Goal: Information Seeking & Learning: Learn about a topic

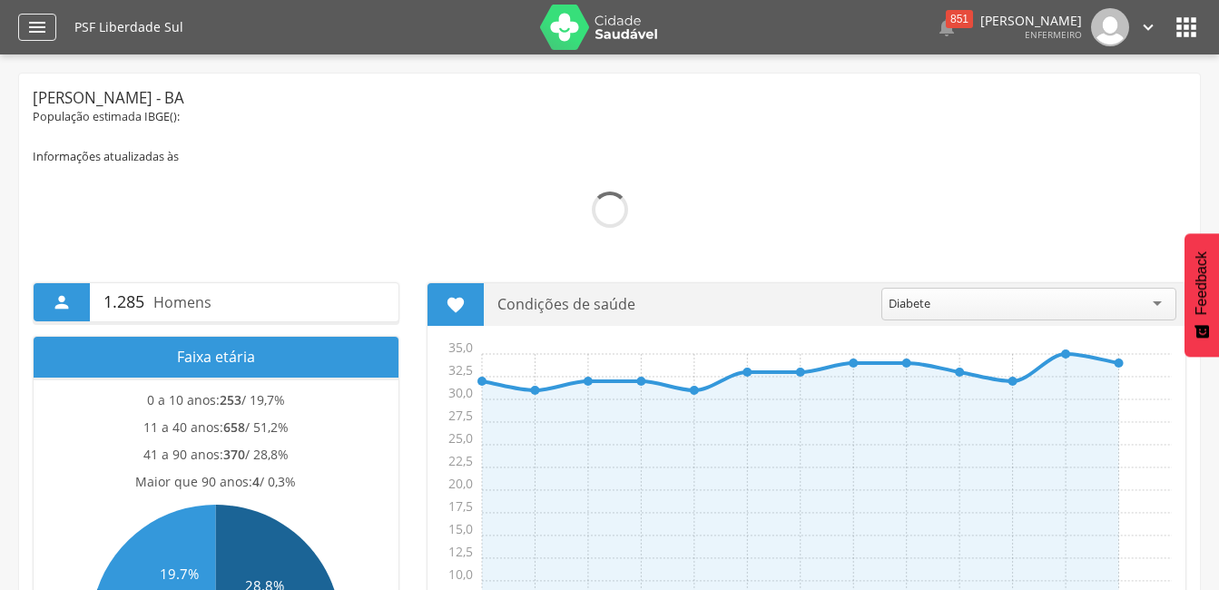
click at [37, 28] on icon "" at bounding box center [37, 27] width 22 height 22
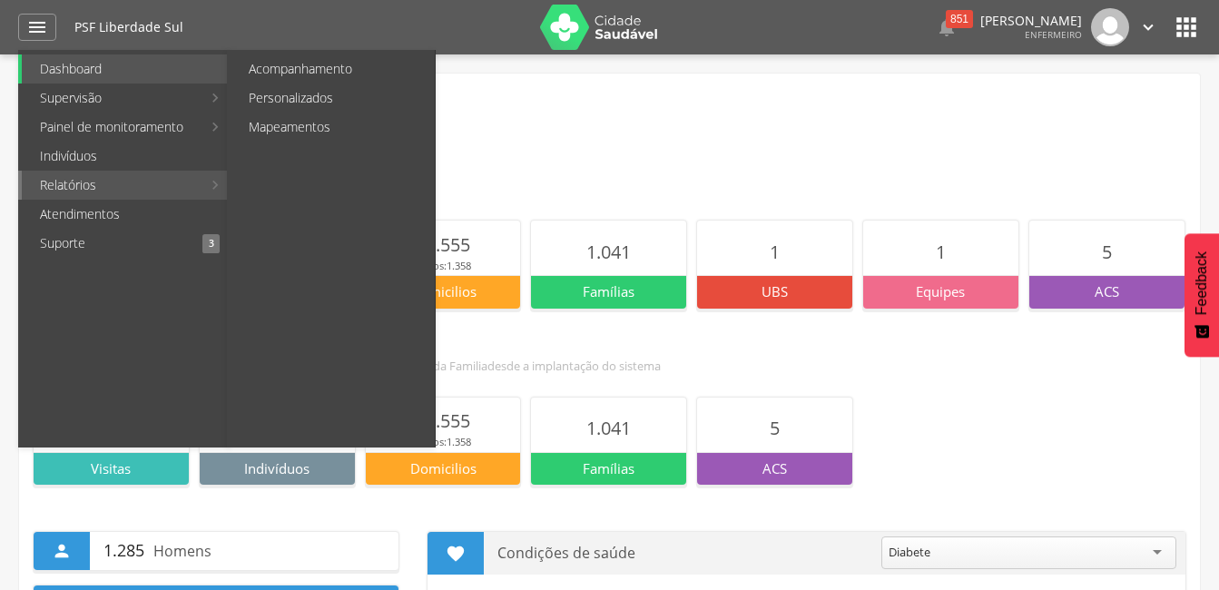
click at [74, 180] on link "Relatórios" at bounding box center [112, 185] width 180 height 29
click at [354, 64] on link "Acompanhamento" at bounding box center [333, 68] width 204 height 29
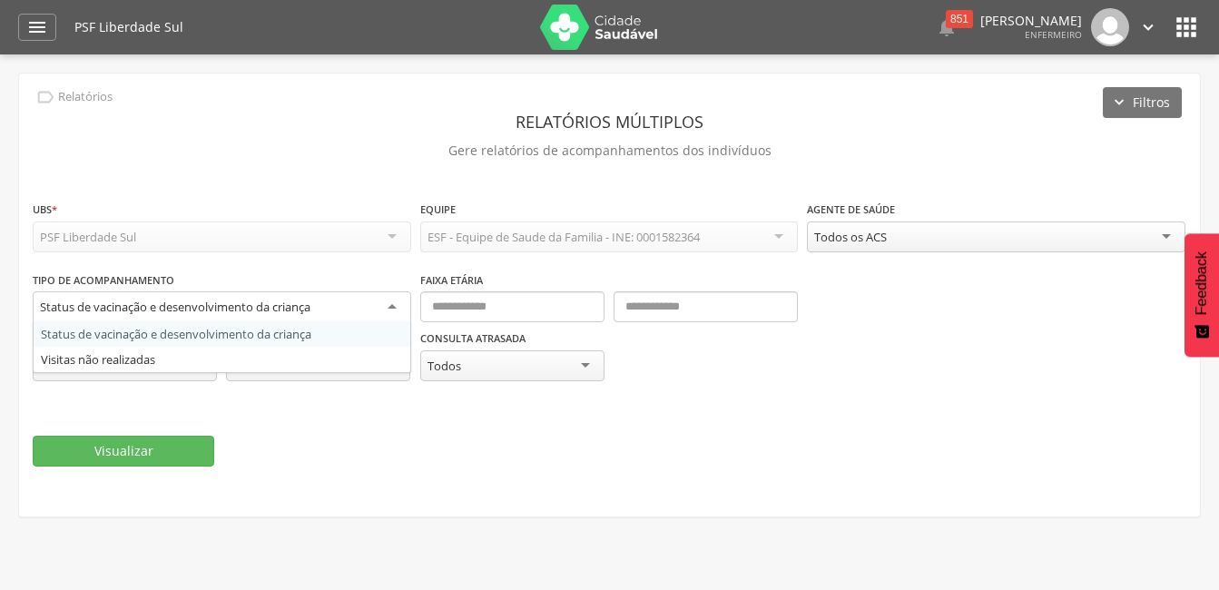
click at [395, 307] on div "Status de vacinação e desenvolvimento da criança" at bounding box center [222, 307] width 378 height 33
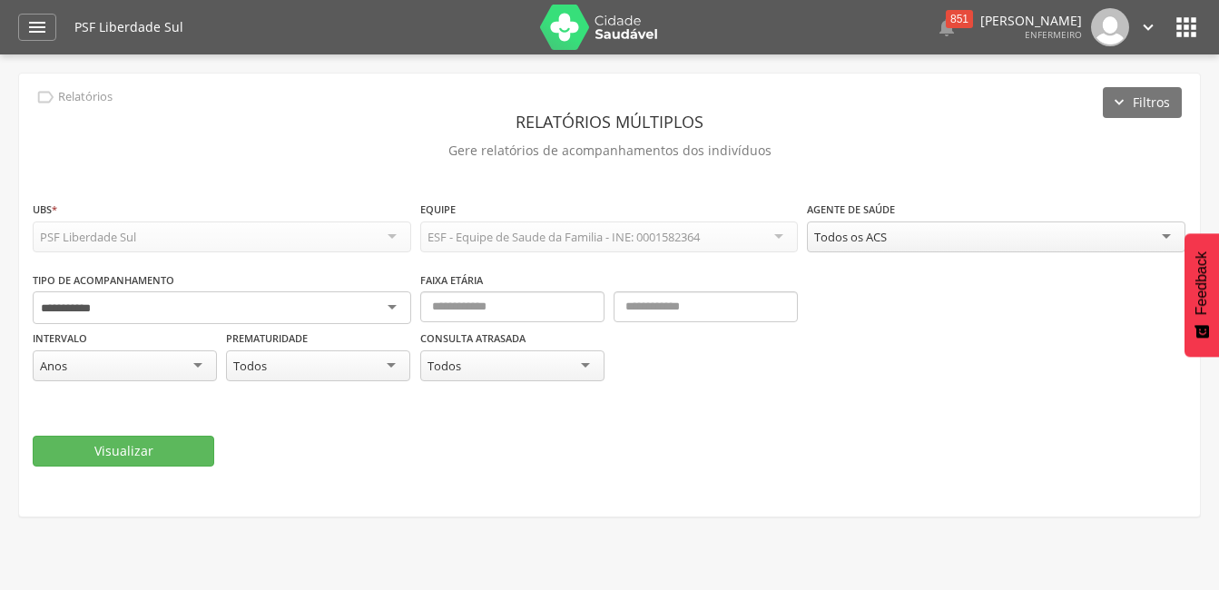
type input "**********"
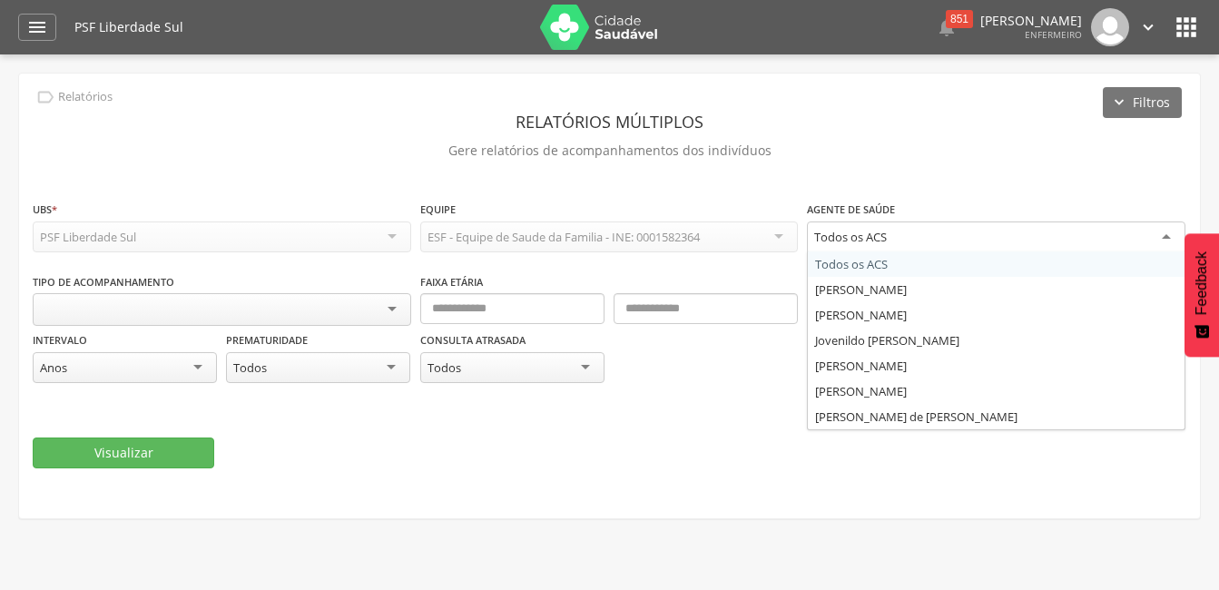
click at [1172, 239] on div "Todos os ACS" at bounding box center [996, 237] width 378 height 33
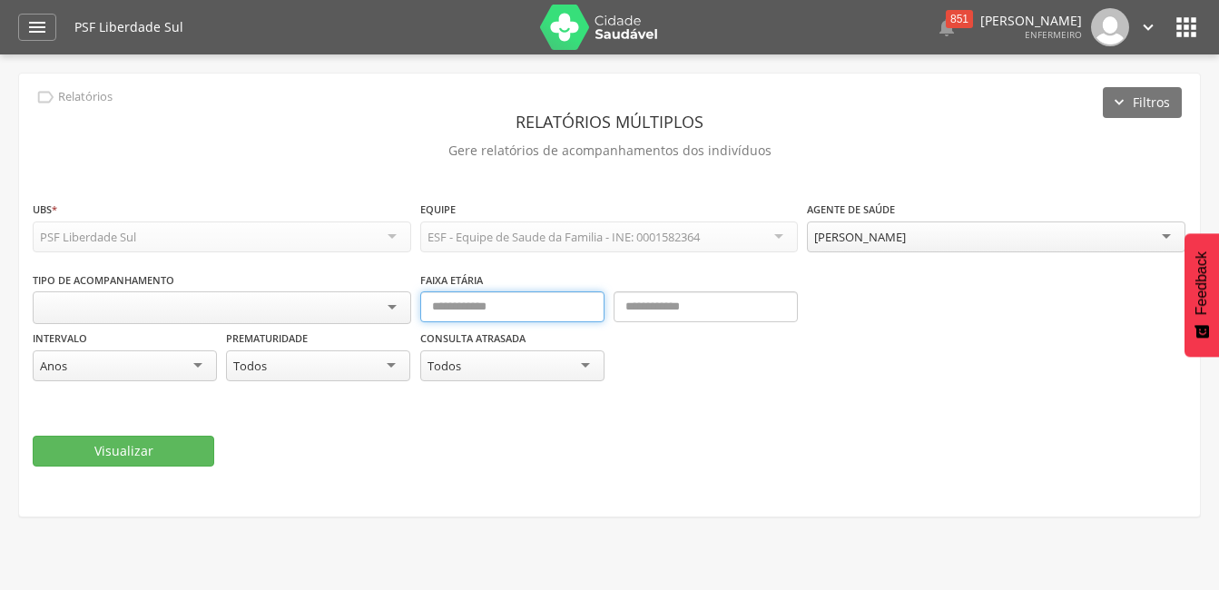
click at [486, 303] on input "text" at bounding box center [512, 306] width 184 height 31
type input "**"
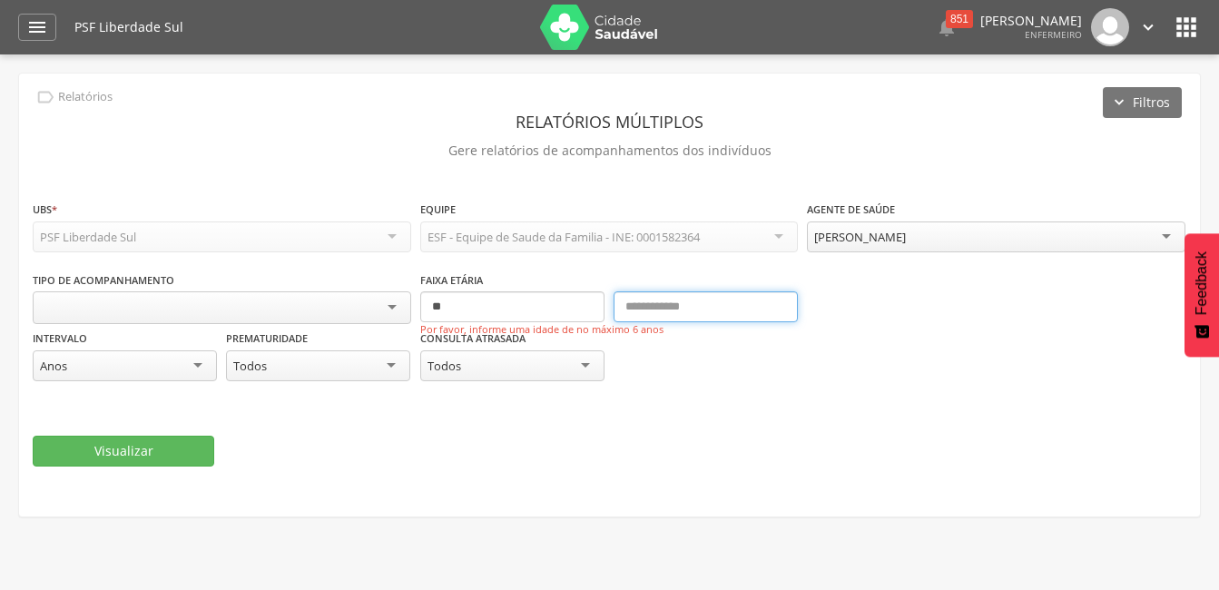
click at [669, 308] on input "text" at bounding box center [705, 306] width 184 height 31
type input "***"
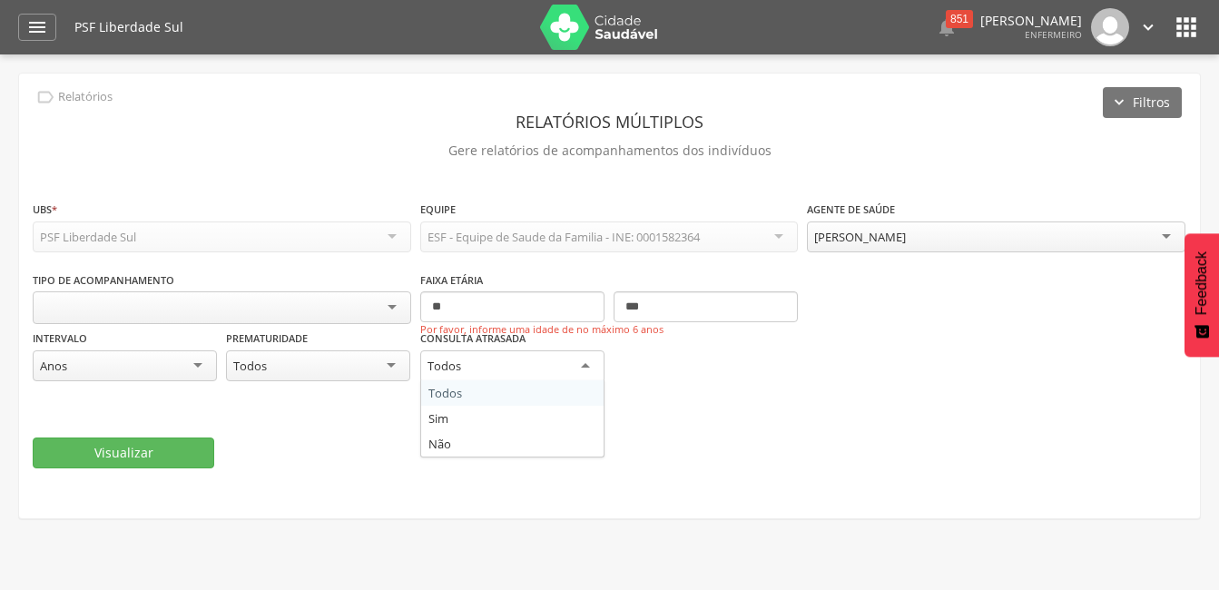
click at [582, 365] on div "Todos" at bounding box center [512, 366] width 184 height 33
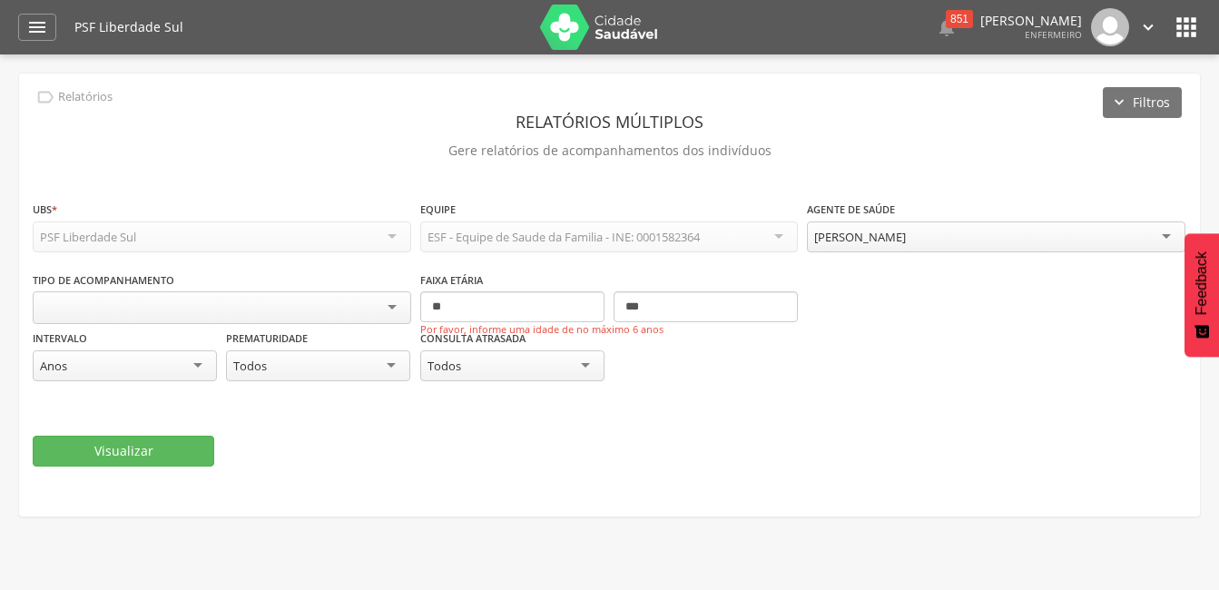
click at [663, 370] on div "Consulta atrasada ***** Todos Todos Sim Não" at bounding box center [609, 364] width 378 height 71
click at [176, 446] on button "Visualizar" at bounding box center [124, 451] width 182 height 31
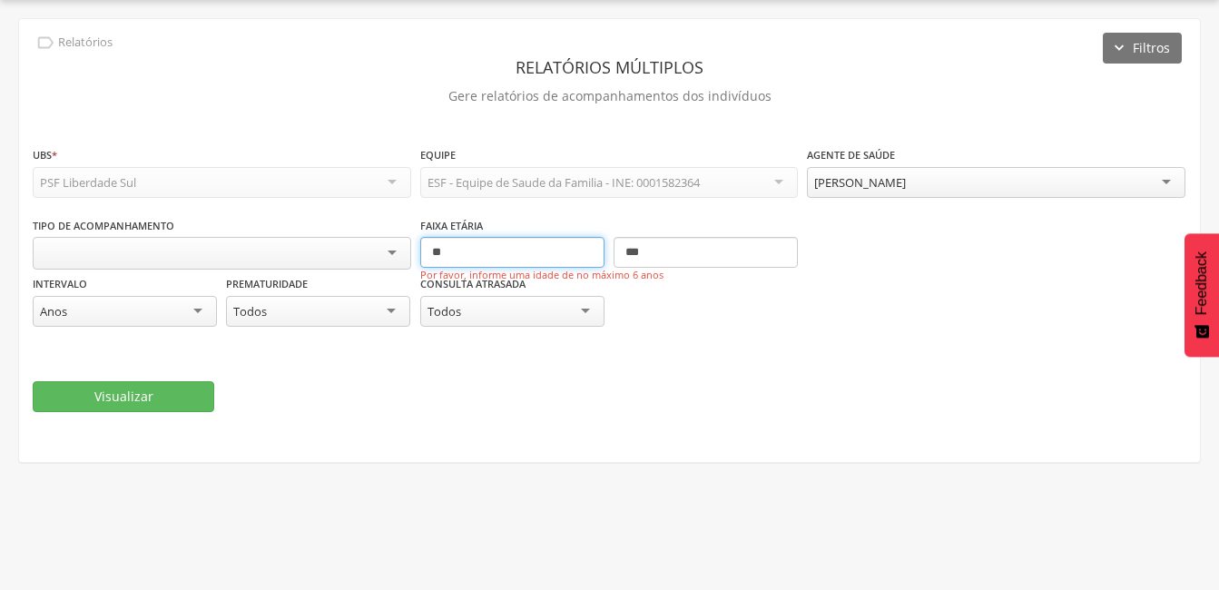
click at [522, 256] on input "**" at bounding box center [512, 252] width 184 height 31
type input "*"
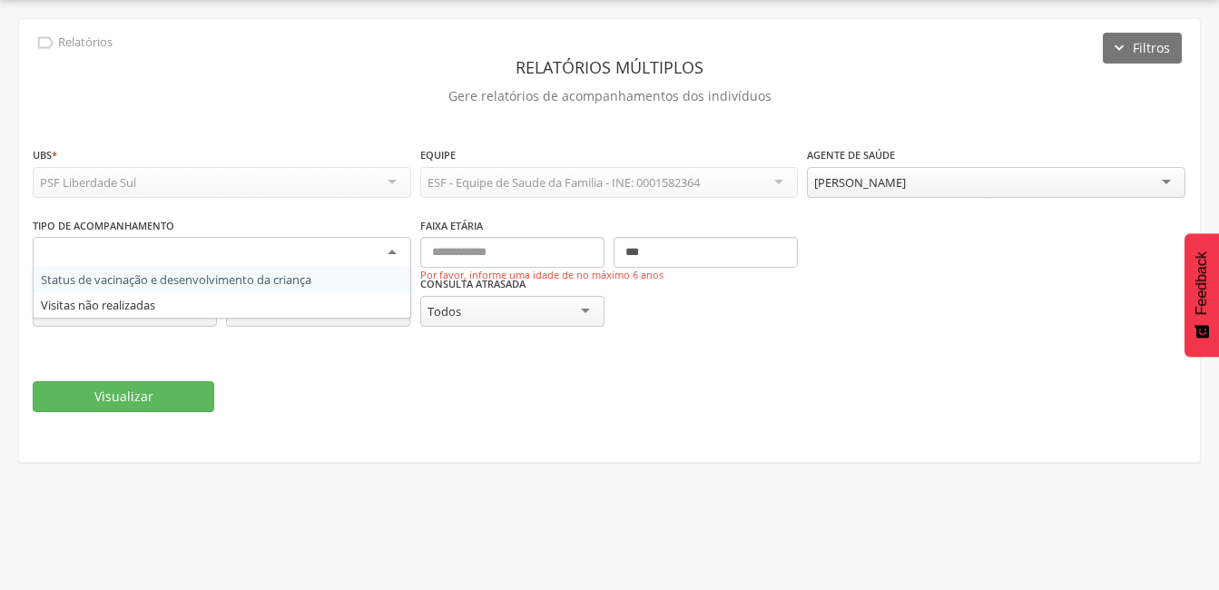
click at [390, 247] on div at bounding box center [222, 253] width 378 height 33
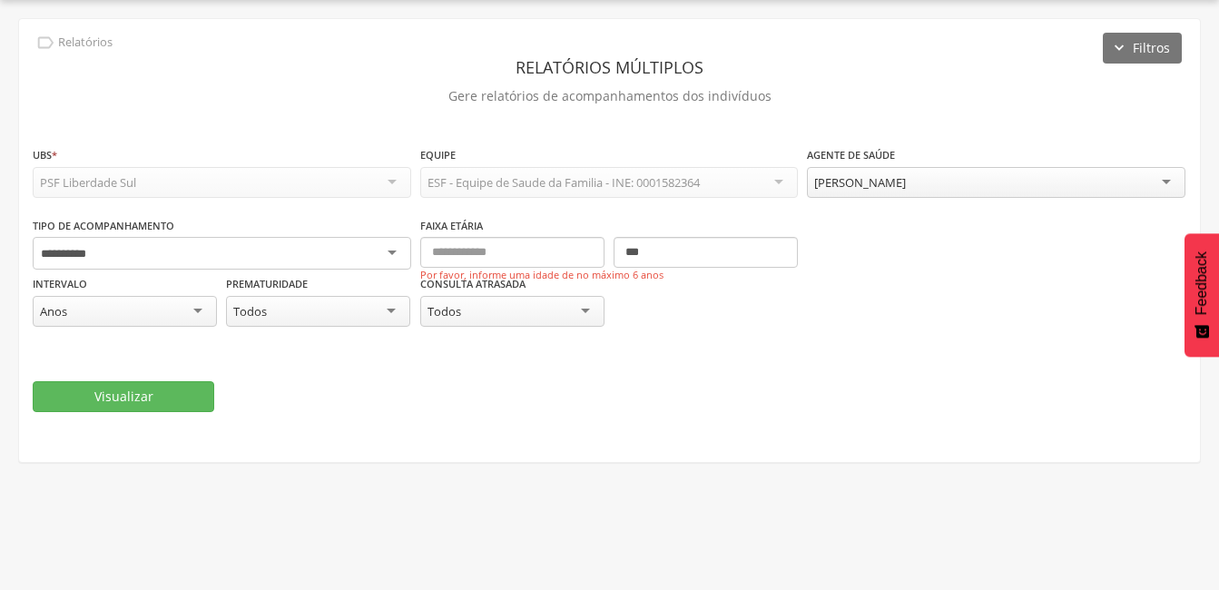
type input "**********"
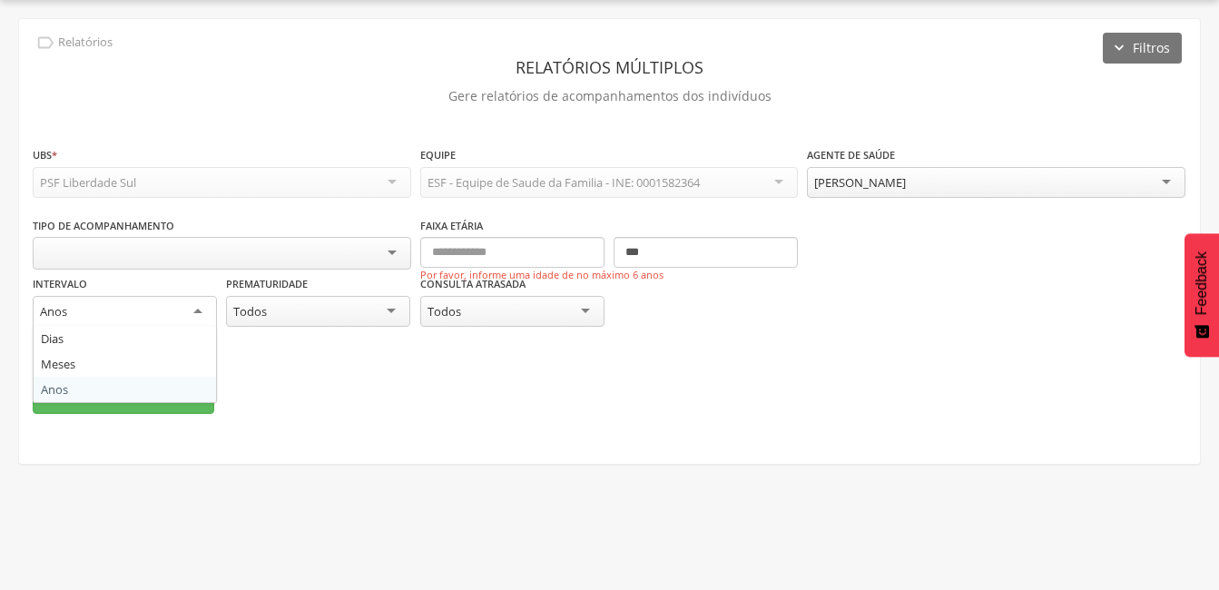
click at [208, 306] on div "Anos" at bounding box center [125, 312] width 184 height 33
click at [260, 355] on fieldset "**********" at bounding box center [609, 278] width 1153 height 267
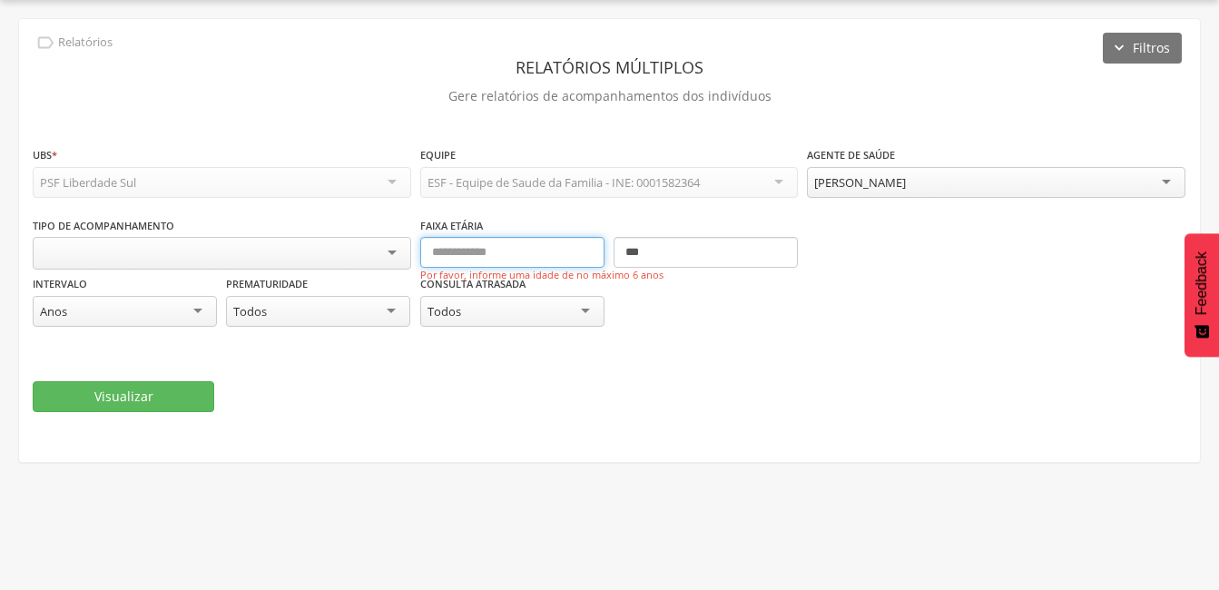
click at [442, 250] on input "text" at bounding box center [512, 252] width 184 height 31
type input "**"
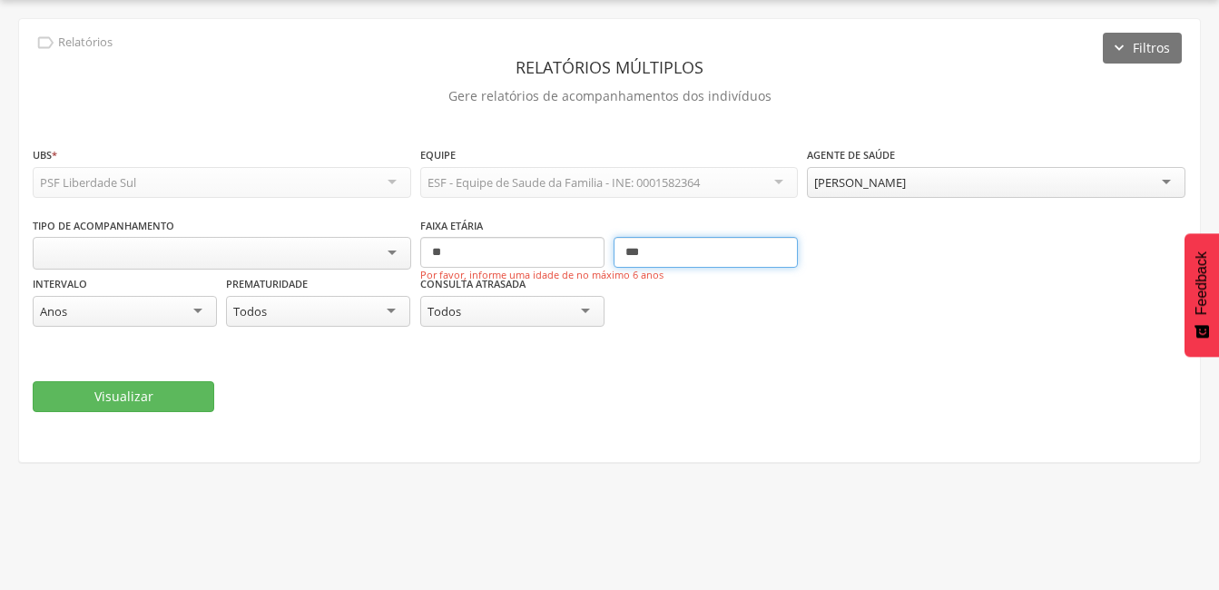
click at [652, 252] on input "***" at bounding box center [705, 252] width 184 height 31
type input "*"
type input "**"
click at [153, 396] on button "Visualizar" at bounding box center [124, 396] width 182 height 31
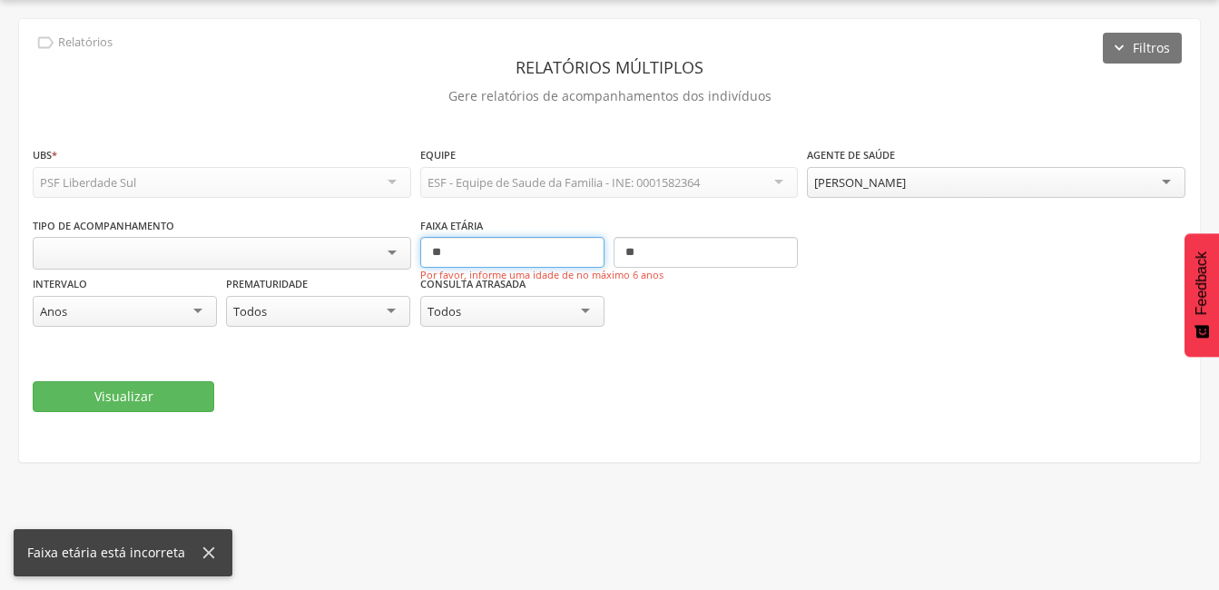
click at [480, 254] on input "**" at bounding box center [512, 252] width 184 height 31
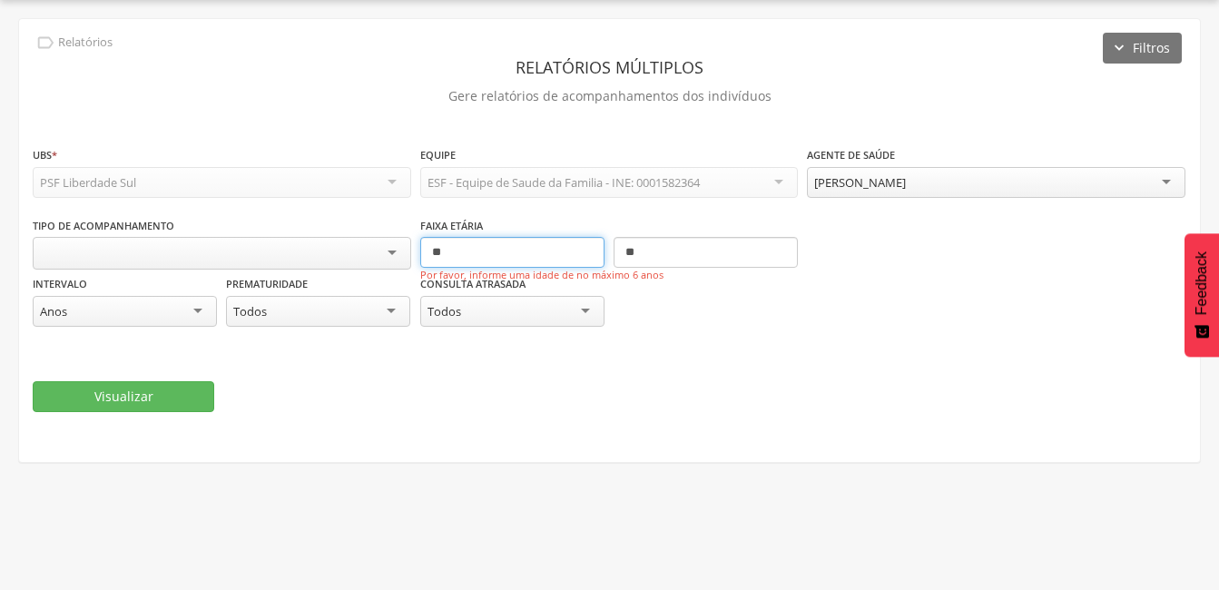
type input "*"
click at [154, 390] on button "Visualizar" at bounding box center [124, 396] width 182 height 31
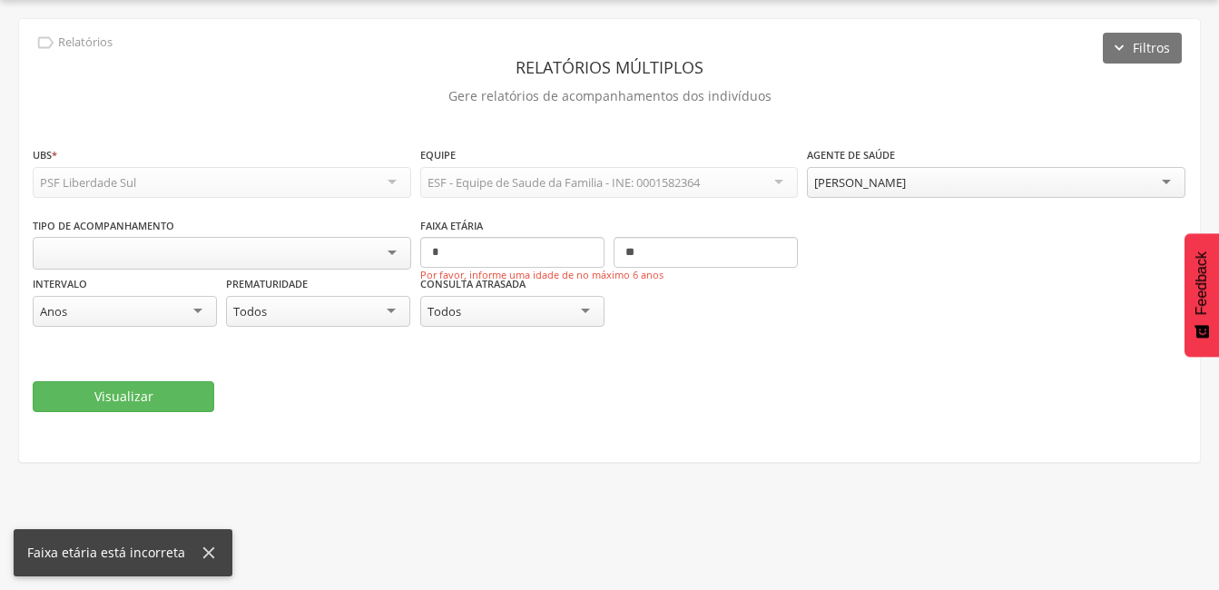
click at [478, 400] on div "Visualizar" at bounding box center [609, 396] width 1153 height 31
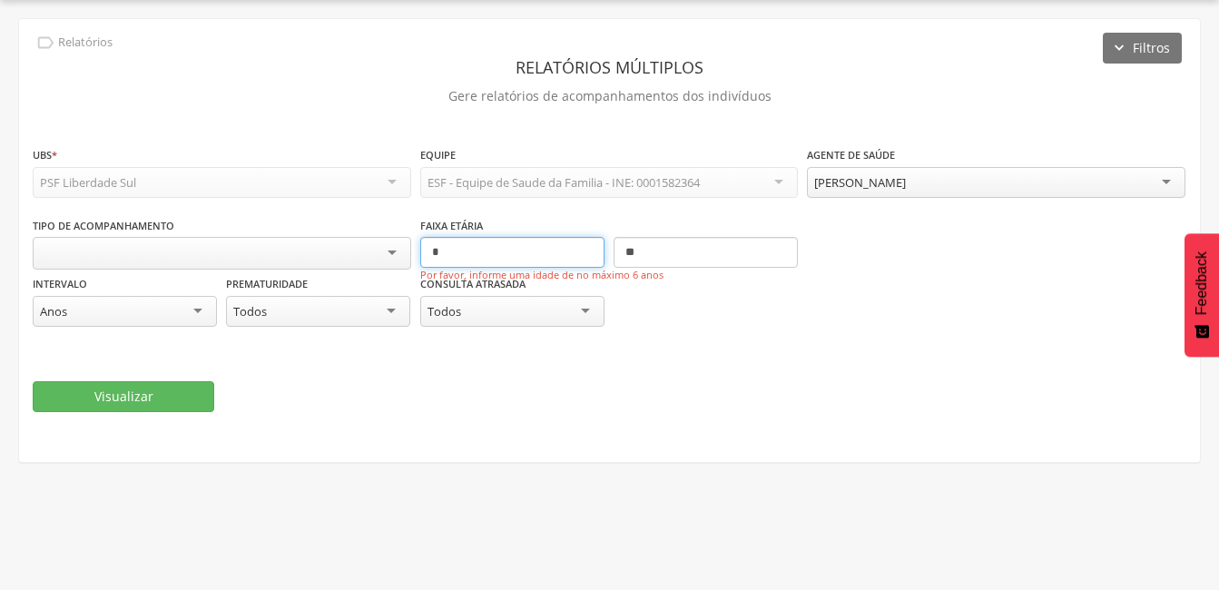
click at [473, 253] on input "*" at bounding box center [512, 252] width 184 height 31
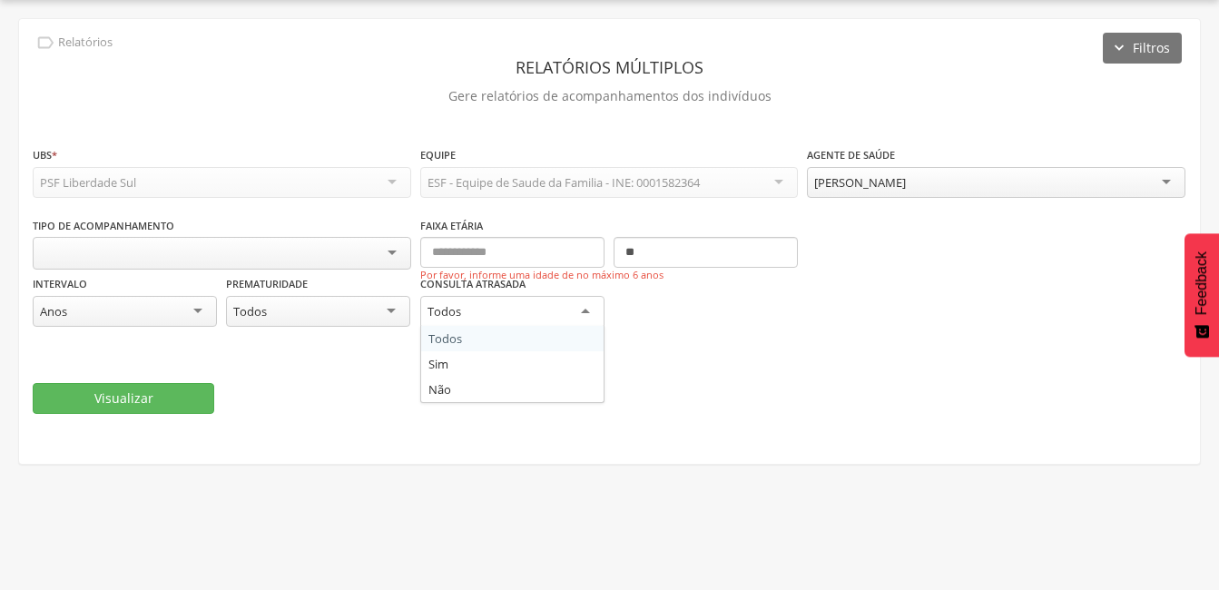
click at [595, 322] on div "Todos" at bounding box center [512, 312] width 184 height 33
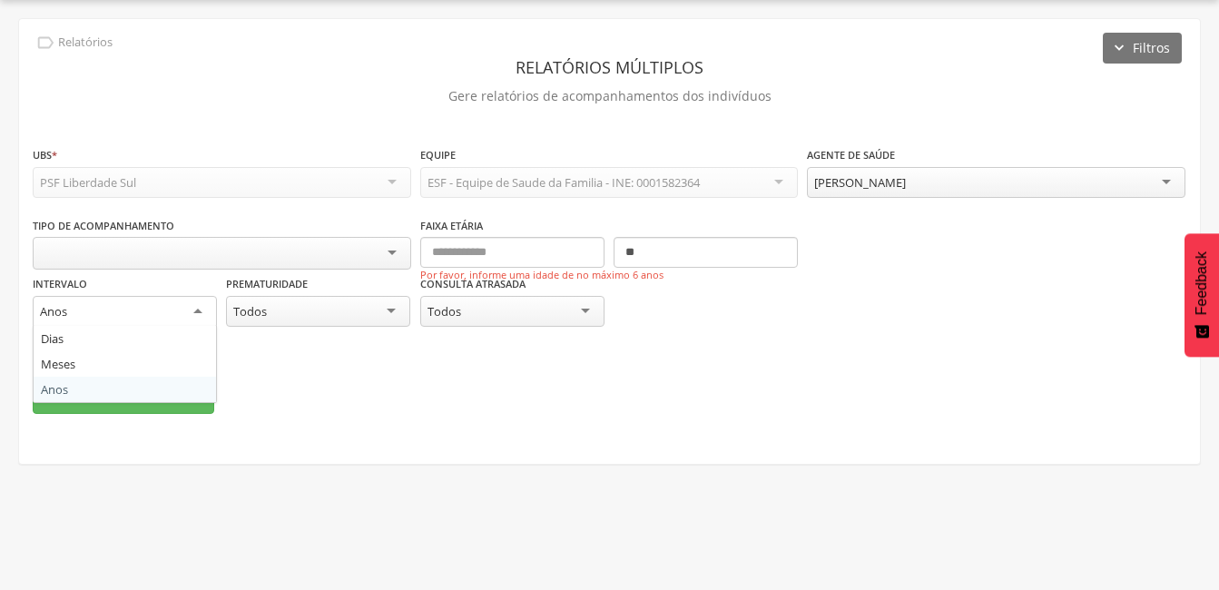
click at [194, 307] on div "Anos" at bounding box center [125, 312] width 184 height 33
click at [71, 385] on fieldset "**********" at bounding box center [609, 278] width 1153 height 267
click at [201, 309] on div "Anos" at bounding box center [125, 312] width 184 height 33
click at [295, 324] on div "Todos Todos Sim Não" at bounding box center [318, 313] width 184 height 35
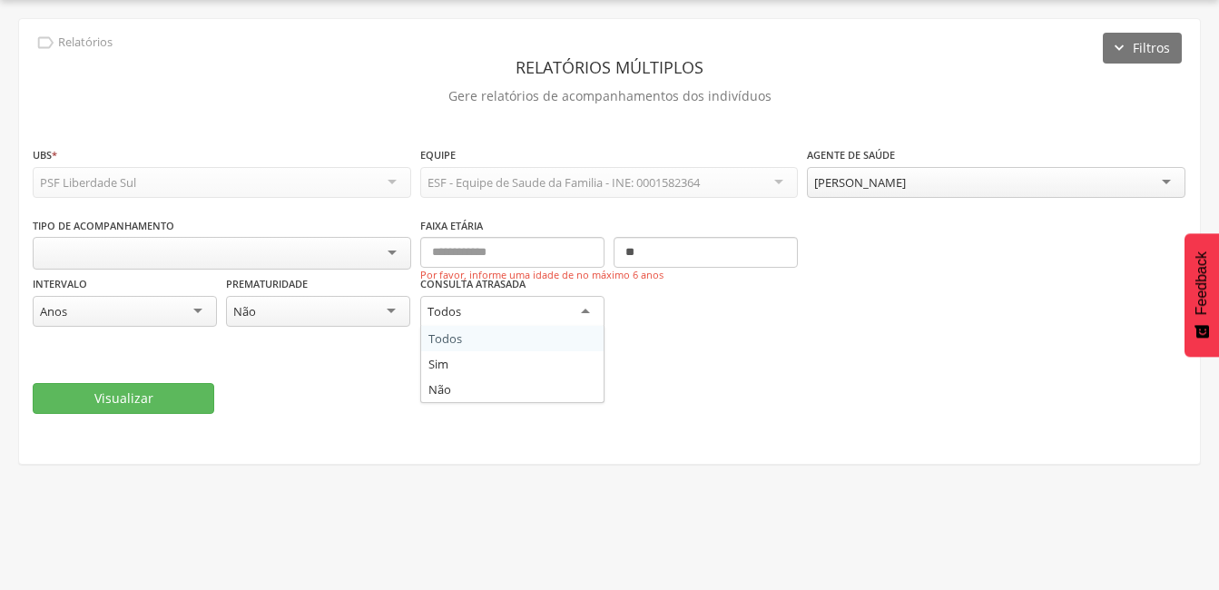
click at [584, 308] on div "Todos" at bounding box center [512, 312] width 184 height 33
click at [636, 388] on div "Visualizar" at bounding box center [609, 396] width 1153 height 31
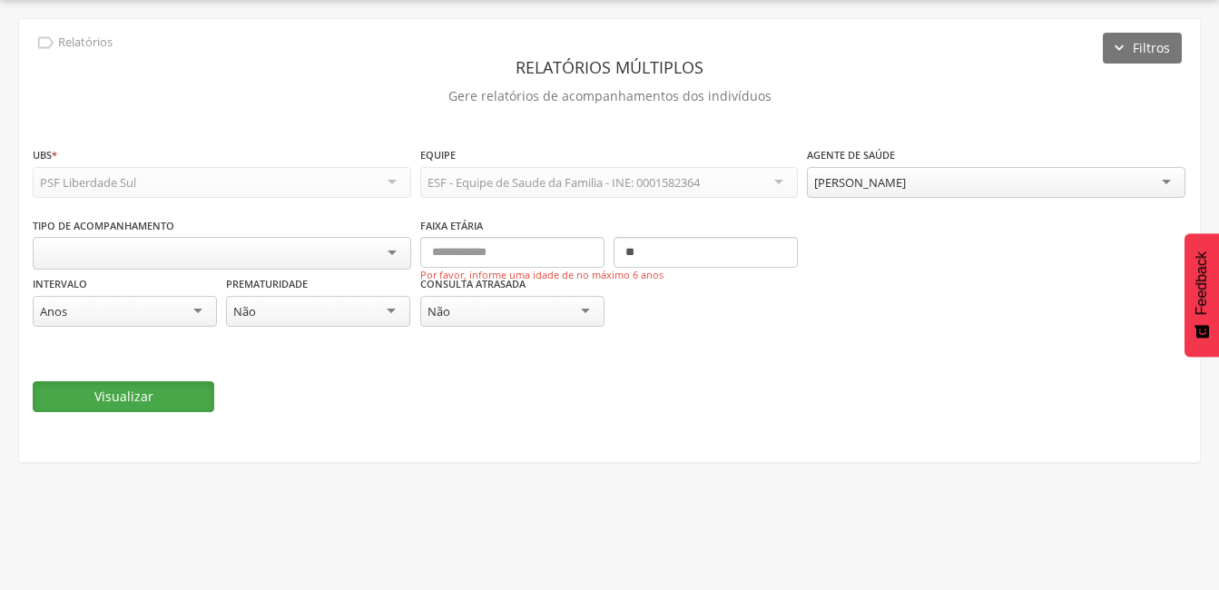
click at [94, 386] on button "Visualizar" at bounding box center [124, 396] width 182 height 31
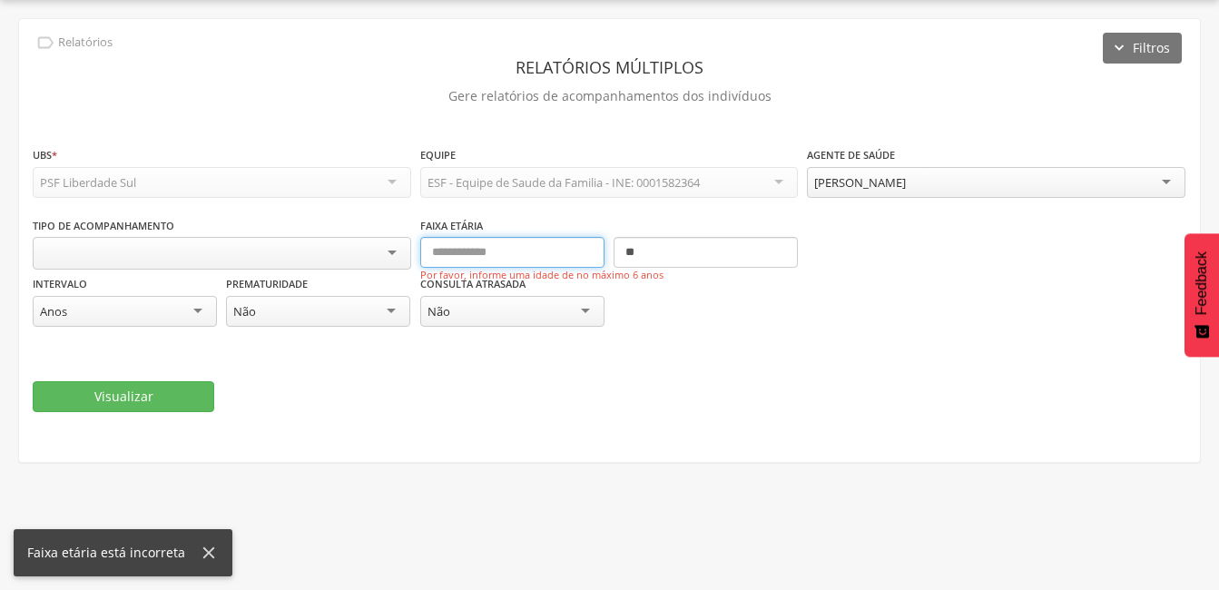
click at [523, 258] on input "text" at bounding box center [512, 252] width 184 height 31
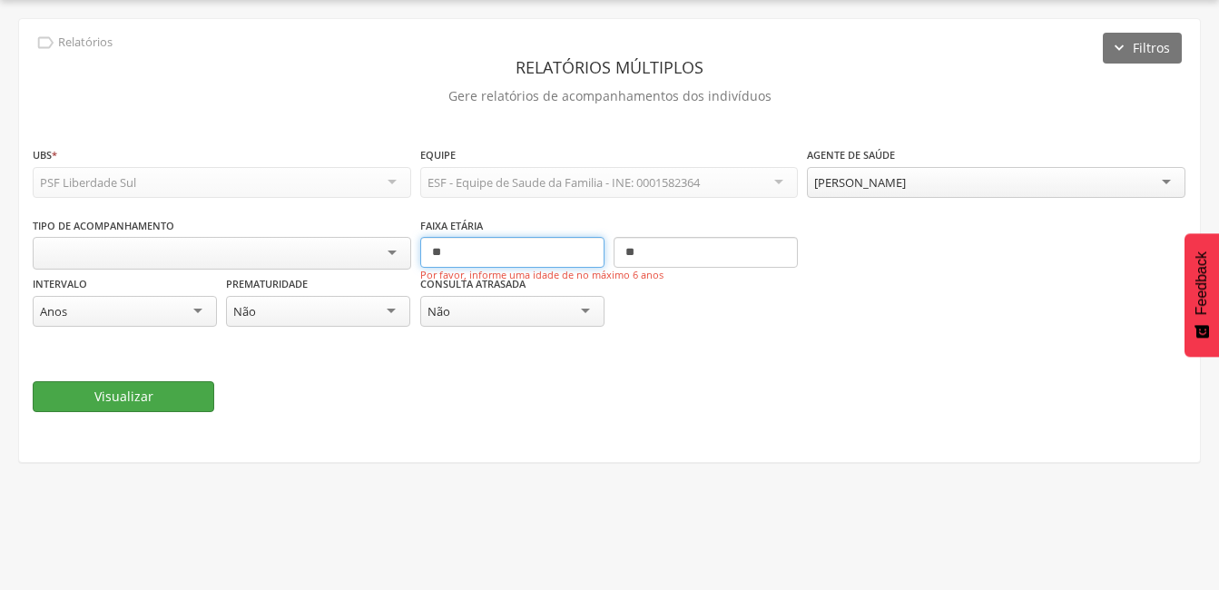
type input "**"
click at [142, 400] on button "Visualizar" at bounding box center [124, 396] width 182 height 31
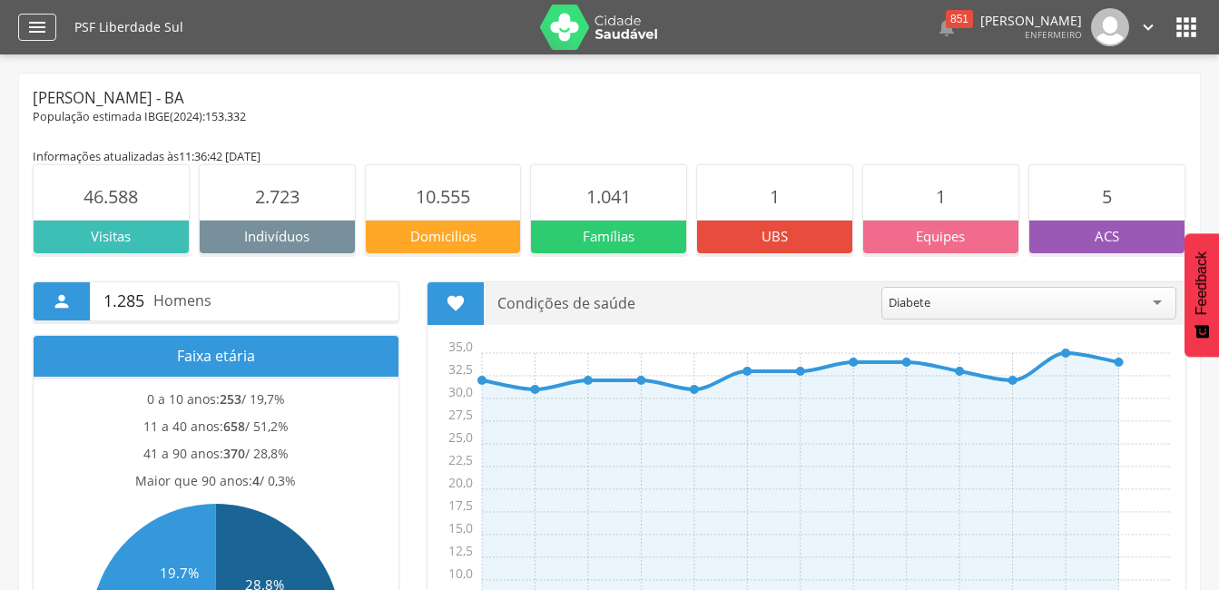
click at [35, 26] on icon "" at bounding box center [37, 27] width 22 height 22
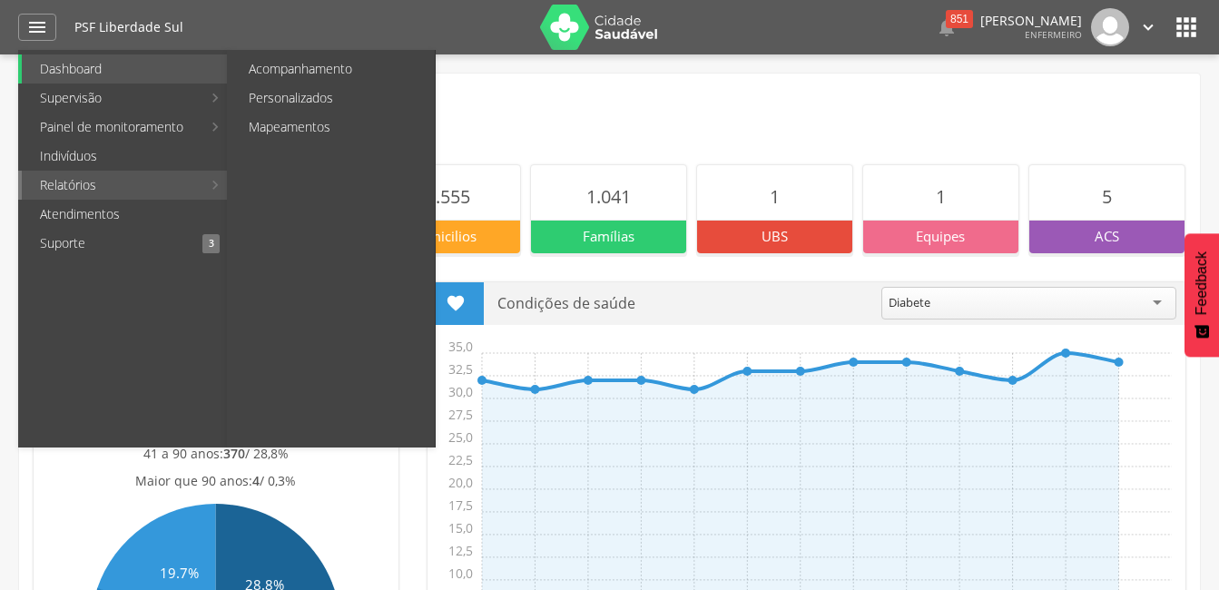
click at [63, 189] on link "Relatórios" at bounding box center [112, 185] width 180 height 29
click at [335, 107] on link "Personalizados" at bounding box center [333, 97] width 204 height 29
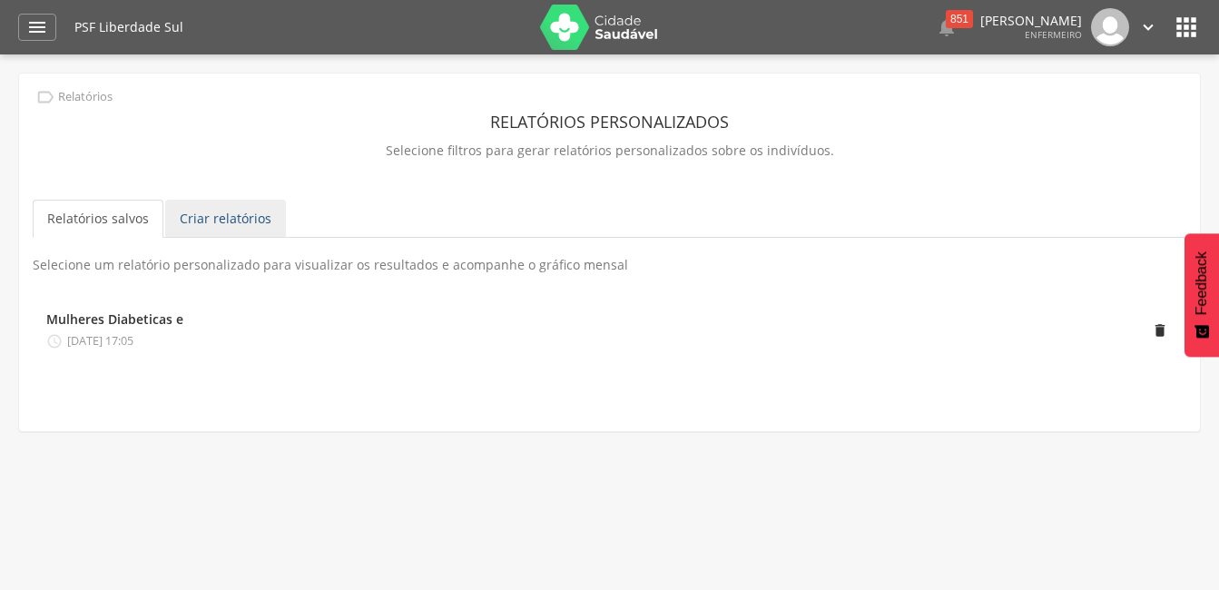
click at [240, 224] on link "Criar relatórios" at bounding box center [225, 219] width 121 height 38
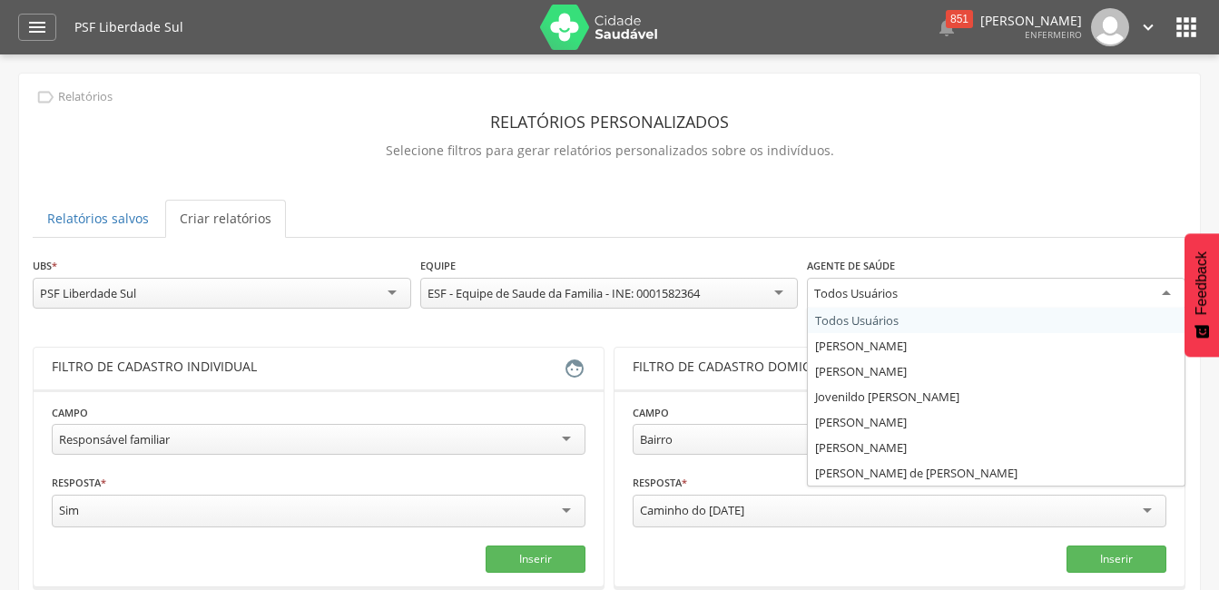
click at [1169, 289] on div "Todos Usuários" at bounding box center [996, 294] width 378 height 33
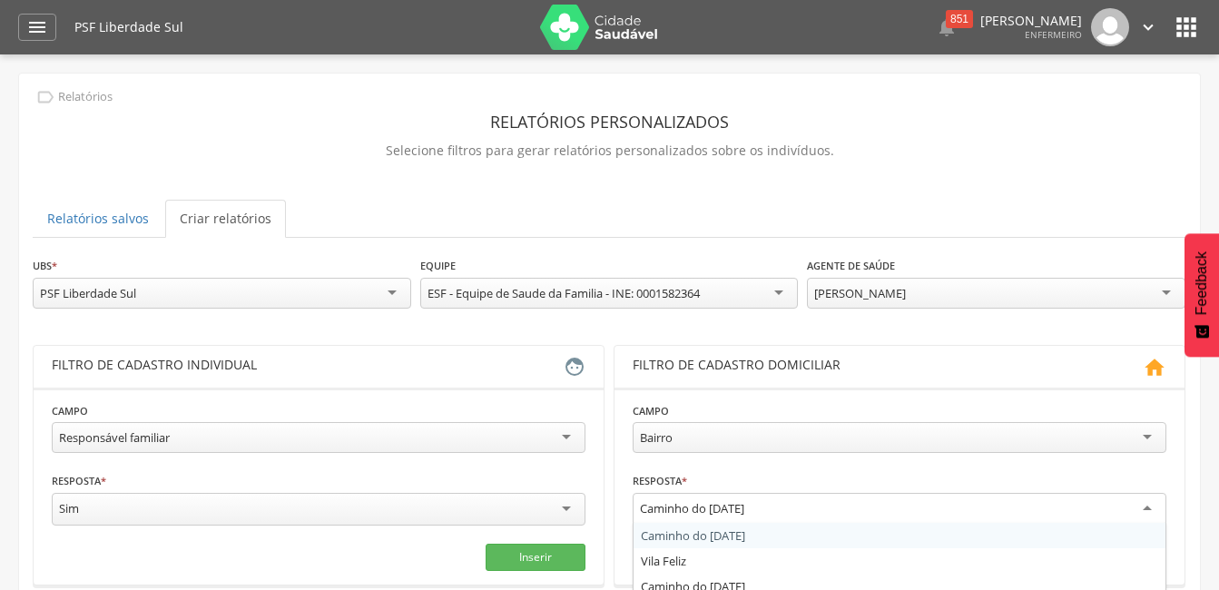
click at [1150, 509] on div "Caminho do [DATE]" at bounding box center [900, 509] width 534 height 33
type input "*****"
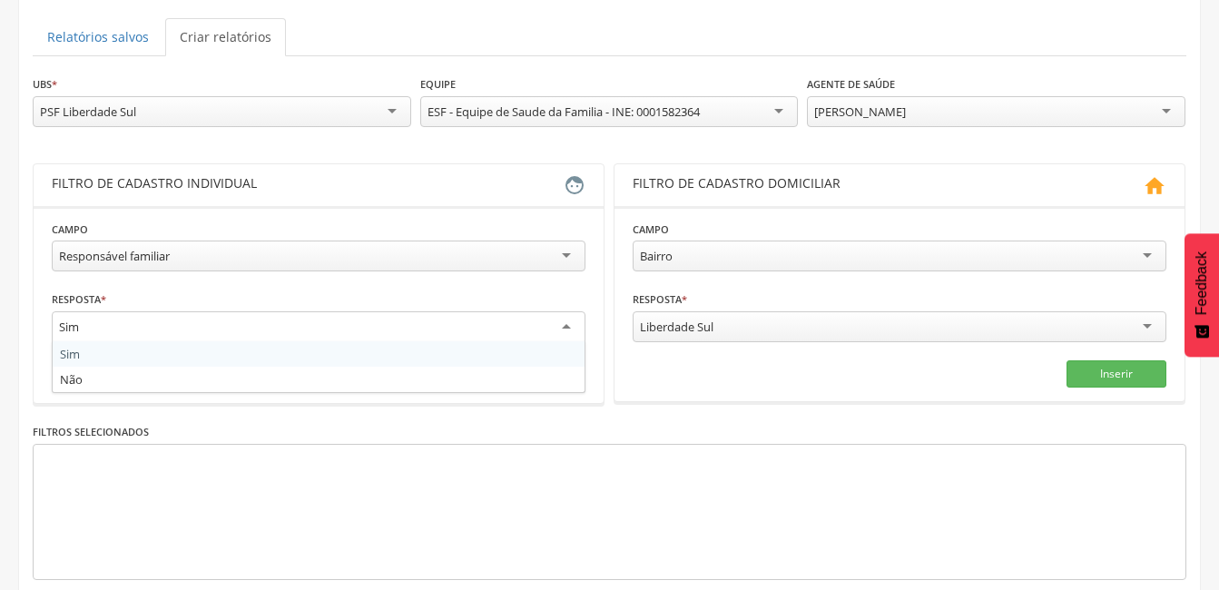
click at [562, 334] on div "Sim" at bounding box center [319, 327] width 534 height 33
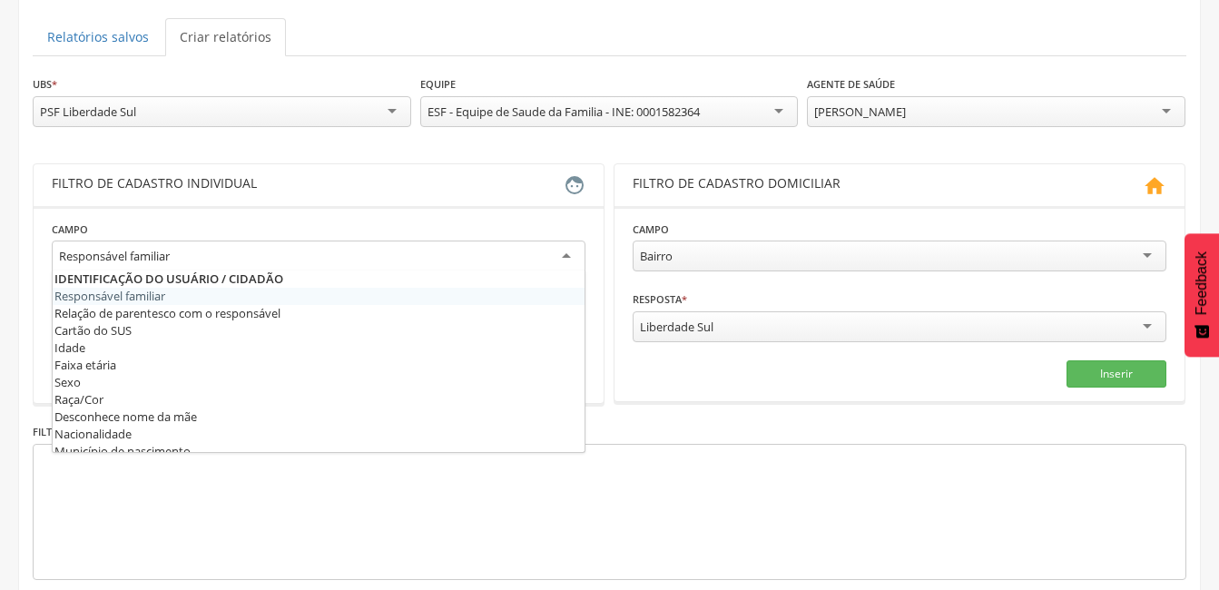
click at [256, 251] on div "Responsável familiar" at bounding box center [319, 256] width 534 height 33
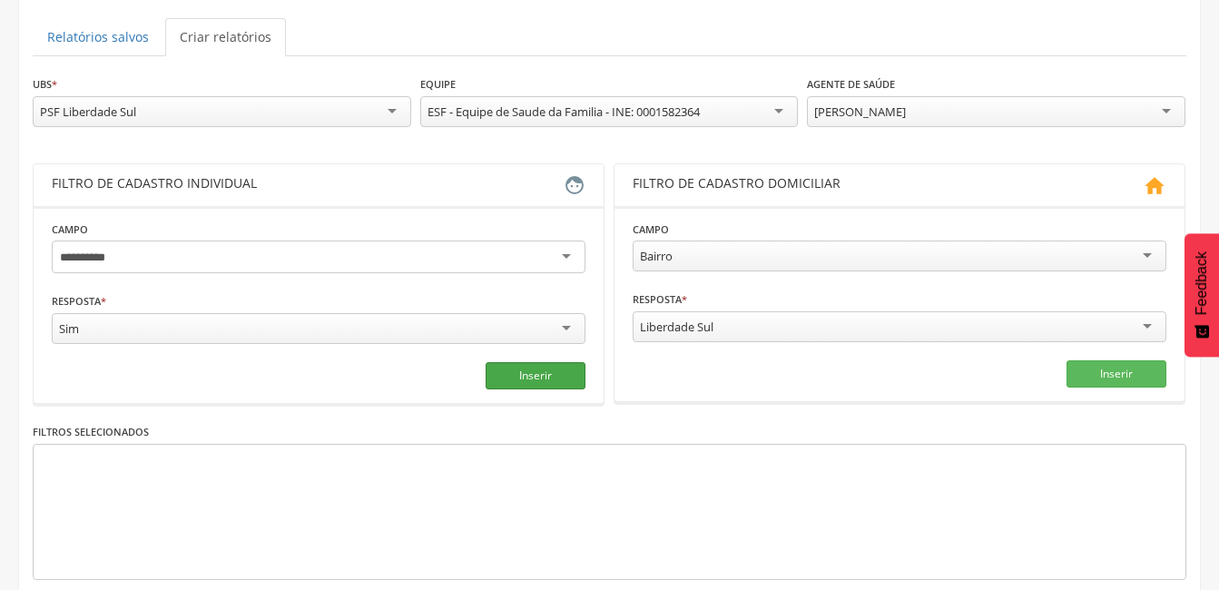
type input "**********"
click at [517, 374] on button "Inserir" at bounding box center [536, 375] width 100 height 27
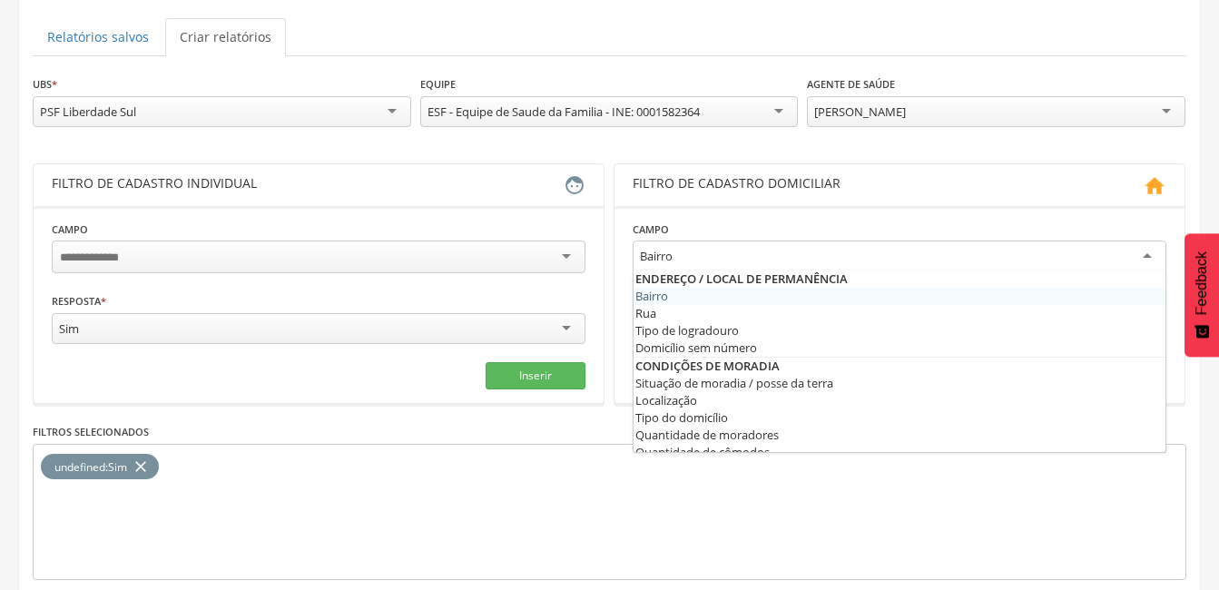
click at [1143, 250] on div "Bairro" at bounding box center [900, 256] width 534 height 33
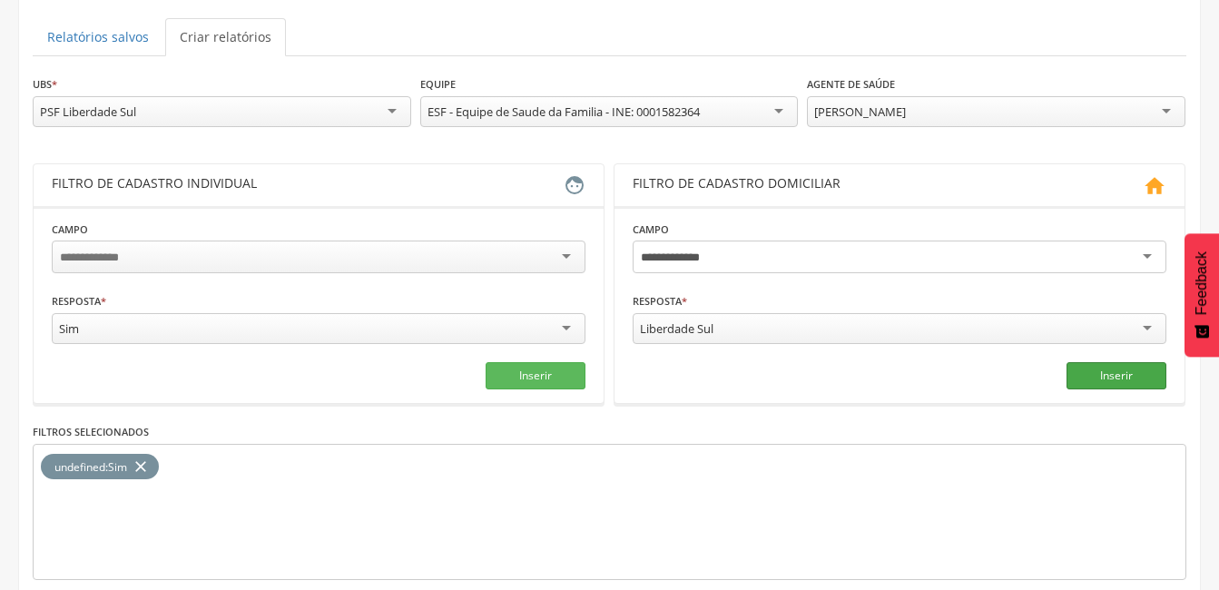
type input "**********"
click at [1091, 378] on button "Inserir" at bounding box center [1116, 375] width 100 height 27
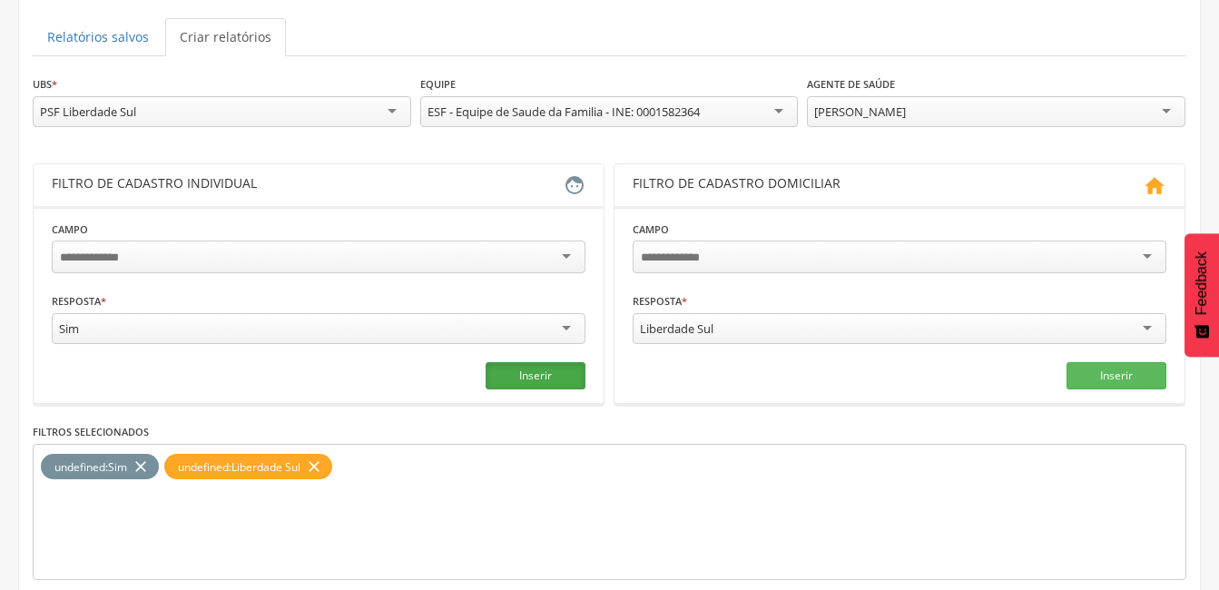
click at [520, 381] on button "Inserir" at bounding box center [536, 375] width 100 height 27
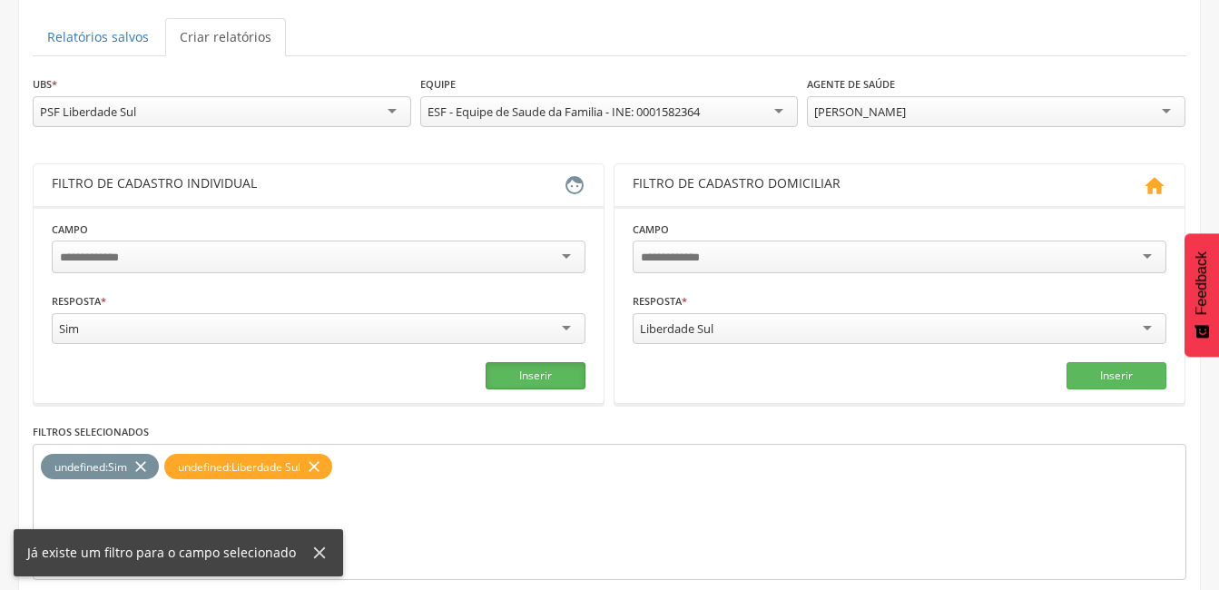
scroll to position [265, 0]
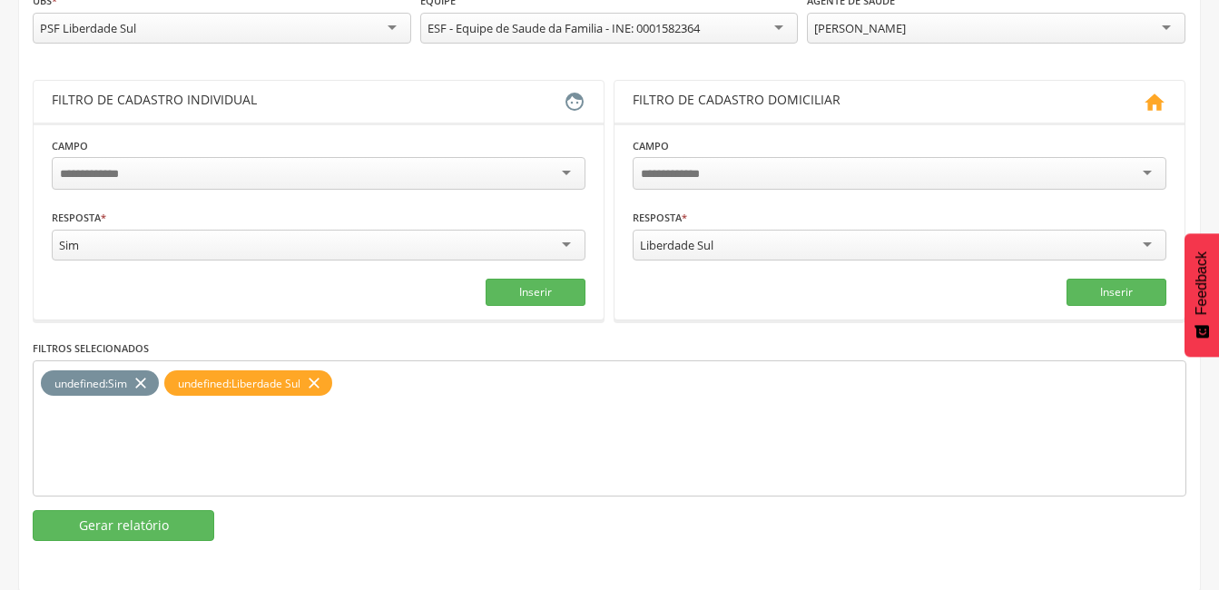
click at [321, 381] on icon "close" at bounding box center [314, 383] width 18 height 26
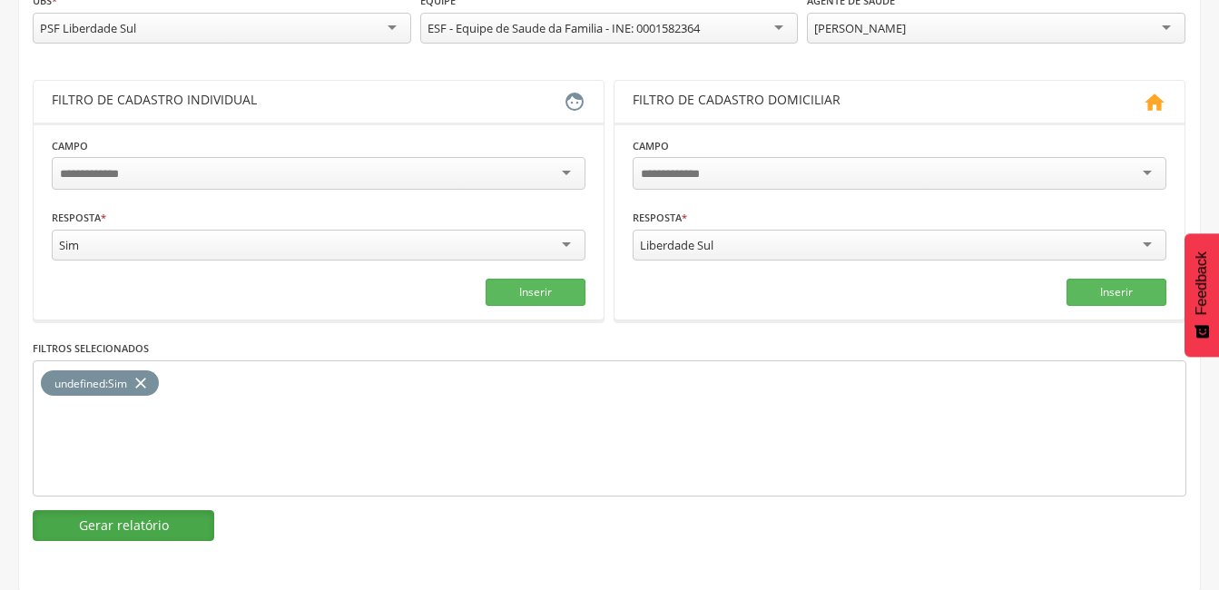
click at [129, 533] on button "Gerar relatório" at bounding box center [124, 525] width 182 height 31
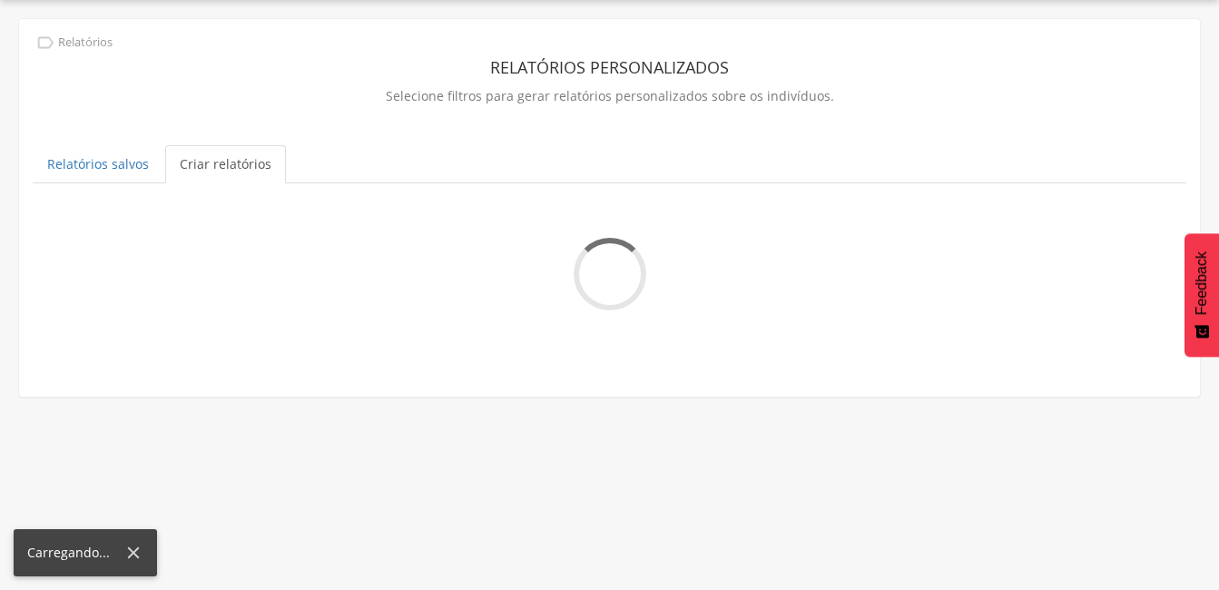
scroll to position [54, 0]
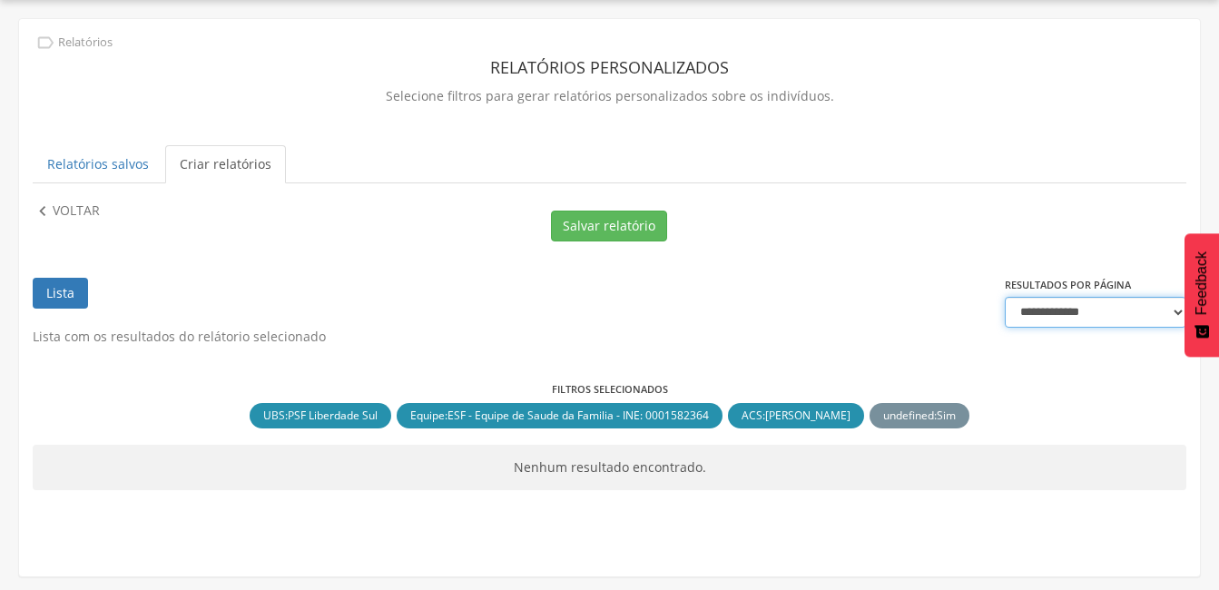
click at [1171, 308] on select "**********" at bounding box center [1096, 312] width 182 height 31
click at [1005, 297] on select "**********" at bounding box center [1096, 312] width 182 height 31
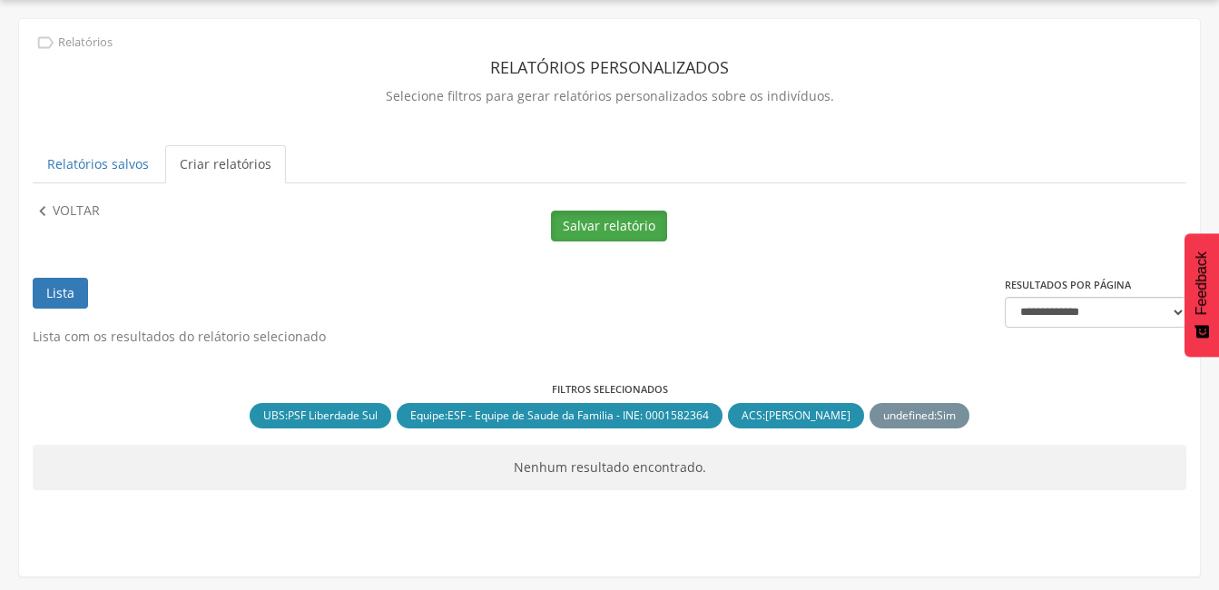
click at [570, 224] on button "Salvar relatório" at bounding box center [609, 226] width 116 height 31
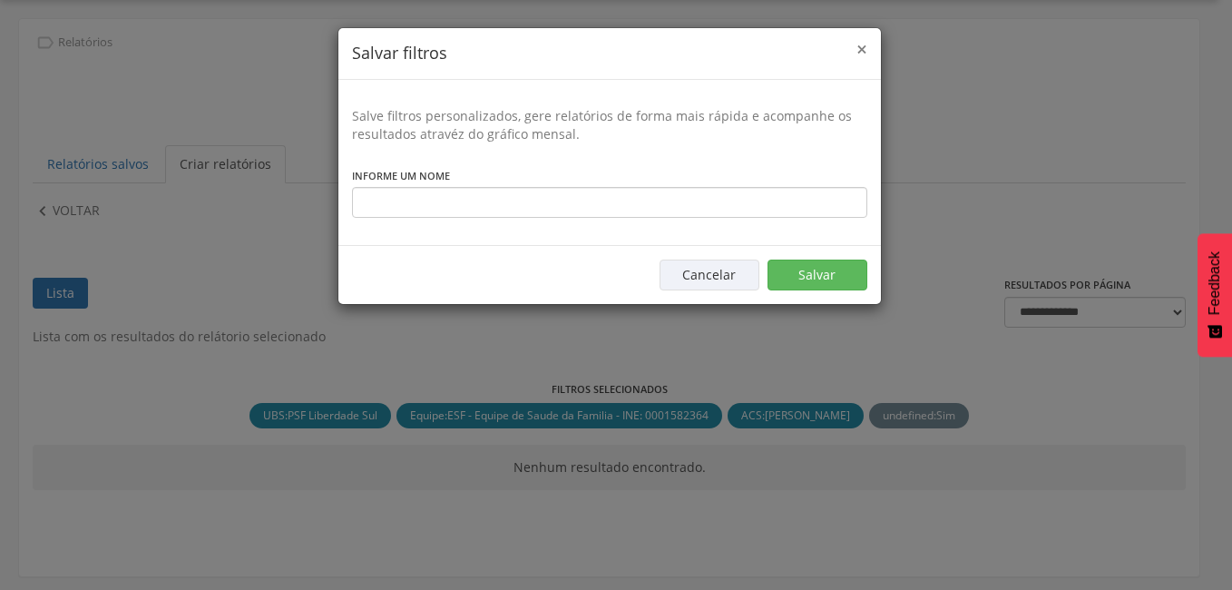
click at [859, 51] on span "×" at bounding box center [862, 48] width 11 height 25
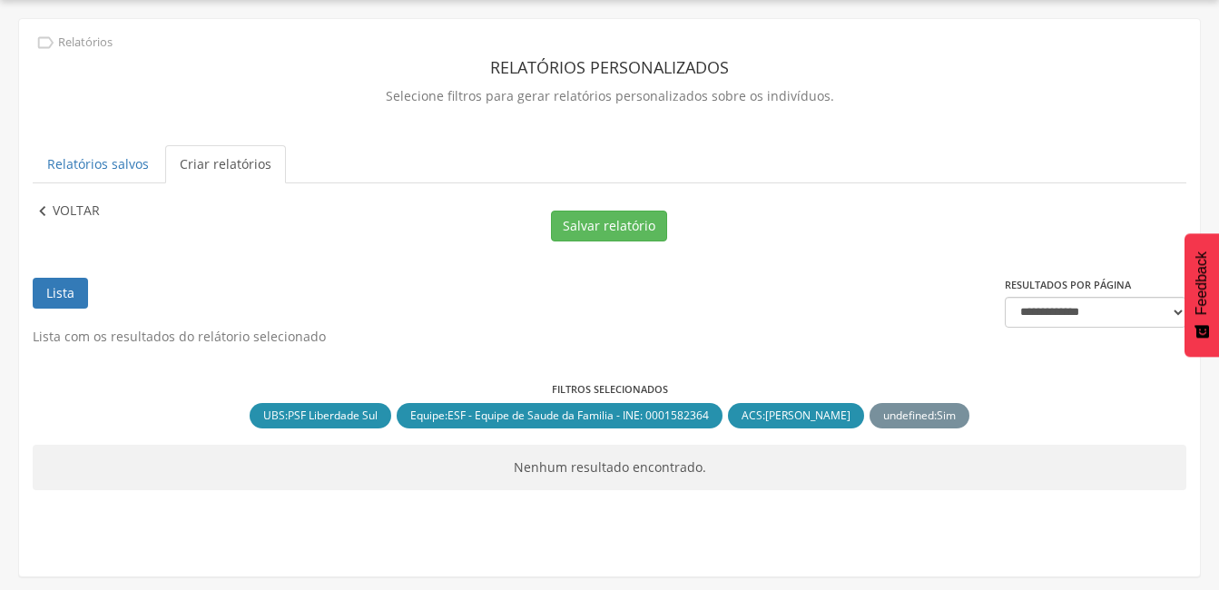
click at [69, 204] on p "Voltar" at bounding box center [76, 211] width 47 height 20
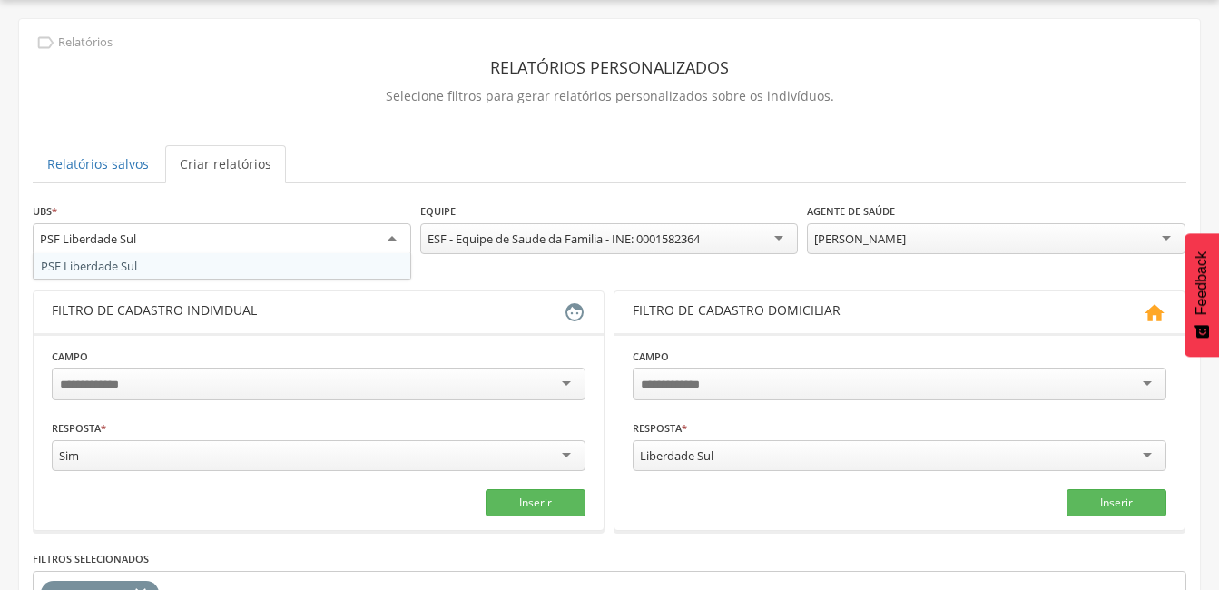
click at [387, 239] on div "PSF Liberdade Sul" at bounding box center [222, 239] width 378 height 33
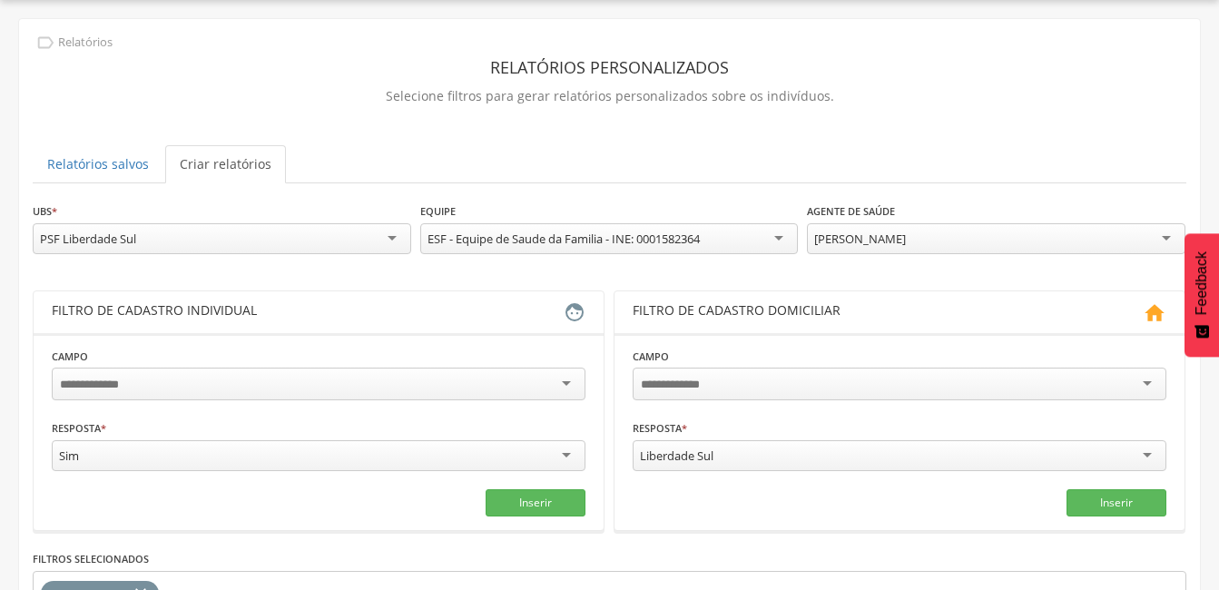
click at [99, 259] on div "**********" at bounding box center [609, 236] width 1153 height 71
click at [146, 378] on div at bounding box center [319, 384] width 534 height 33
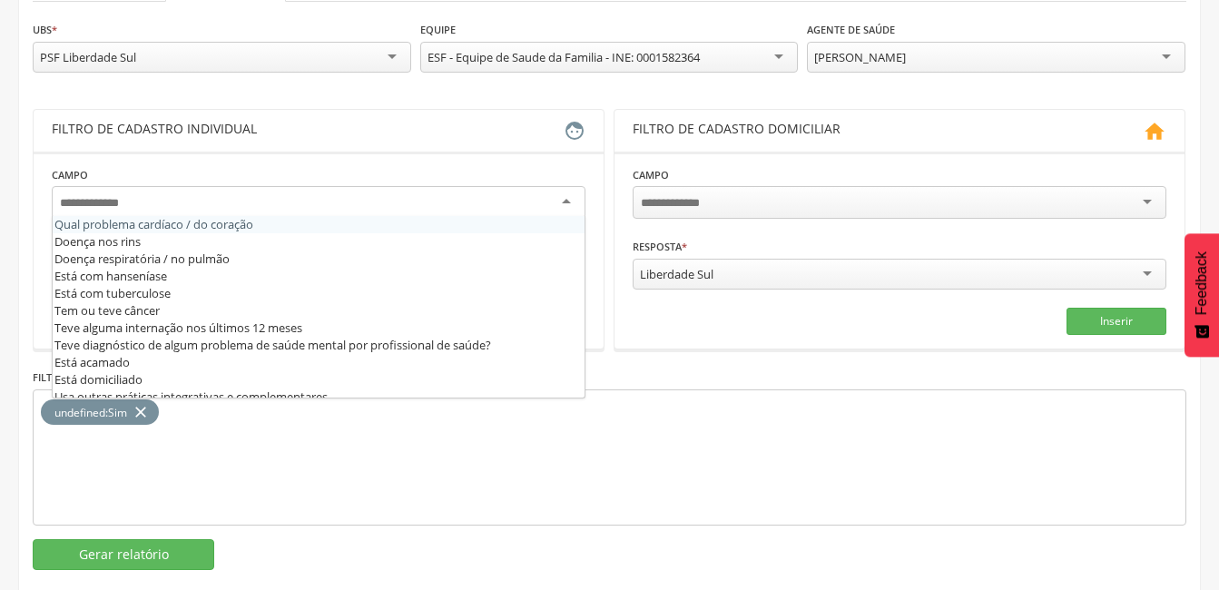
scroll to position [618, 0]
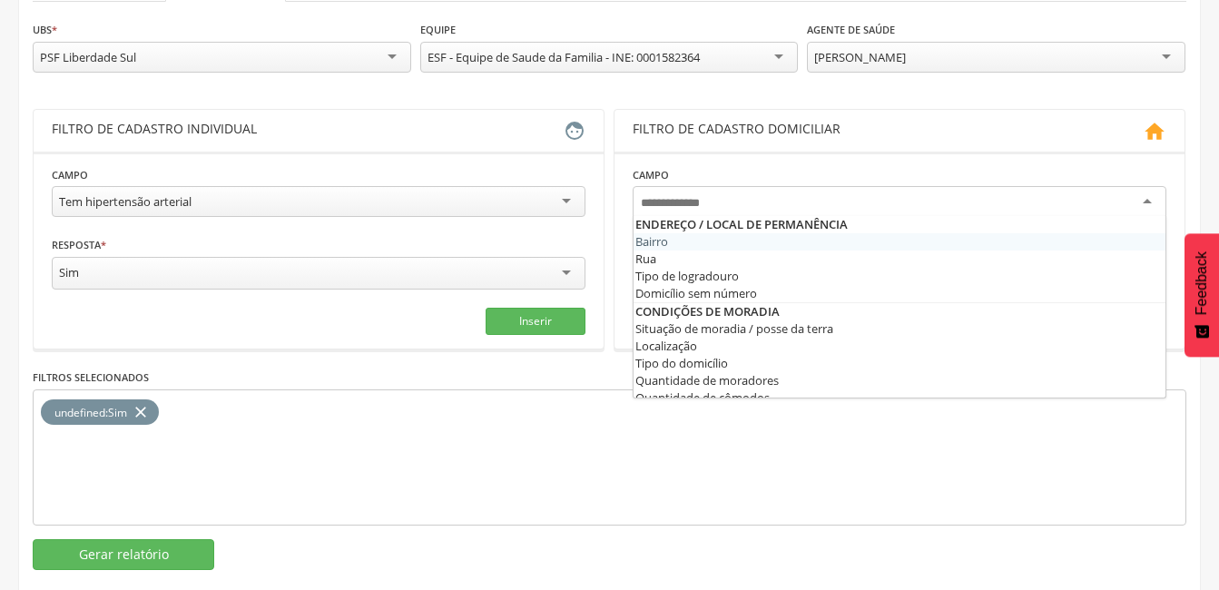
click at [1146, 205] on div at bounding box center [900, 202] width 534 height 33
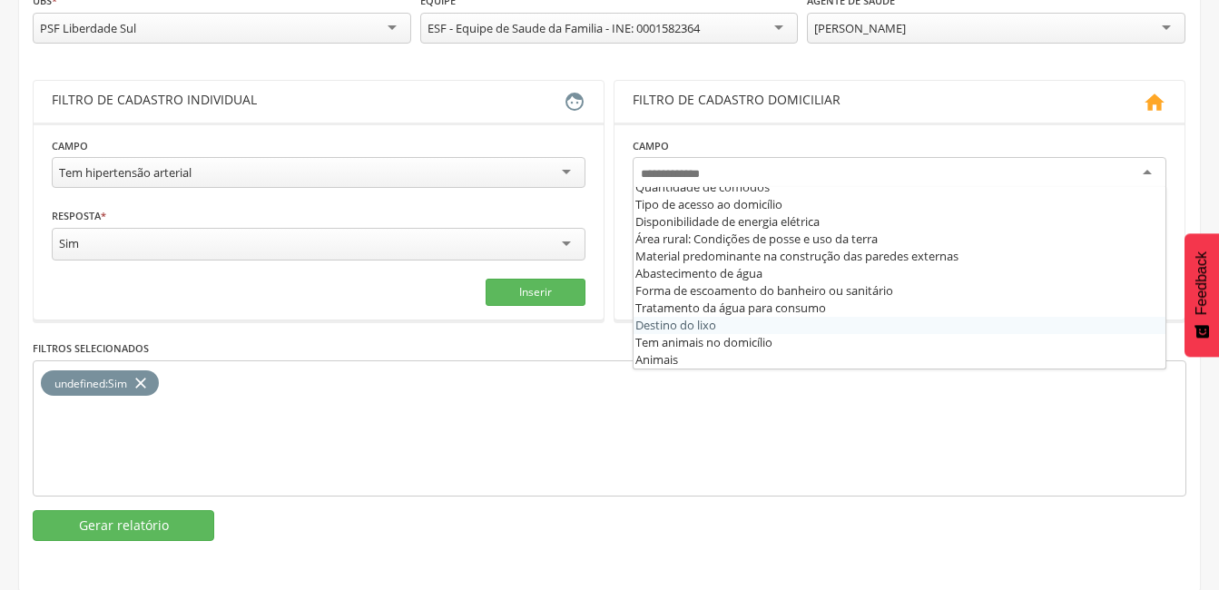
scroll to position [0, 0]
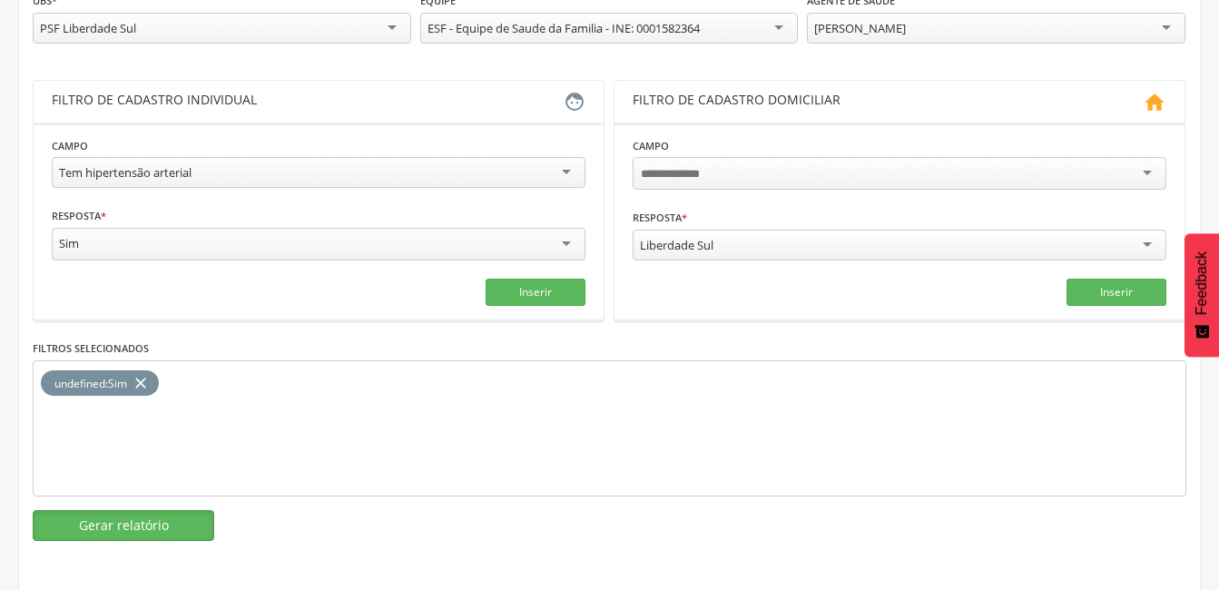
click at [90, 519] on button "Gerar relatório" at bounding box center [124, 525] width 182 height 31
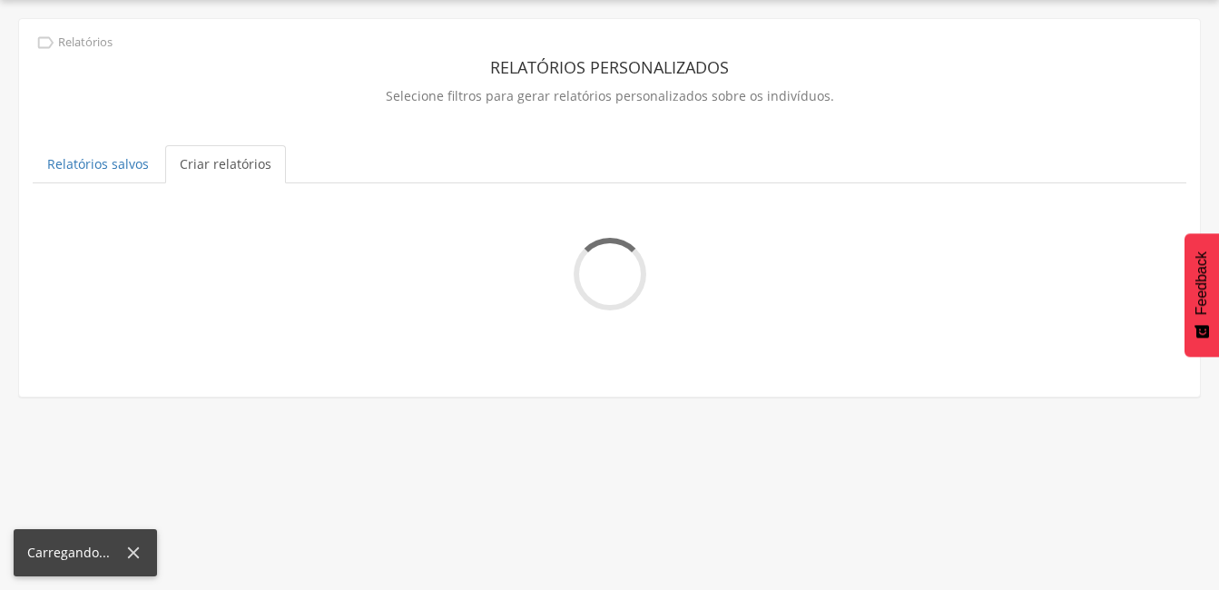
scroll to position [54, 0]
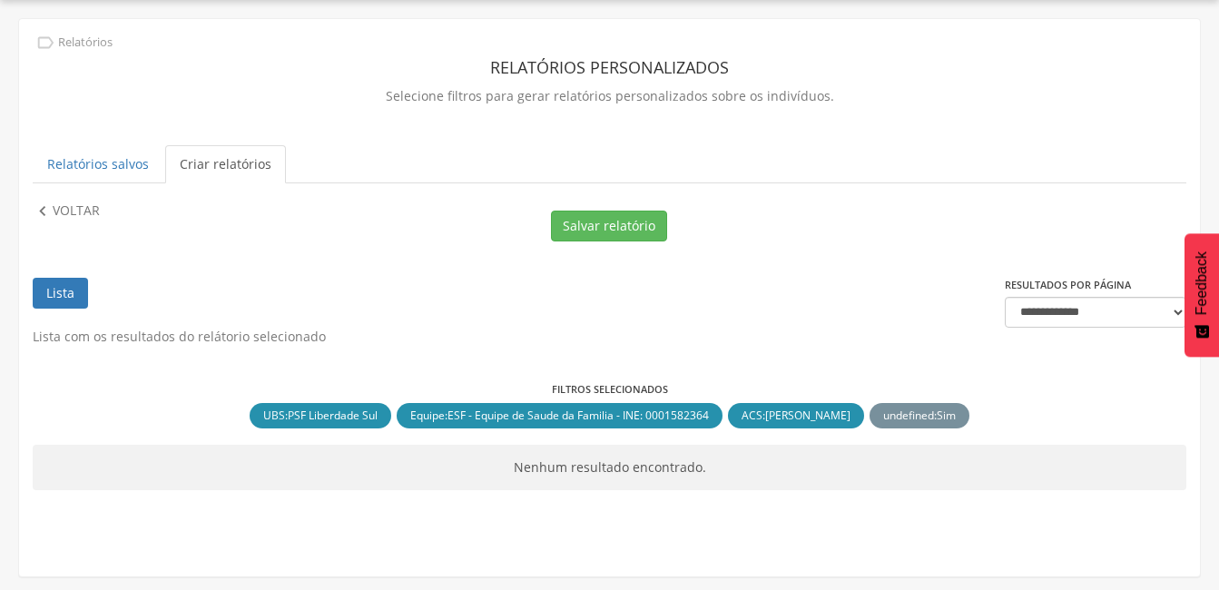
click at [201, 163] on link "Criar relatórios" at bounding box center [225, 164] width 121 height 38
click at [64, 286] on link "Lista" at bounding box center [60, 293] width 55 height 31
click at [66, 299] on link "Lista" at bounding box center [60, 293] width 55 height 31
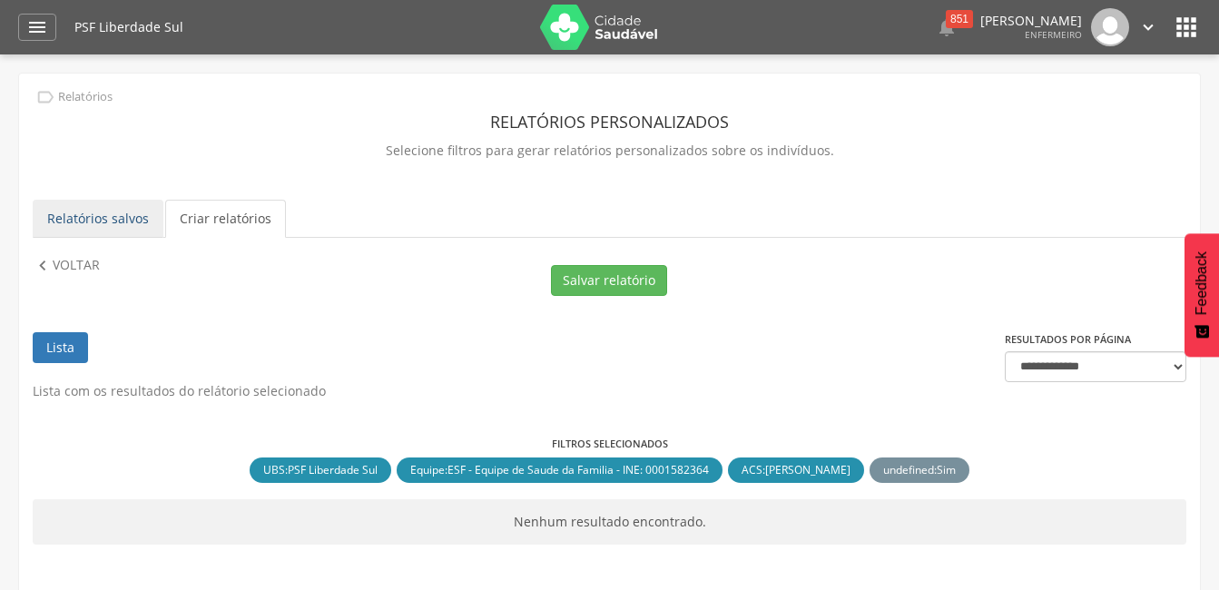
click at [87, 218] on link "Relatórios salvos" at bounding box center [98, 219] width 131 height 38
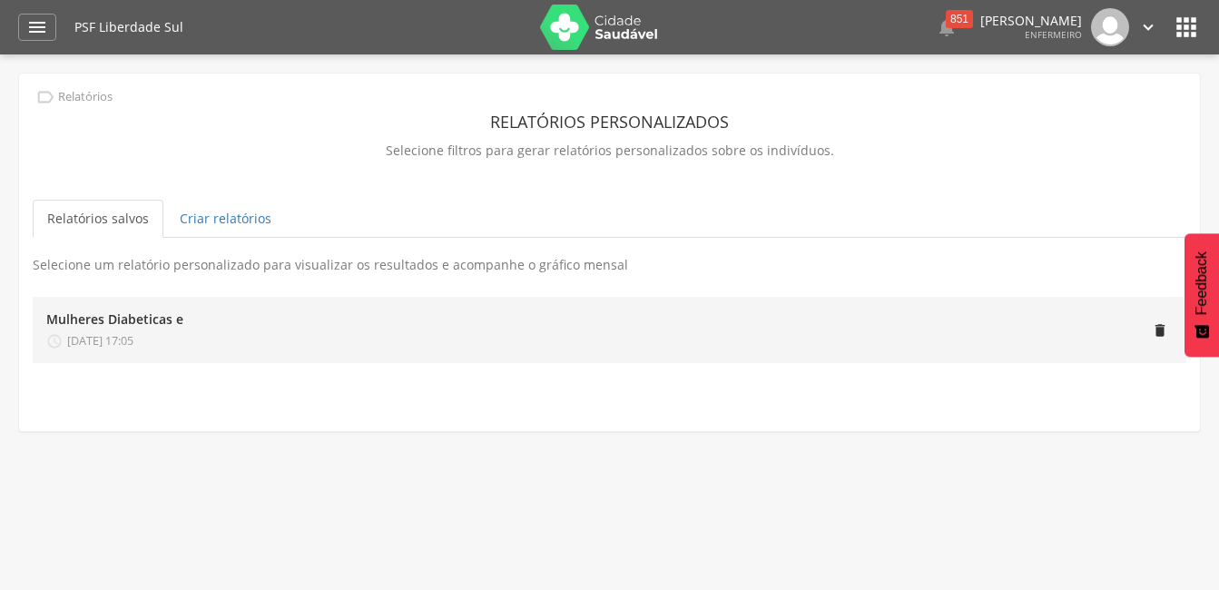
click at [83, 315] on div "Mulheres Diabeticas e" at bounding box center [114, 319] width 137 height 18
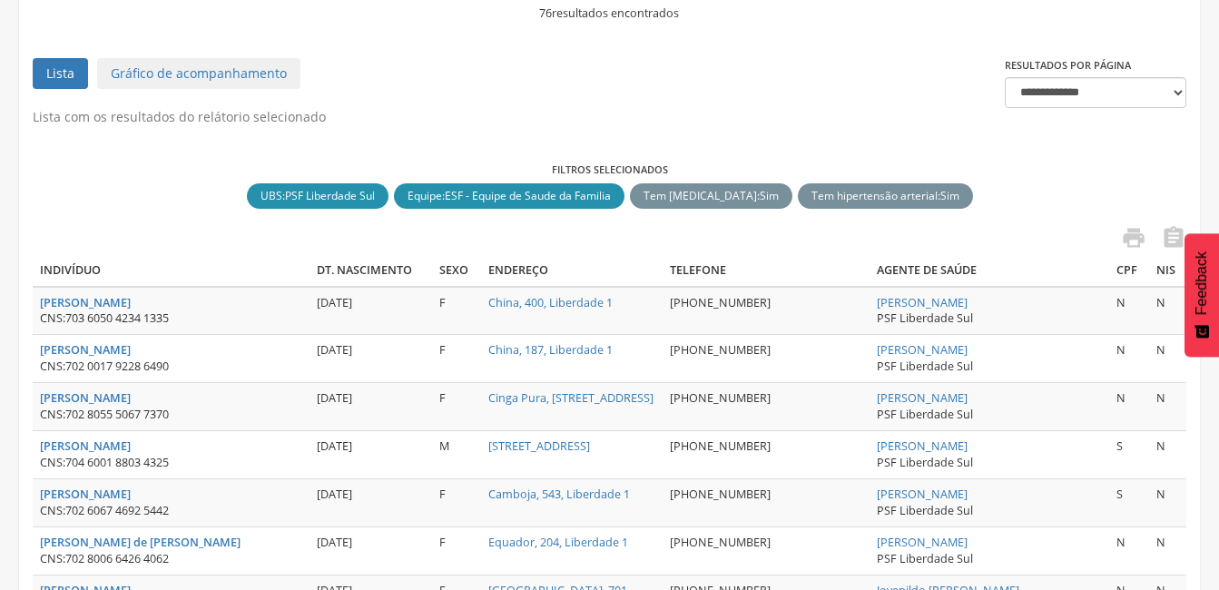
scroll to position [363, 0]
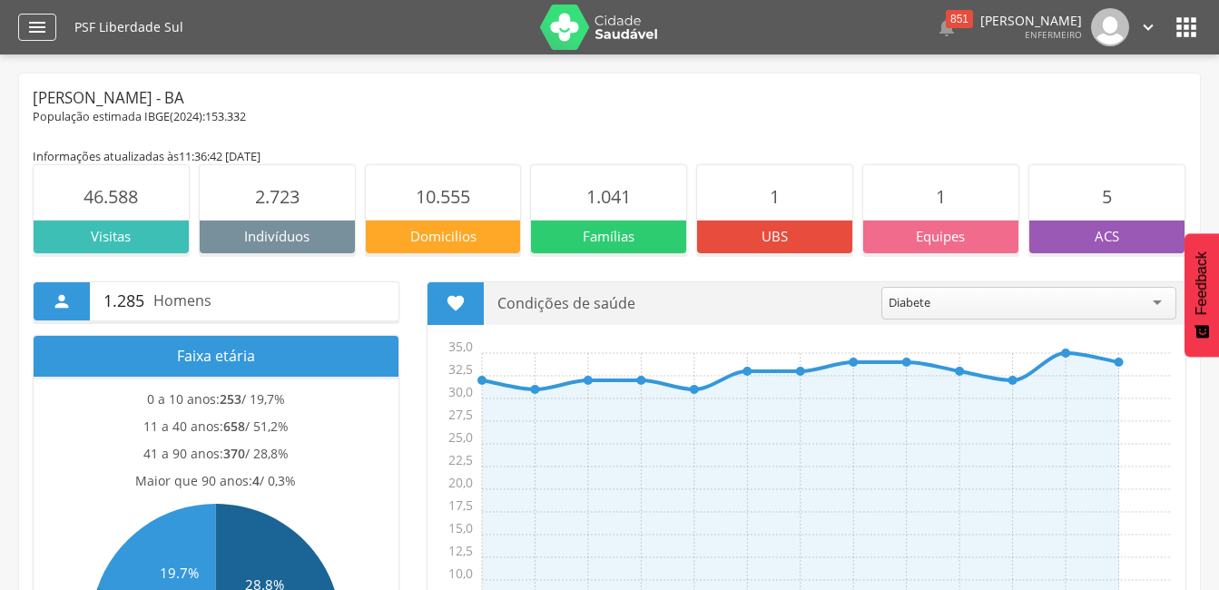
click at [44, 30] on icon "" at bounding box center [37, 27] width 22 height 22
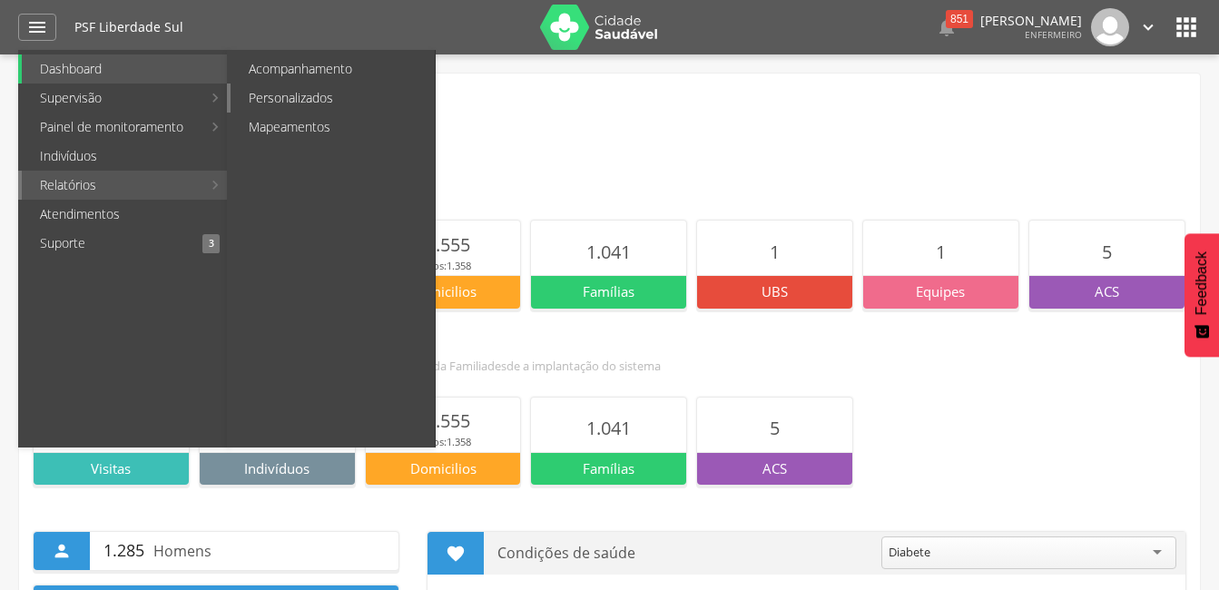
click at [284, 97] on link "Personalizados" at bounding box center [333, 97] width 204 height 29
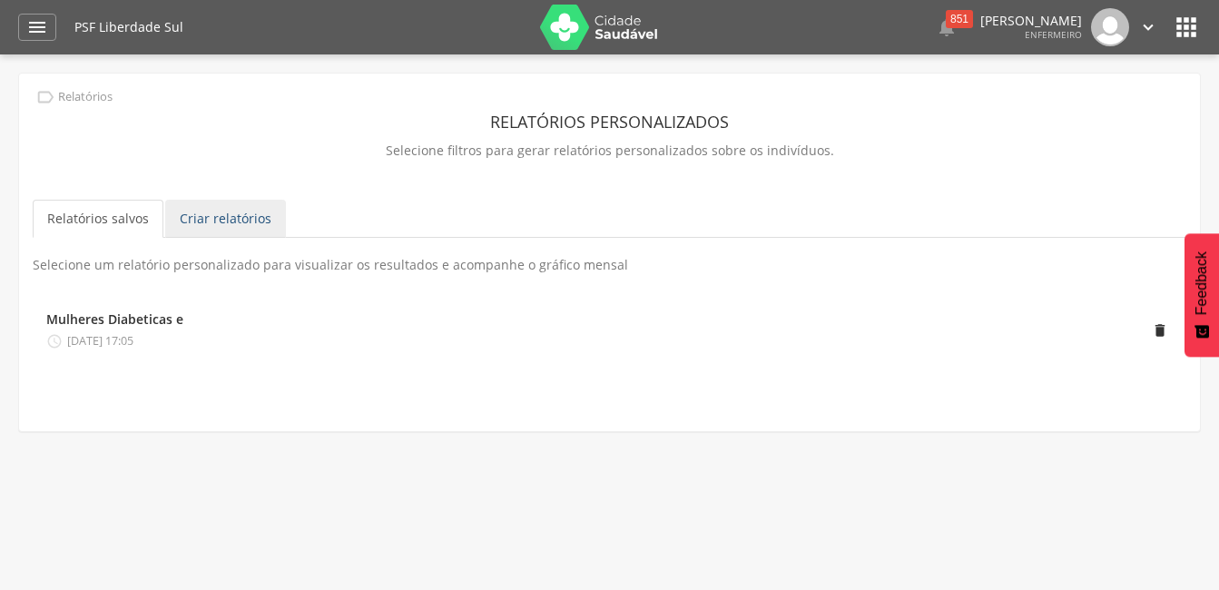
click at [194, 217] on link "Criar relatórios" at bounding box center [225, 219] width 121 height 38
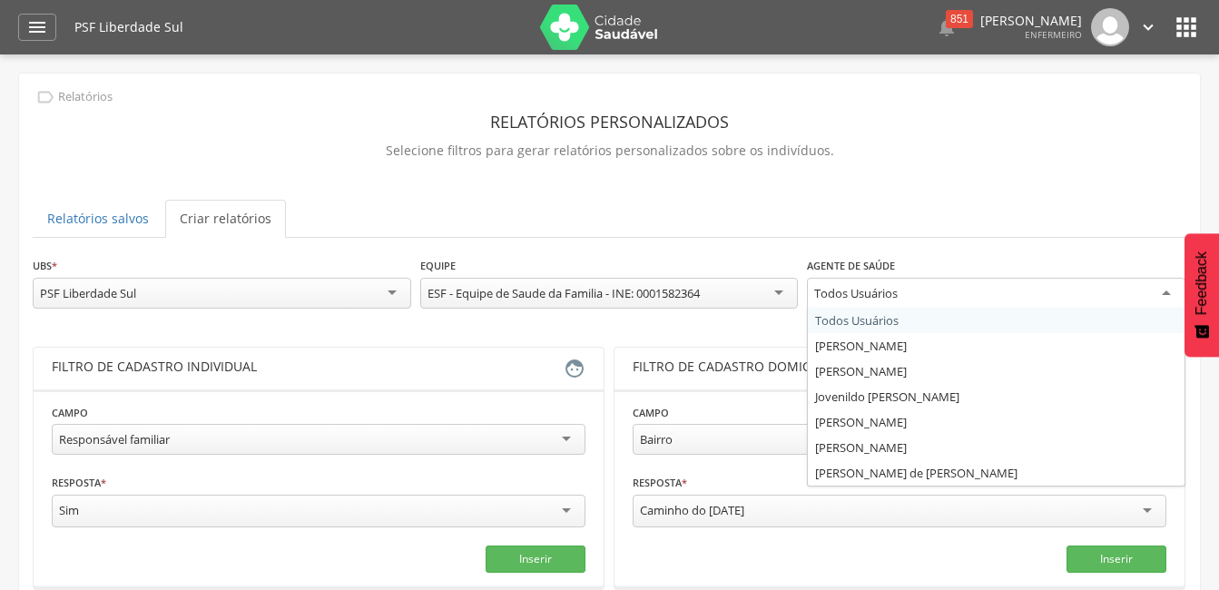
click at [1166, 296] on div "Todos Usuários" at bounding box center [996, 294] width 378 height 33
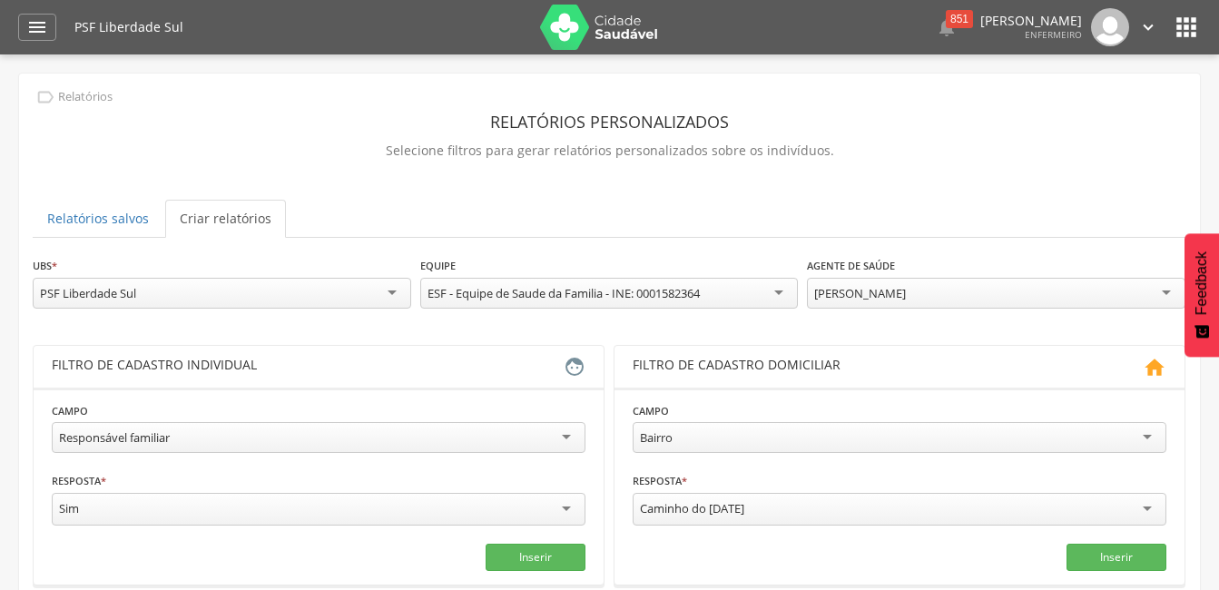
click at [753, 498] on div "Caminho do [DATE]" at bounding box center [900, 509] width 534 height 33
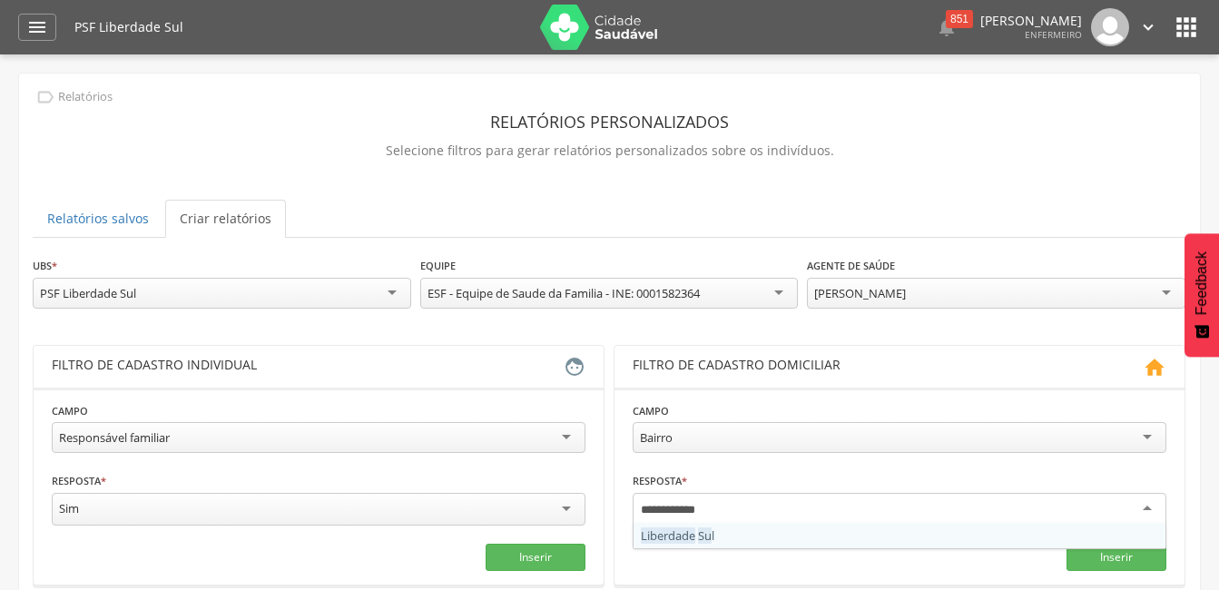
type input "**********"
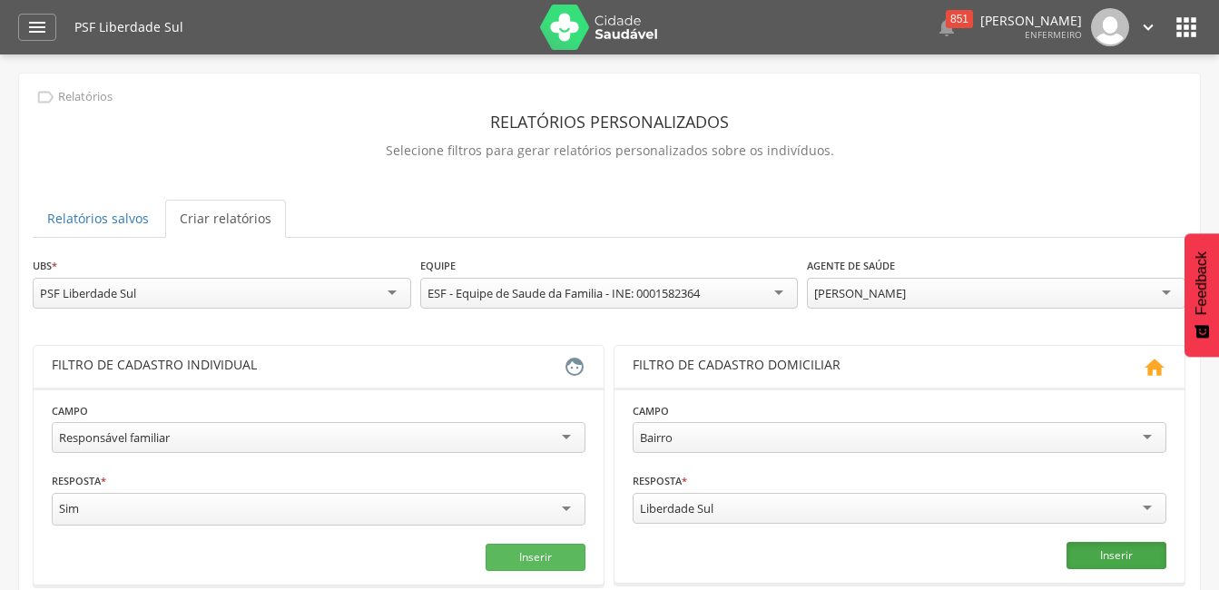
click at [1092, 547] on button "Inserir" at bounding box center [1116, 555] width 100 height 27
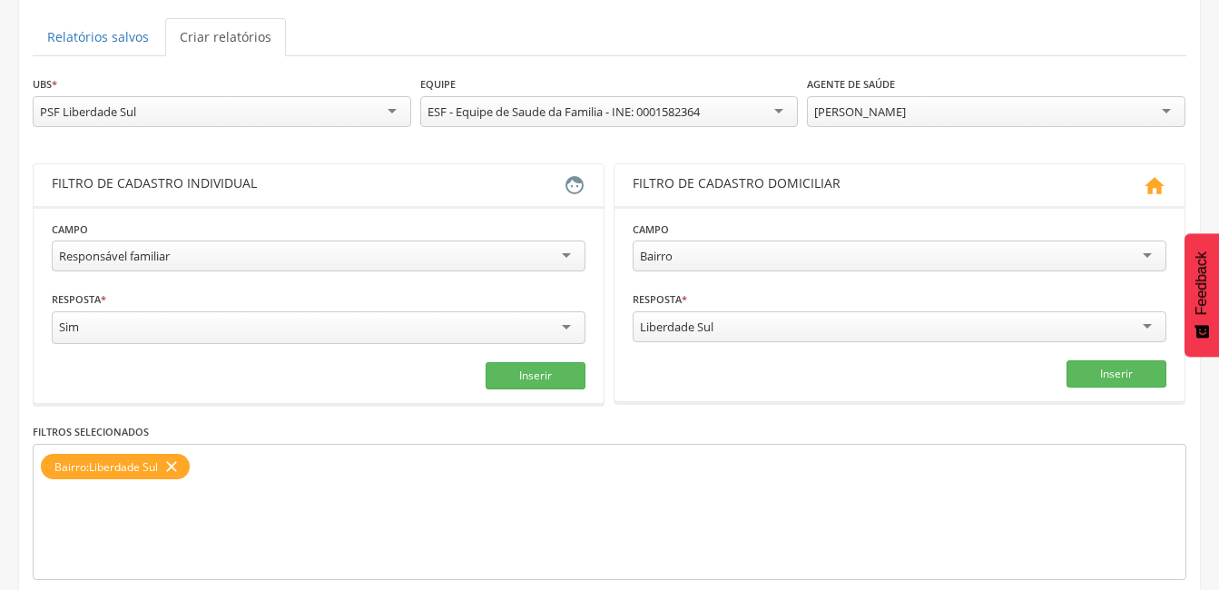
scroll to position [17, 0]
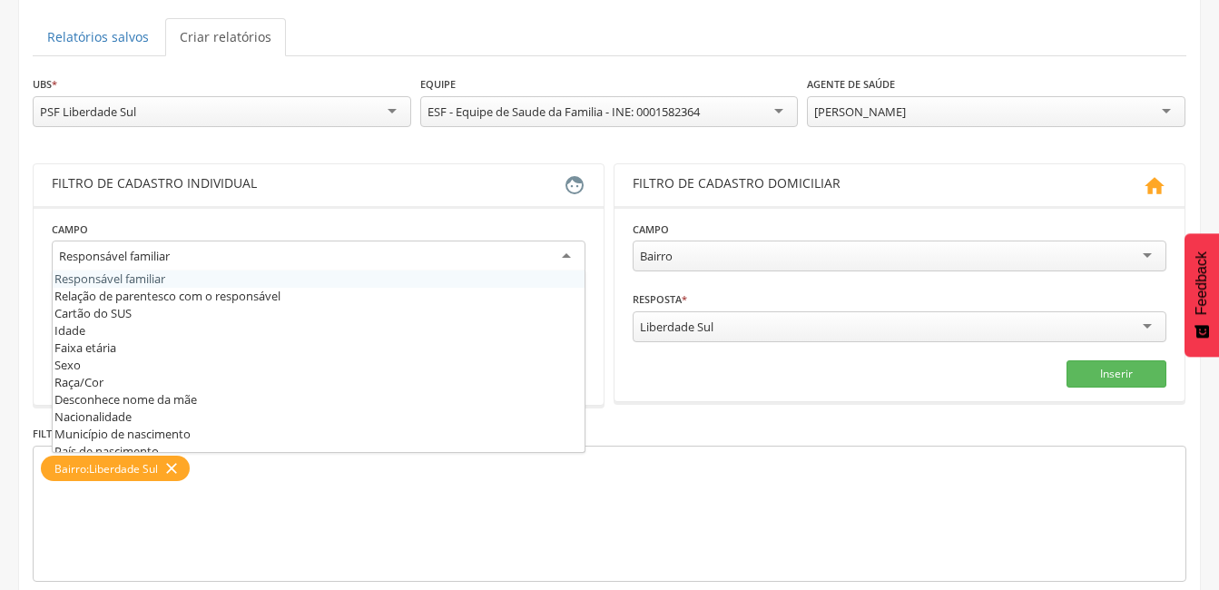
click at [564, 251] on div "Responsável familiar" at bounding box center [319, 256] width 534 height 33
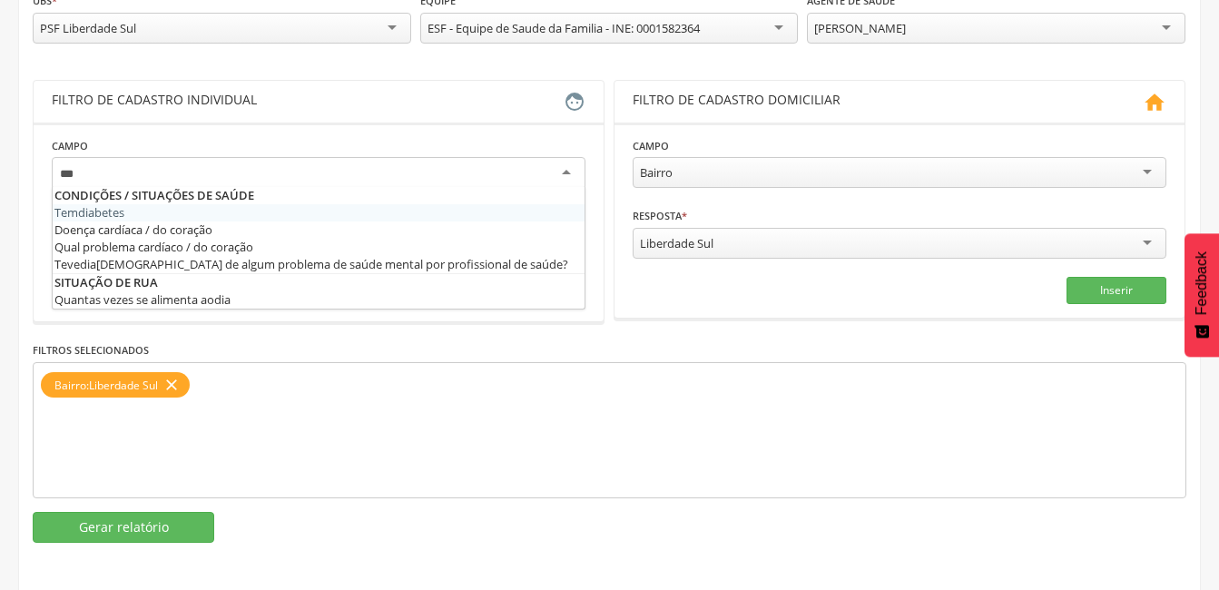
scroll to position [0, 0]
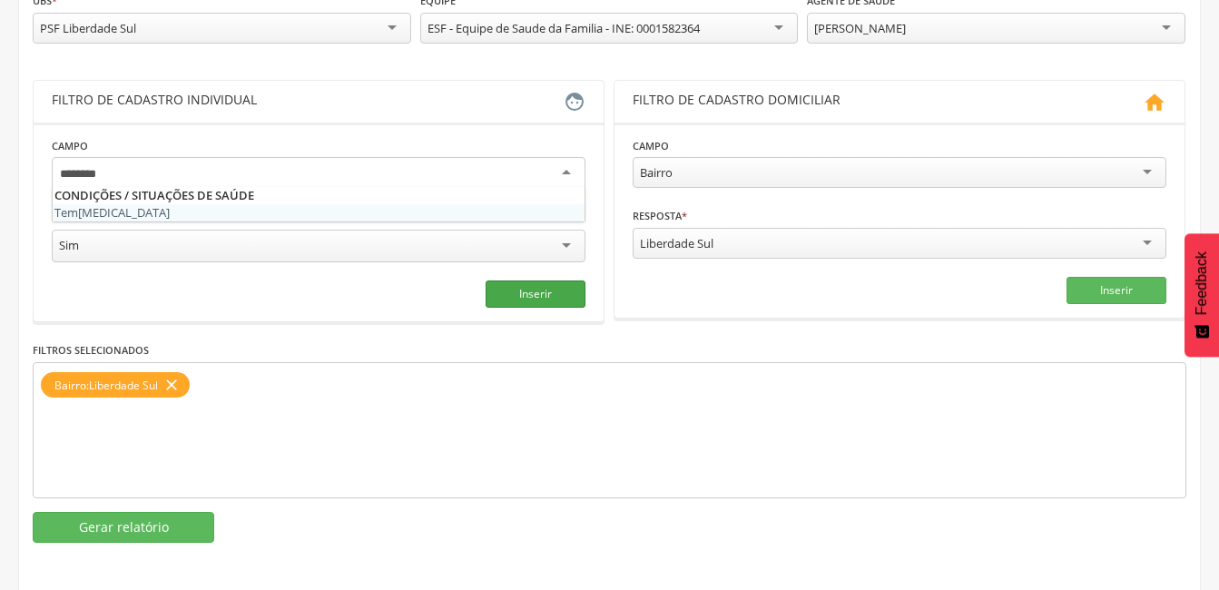
type input "********"
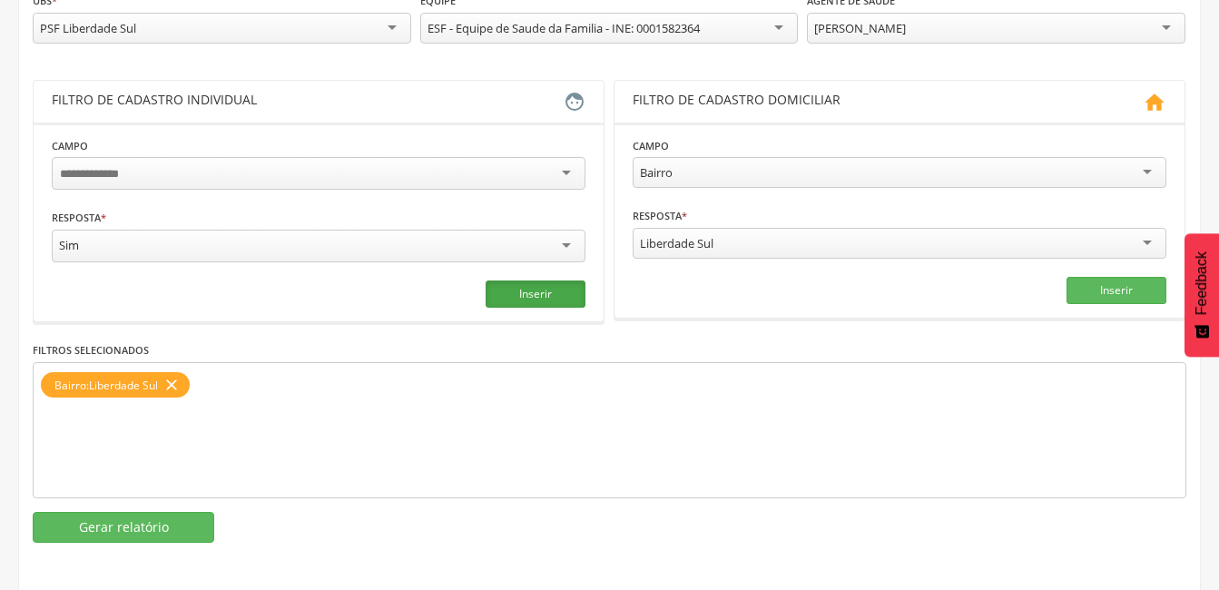
click at [517, 293] on button "Inserir" at bounding box center [536, 293] width 100 height 27
click at [1138, 172] on div "Bairro" at bounding box center [900, 172] width 534 height 31
click at [671, 205] on fieldset "**********" at bounding box center [900, 220] width 534 height 168
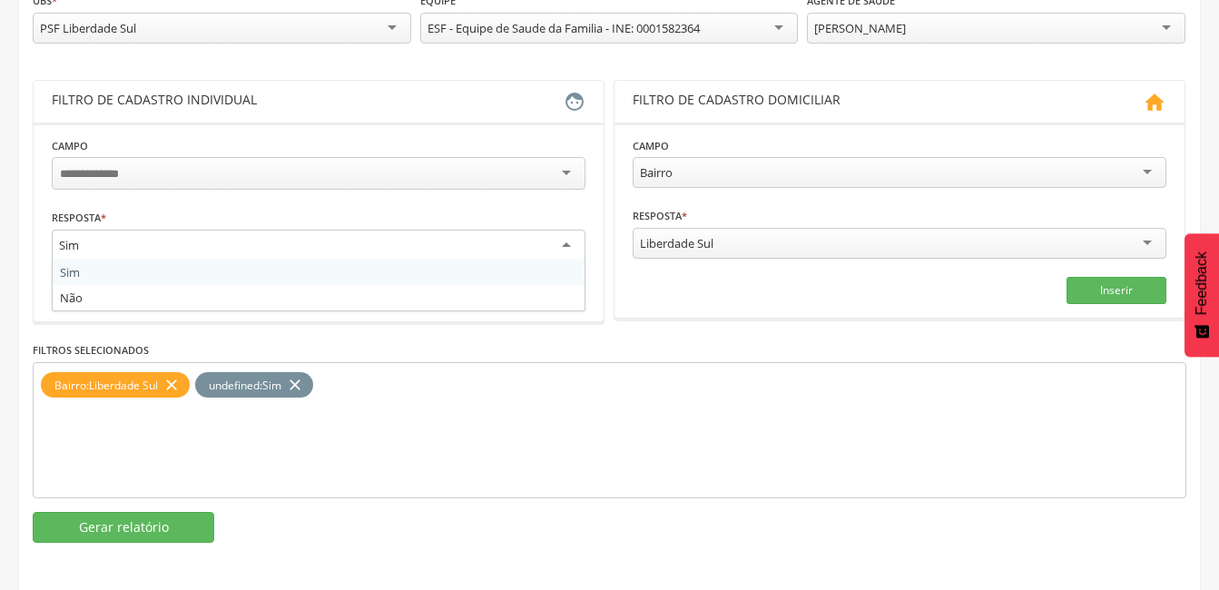
click at [568, 246] on div "Sim" at bounding box center [319, 246] width 534 height 33
click at [172, 275] on fieldset "Campo Tem [MEDICAL_DATA] Resposta * *** Sim Sim Não Campo obrigatório Inserir" at bounding box center [319, 222] width 534 height 172
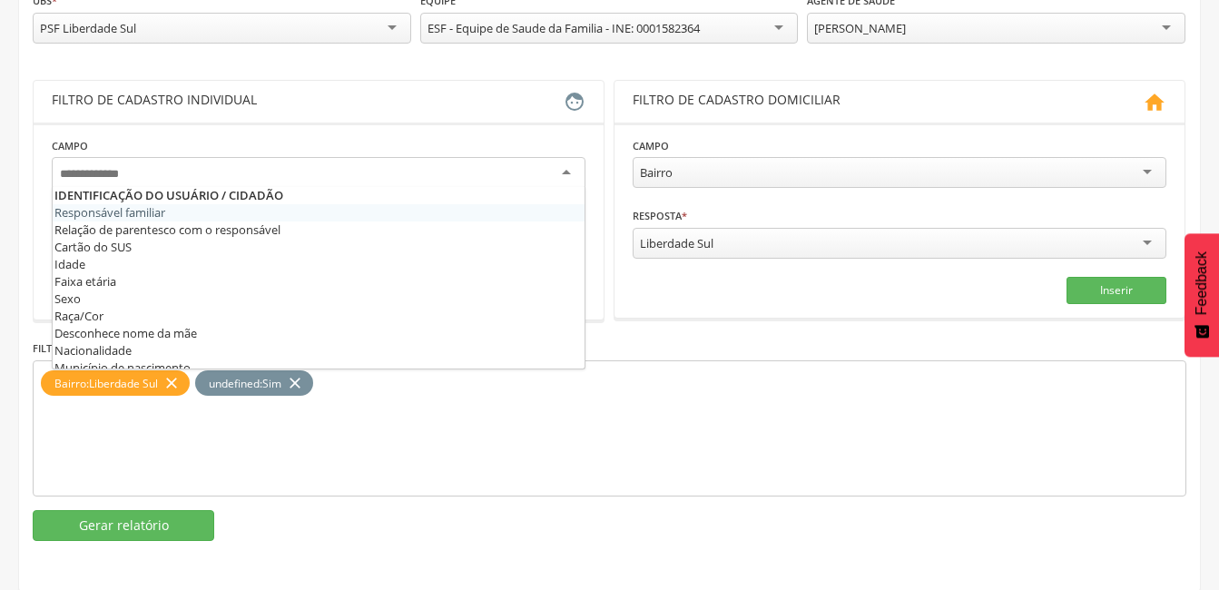
click at [294, 182] on div at bounding box center [319, 173] width 534 height 33
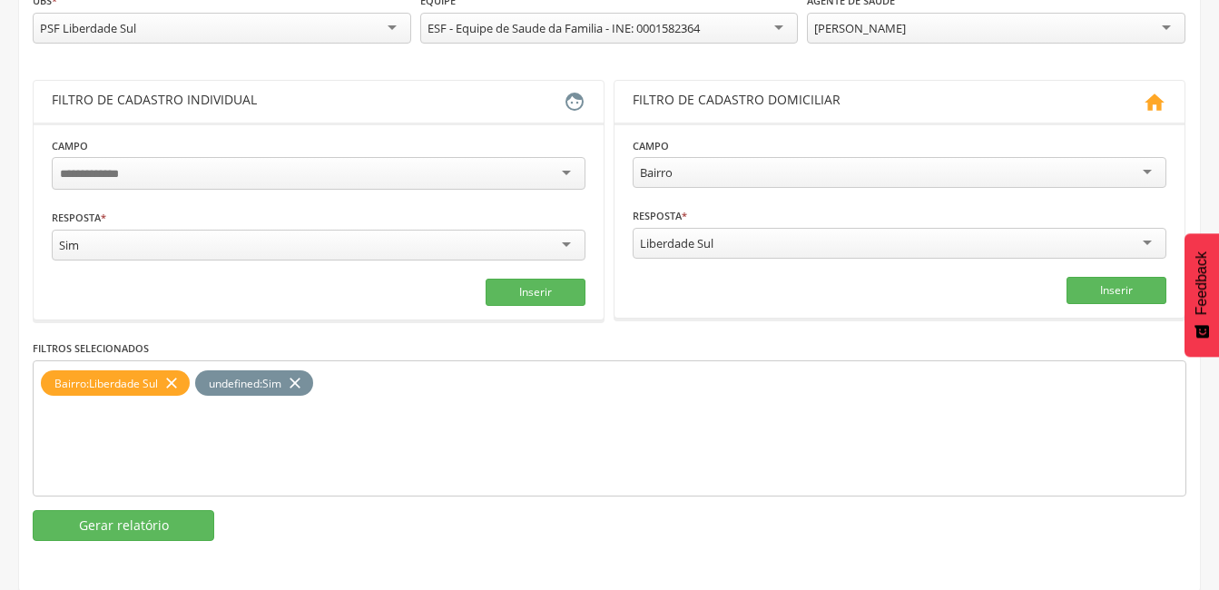
click at [363, 440] on div "Bairro : Liberdade Sul close undefined : Sim close" at bounding box center [609, 428] width 1153 height 136
click at [154, 525] on button "Gerar relatório" at bounding box center [124, 525] width 182 height 31
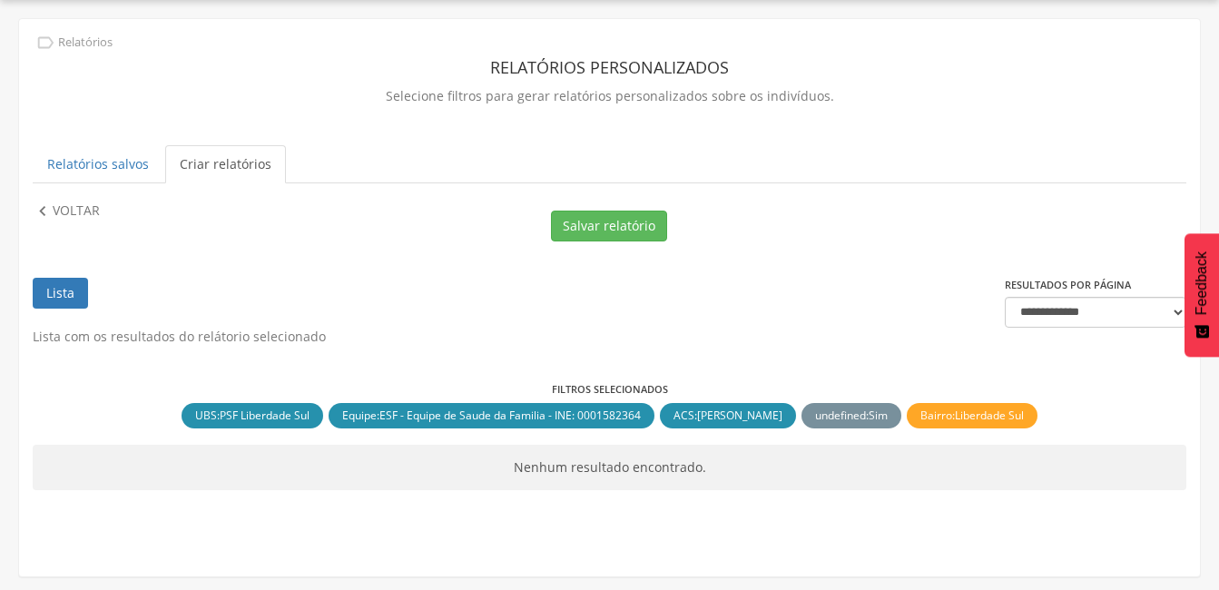
click at [975, 417] on span "Liberdade Sul" at bounding box center [989, 414] width 69 height 15
click at [738, 411] on span "[PERSON_NAME]" at bounding box center [739, 414] width 85 height 15
click at [541, 403] on div "Equipe : ESF - Equipe de Saude da Familia - INE: 0001582364 close" at bounding box center [492, 415] width 326 height 25
click at [267, 406] on div "UBS : PSF Liberdade Sul close" at bounding box center [253, 415] width 142 height 25
click at [629, 223] on button "Salvar relatório" at bounding box center [609, 226] width 116 height 31
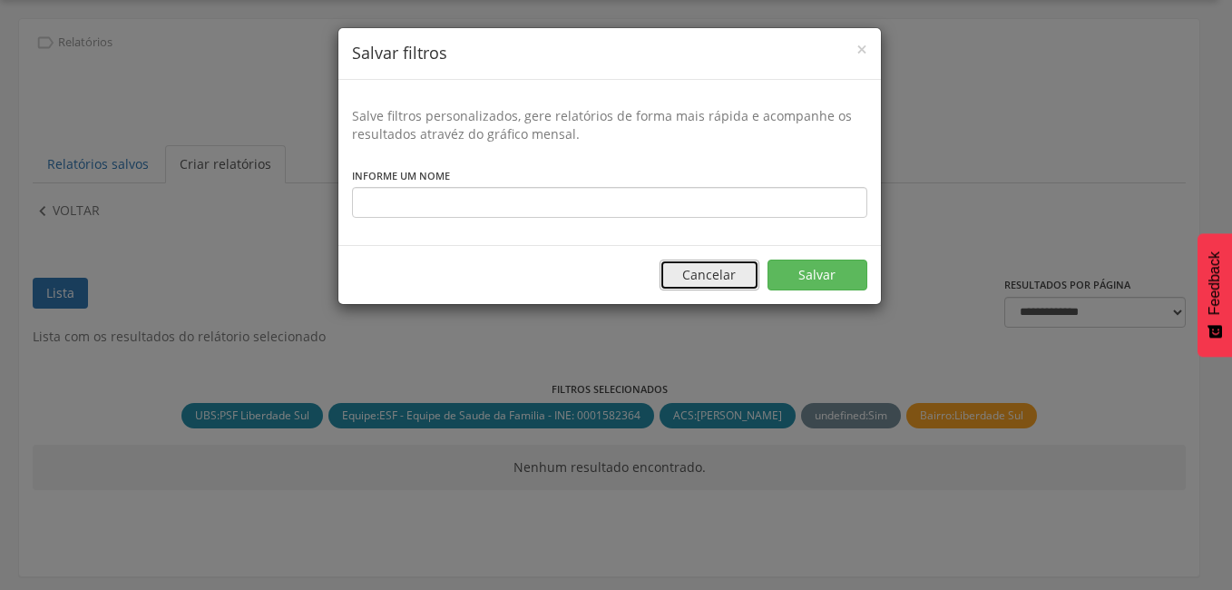
click at [716, 280] on button "Cancelar" at bounding box center [710, 275] width 100 height 31
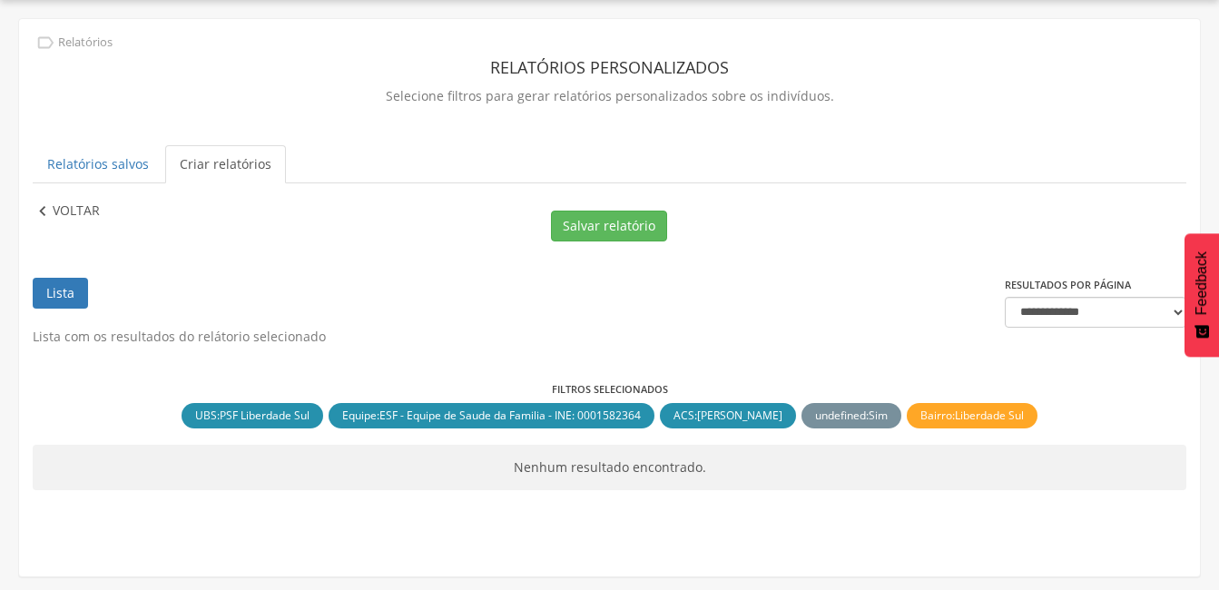
click at [65, 204] on p "Voltar" at bounding box center [76, 211] width 47 height 20
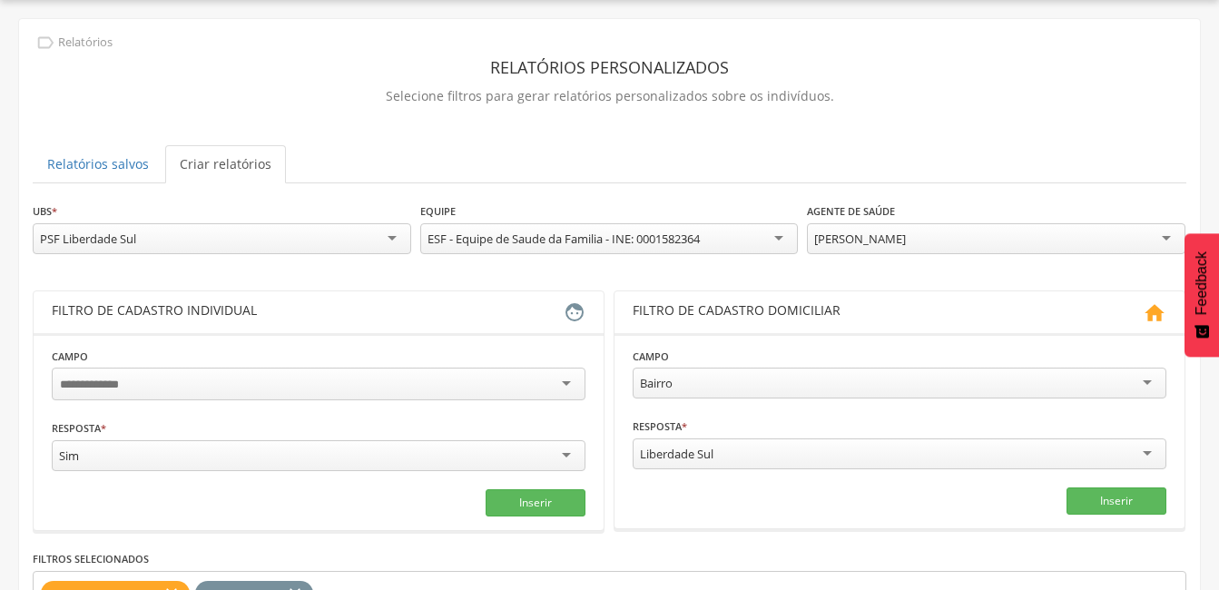
scroll to position [265, 0]
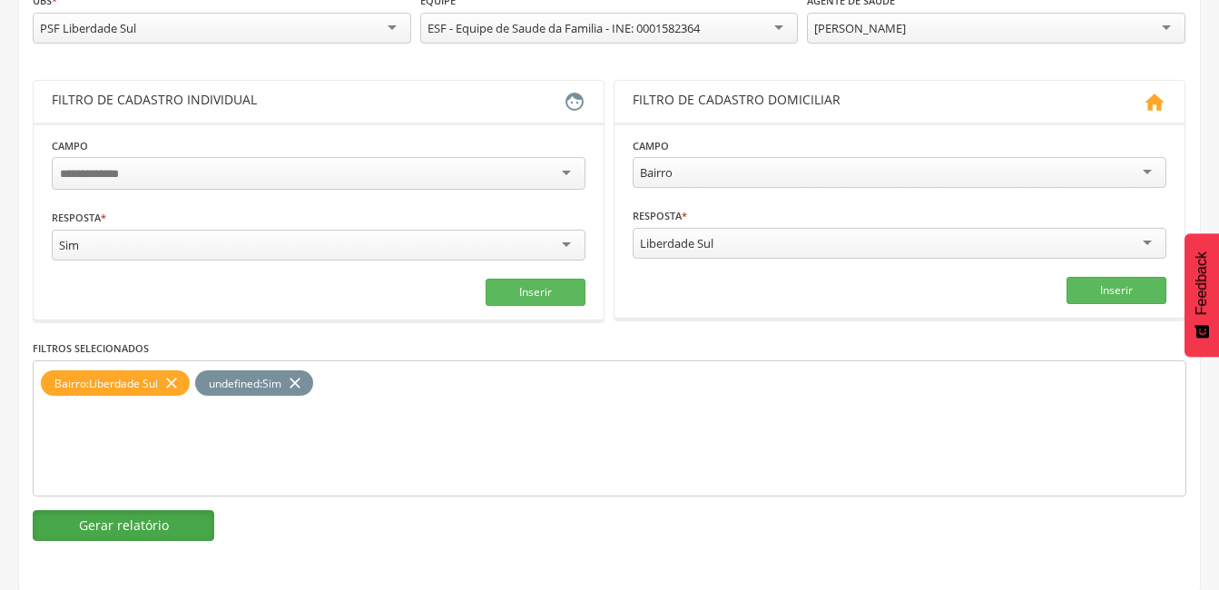
click at [160, 532] on button "Gerar relatório" at bounding box center [124, 525] width 182 height 31
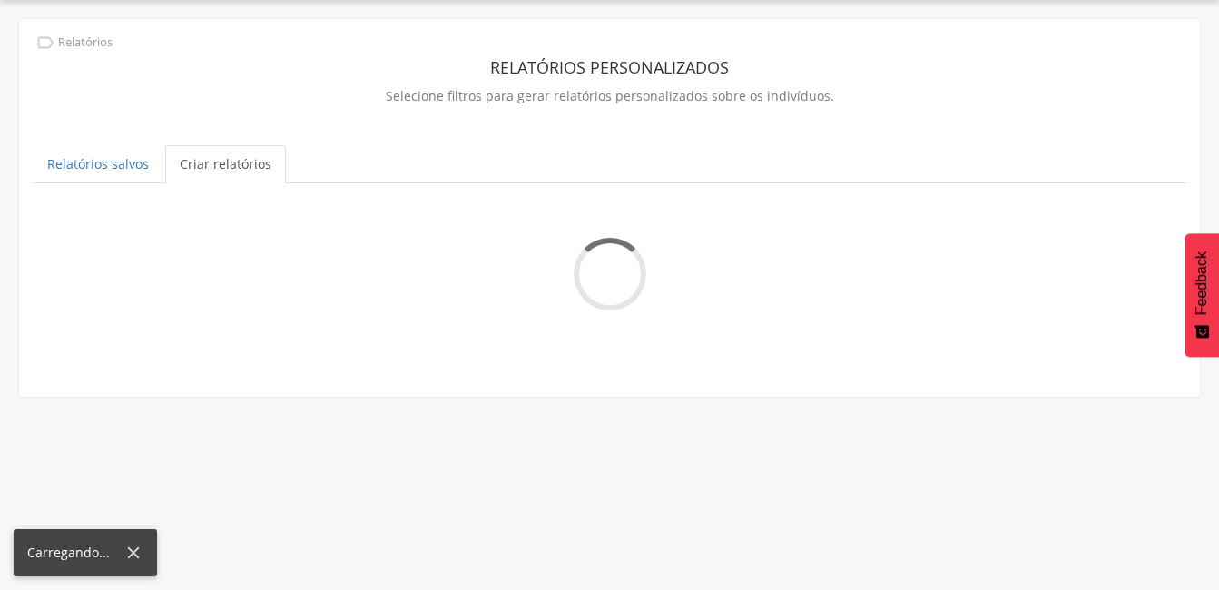
scroll to position [54, 0]
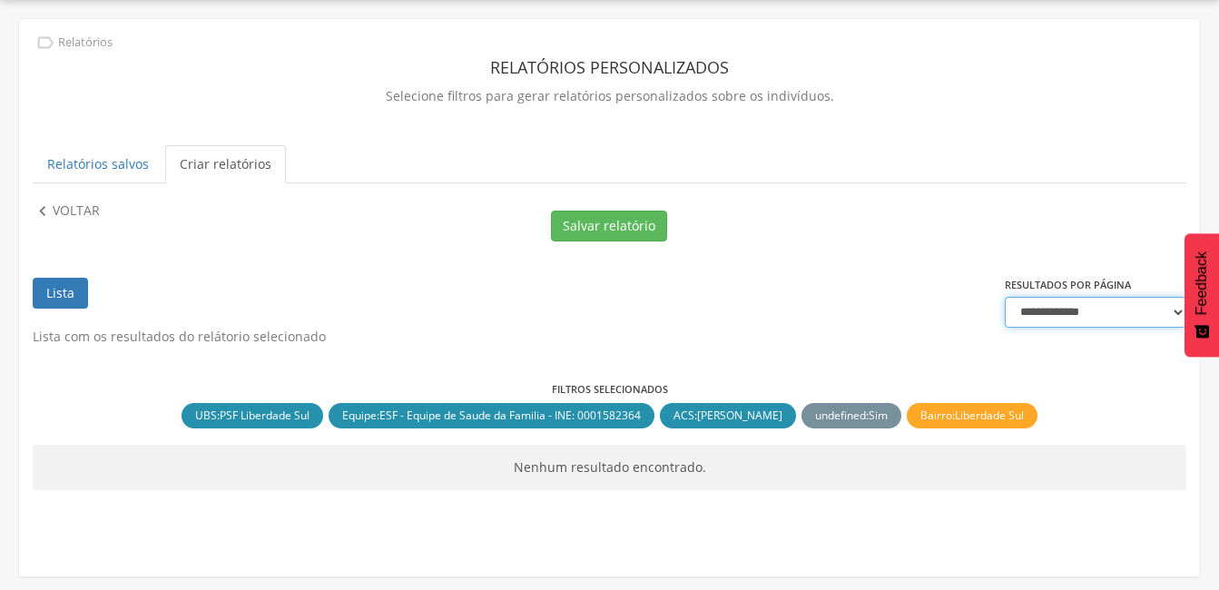
click at [1096, 310] on select "**********" at bounding box center [1096, 312] width 182 height 31
click at [31, 210] on div "**********" at bounding box center [609, 279] width 1181 height 521
click at [45, 210] on icon "" at bounding box center [43, 211] width 20 height 20
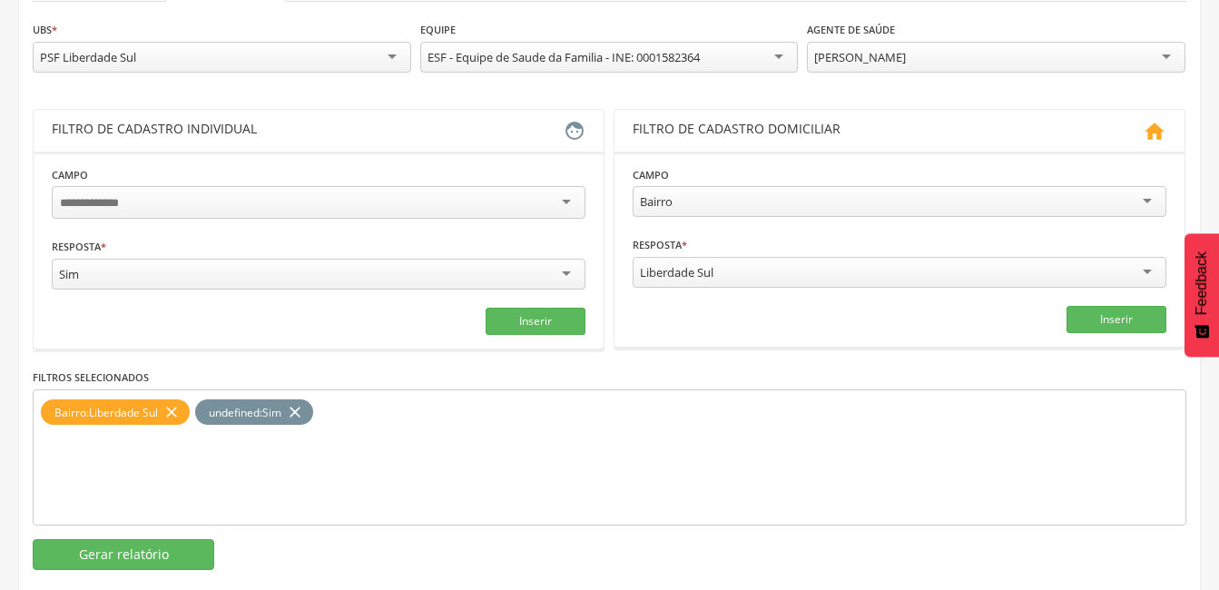
scroll to position [265, 0]
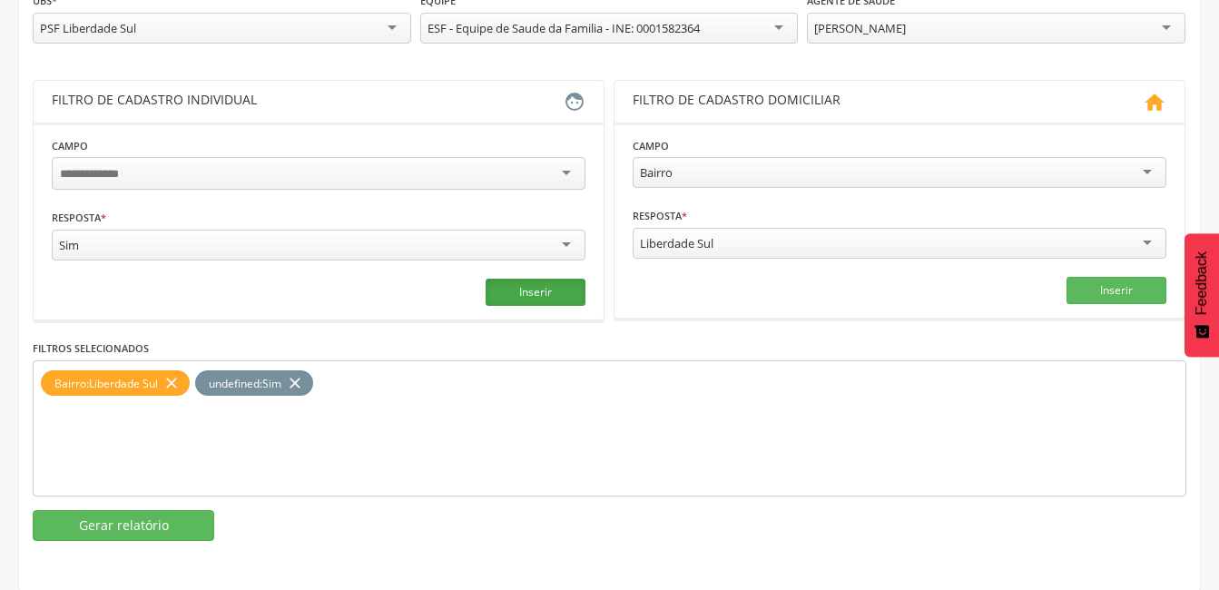
click at [543, 282] on button "Inserir" at bounding box center [536, 292] width 100 height 27
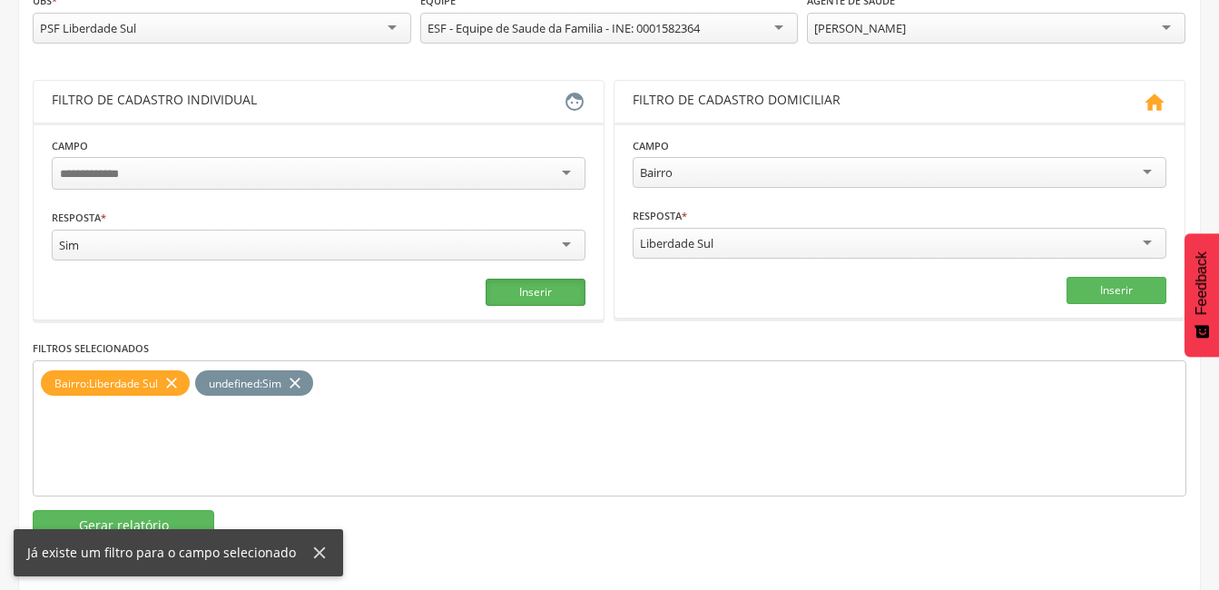
scroll to position [0, 0]
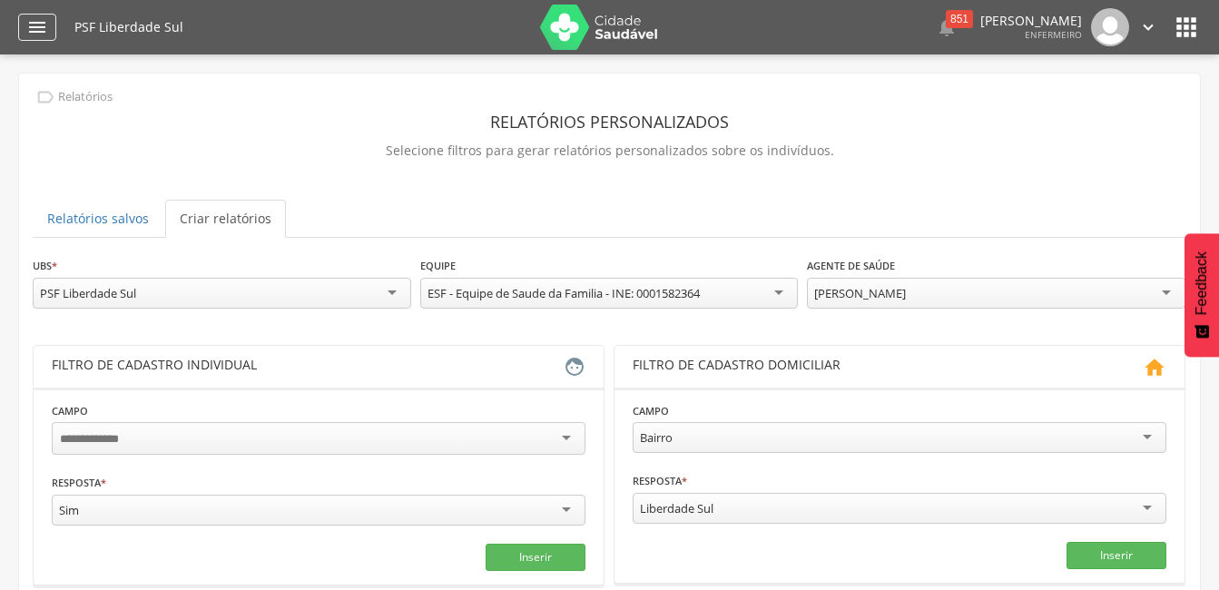
click at [29, 29] on icon "" at bounding box center [37, 27] width 22 height 22
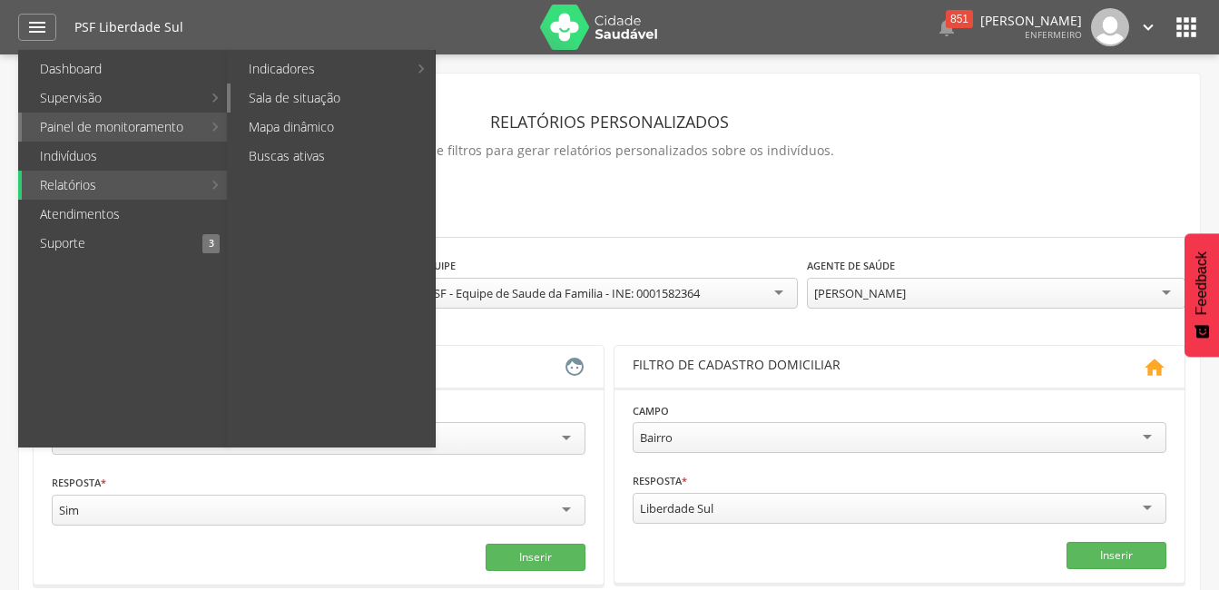
click at [267, 99] on link "Sala de situação" at bounding box center [333, 97] width 204 height 29
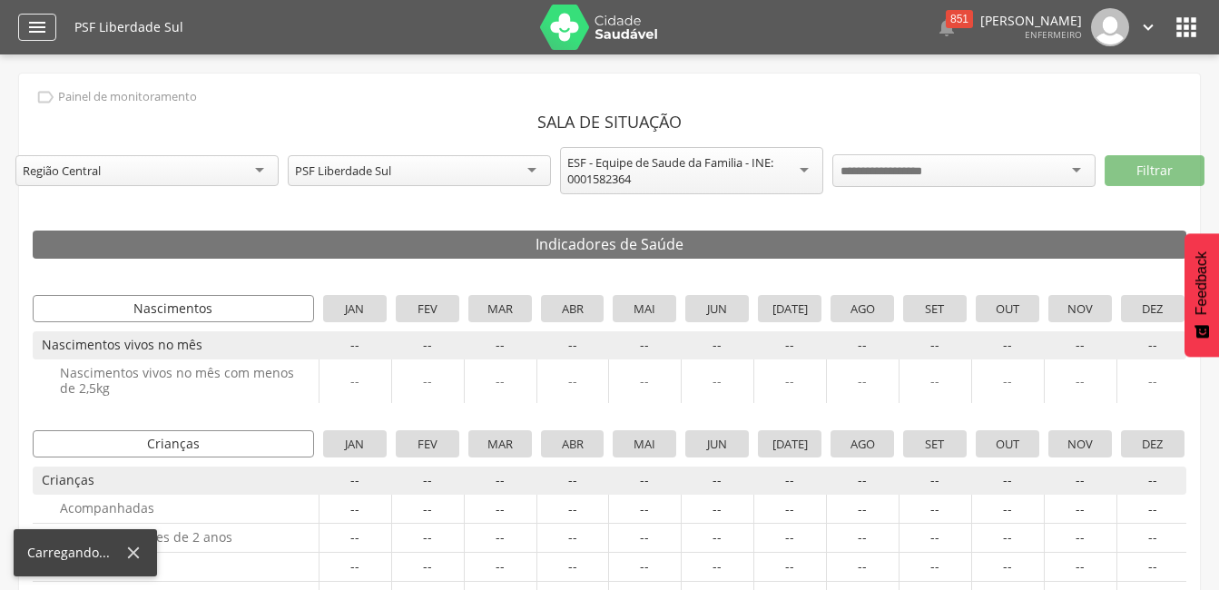
click at [28, 25] on icon "" at bounding box center [37, 27] width 22 height 22
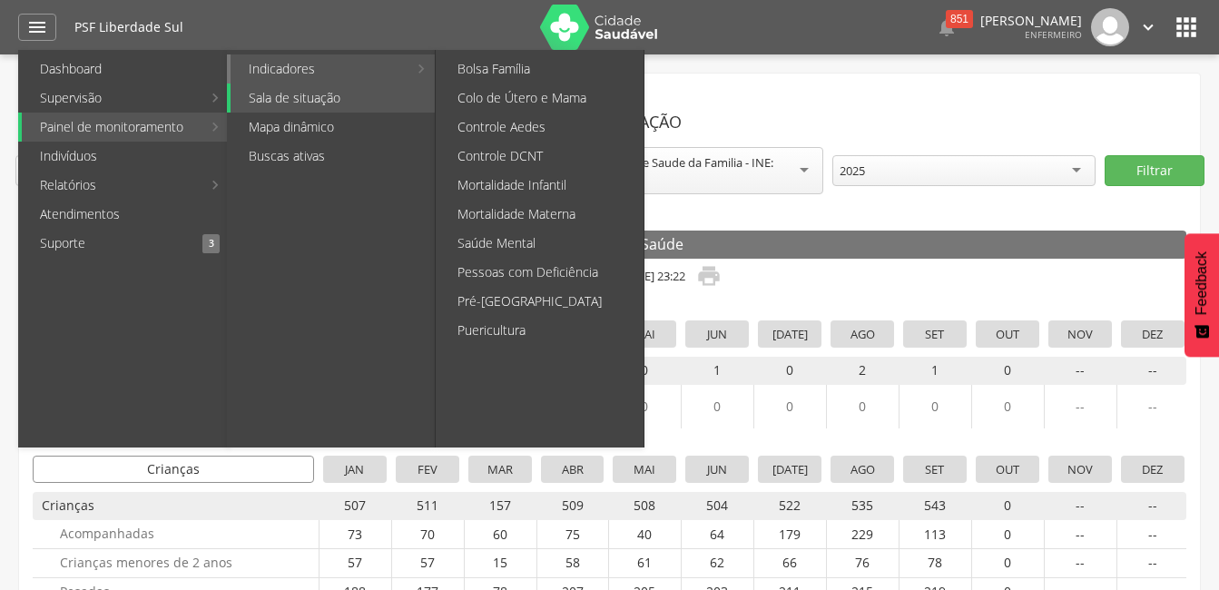
click at [267, 67] on link "Indicadores" at bounding box center [319, 68] width 177 height 29
click at [494, 153] on link "Controle DCNT" at bounding box center [541, 156] width 204 height 29
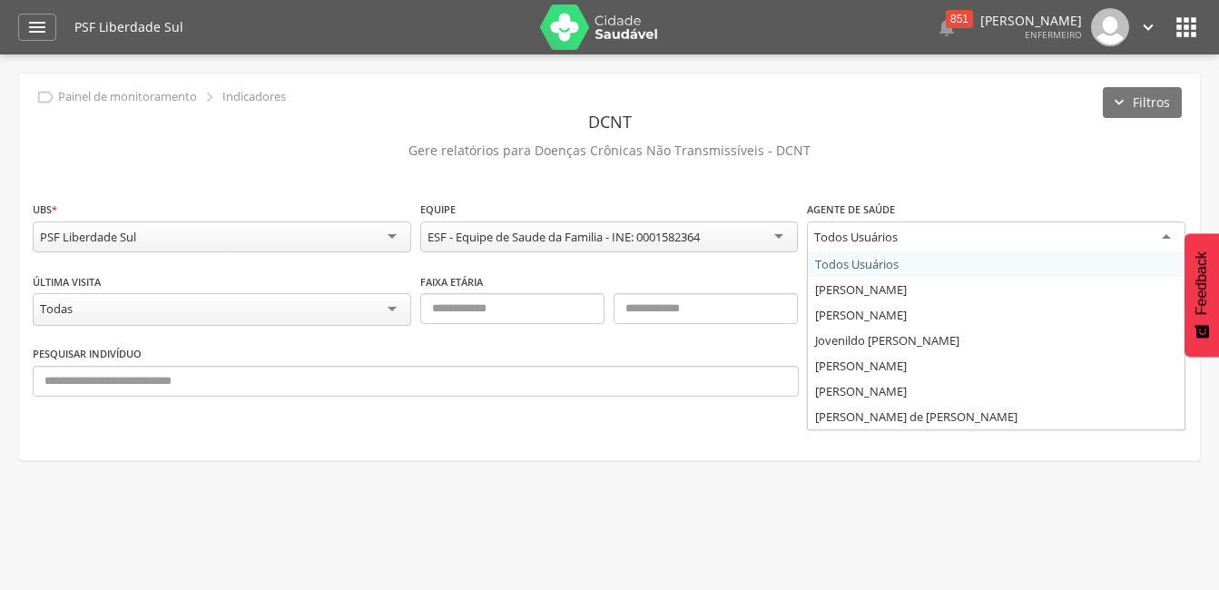
click at [1162, 237] on div "Todos Usuários" at bounding box center [996, 237] width 378 height 33
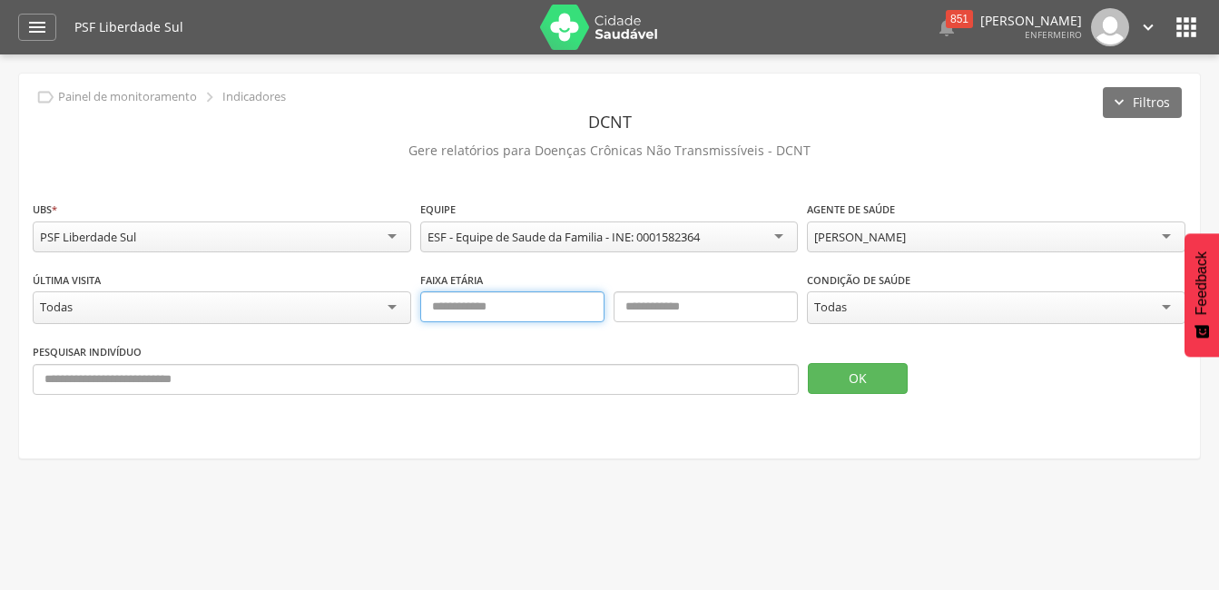
click at [511, 315] on input "text" at bounding box center [512, 306] width 184 height 31
type input "**"
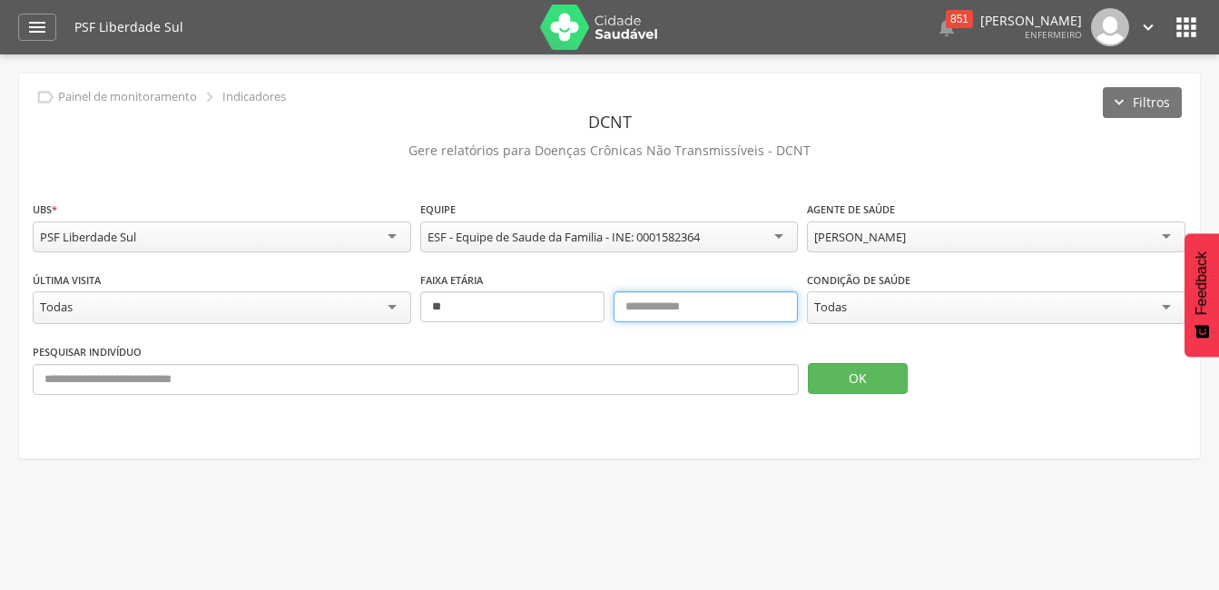
click at [682, 314] on input "text" at bounding box center [705, 306] width 184 height 31
type input "***"
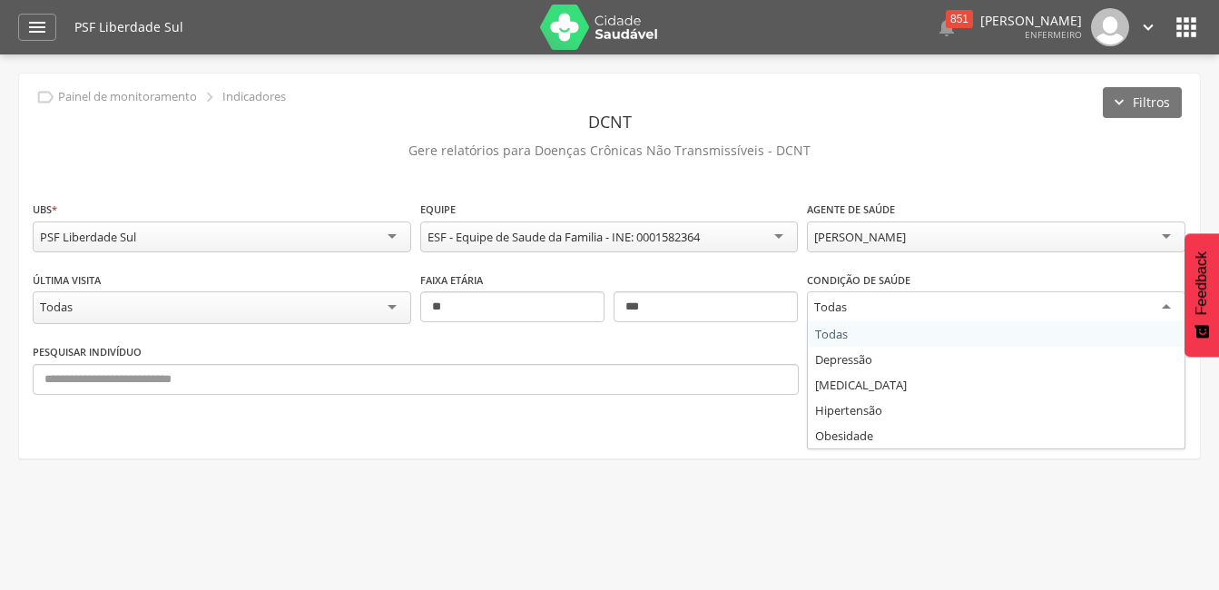
click at [1169, 303] on div "Todas" at bounding box center [996, 307] width 378 height 33
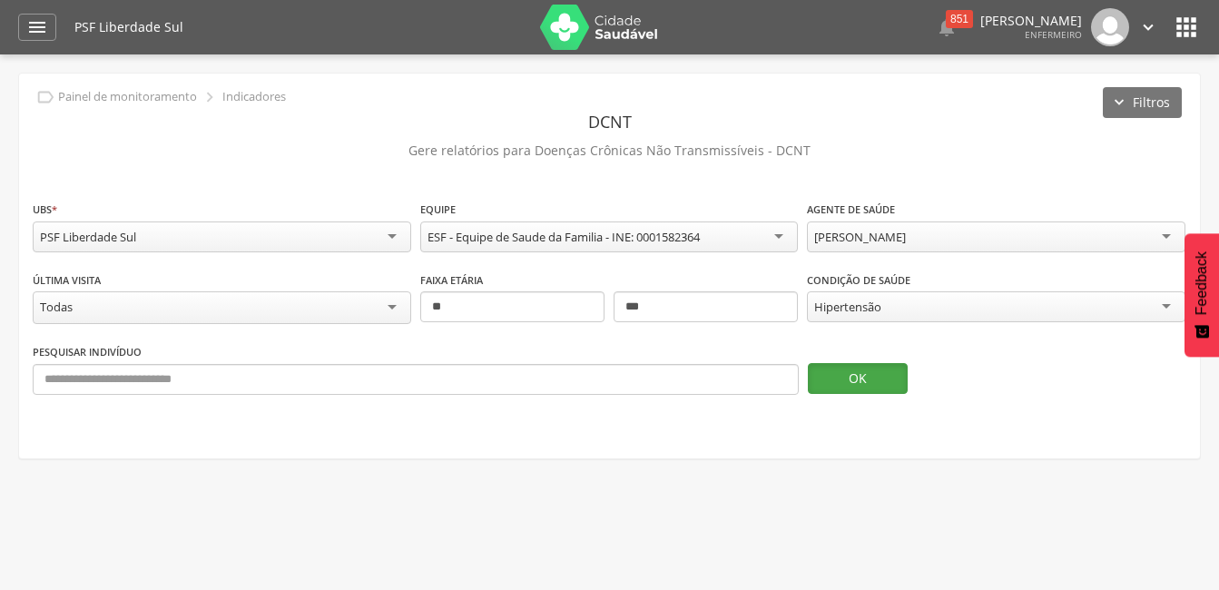
click at [843, 378] on button "OK" at bounding box center [858, 378] width 100 height 31
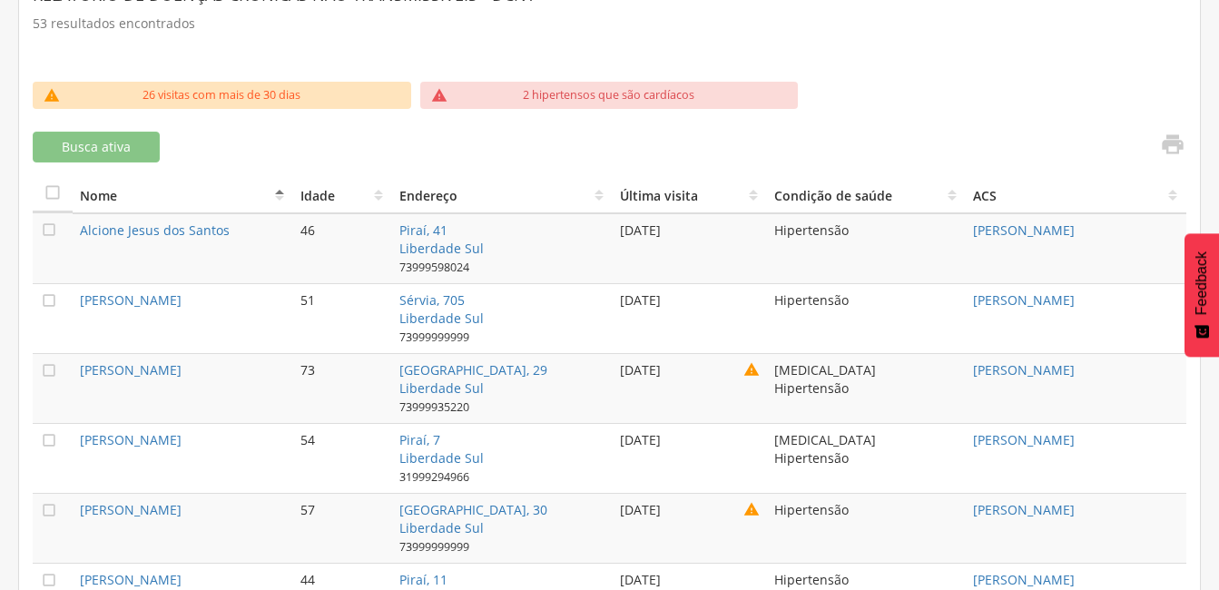
scroll to position [441, 0]
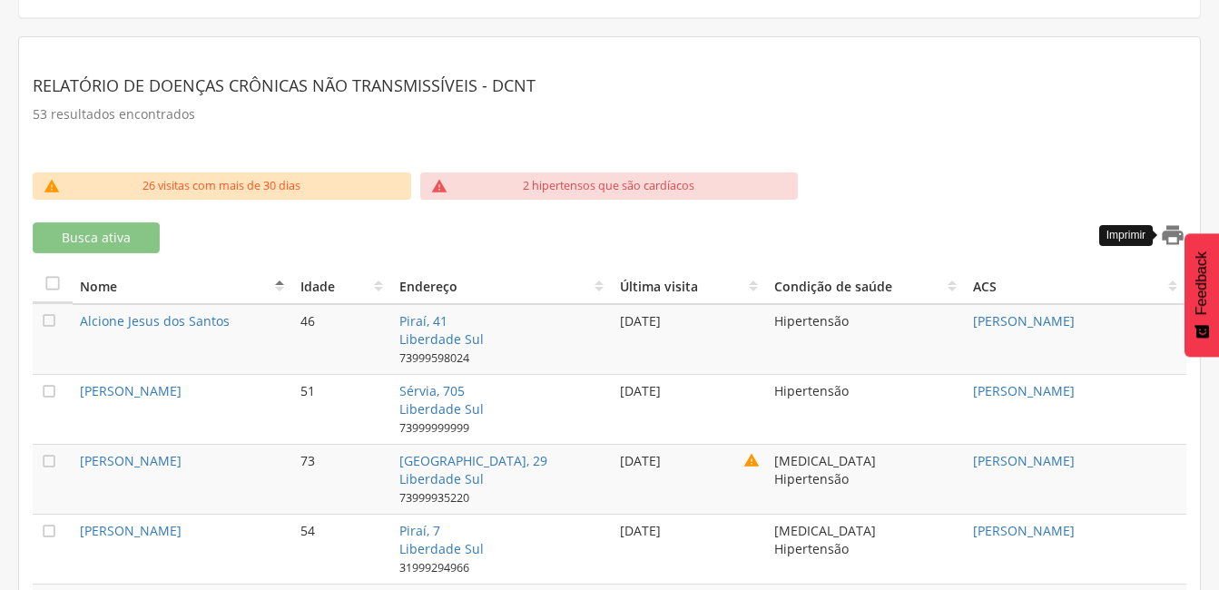
click at [1175, 239] on icon "" at bounding box center [1172, 234] width 25 height 25
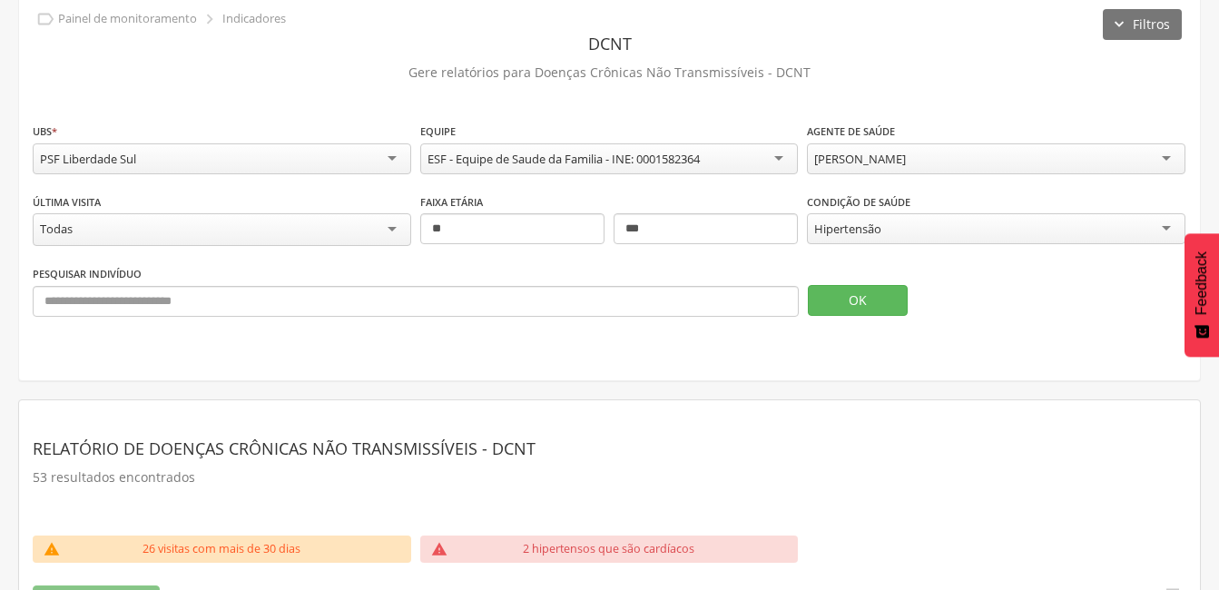
scroll to position [0, 0]
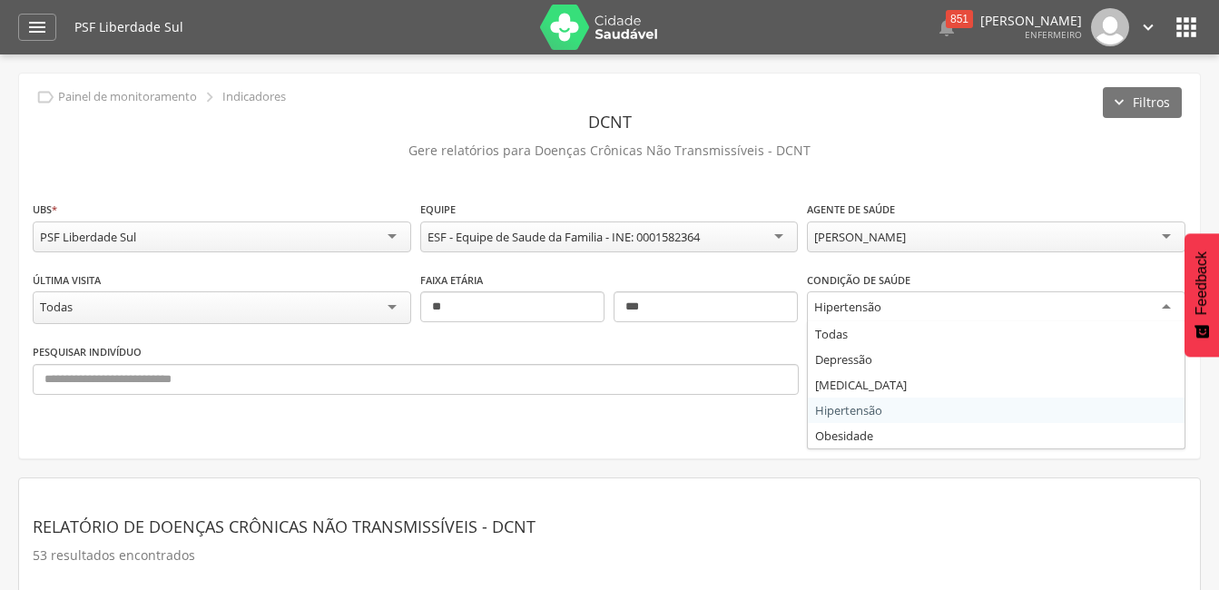
click at [1164, 307] on div "Hipertensão" at bounding box center [996, 307] width 378 height 33
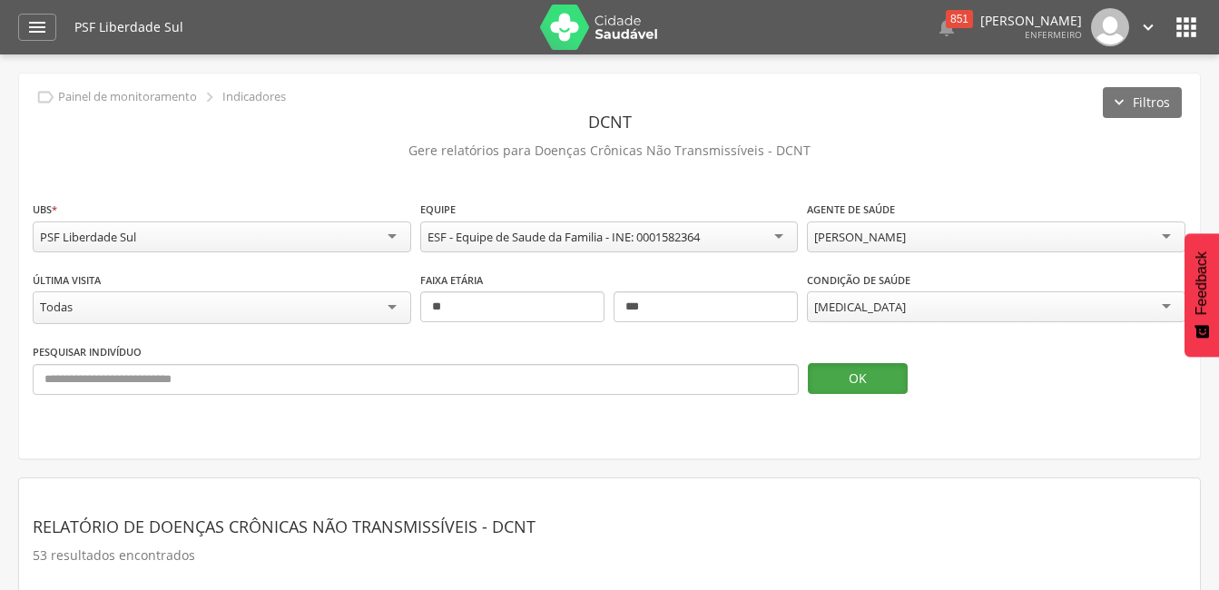
click at [853, 382] on button "OK" at bounding box center [858, 378] width 100 height 31
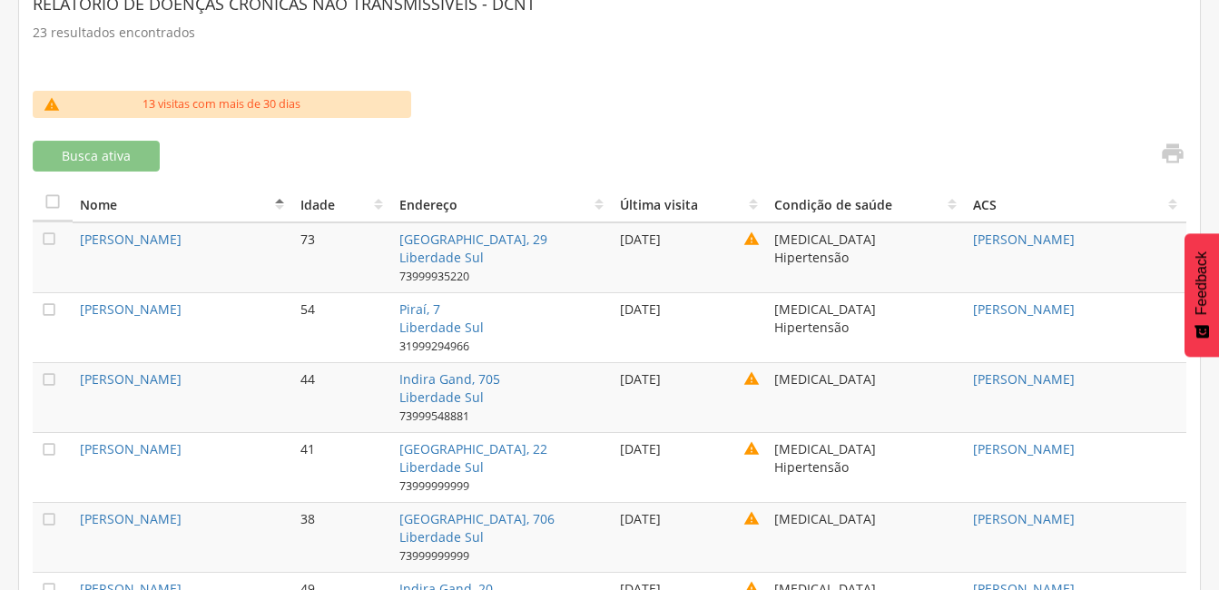
scroll to position [432, 0]
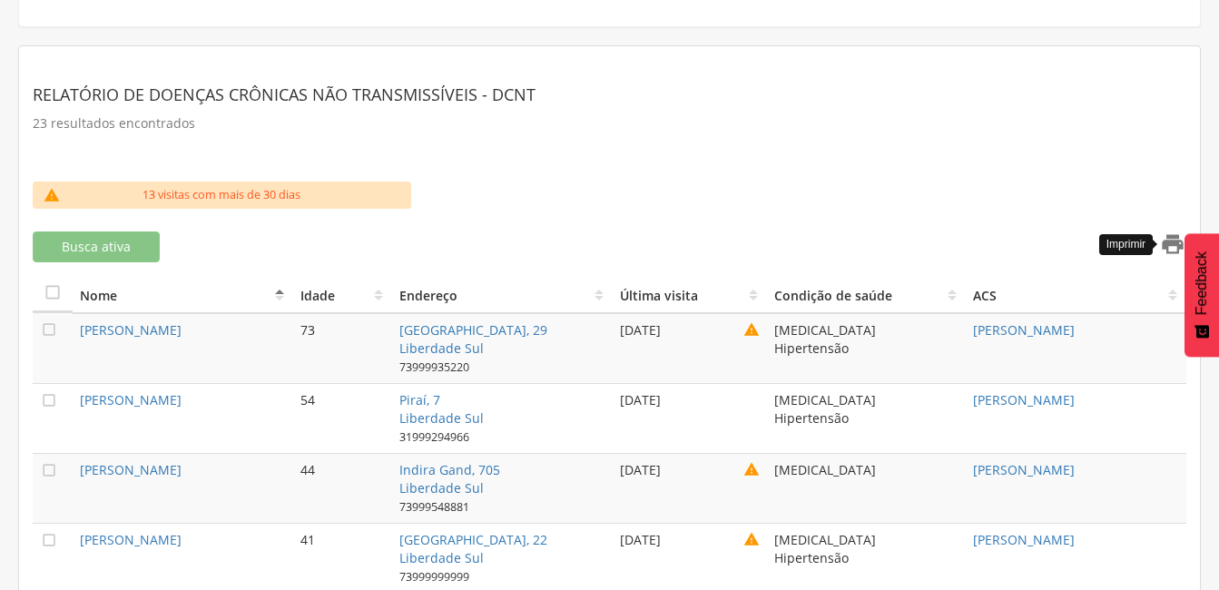
click at [1162, 246] on icon "" at bounding box center [1172, 243] width 25 height 25
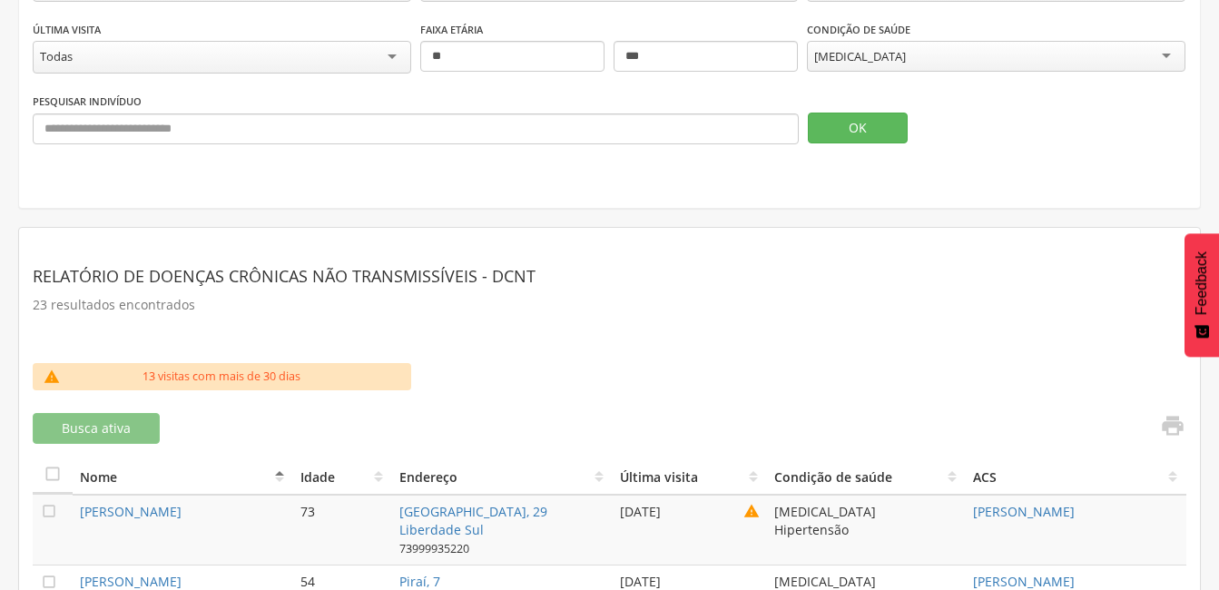
scroll to position [160, 0]
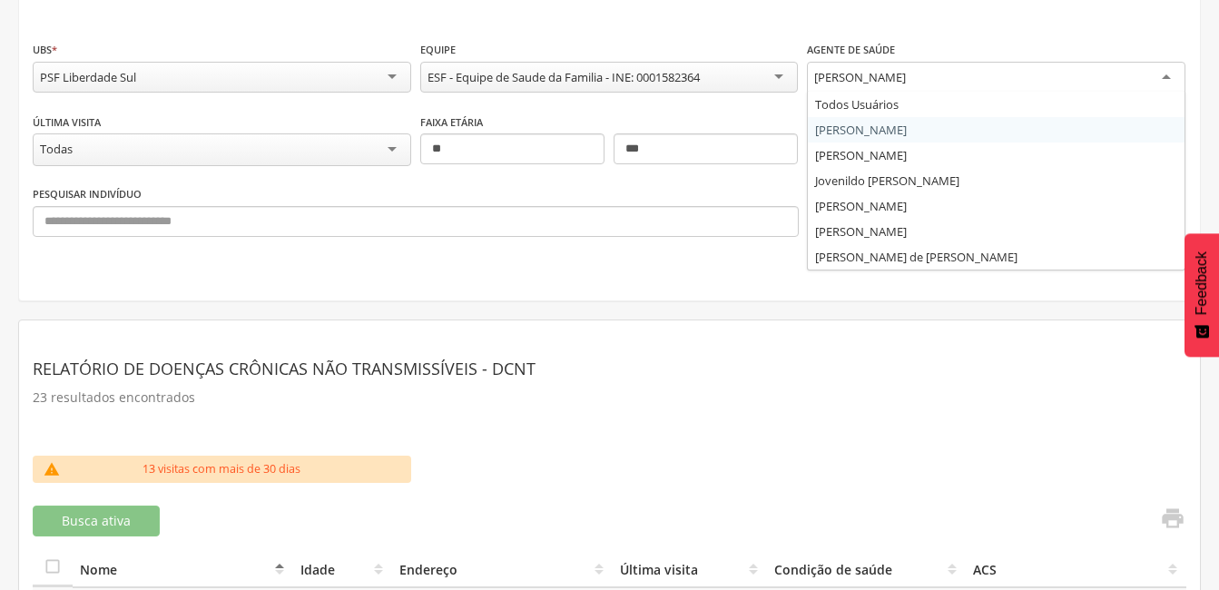
click at [1169, 71] on div "[PERSON_NAME]" at bounding box center [996, 78] width 378 height 33
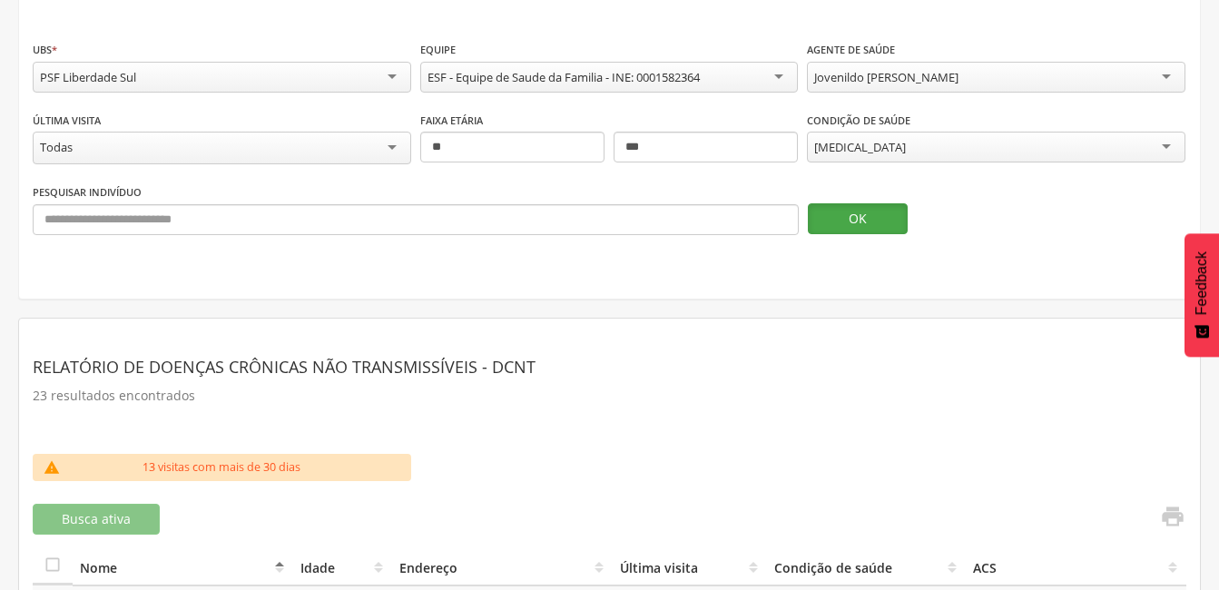
click at [875, 211] on button "OK" at bounding box center [858, 218] width 100 height 31
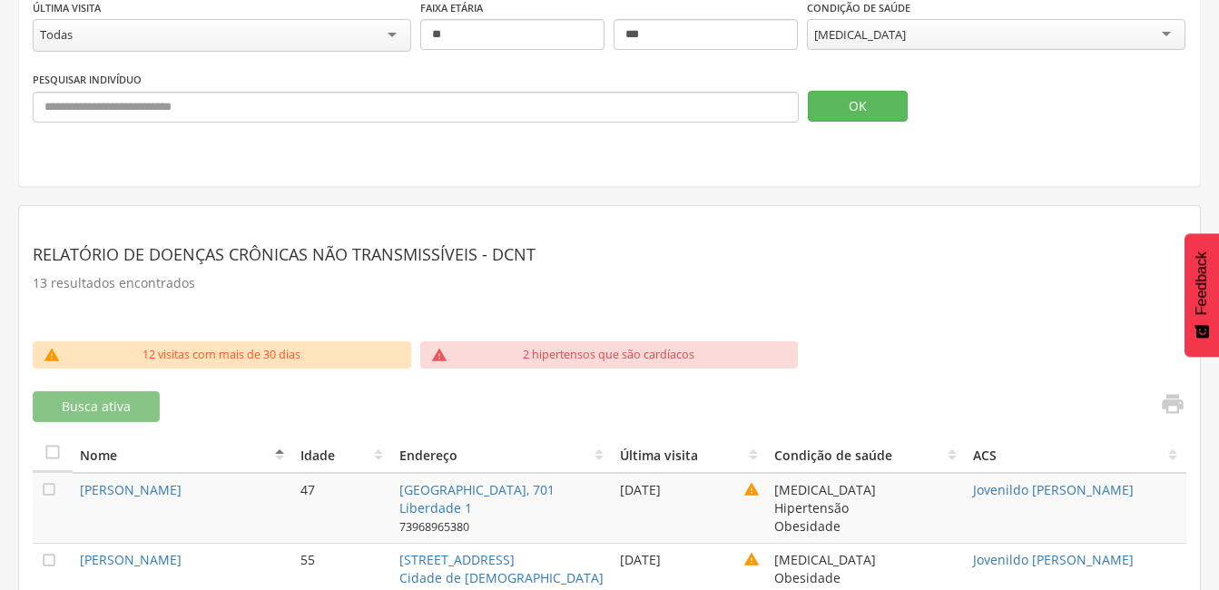
scroll to position [545, 0]
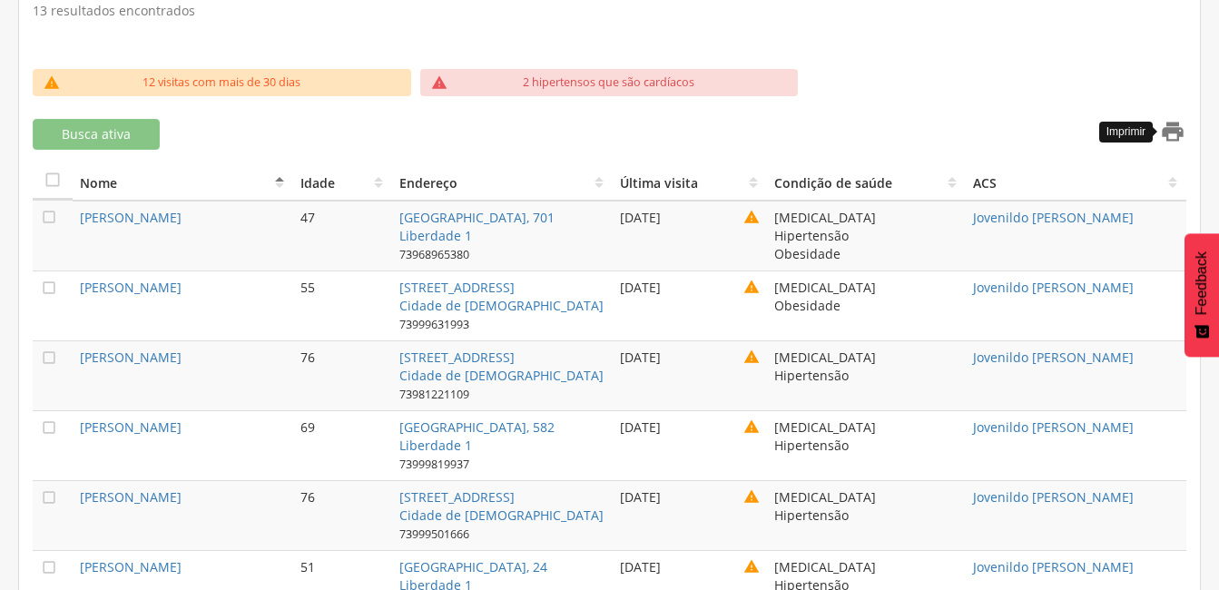
click at [1167, 125] on icon "" at bounding box center [1172, 131] width 25 height 25
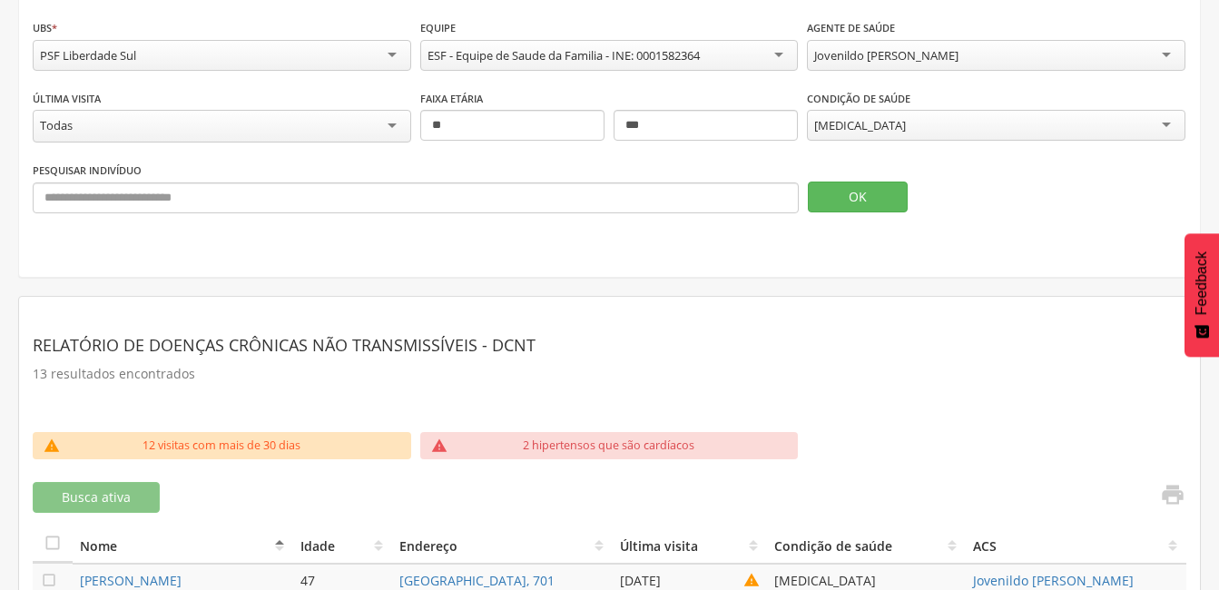
scroll to position [0, 0]
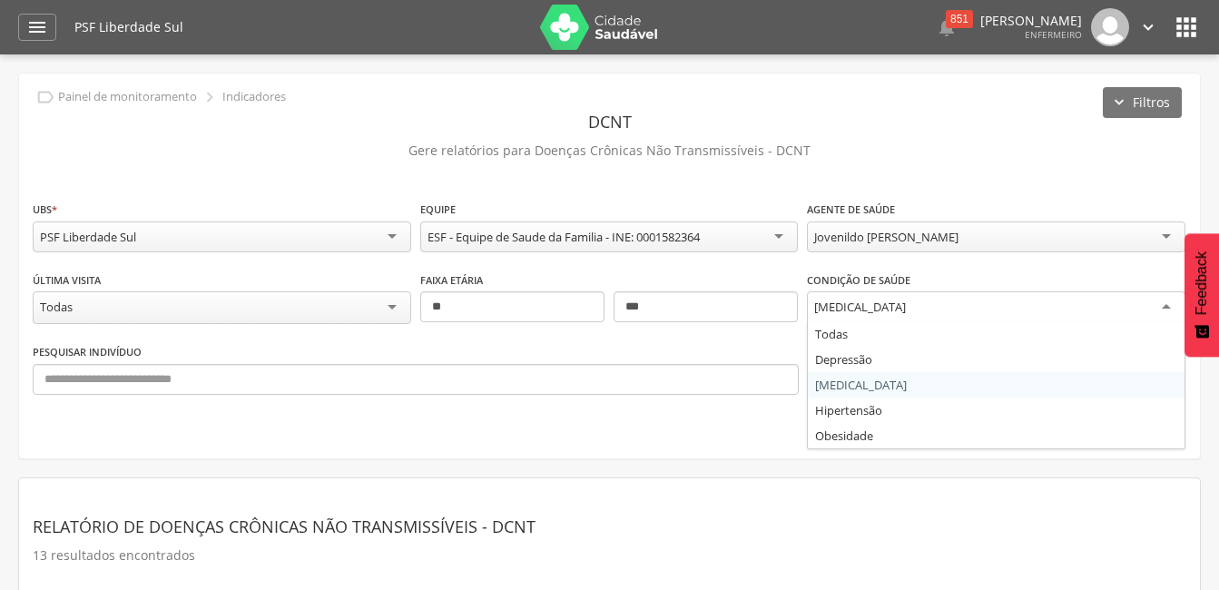
click at [1163, 306] on div "[MEDICAL_DATA]" at bounding box center [996, 307] width 378 height 33
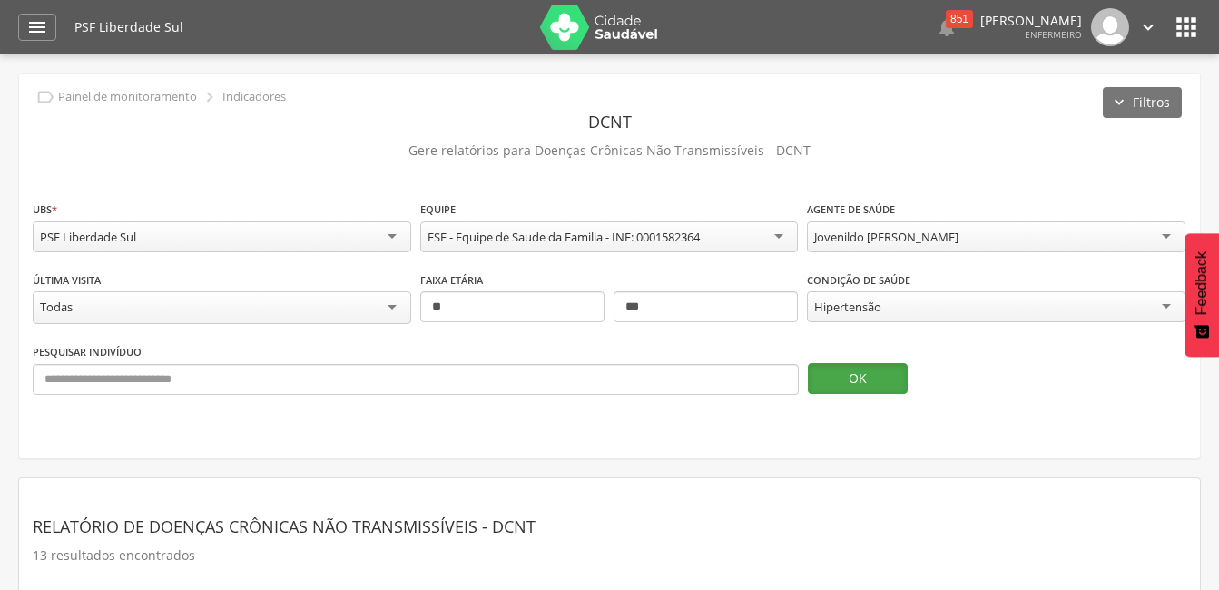
click at [850, 384] on button "OK" at bounding box center [858, 378] width 100 height 31
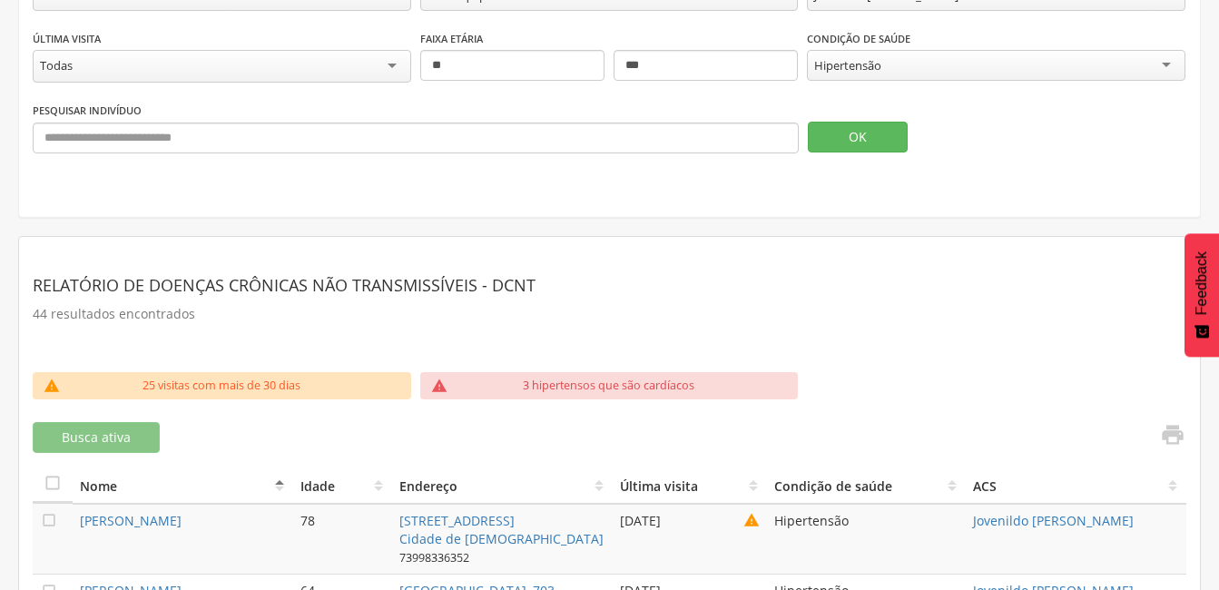
scroll to position [332, 0]
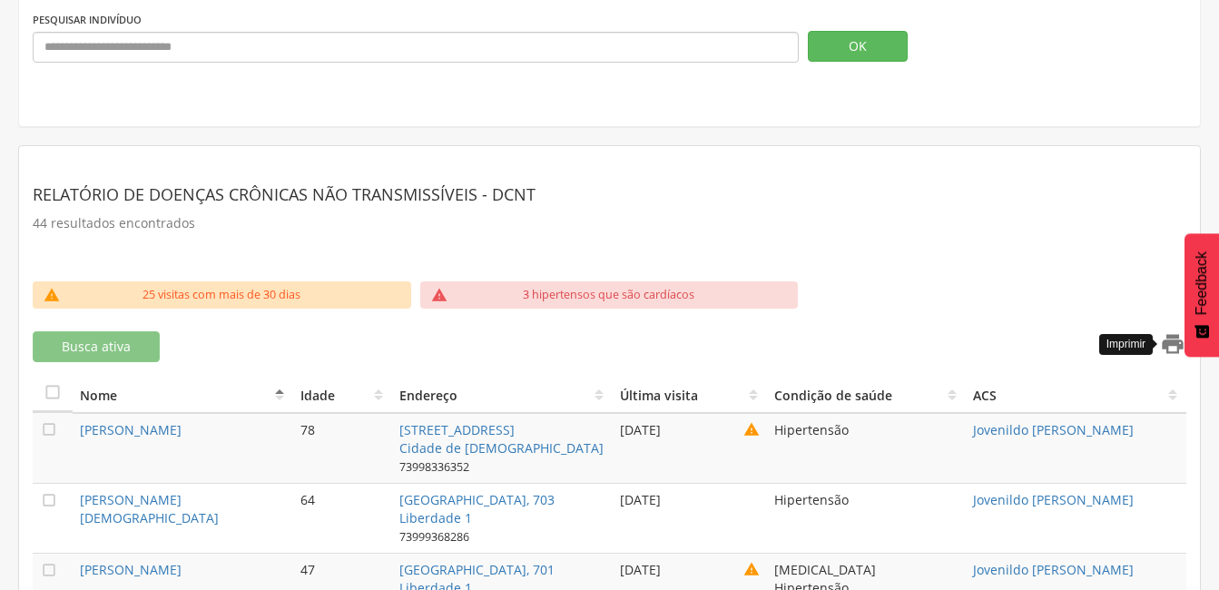
click at [1178, 342] on icon "" at bounding box center [1172, 343] width 25 height 25
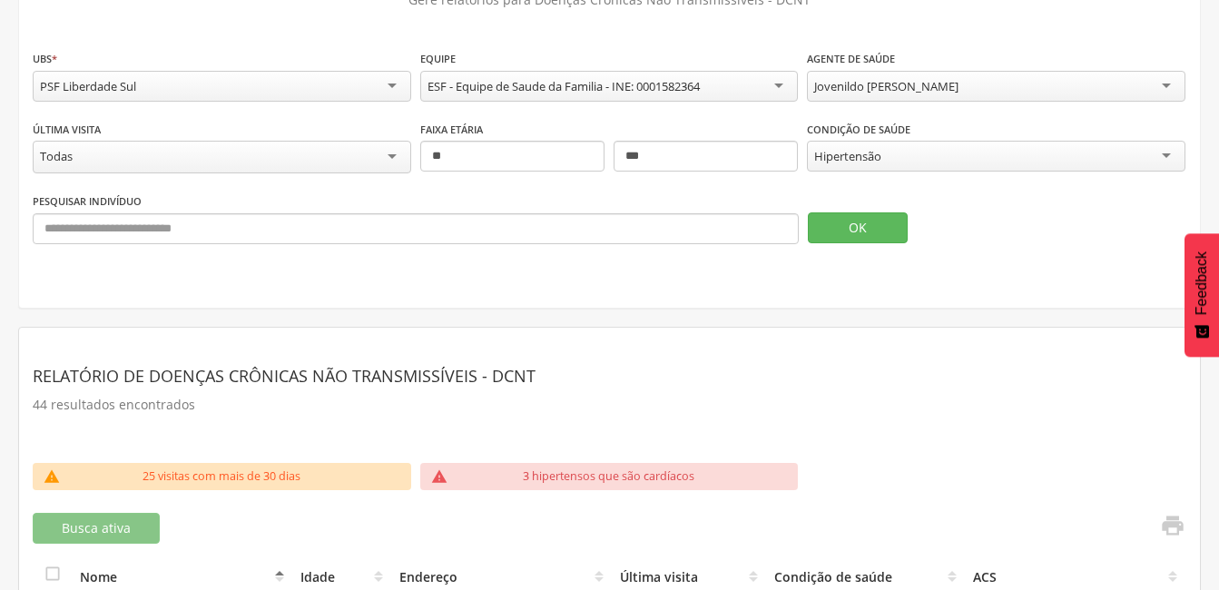
scroll to position [0, 0]
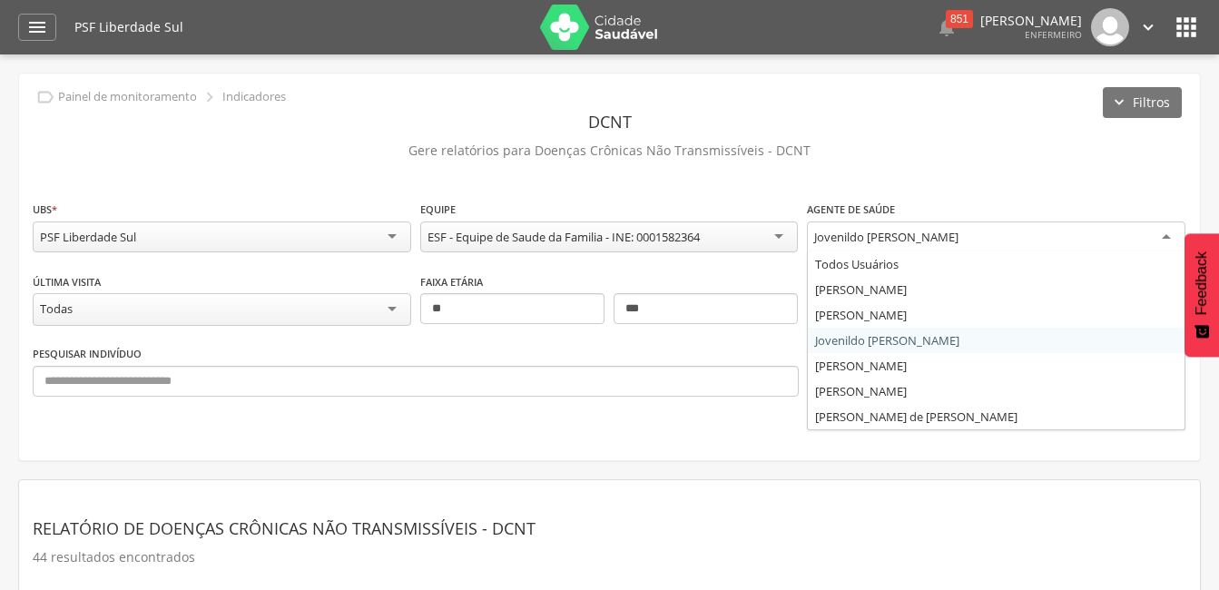
click at [1168, 235] on div "Jovenildo [PERSON_NAME]" at bounding box center [996, 237] width 378 height 33
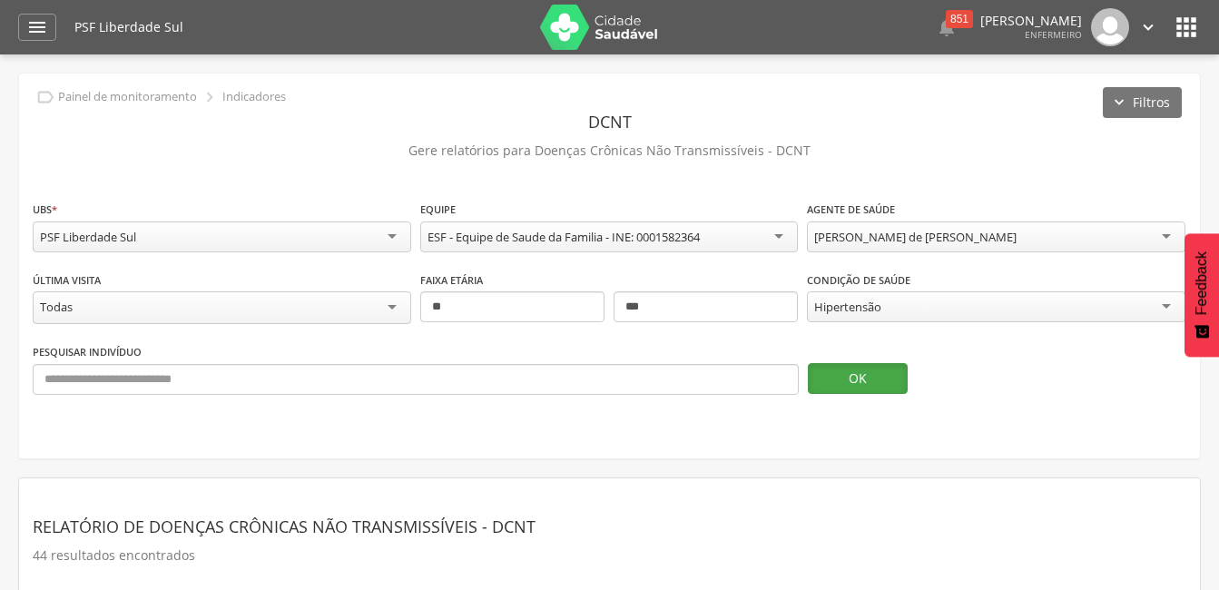
click at [866, 376] on button "OK" at bounding box center [858, 378] width 100 height 31
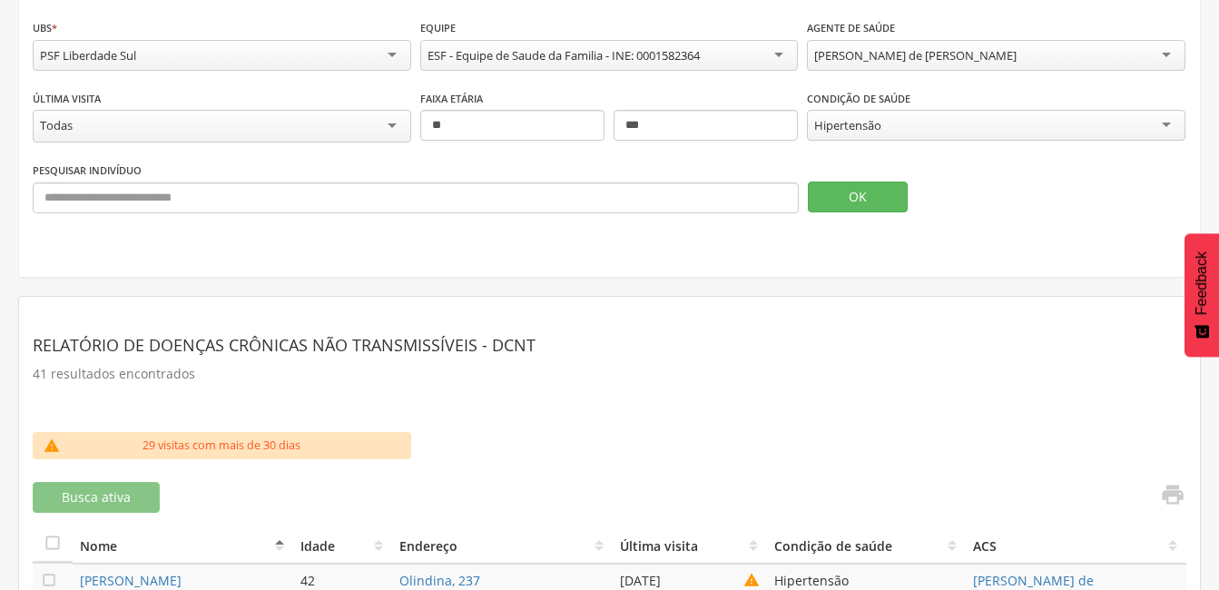
scroll to position [363, 0]
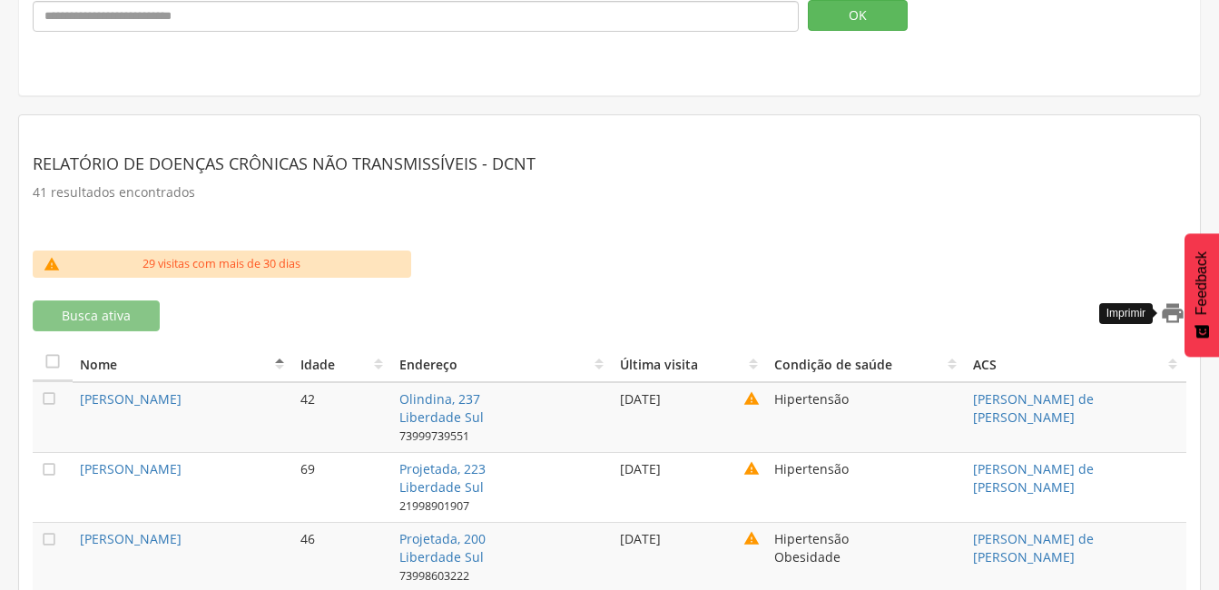
click at [1172, 306] on icon "" at bounding box center [1172, 312] width 25 height 25
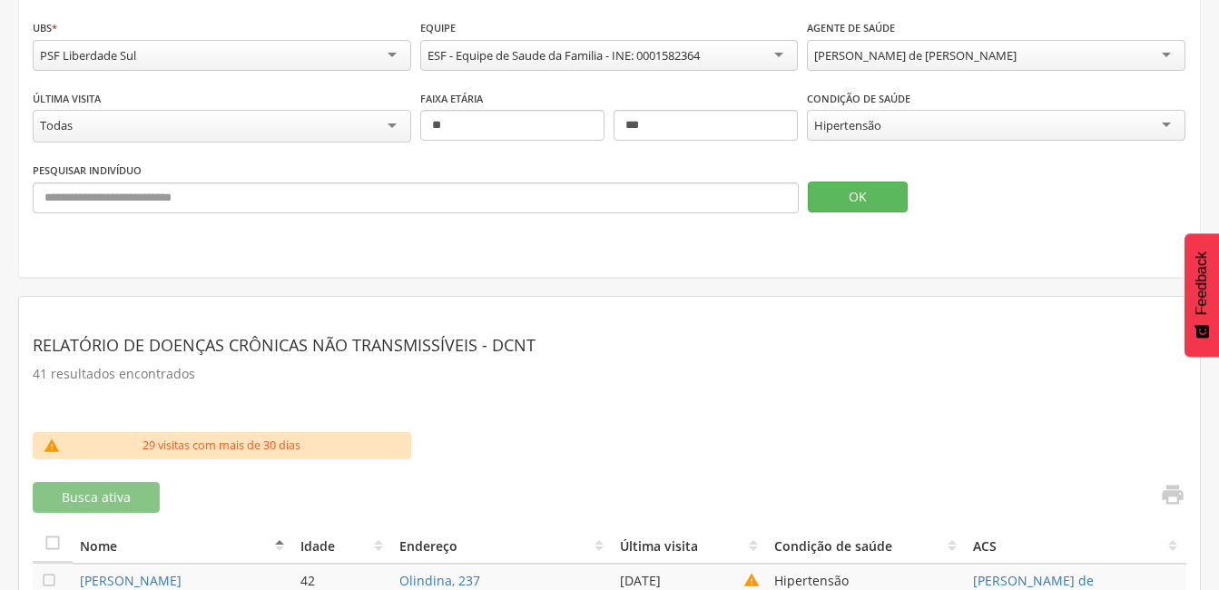
scroll to position [91, 0]
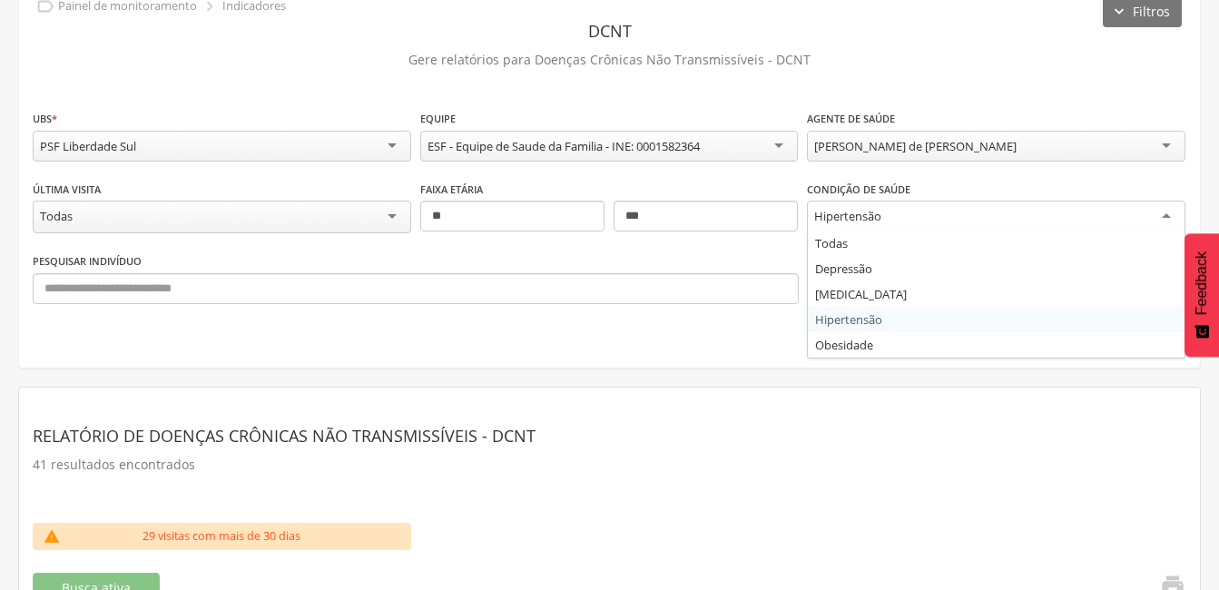
click at [1165, 211] on div "Hipertensão" at bounding box center [996, 217] width 378 height 33
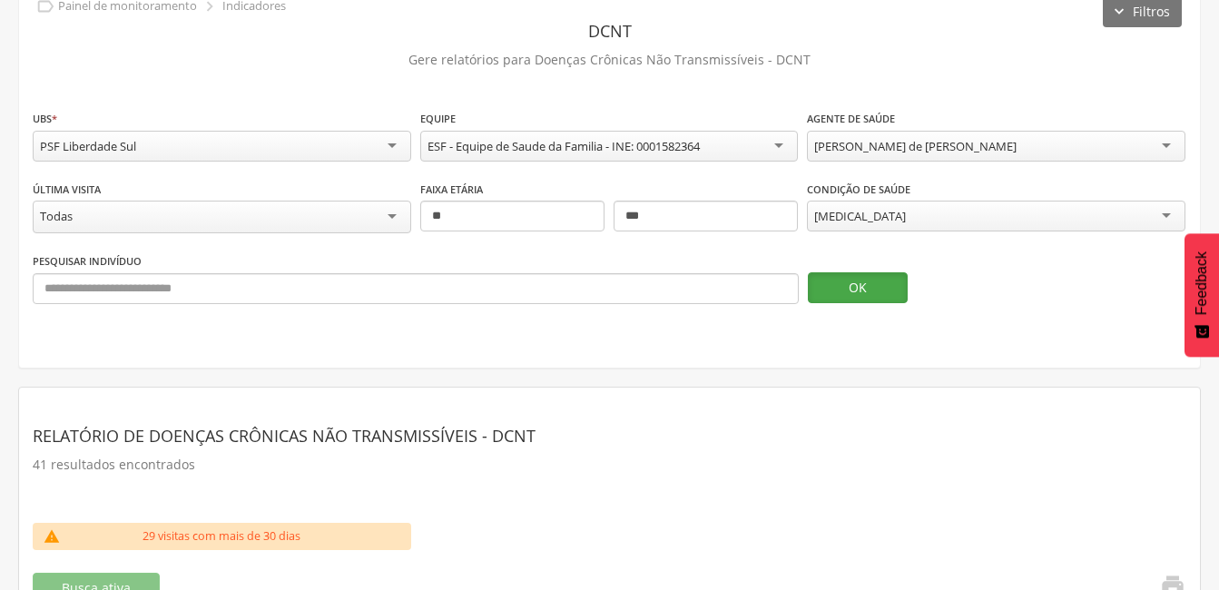
click at [851, 288] on button "OK" at bounding box center [858, 287] width 100 height 31
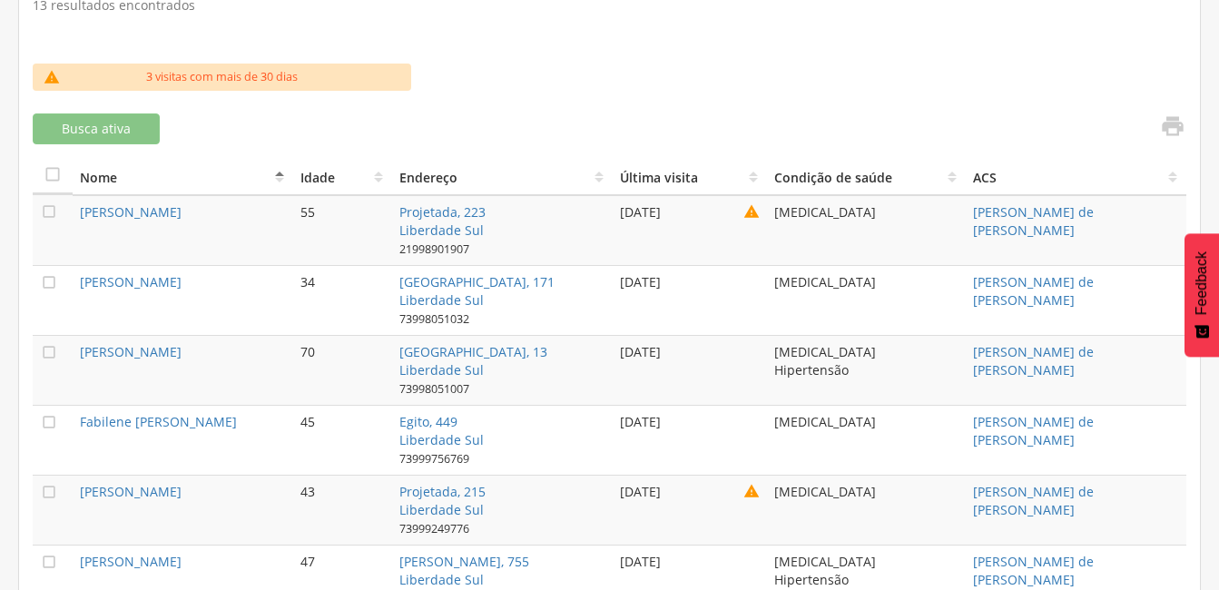
scroll to position [459, 0]
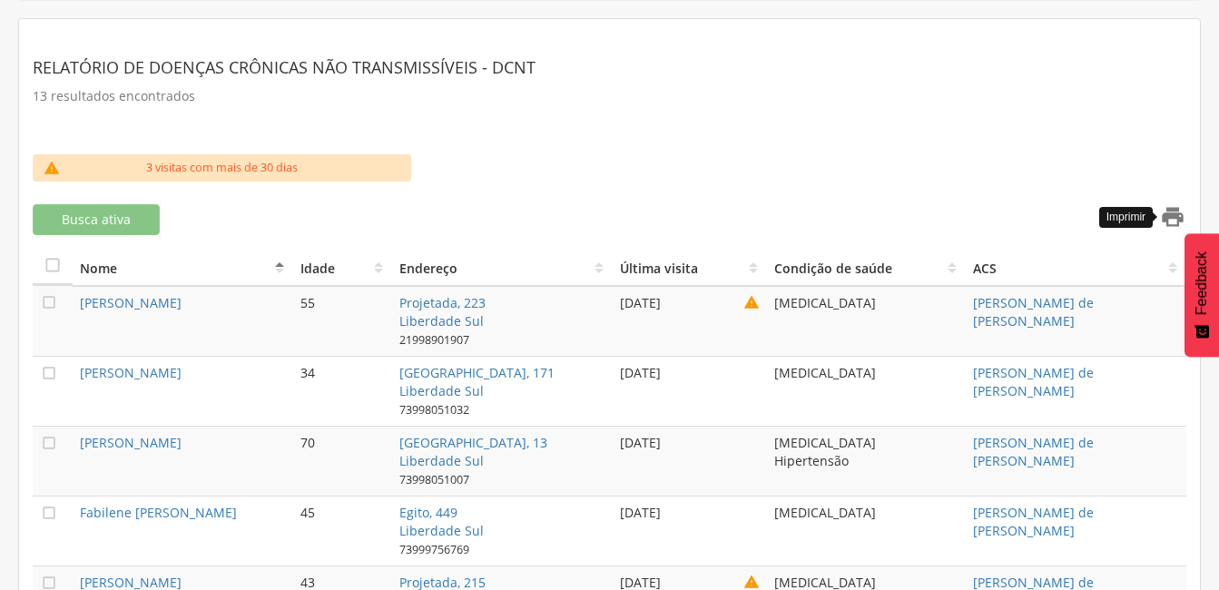
click at [1168, 214] on icon "" at bounding box center [1172, 216] width 25 height 25
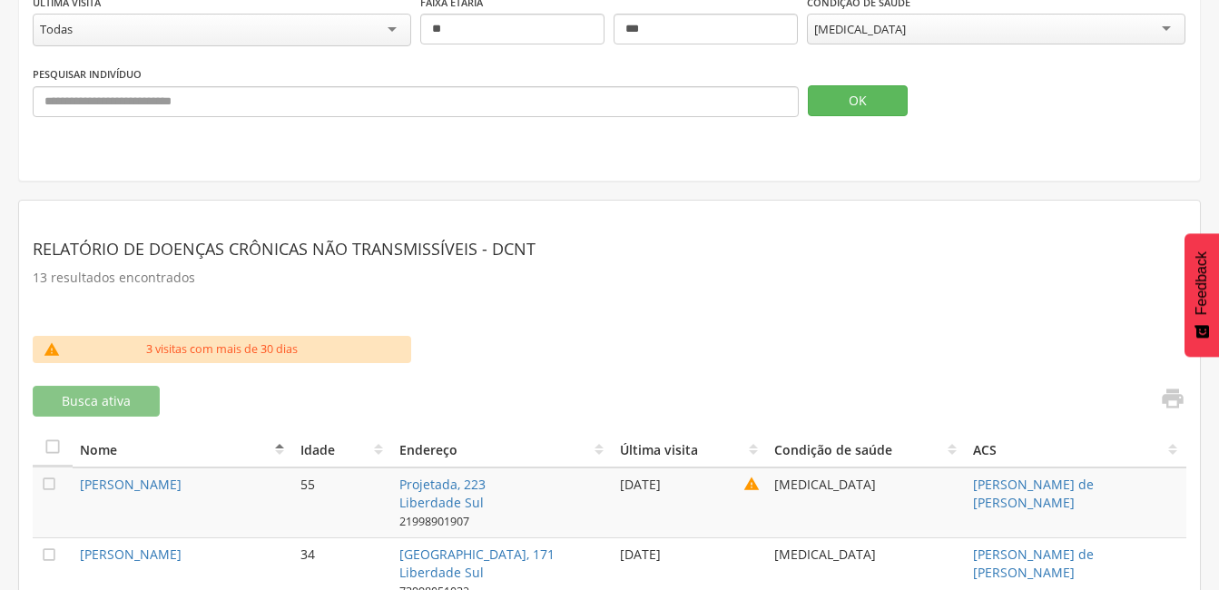
scroll to position [96, 0]
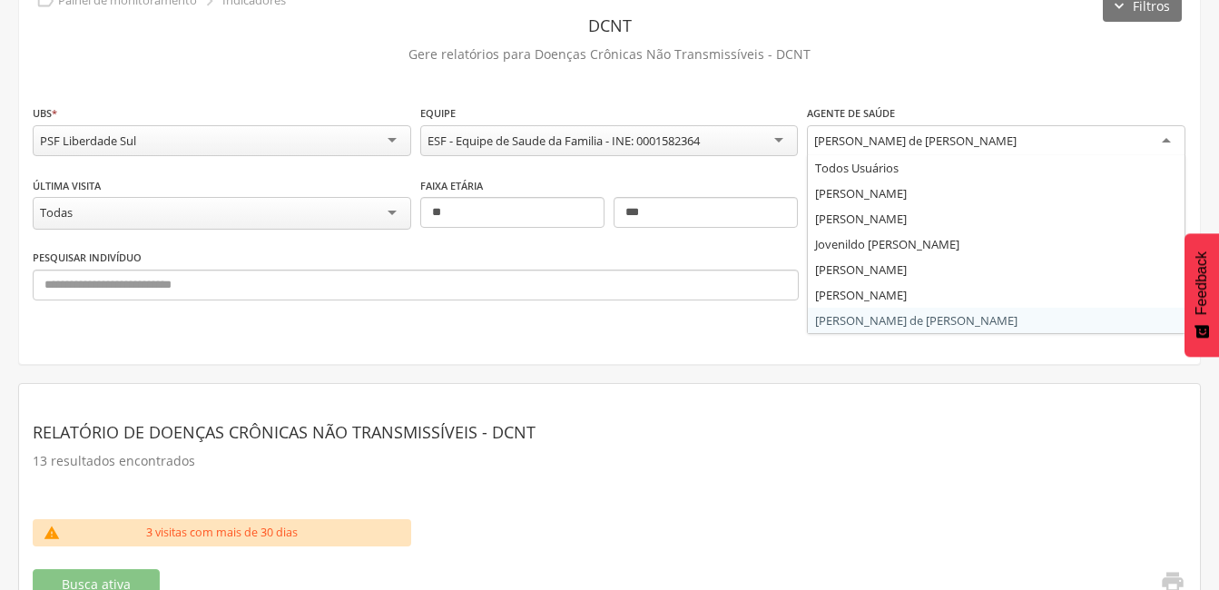
click at [1164, 139] on div "[PERSON_NAME] de [PERSON_NAME]" at bounding box center [996, 141] width 378 height 33
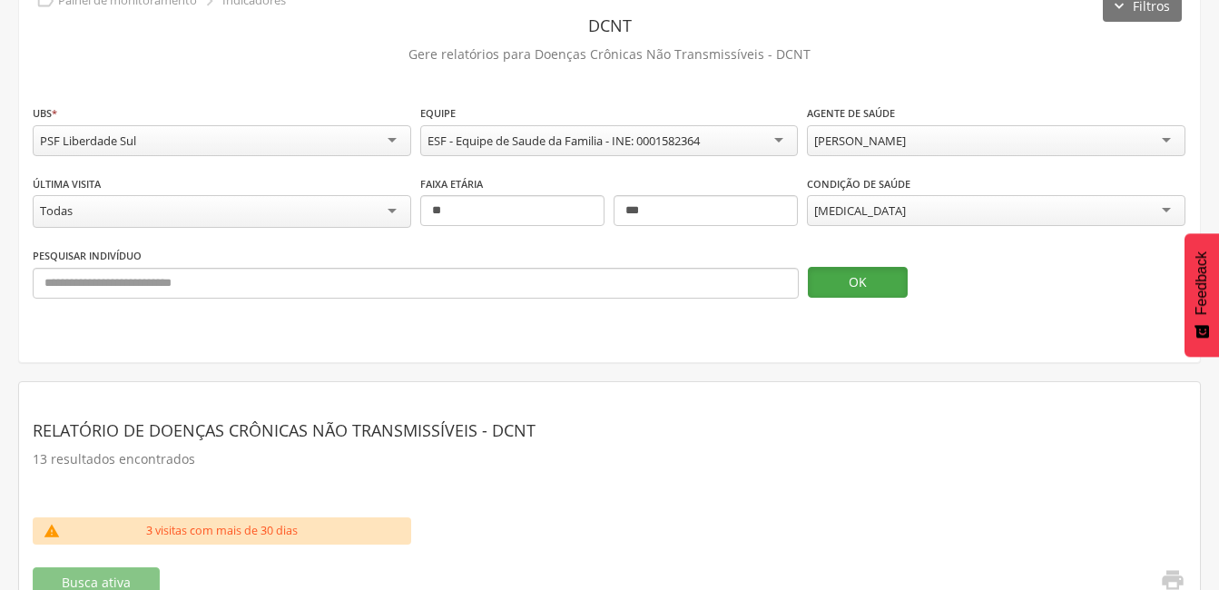
click at [866, 278] on button "OK" at bounding box center [858, 282] width 100 height 31
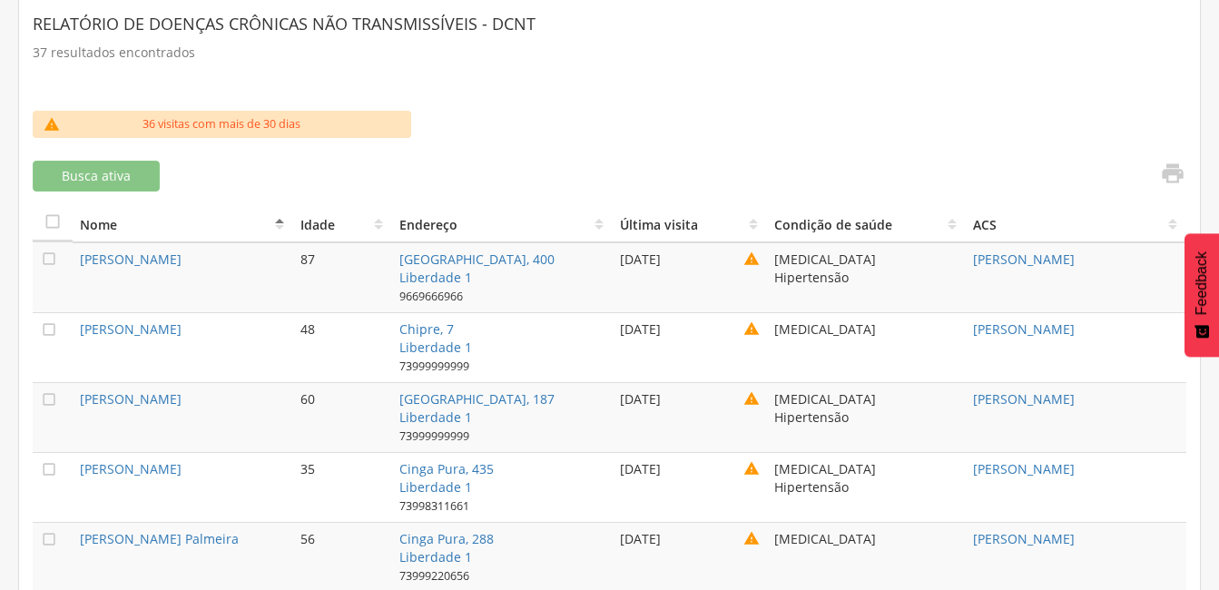
scroll to position [321, 0]
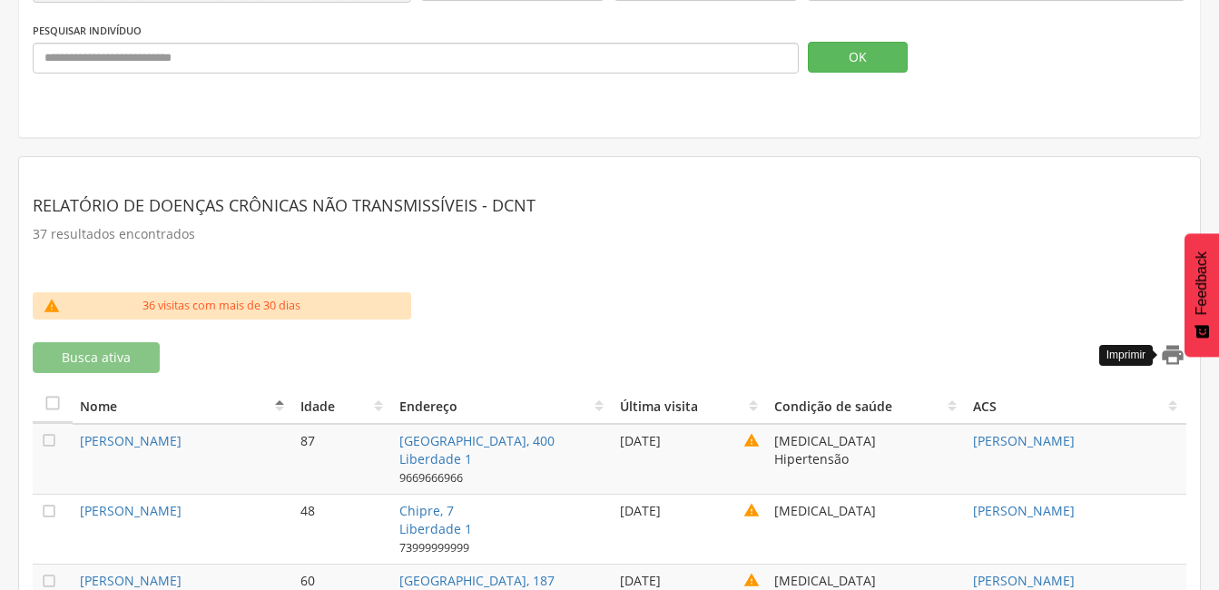
click at [1175, 346] on icon "" at bounding box center [1172, 354] width 25 height 25
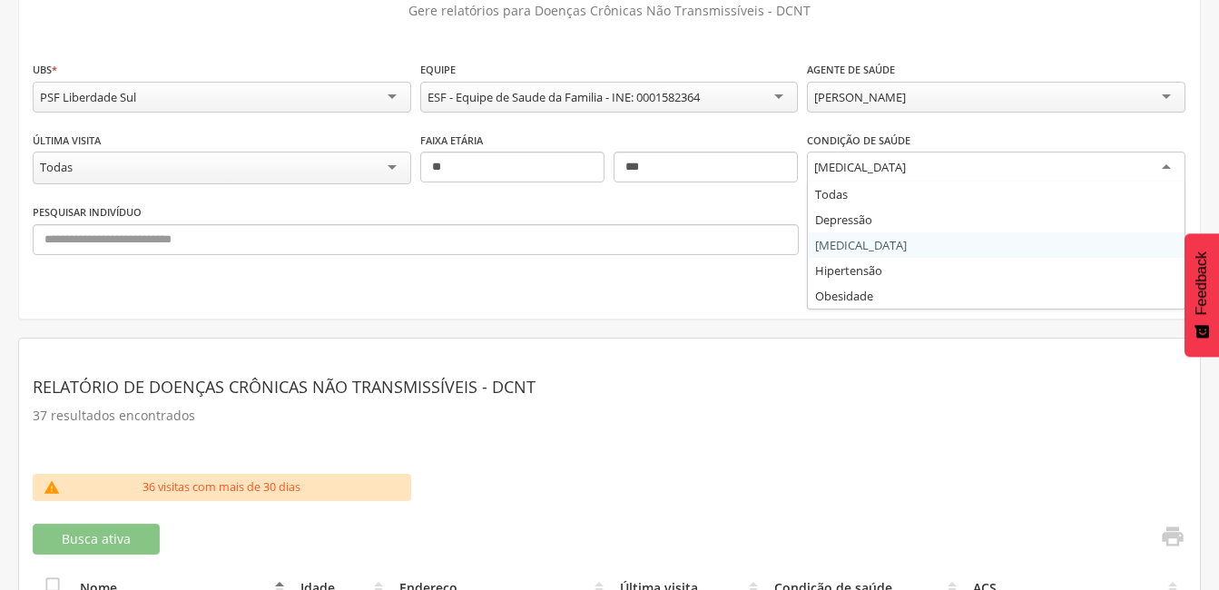
click at [1168, 162] on div "[MEDICAL_DATA]" at bounding box center [996, 168] width 378 height 33
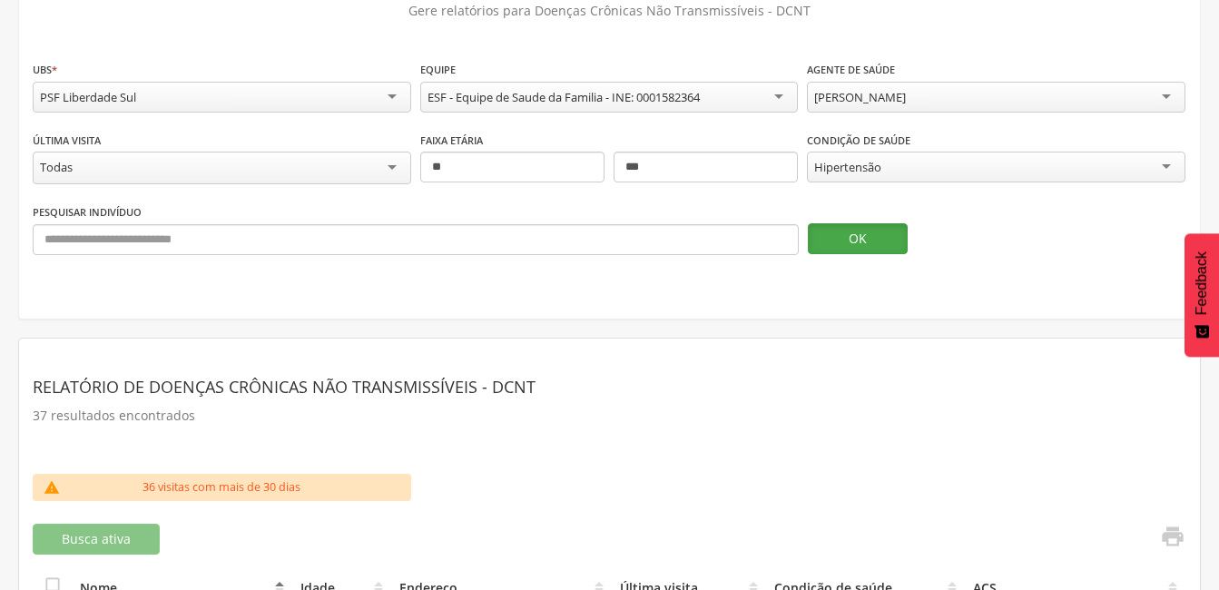
click at [860, 237] on button "OK" at bounding box center [858, 238] width 100 height 31
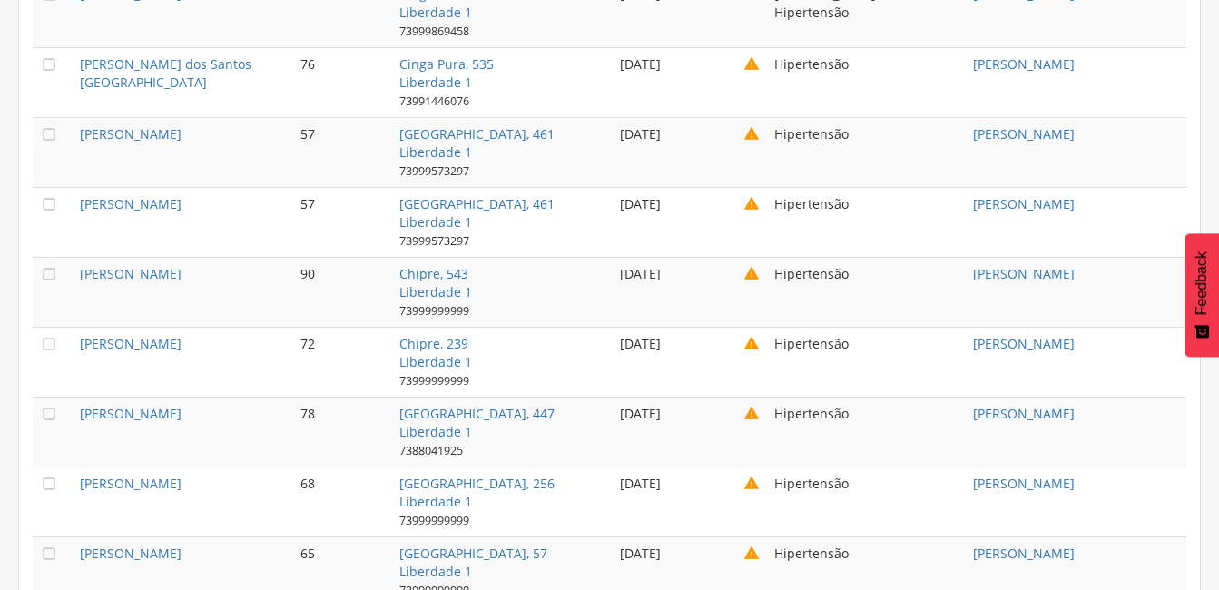
scroll to position [594, 0]
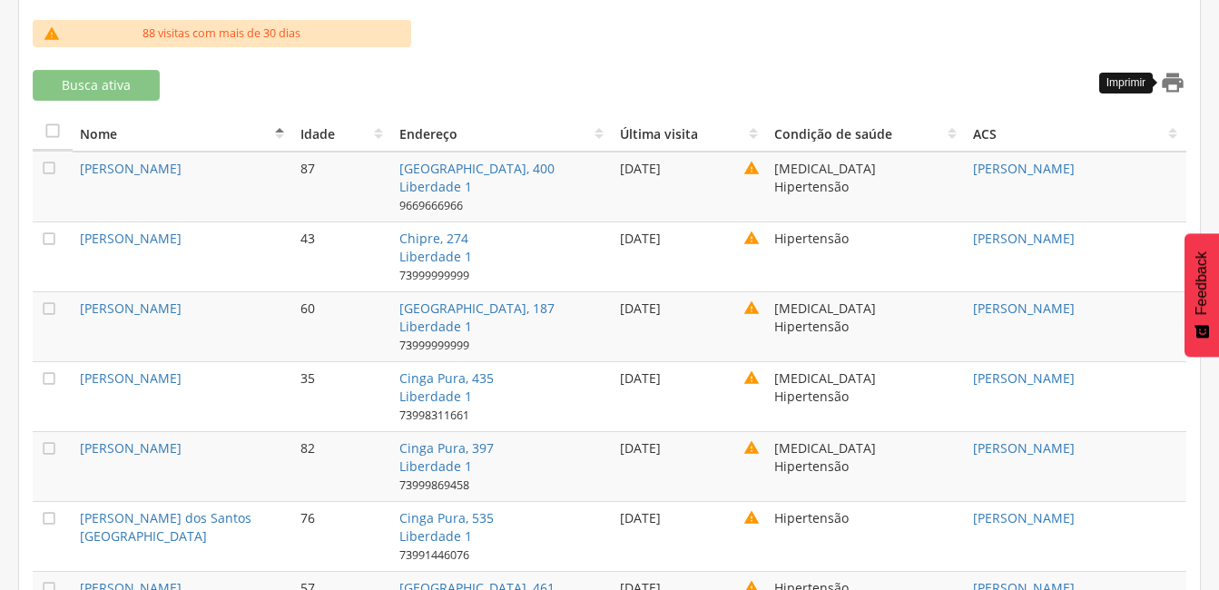
click at [1176, 79] on icon "" at bounding box center [1172, 82] width 25 height 25
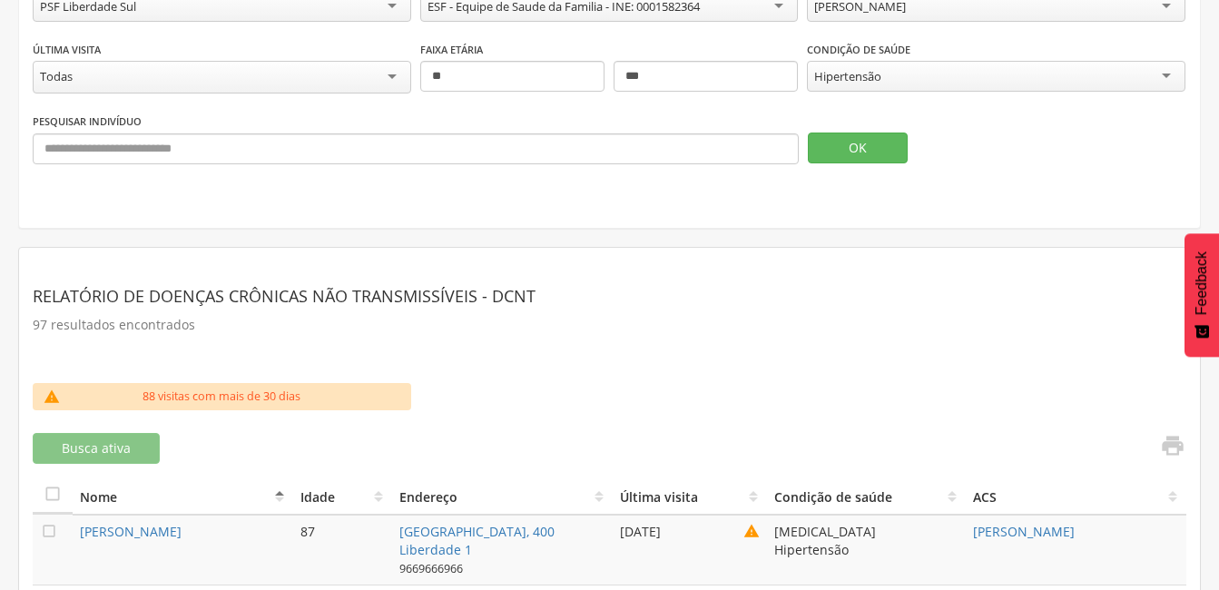
scroll to position [0, 0]
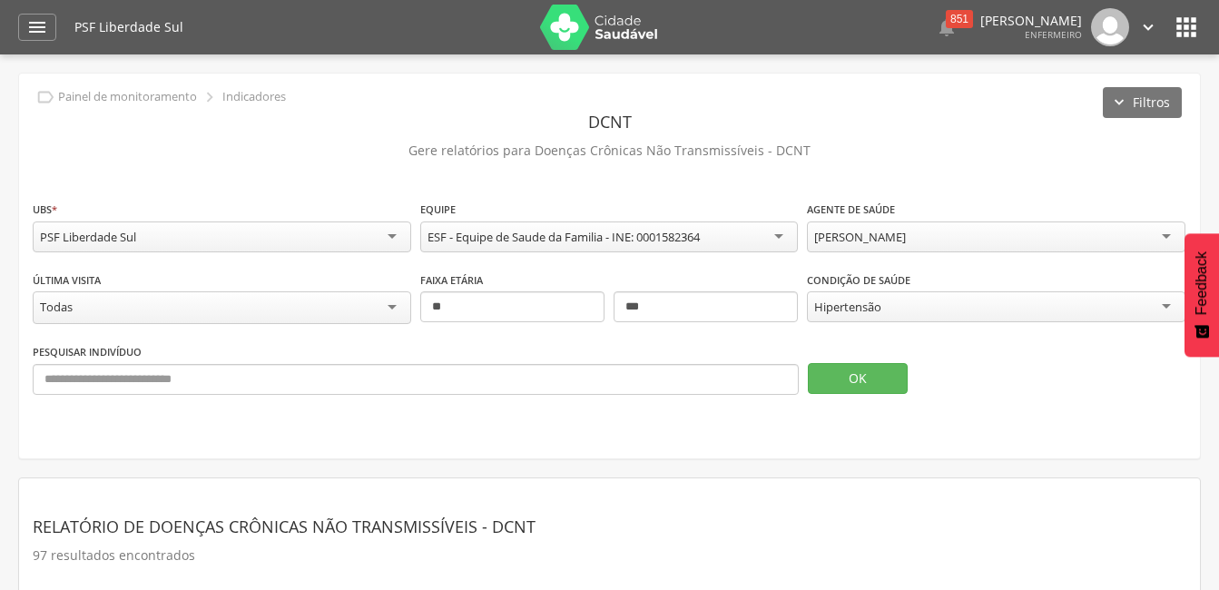
click at [1180, 27] on icon "" at bounding box center [1186, 27] width 29 height 29
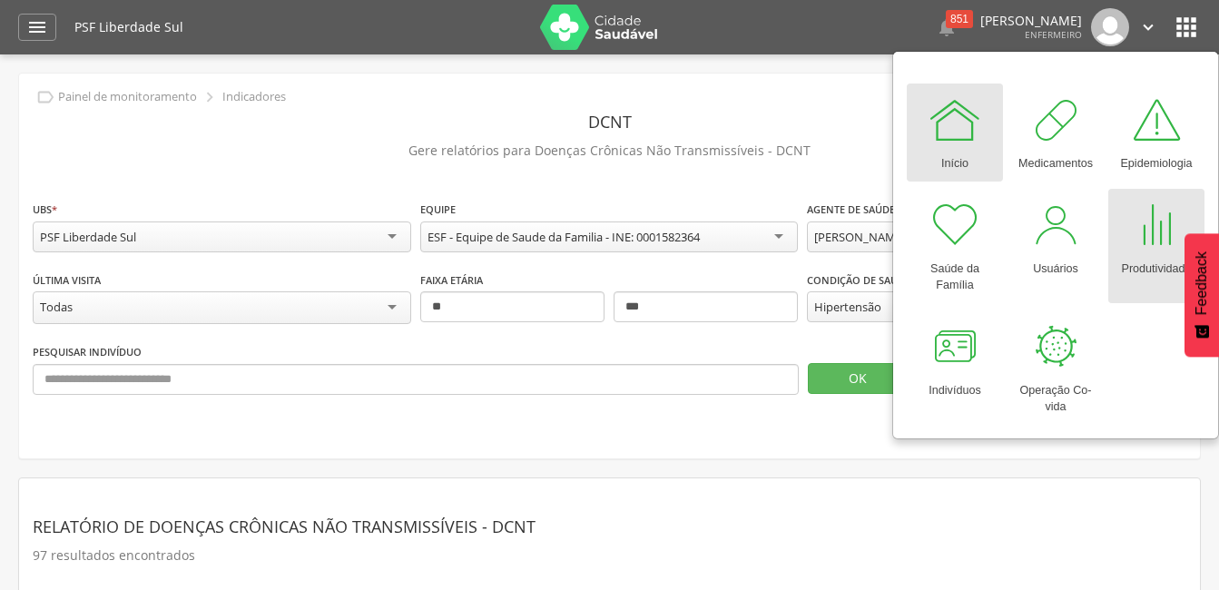
click at [1153, 231] on div at bounding box center [1156, 225] width 54 height 54
click at [525, 433] on div "**********" at bounding box center [609, 266] width 1181 height 385
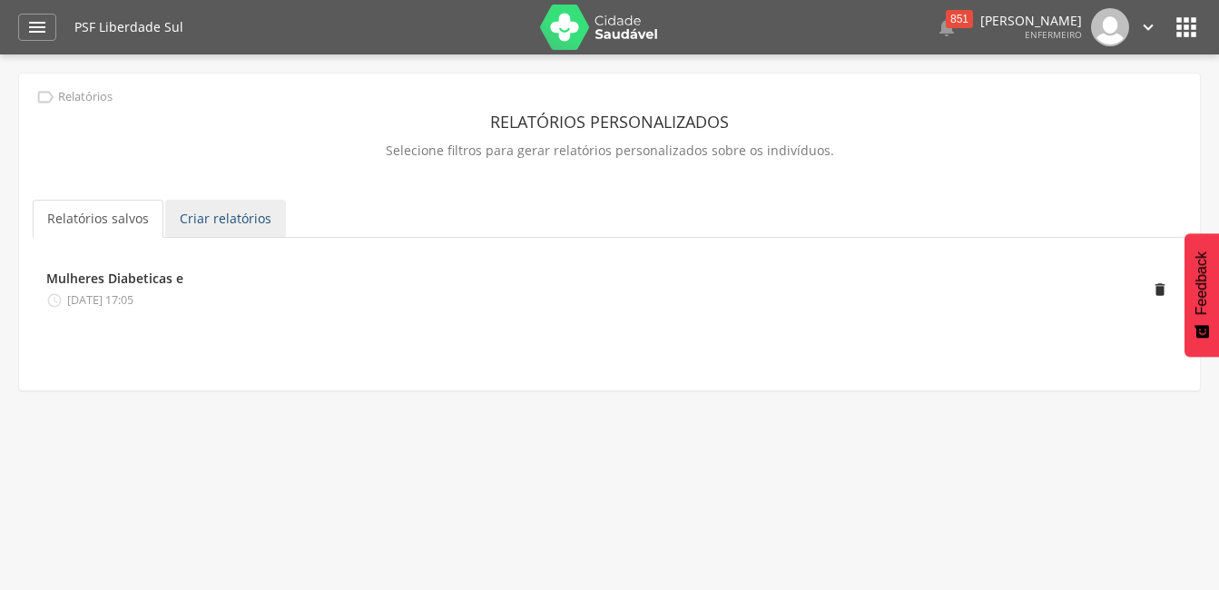
click at [226, 211] on link "Criar relatórios" at bounding box center [225, 219] width 121 height 38
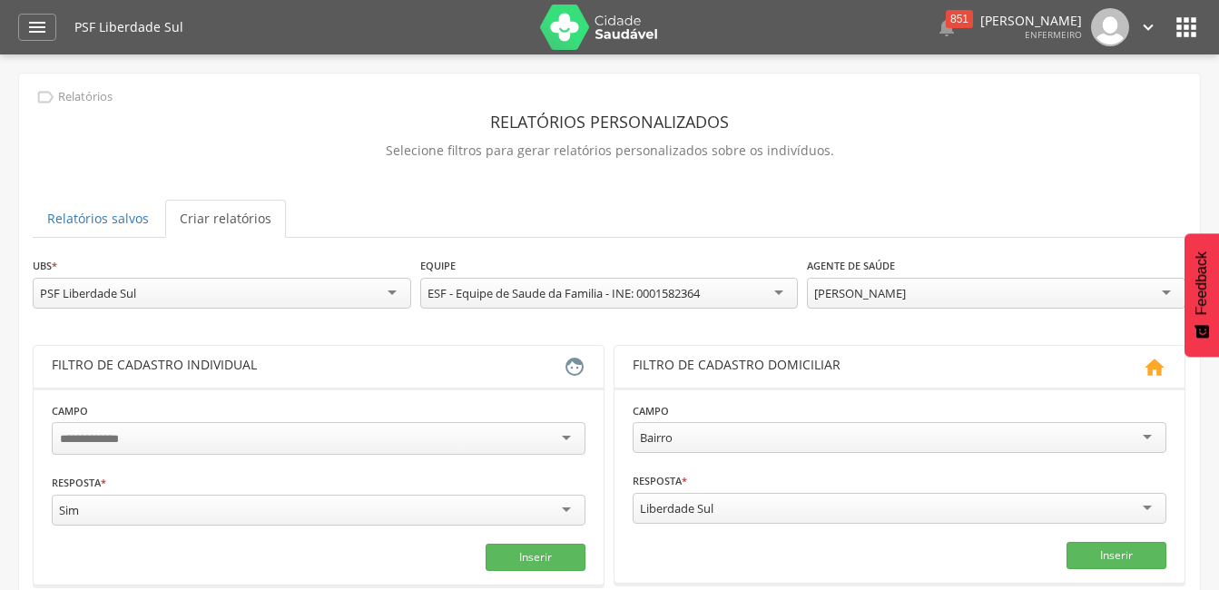
scroll to position [265, 0]
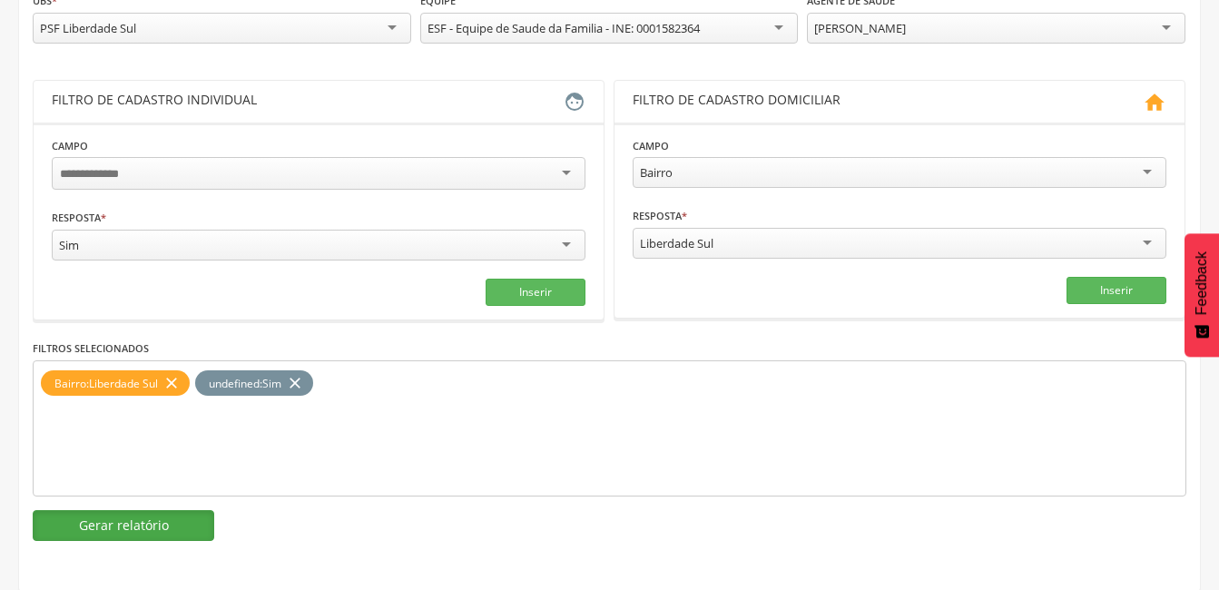
click at [133, 528] on button "Gerar relatório" at bounding box center [124, 525] width 182 height 31
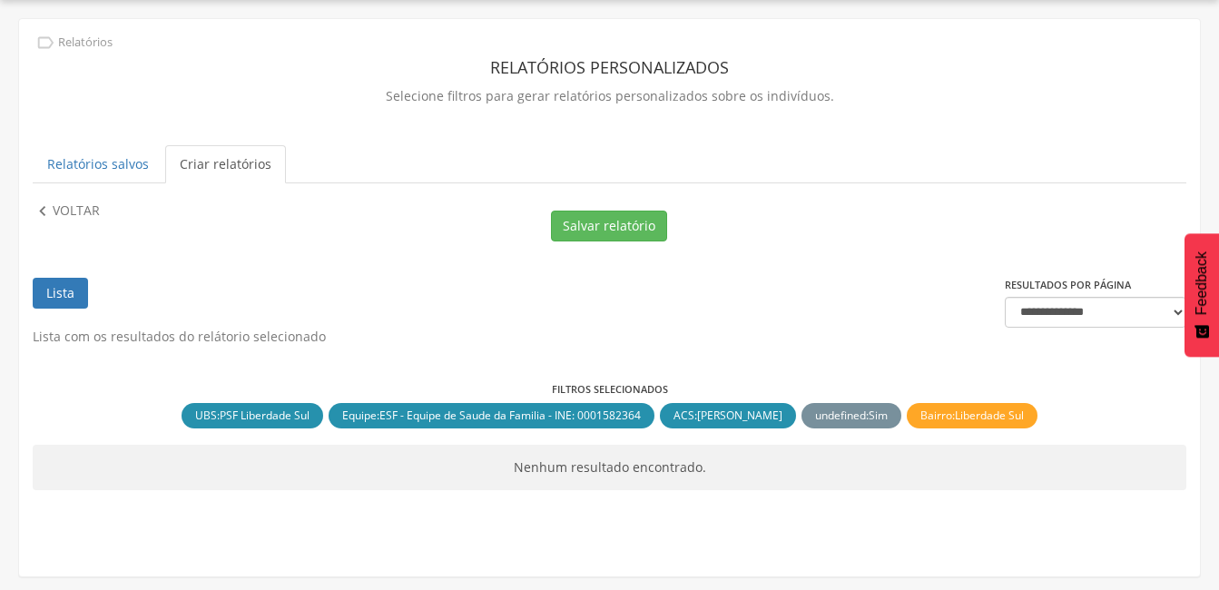
click at [508, 424] on div "Equipe : ESF - Equipe de Saude da Familia - INE: 0001582364 close" at bounding box center [492, 415] width 326 height 25
click at [49, 296] on link "Lista" at bounding box center [60, 293] width 55 height 31
click at [57, 292] on link "Lista" at bounding box center [60, 293] width 55 height 31
click at [42, 208] on icon "" at bounding box center [43, 211] width 20 height 20
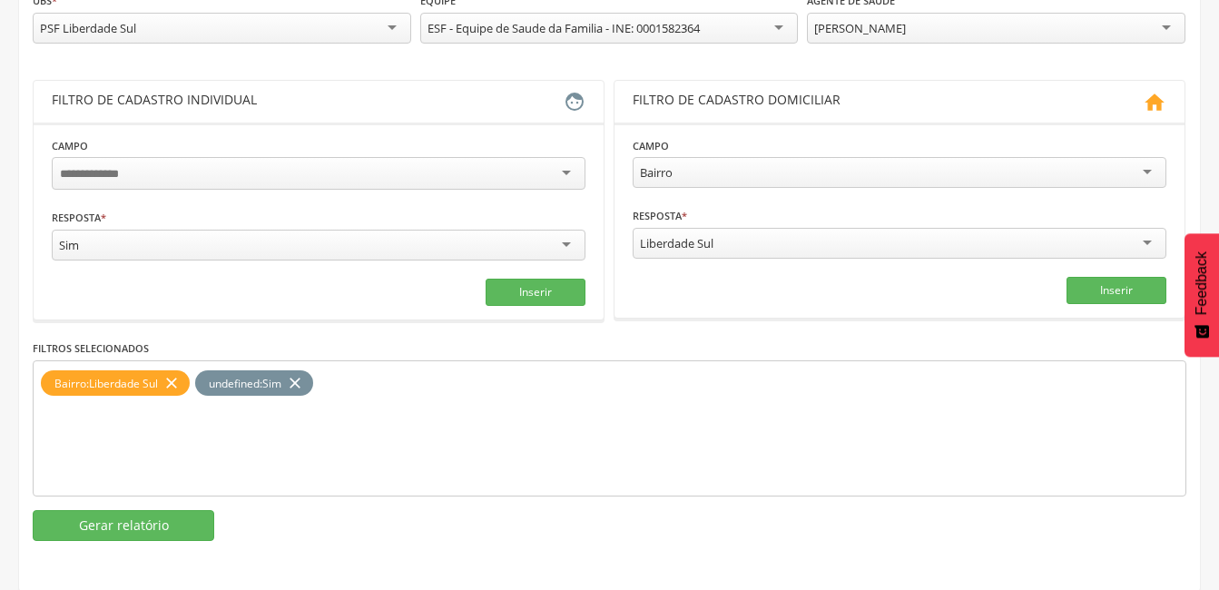
click at [168, 378] on icon "close" at bounding box center [171, 383] width 18 height 26
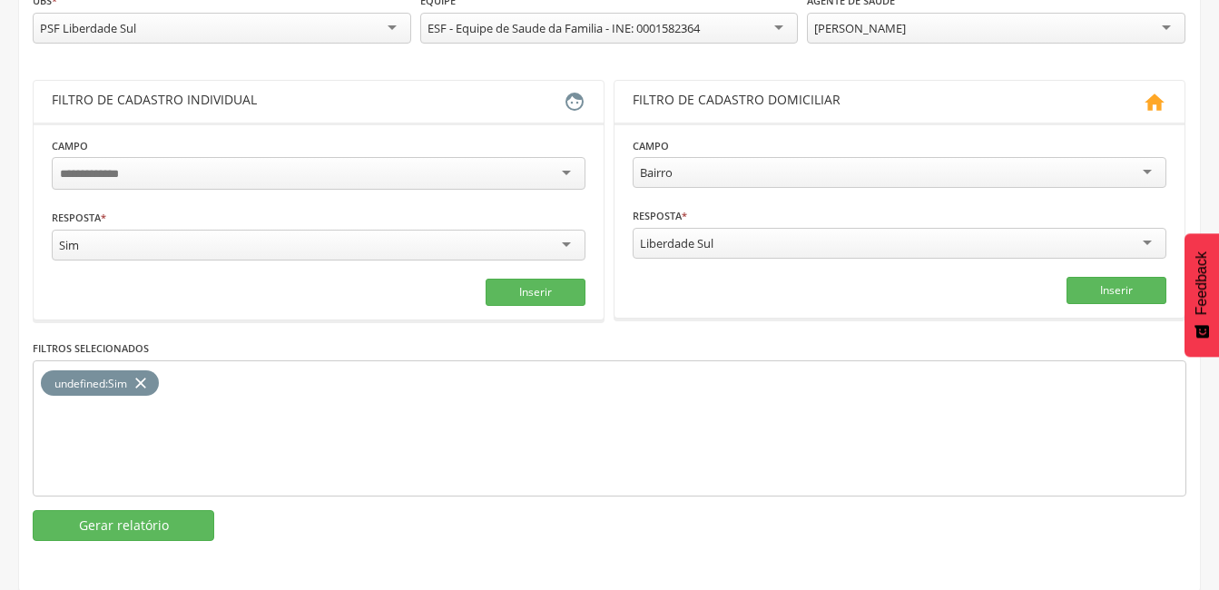
click at [145, 380] on icon "close" at bounding box center [141, 383] width 18 height 26
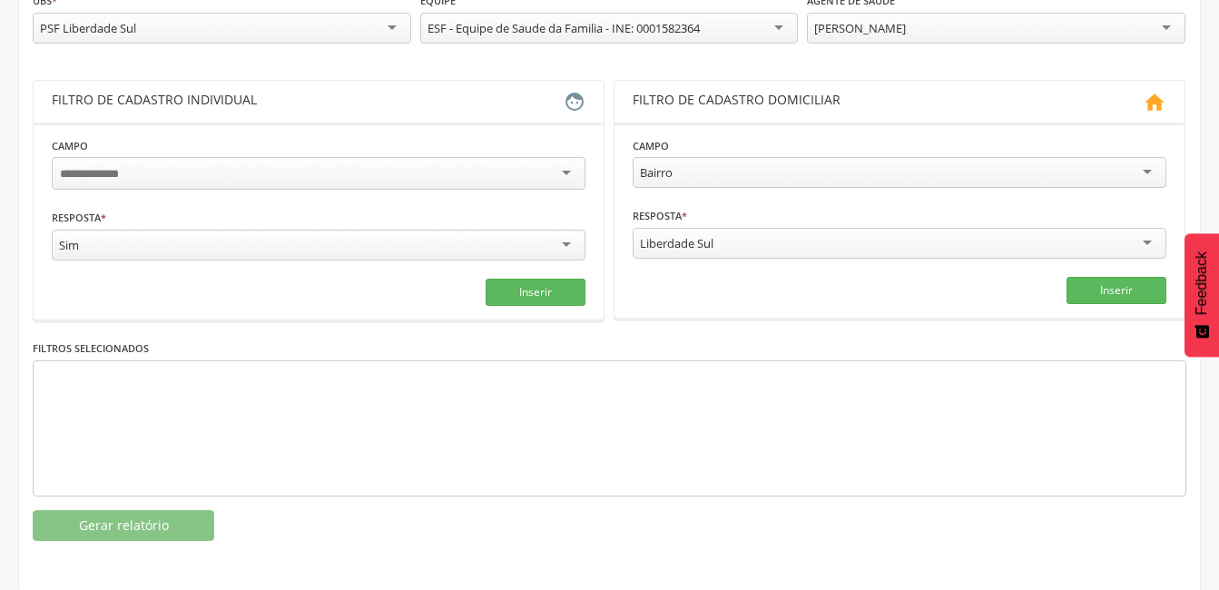
click at [565, 248] on div "Sim" at bounding box center [319, 245] width 534 height 31
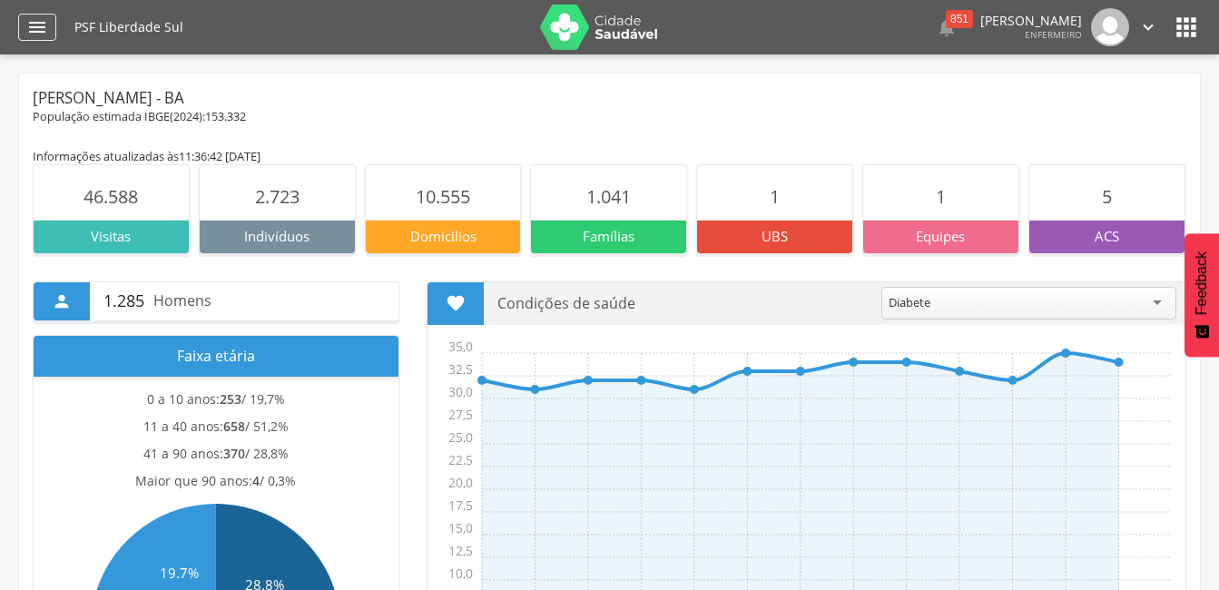
click at [36, 29] on icon "" at bounding box center [37, 27] width 22 height 22
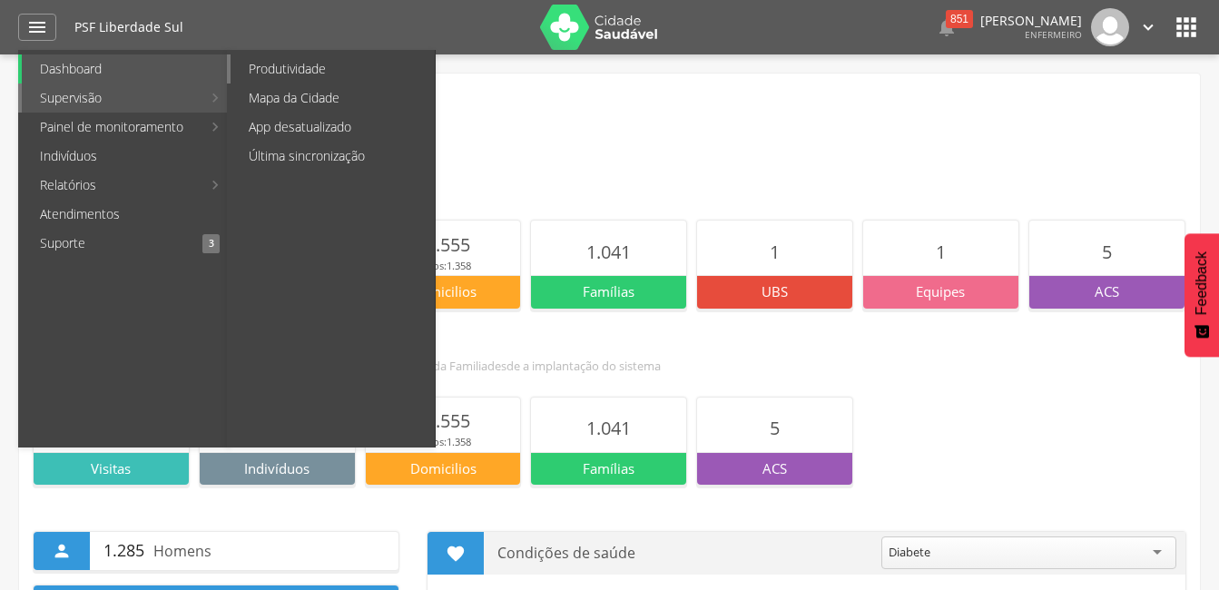
click at [286, 68] on link "Produtividade" at bounding box center [333, 68] width 204 height 29
type input "**********"
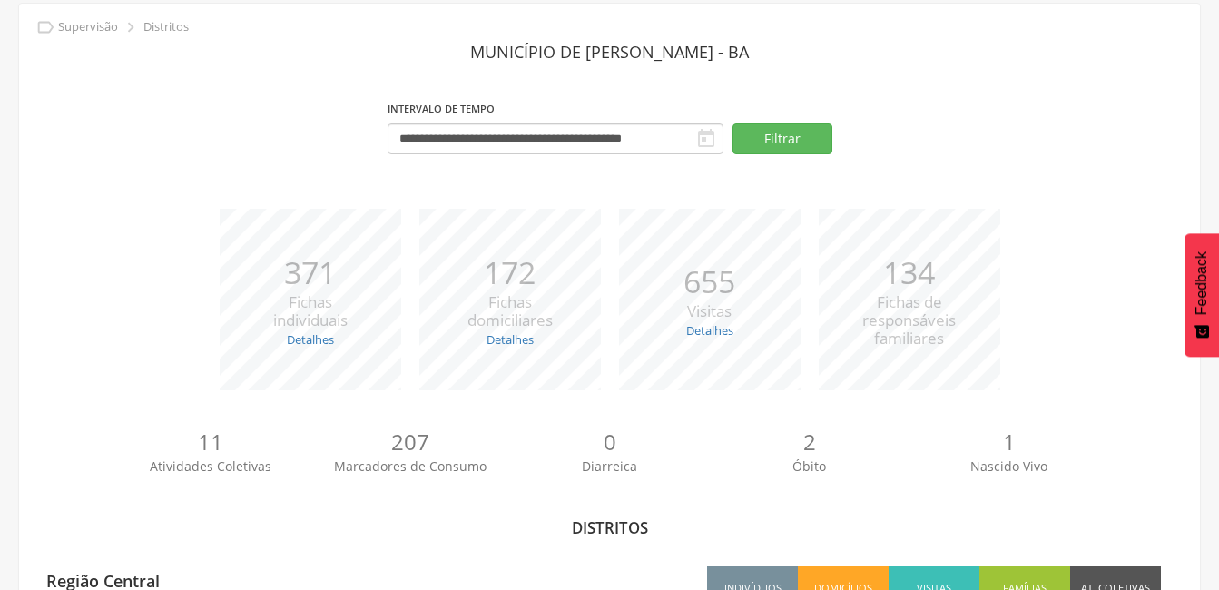
scroll to position [161, 0]
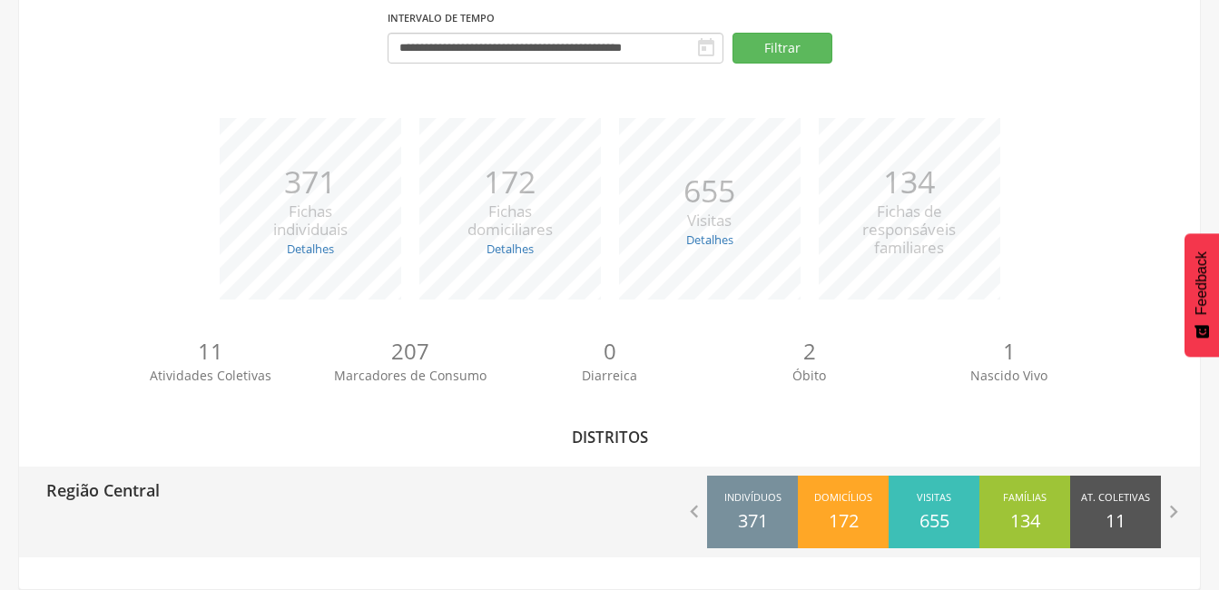
click at [69, 494] on p "Região Central" at bounding box center [102, 484] width 113 height 36
type input "**********"
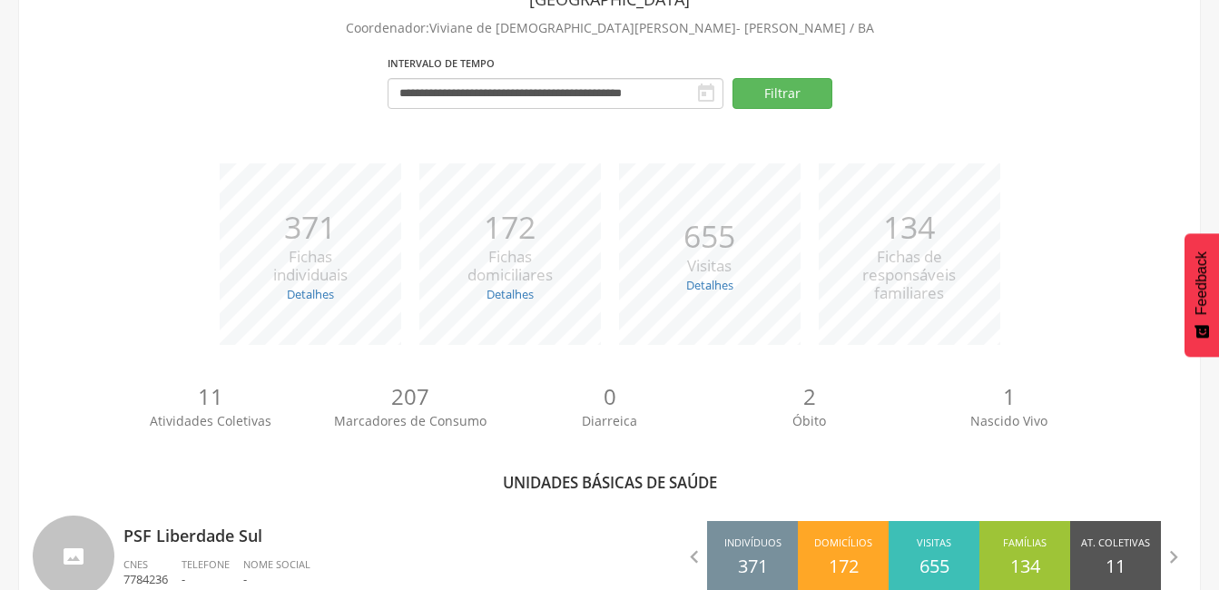
scroll to position [161, 0]
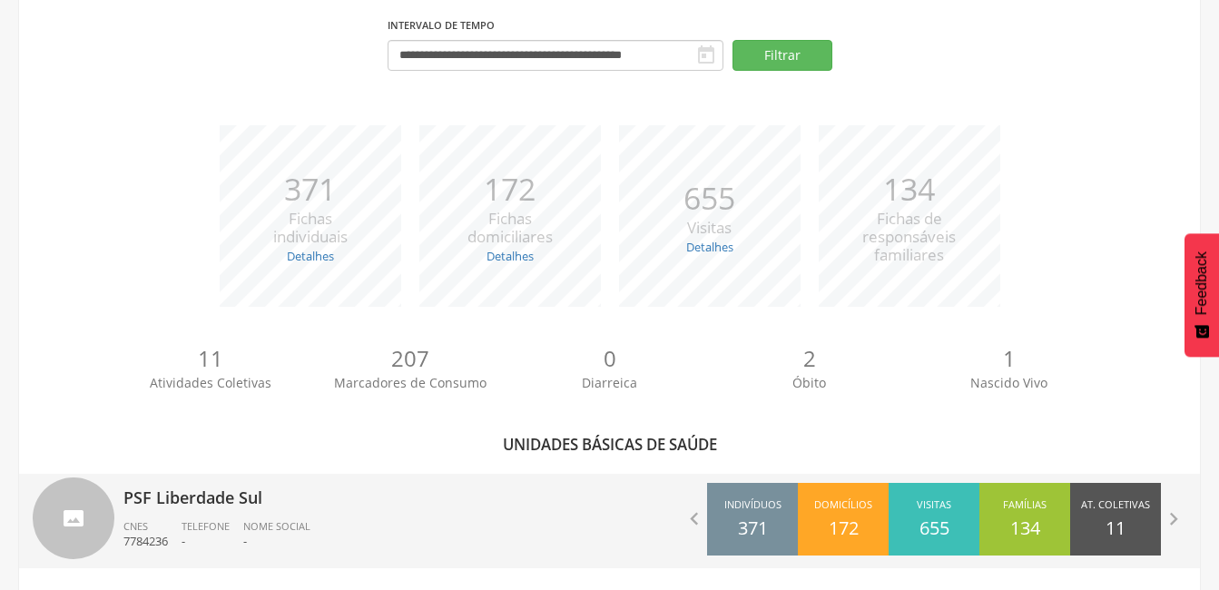
click at [147, 493] on p "PSF Liberdade Sul" at bounding box center [359, 492] width 473 height 36
type input "**********"
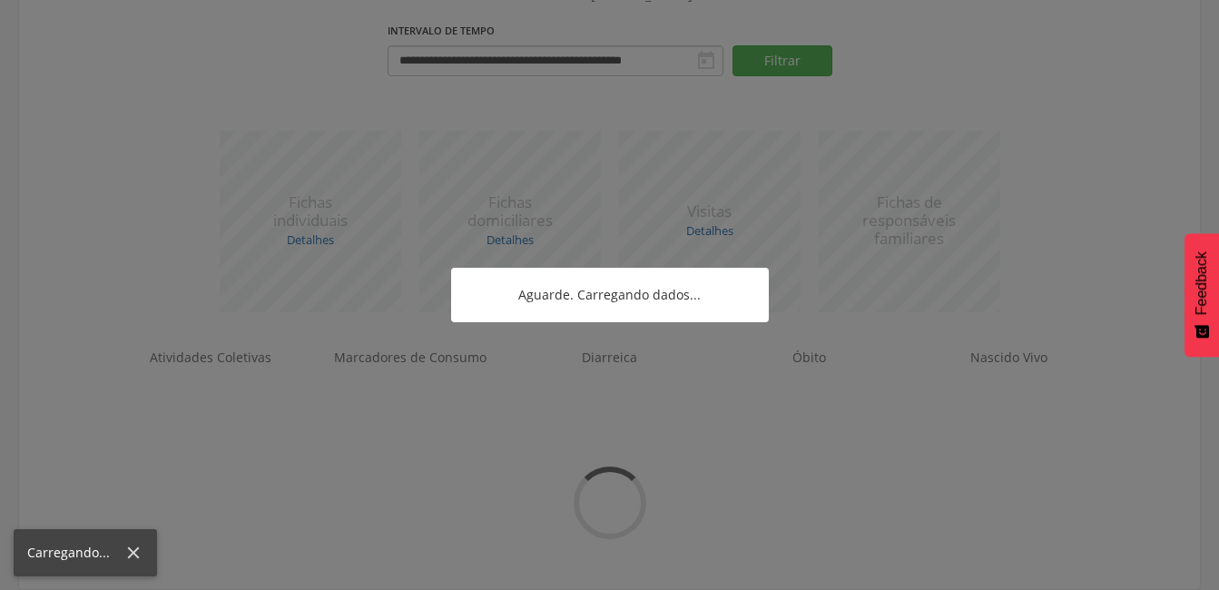
scroll to position [161, 0]
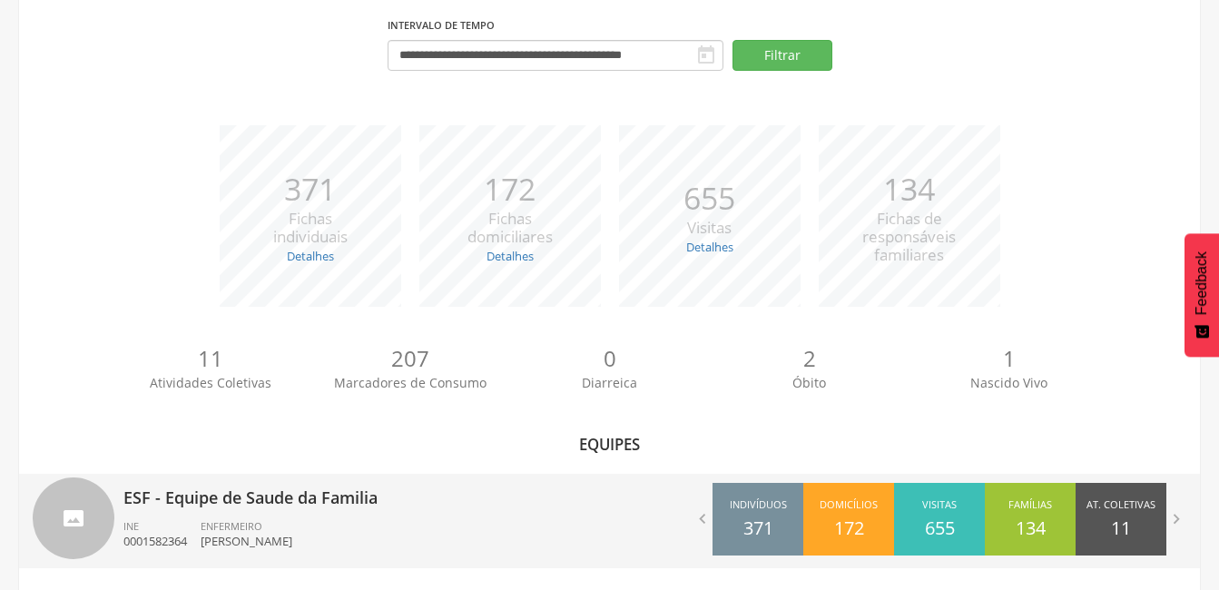
click at [161, 491] on p "ESF - Equipe de Saude da Familia" at bounding box center [359, 492] width 473 height 36
type input "**********"
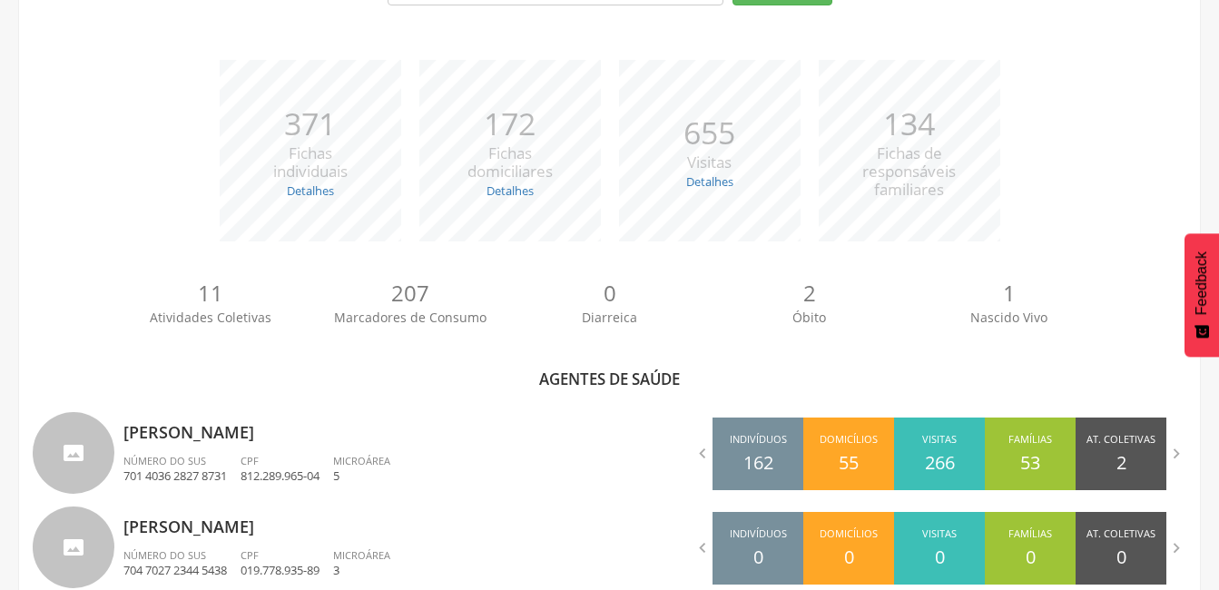
scroll to position [342, 0]
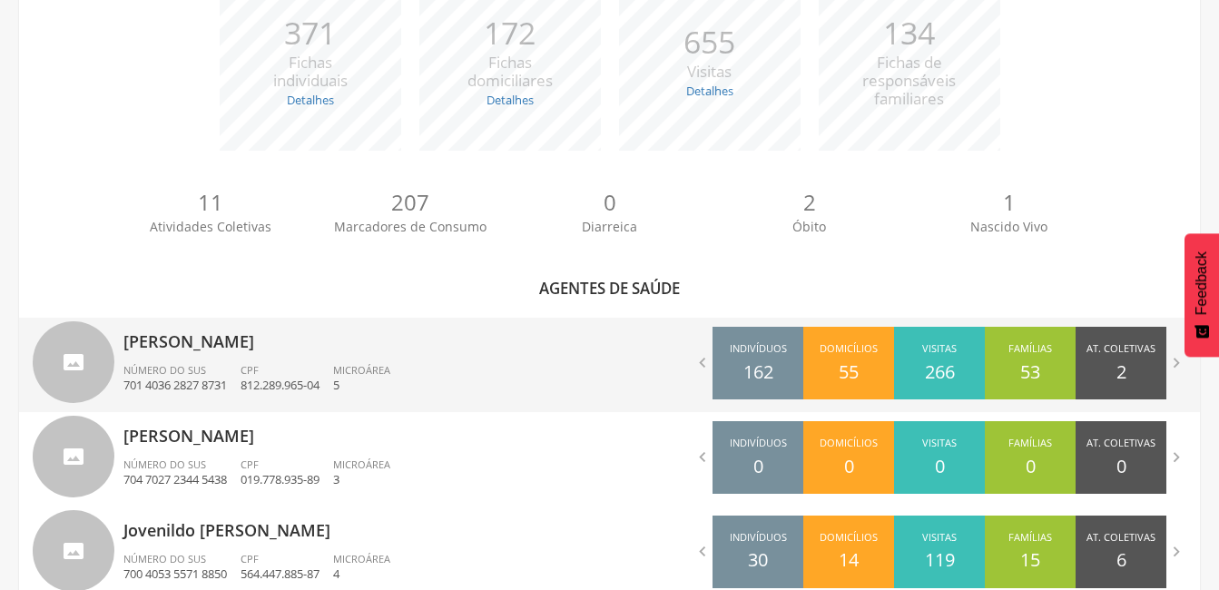
click at [196, 339] on p "[PERSON_NAME]" at bounding box center [359, 336] width 473 height 36
type input "**********"
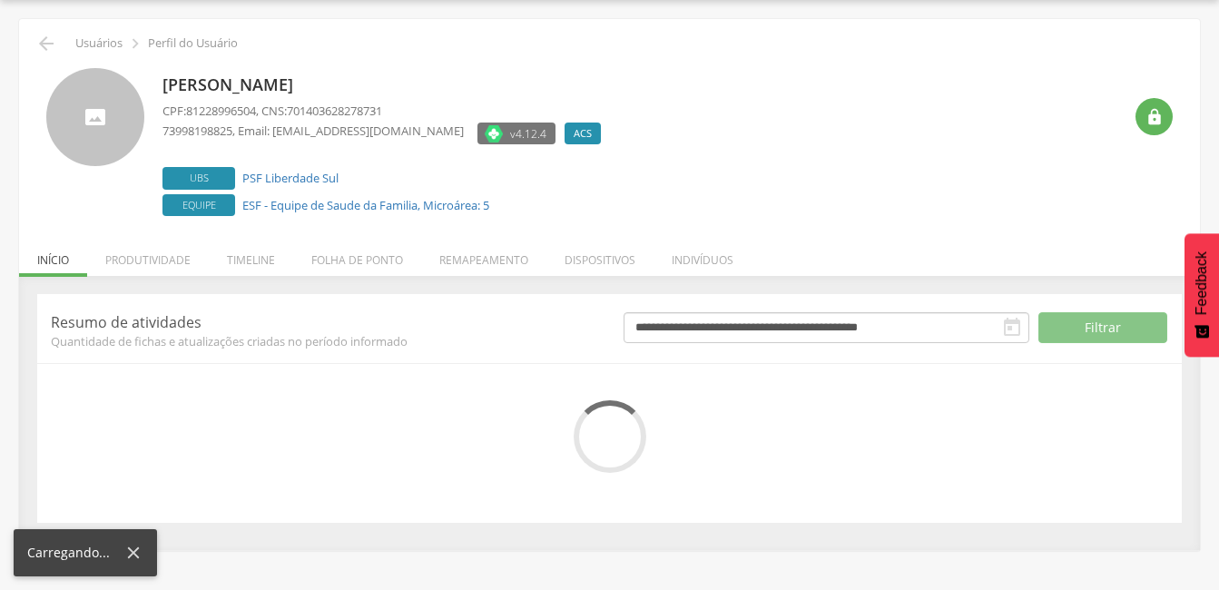
scroll to position [183, 0]
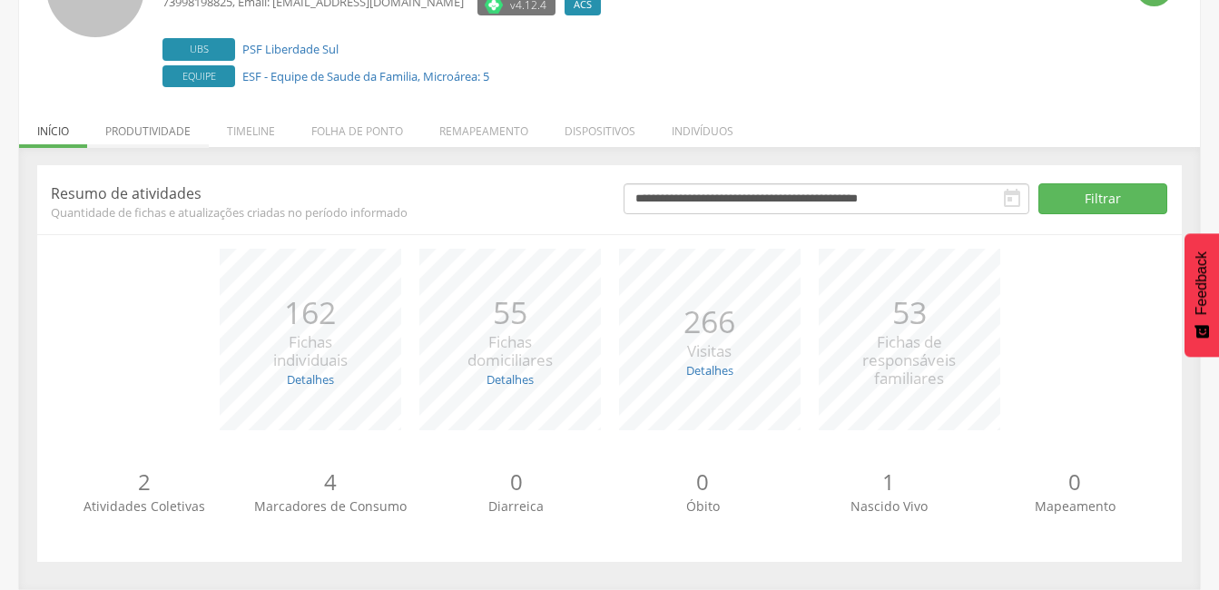
click at [156, 132] on li "Produtividade" at bounding box center [148, 126] width 122 height 43
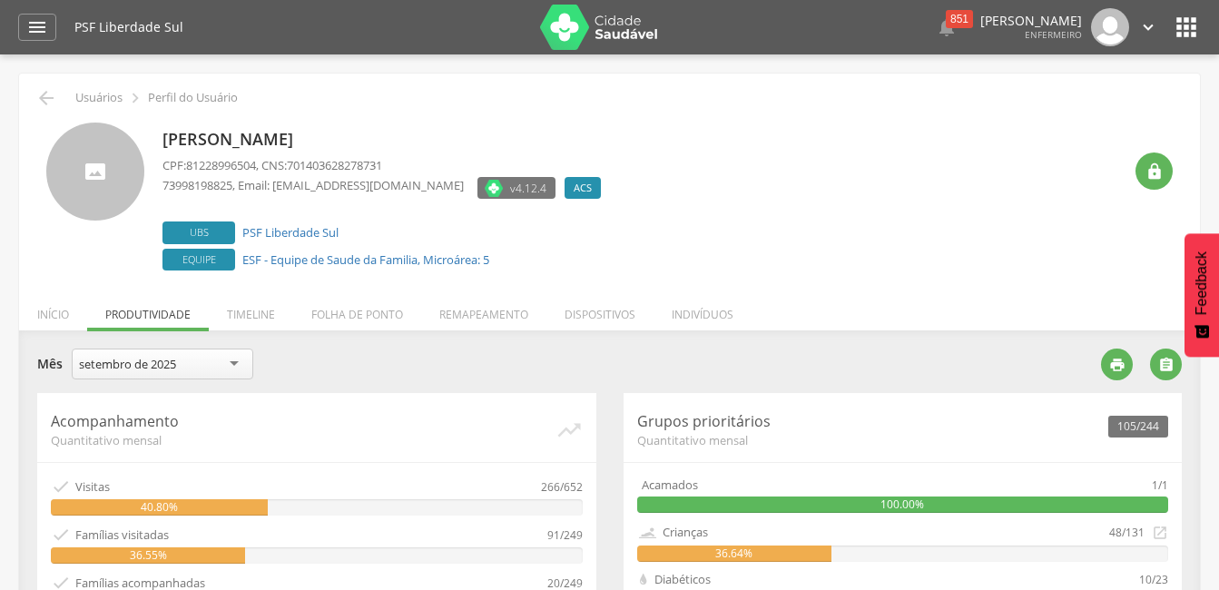
scroll to position [182, 0]
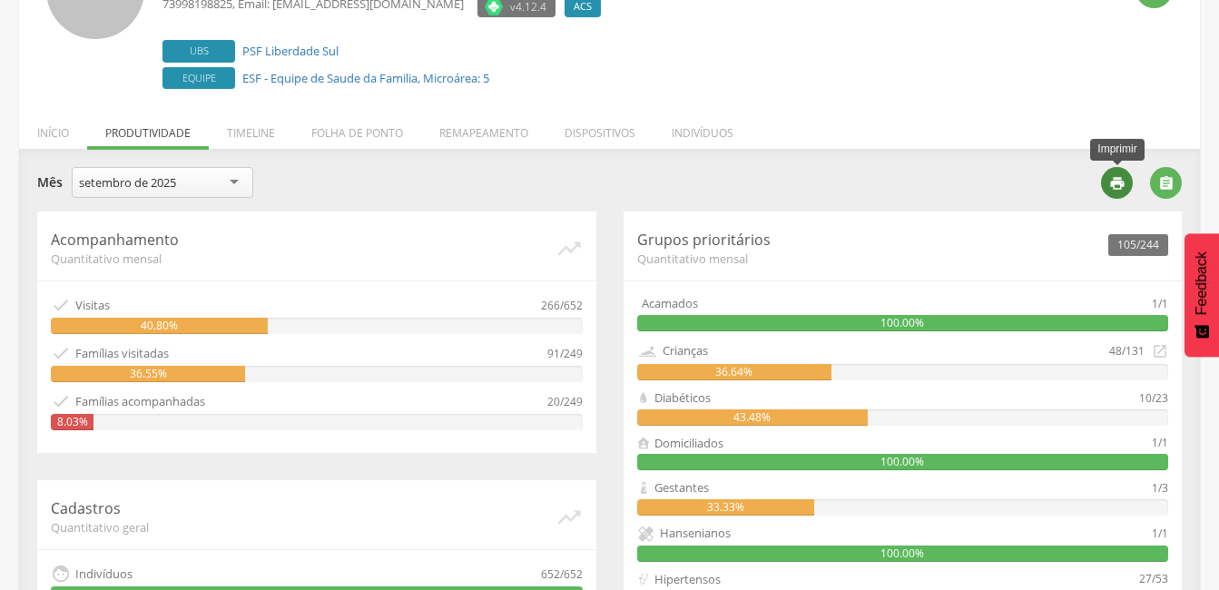
click at [1106, 182] on div "" at bounding box center [1117, 183] width 32 height 32
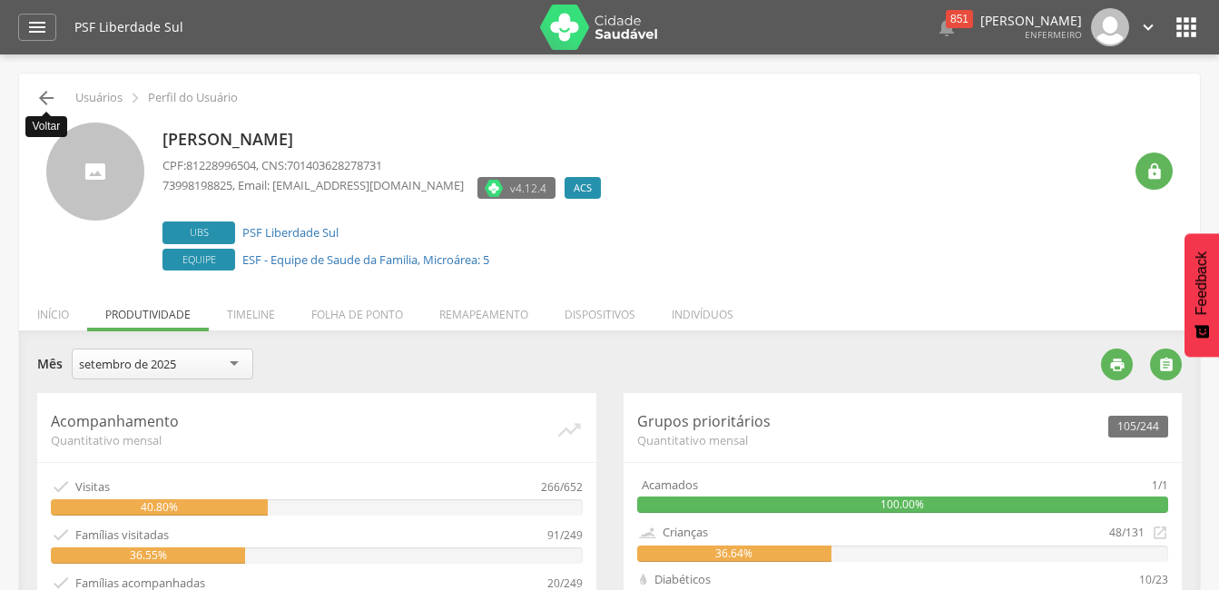
click at [47, 95] on icon "" at bounding box center [46, 98] width 22 height 22
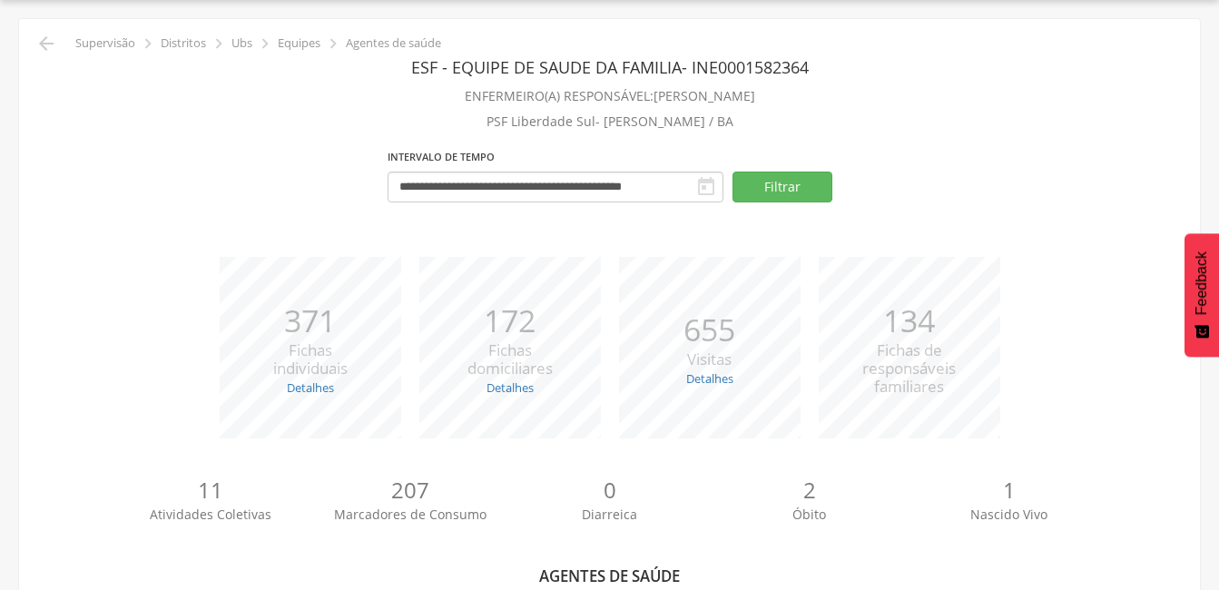
scroll to position [417, 0]
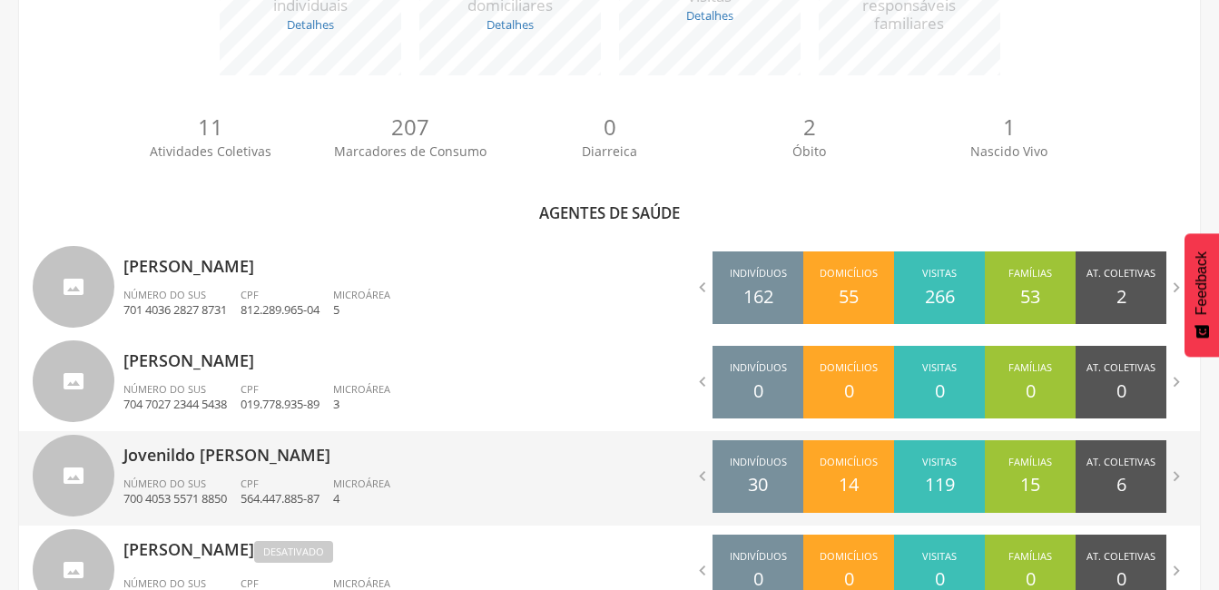
click at [206, 450] on p "Jovenildo [PERSON_NAME]" at bounding box center [359, 449] width 473 height 36
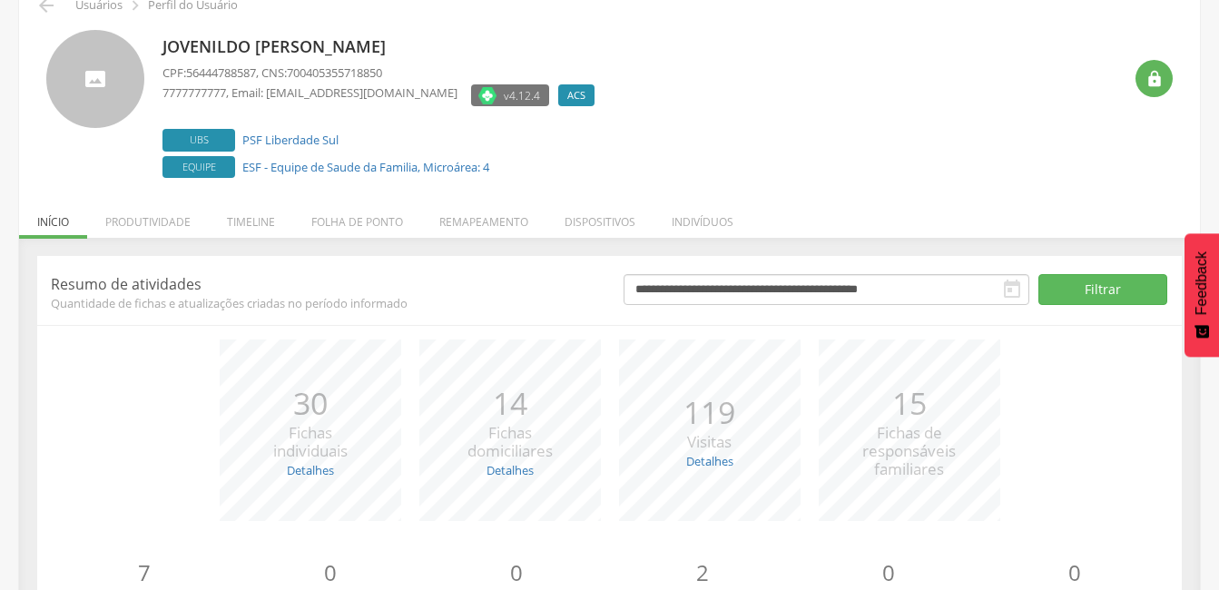
scroll to position [2, 0]
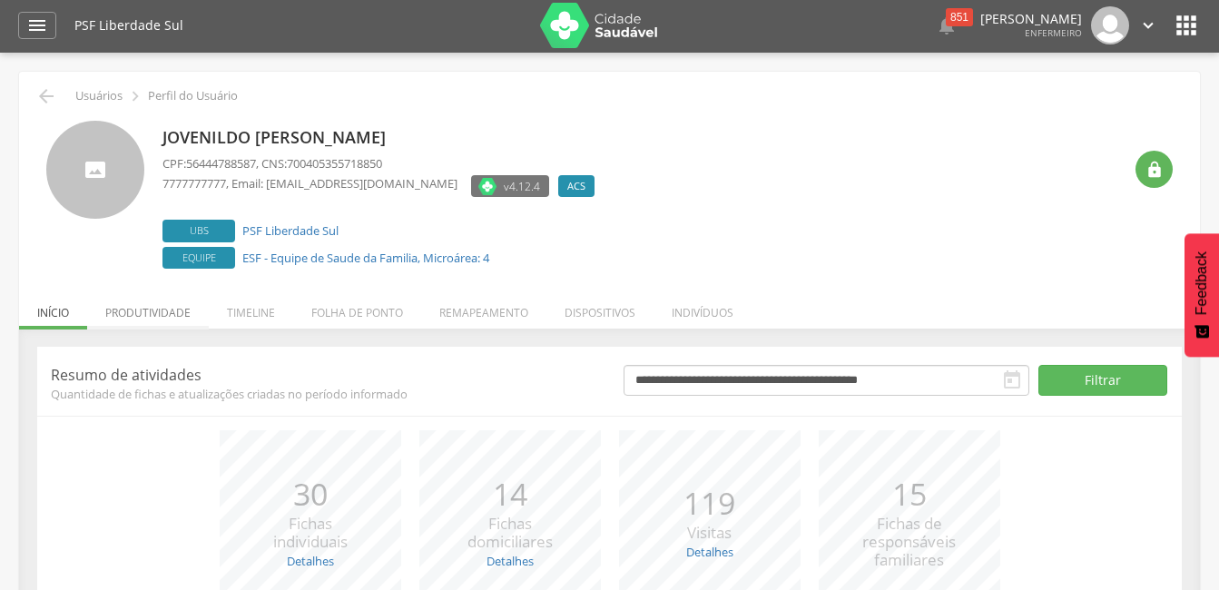
click at [154, 313] on li "Produtividade" at bounding box center [148, 308] width 122 height 43
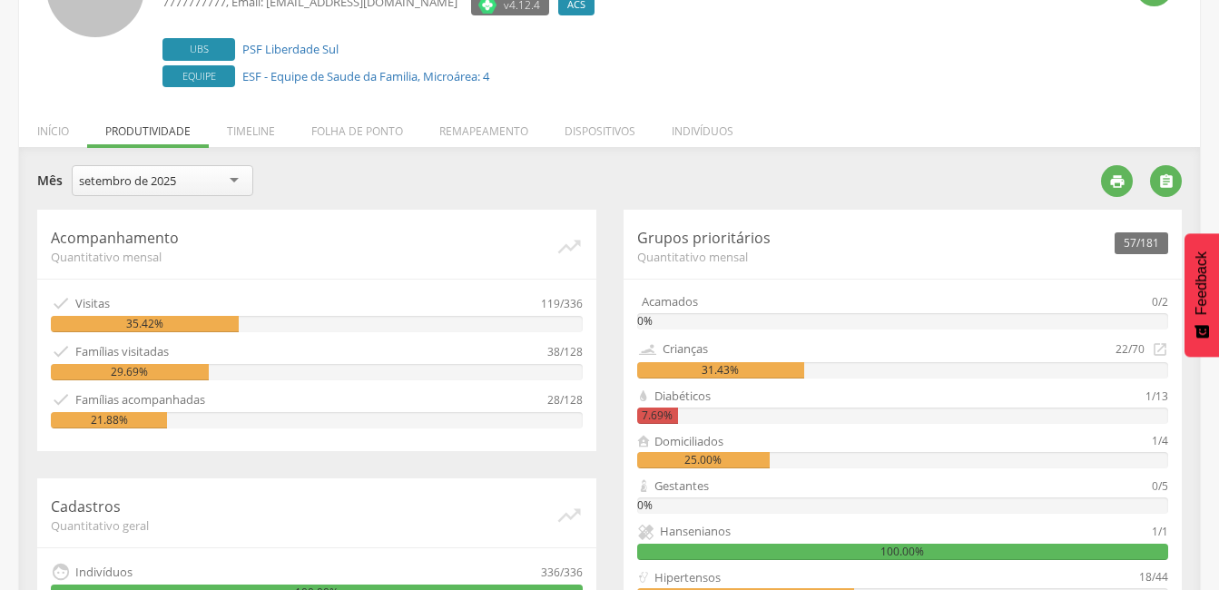
scroll to position [274, 0]
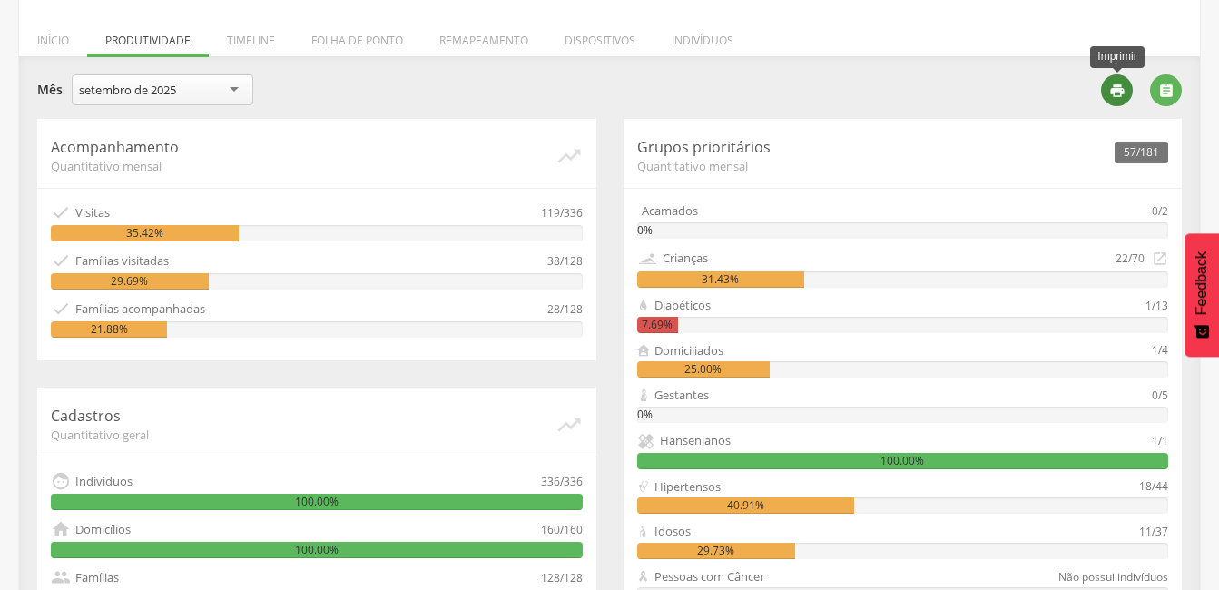
click at [1110, 89] on icon "" at bounding box center [1117, 91] width 16 height 16
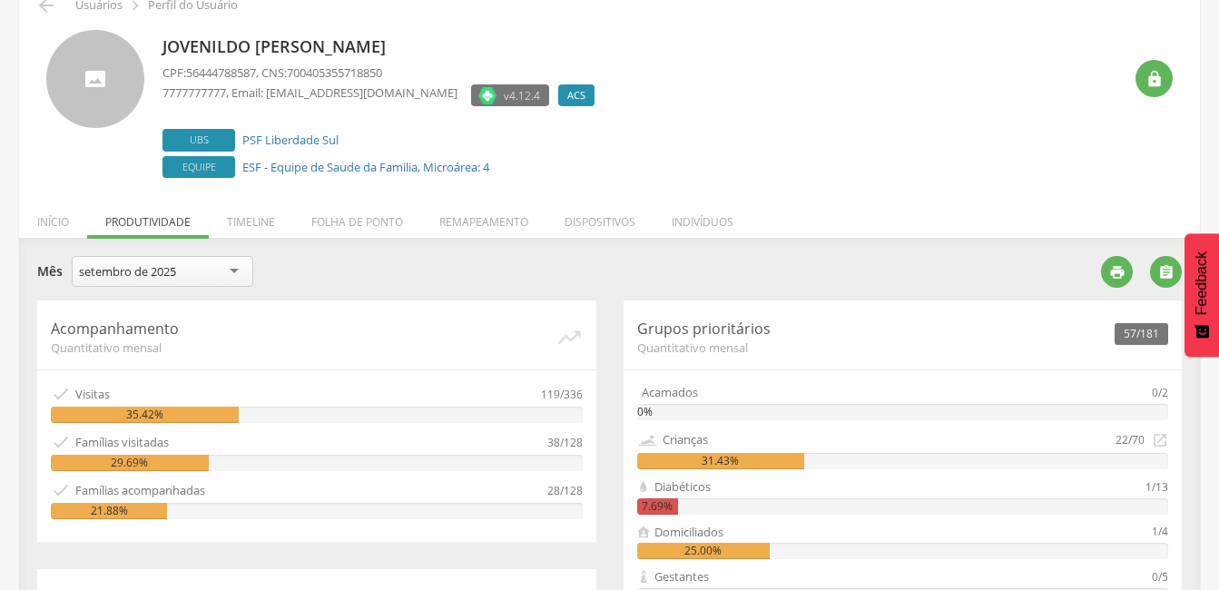
scroll to position [0, 0]
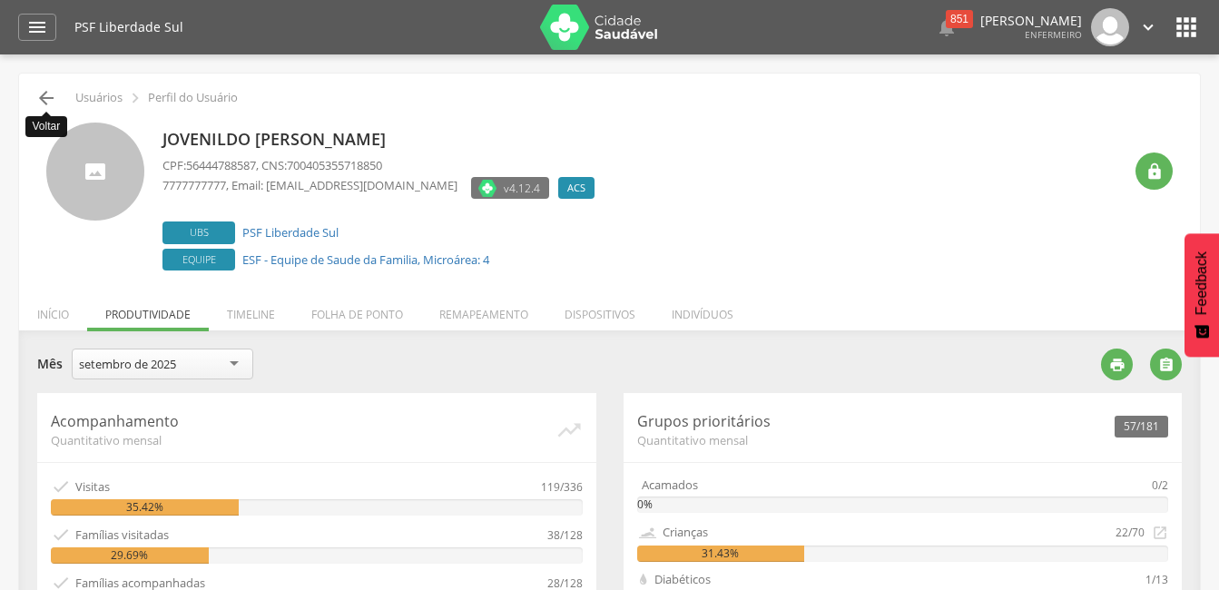
click at [44, 99] on icon "" at bounding box center [46, 98] width 22 height 22
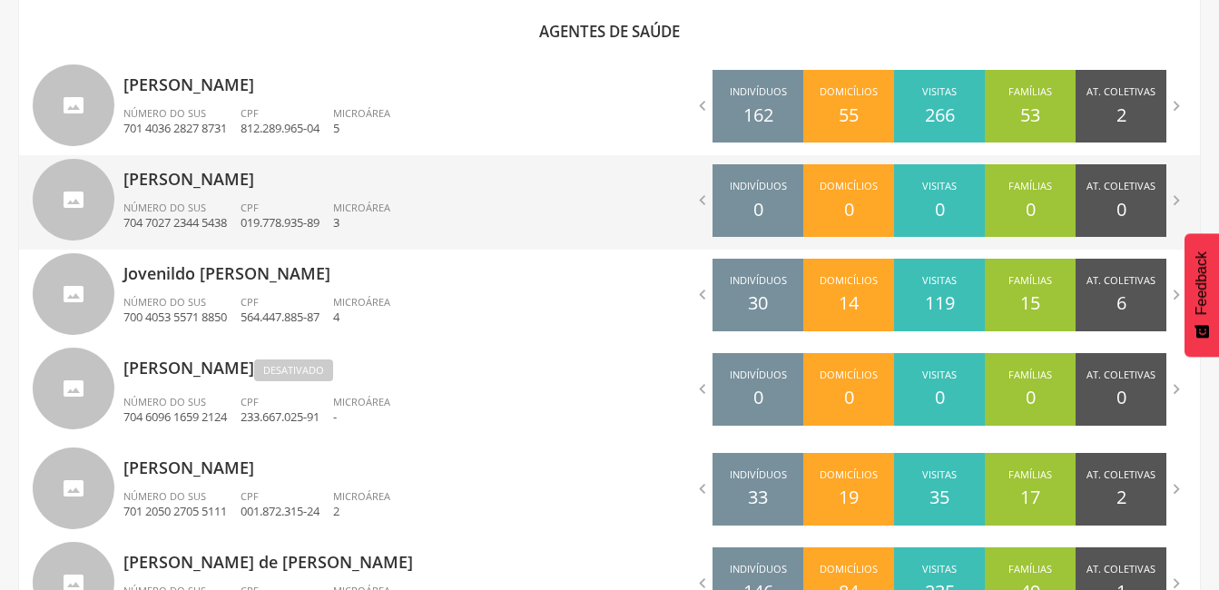
scroll to position [674, 0]
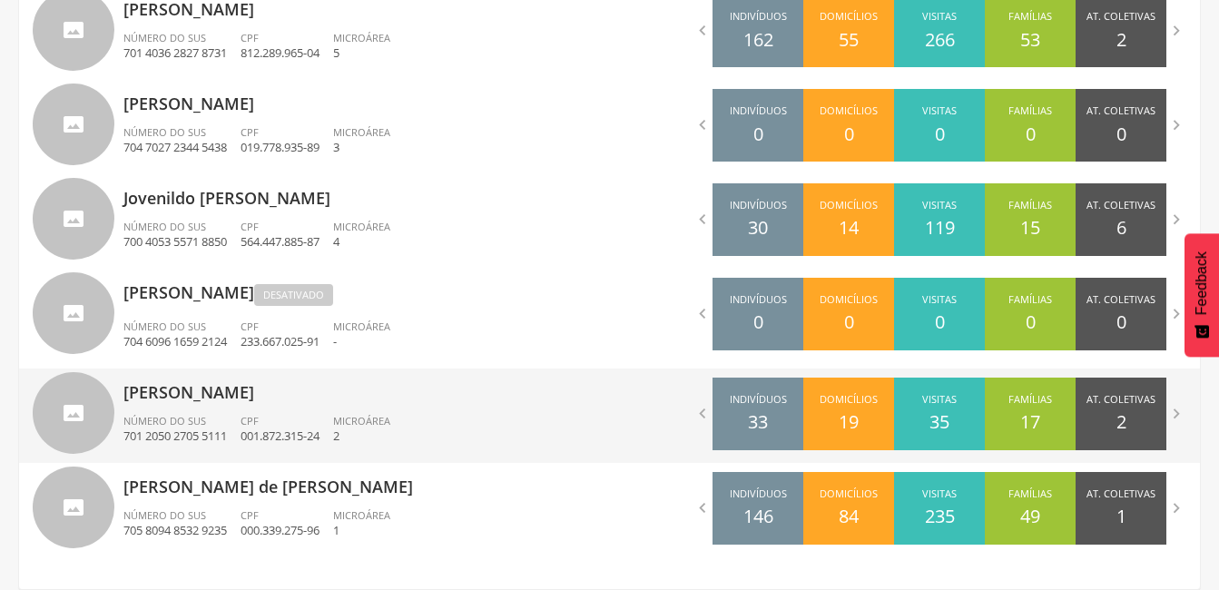
click at [219, 395] on p "[PERSON_NAME]" at bounding box center [359, 386] width 473 height 36
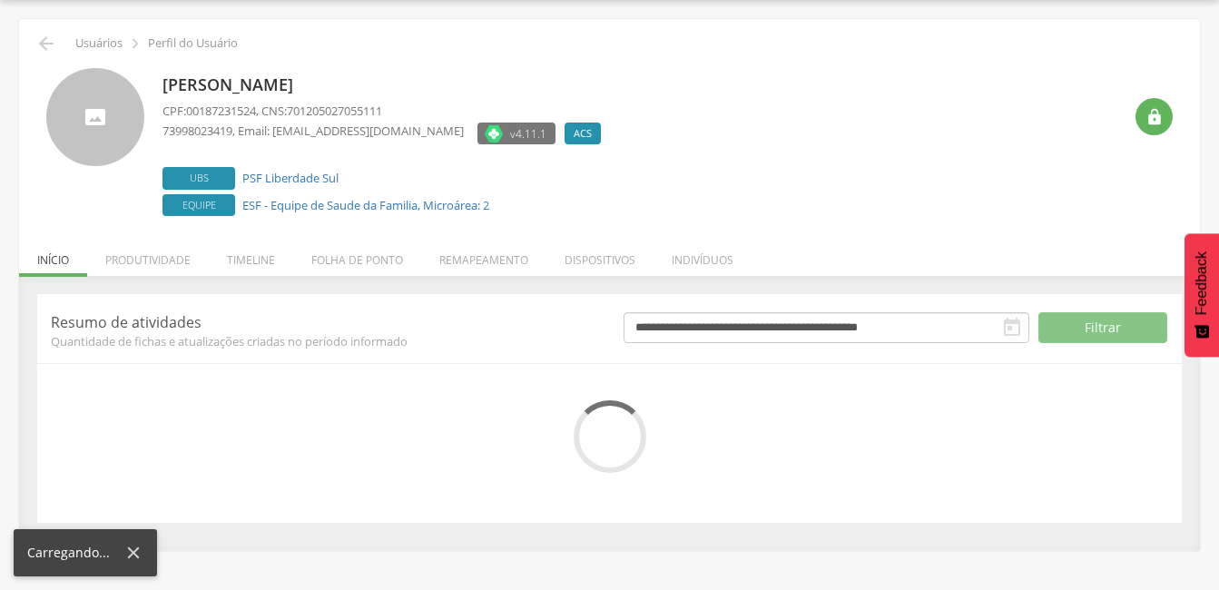
scroll to position [183, 0]
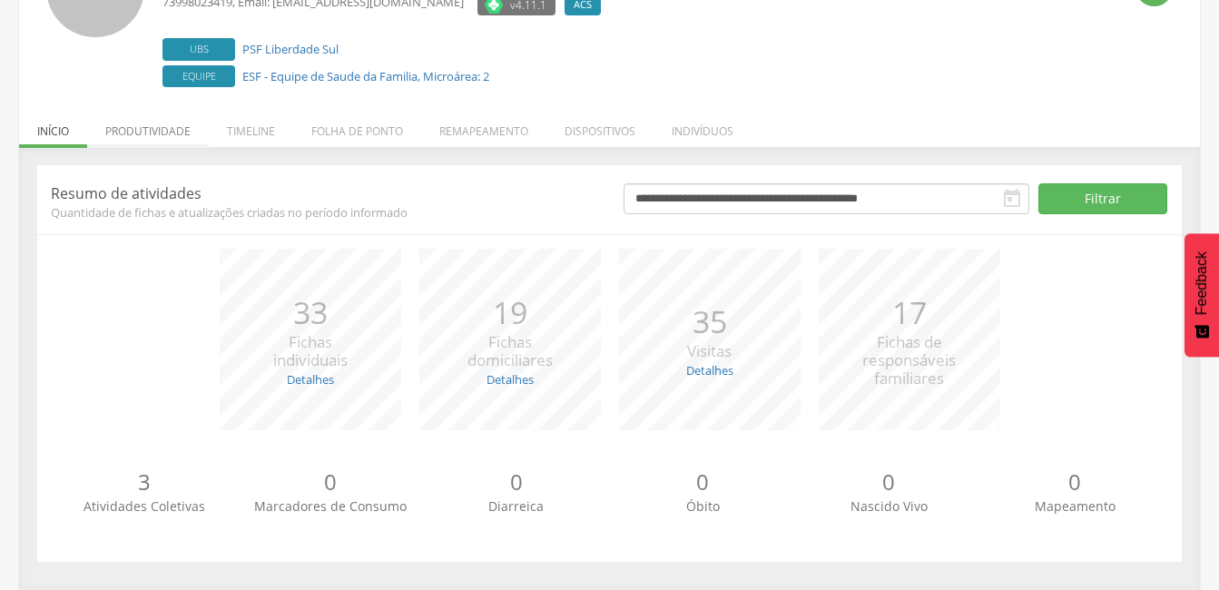
click at [147, 129] on li "Produtividade" at bounding box center [148, 126] width 122 height 43
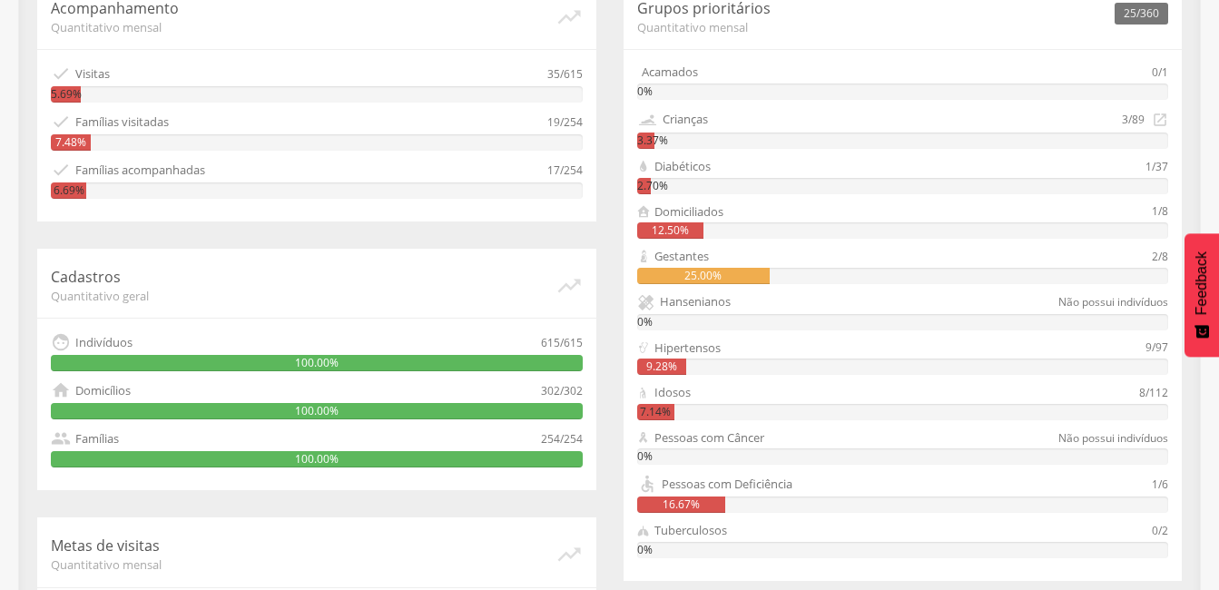
scroll to position [322, 0]
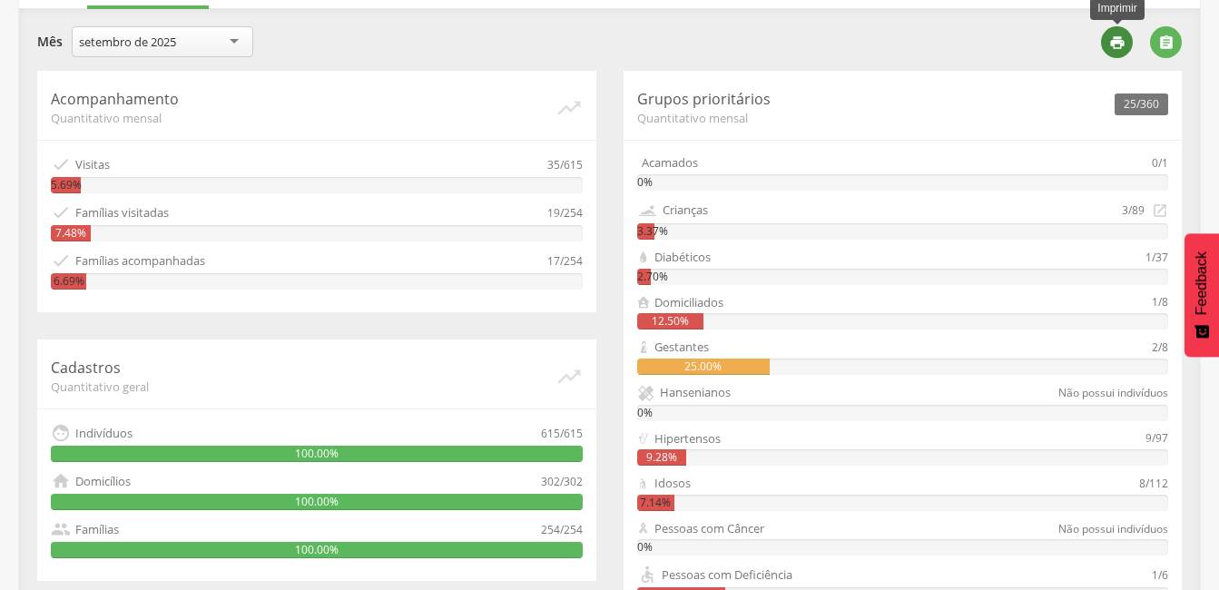
click at [1114, 41] on icon "" at bounding box center [1117, 42] width 16 height 16
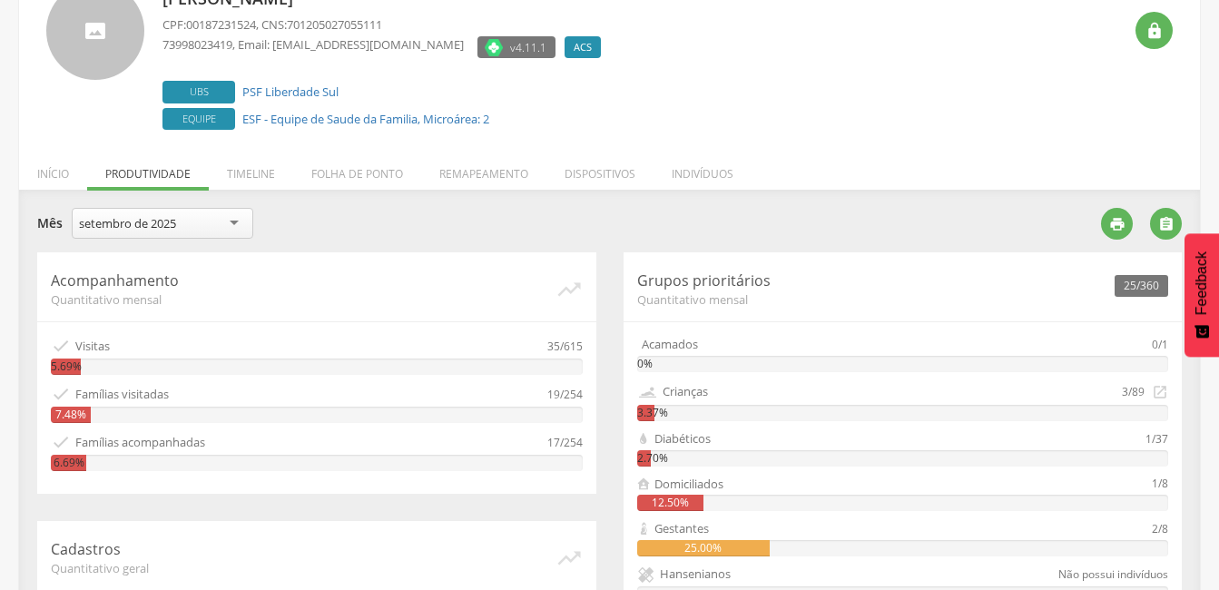
scroll to position [0, 0]
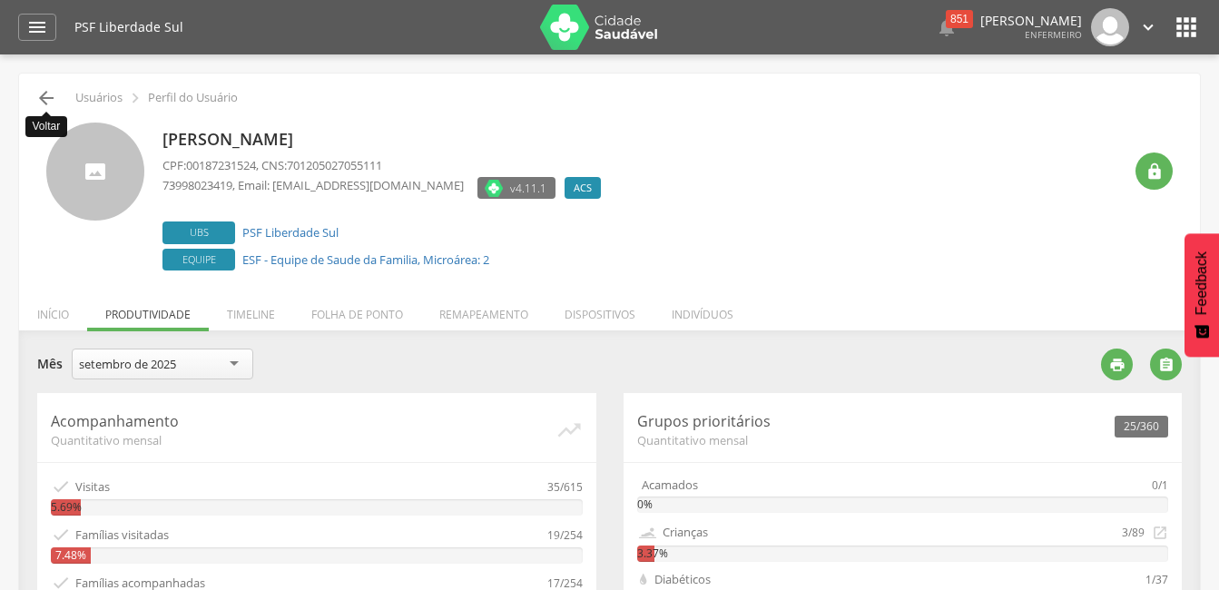
click at [48, 103] on icon "" at bounding box center [46, 98] width 22 height 22
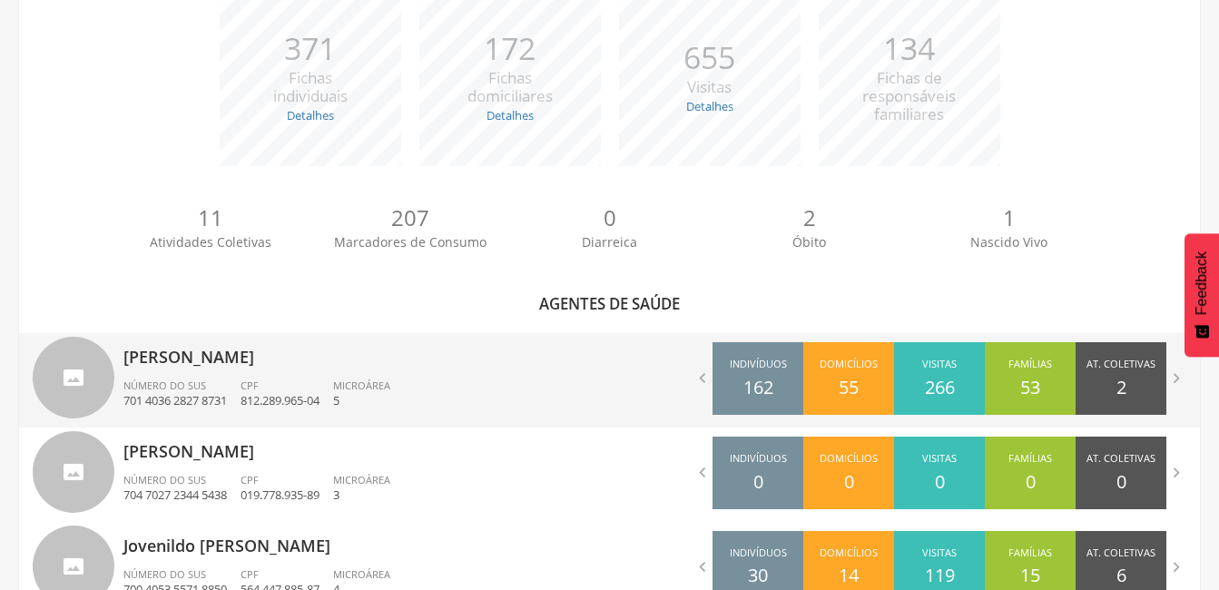
scroll to position [674, 0]
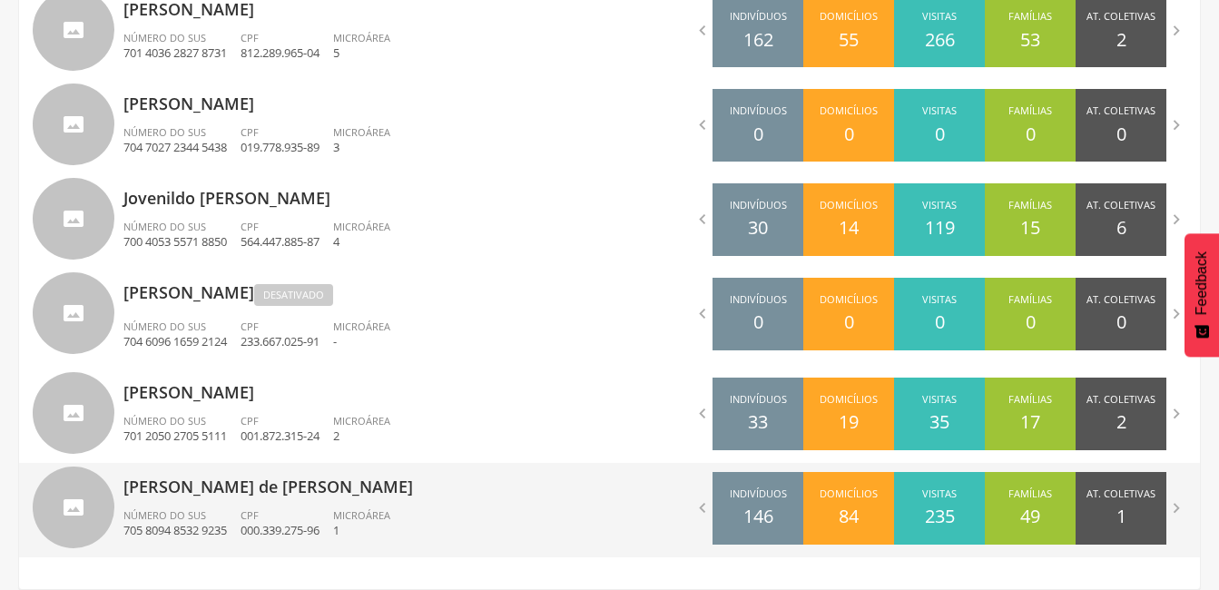
click at [232, 485] on p "[PERSON_NAME] de [PERSON_NAME]" at bounding box center [359, 481] width 473 height 36
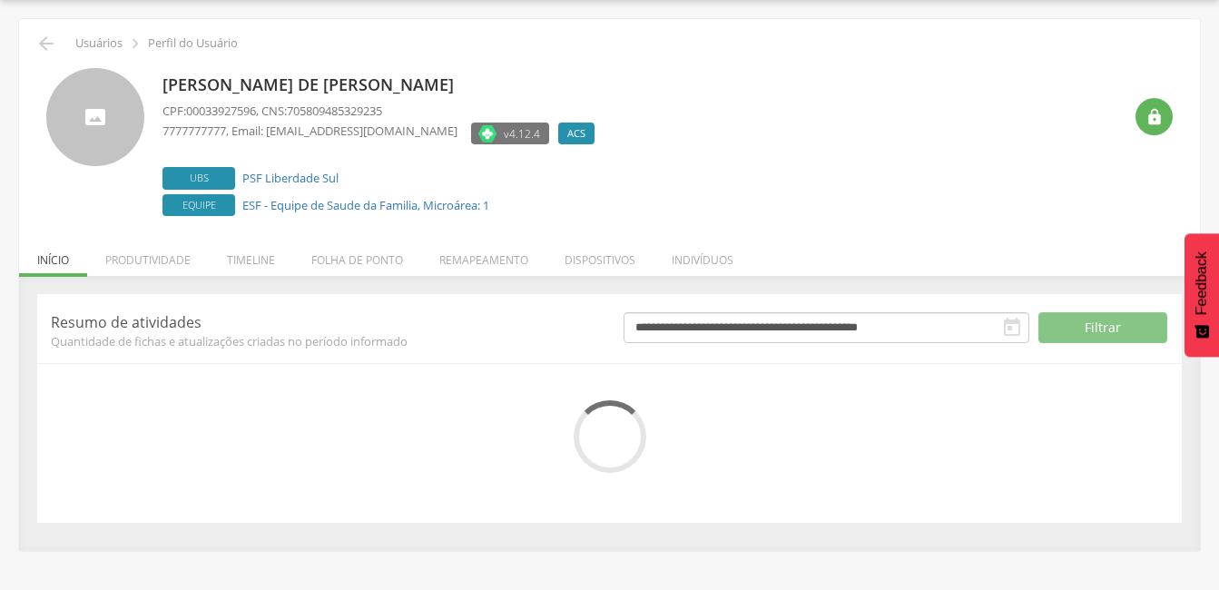
scroll to position [183, 0]
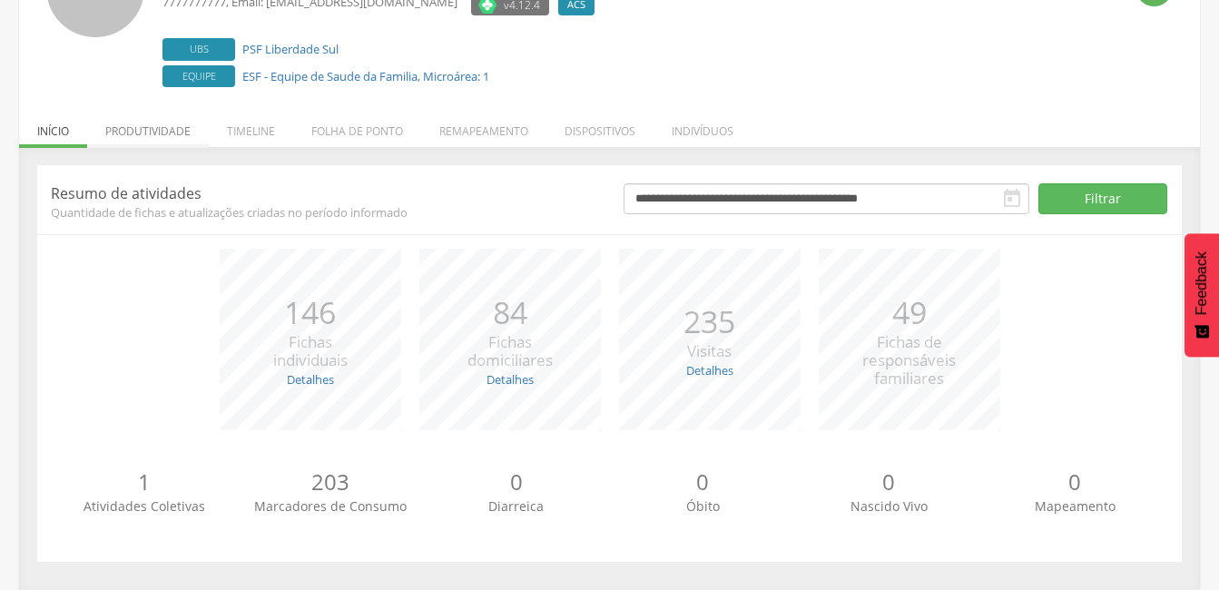
click at [148, 130] on li "Produtividade" at bounding box center [148, 126] width 122 height 43
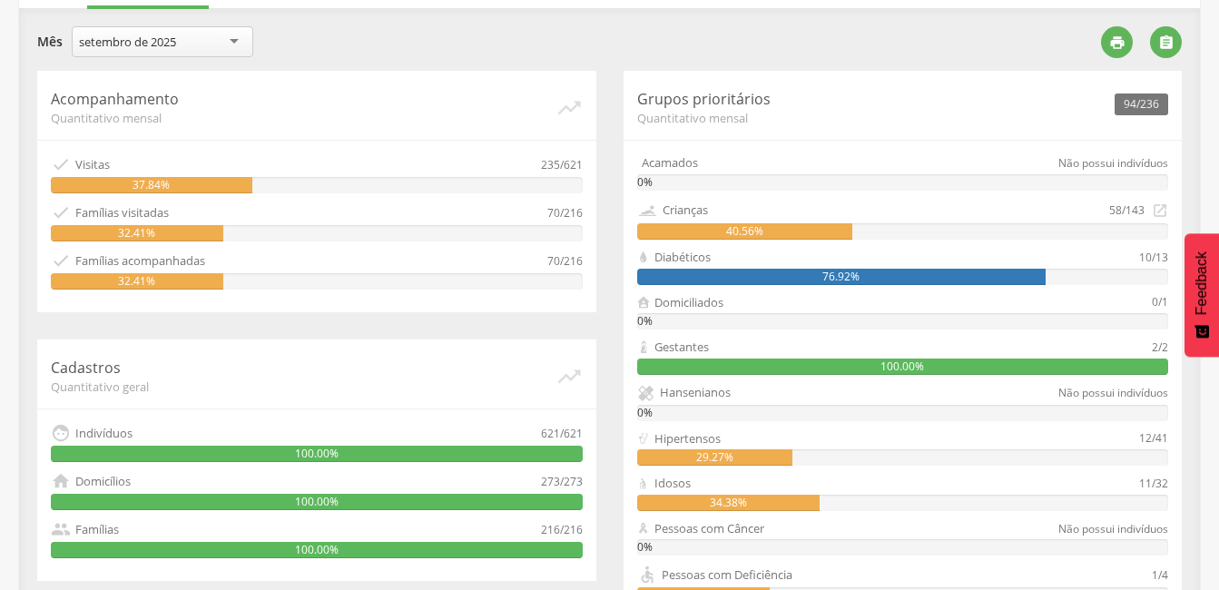
scroll to position [231, 0]
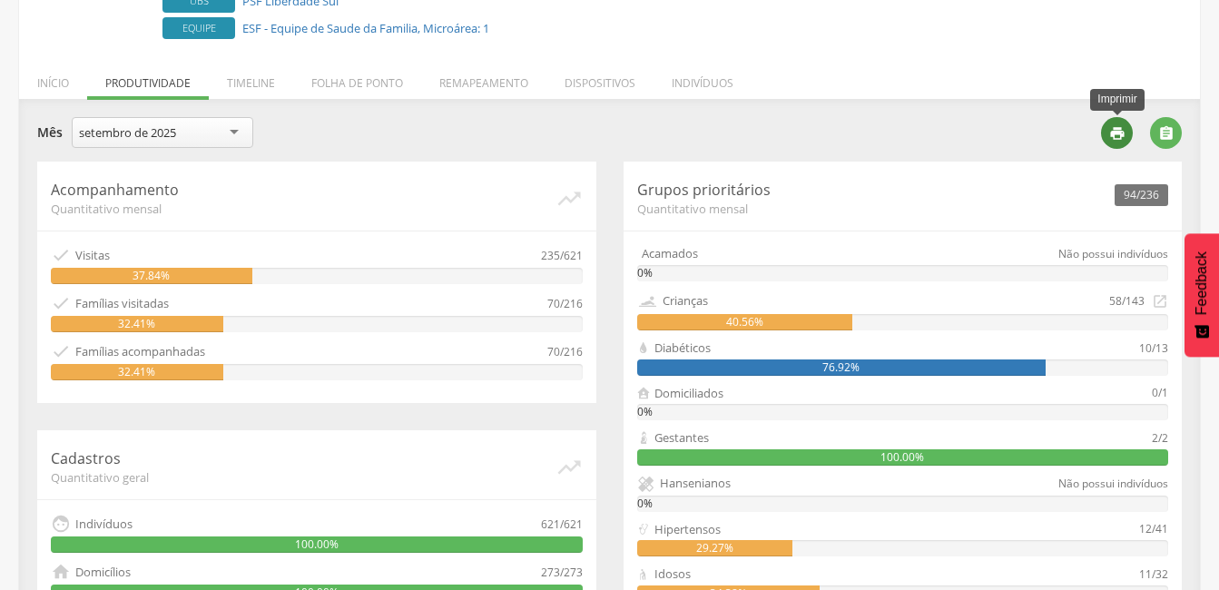
click at [1115, 133] on icon "" at bounding box center [1117, 133] width 16 height 16
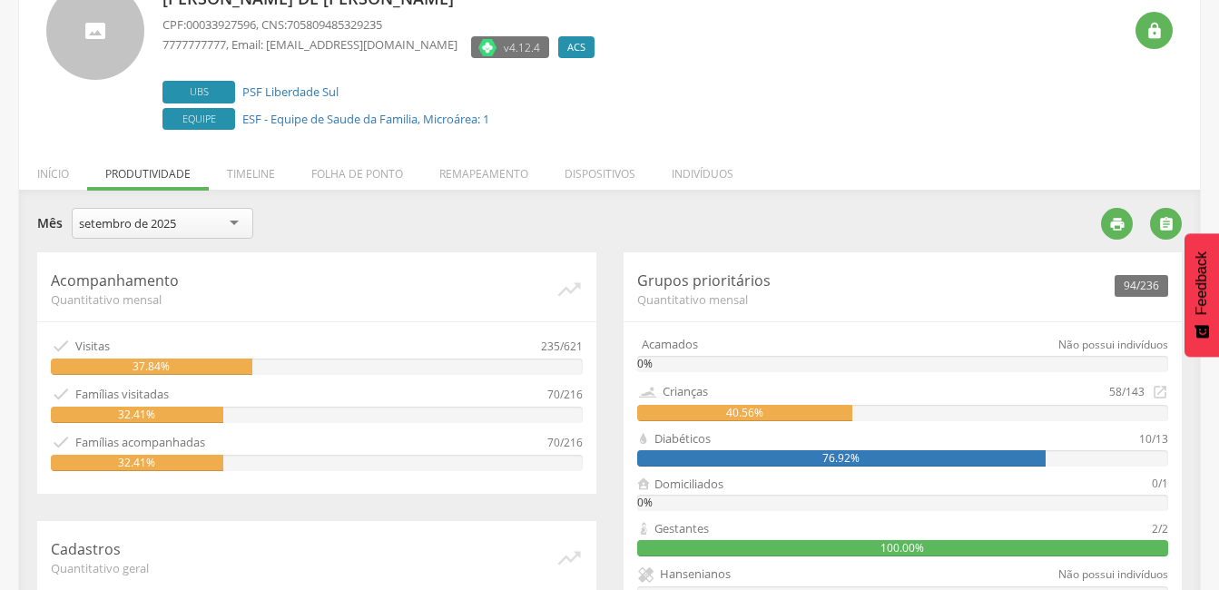
scroll to position [50, 0]
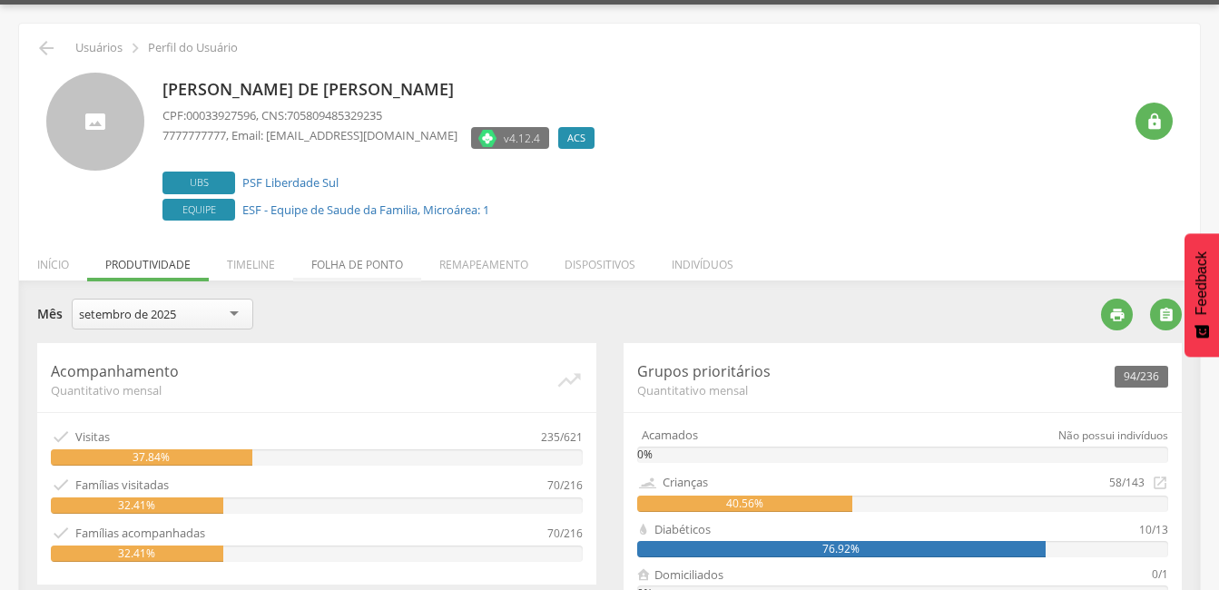
click at [374, 267] on li "Folha de ponto" at bounding box center [357, 260] width 128 height 43
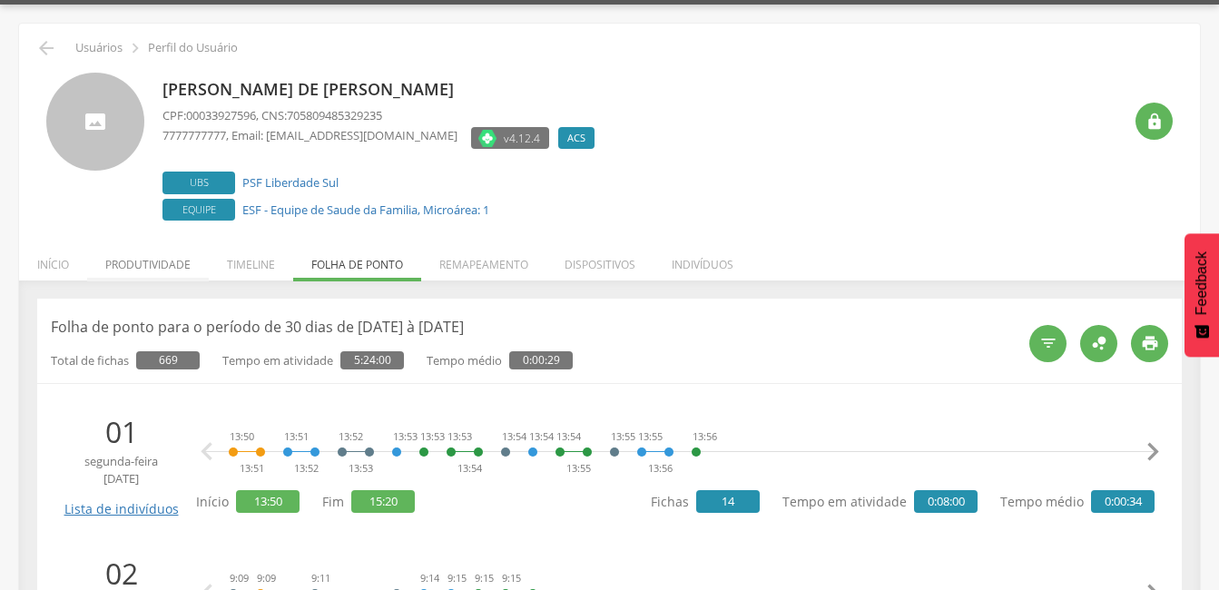
click at [177, 266] on li "Produtividade" at bounding box center [148, 260] width 122 height 43
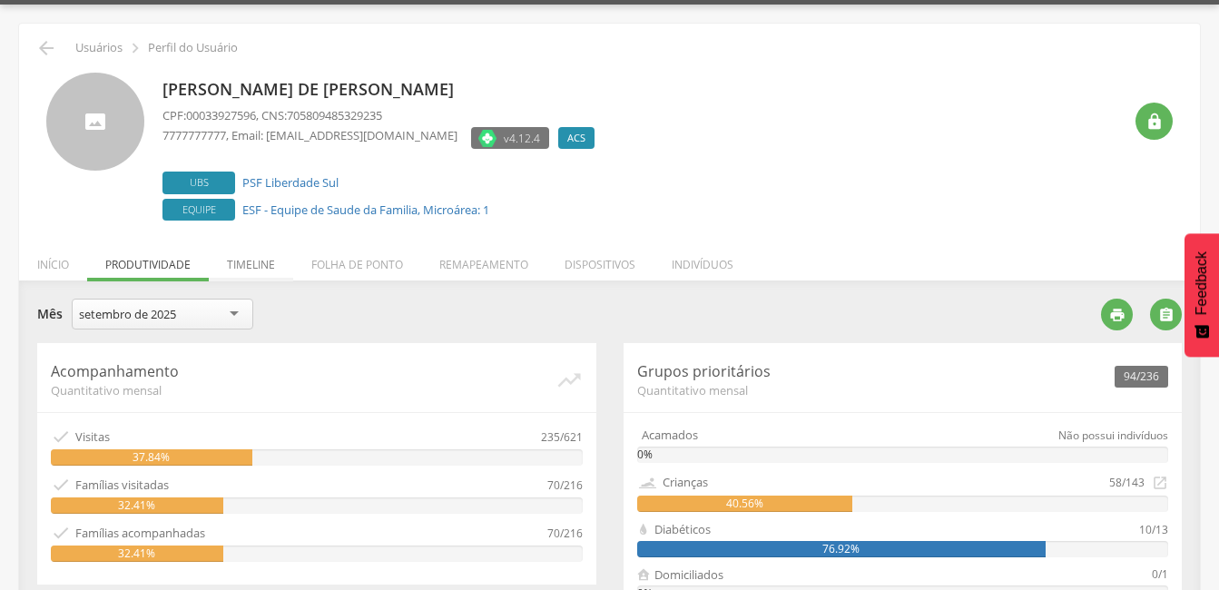
click at [240, 266] on li "Timeline" at bounding box center [251, 260] width 84 height 43
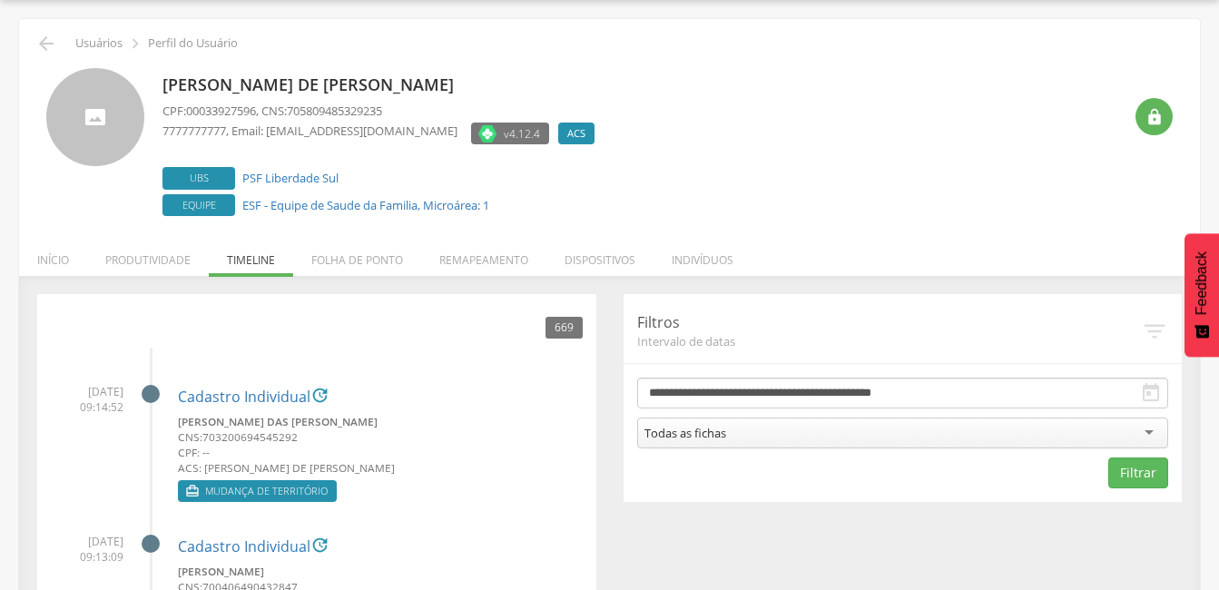
scroll to position [145, 0]
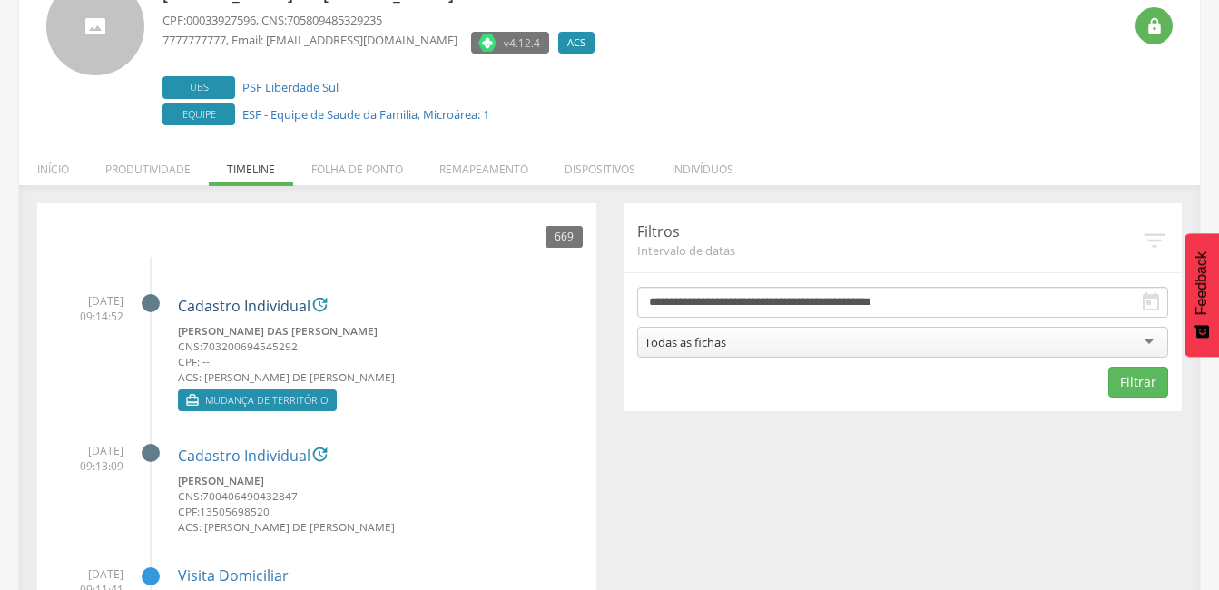
click at [233, 305] on link "Cadastro Individual" at bounding box center [244, 307] width 133 height 16
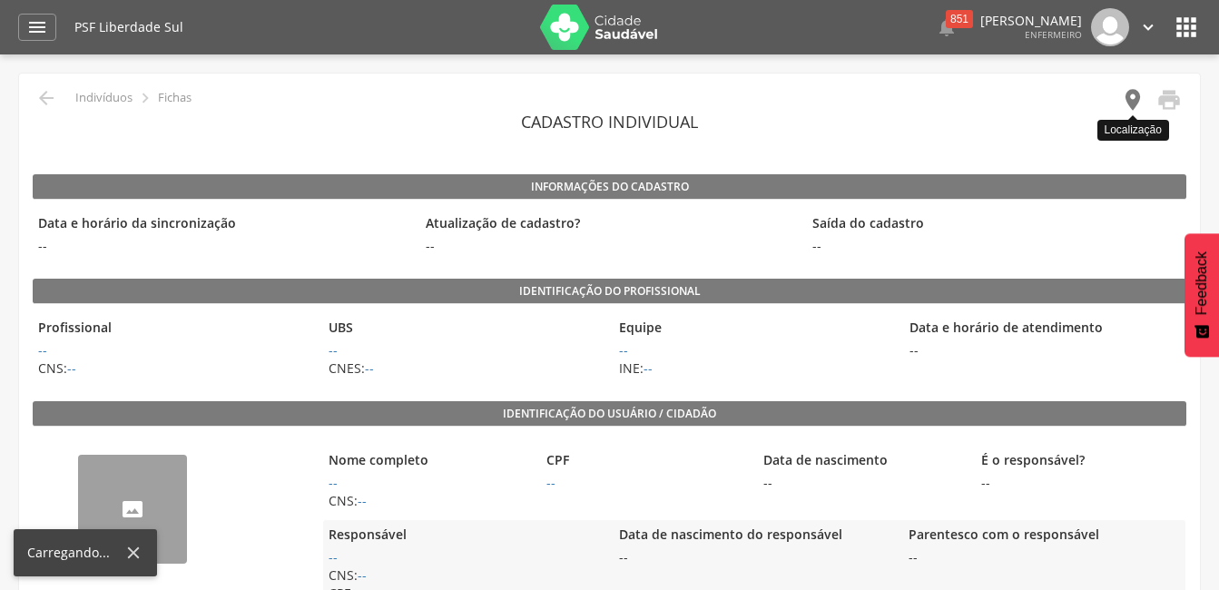
click at [1142, 97] on icon "" at bounding box center [1132, 99] width 25 height 25
click at [1135, 102] on icon "" at bounding box center [1132, 99] width 25 height 25
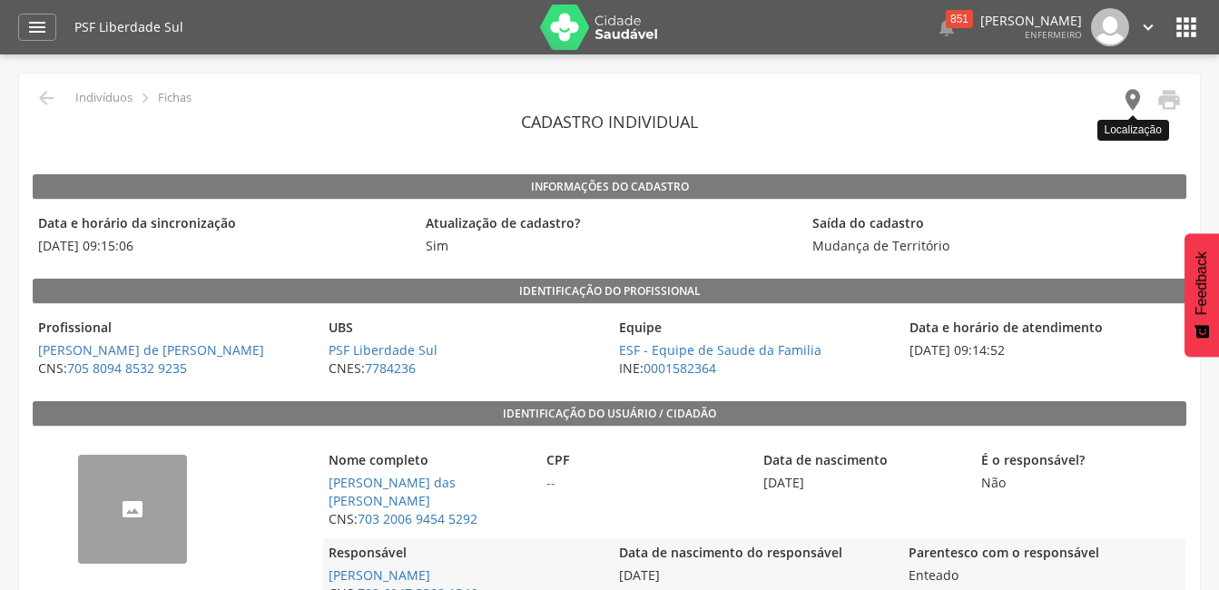
click at [1132, 103] on icon "" at bounding box center [1132, 99] width 25 height 25
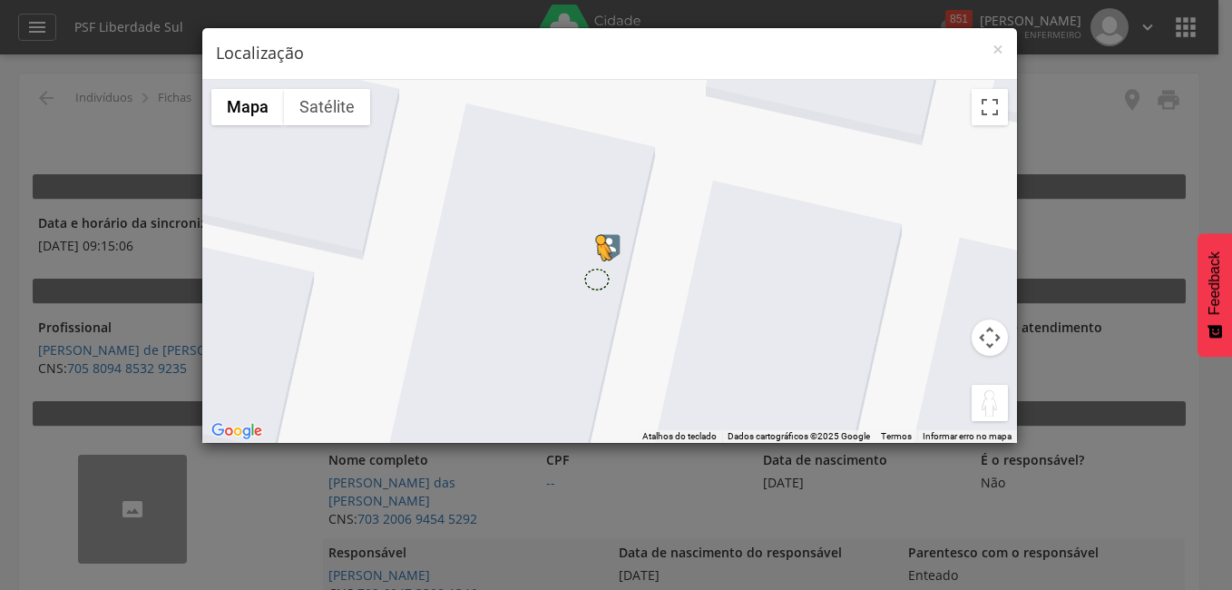
drag, startPoint x: 988, startPoint y: 398, endPoint x: 597, endPoint y: 279, distance: 408.8
click at [597, 279] on div "Pressione as teclas Alt + Enter para ativar o recurso de arrastar com o teclado…" at bounding box center [609, 261] width 815 height 363
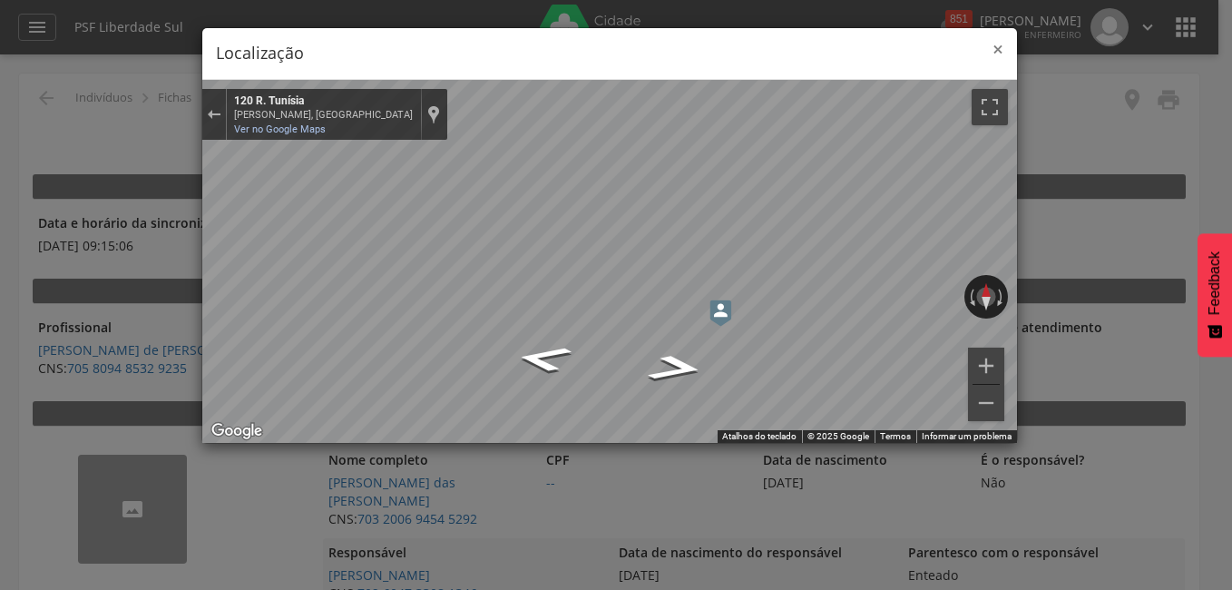
click at [996, 54] on span "×" at bounding box center [998, 48] width 11 height 25
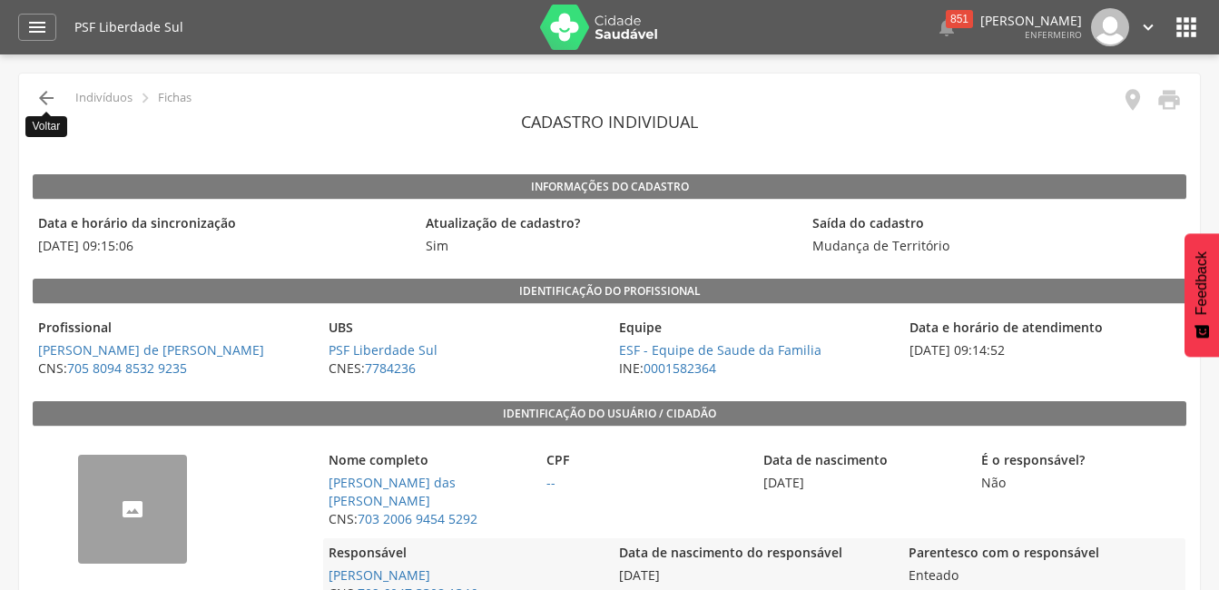
click at [47, 101] on icon "" at bounding box center [46, 98] width 22 height 22
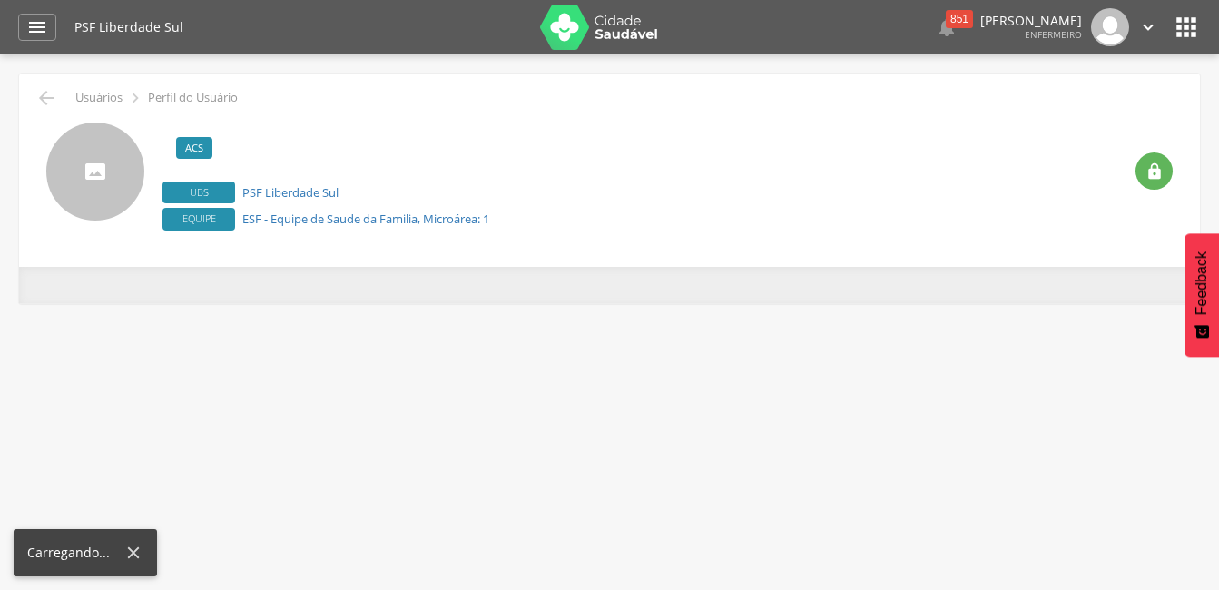
scroll to position [54, 0]
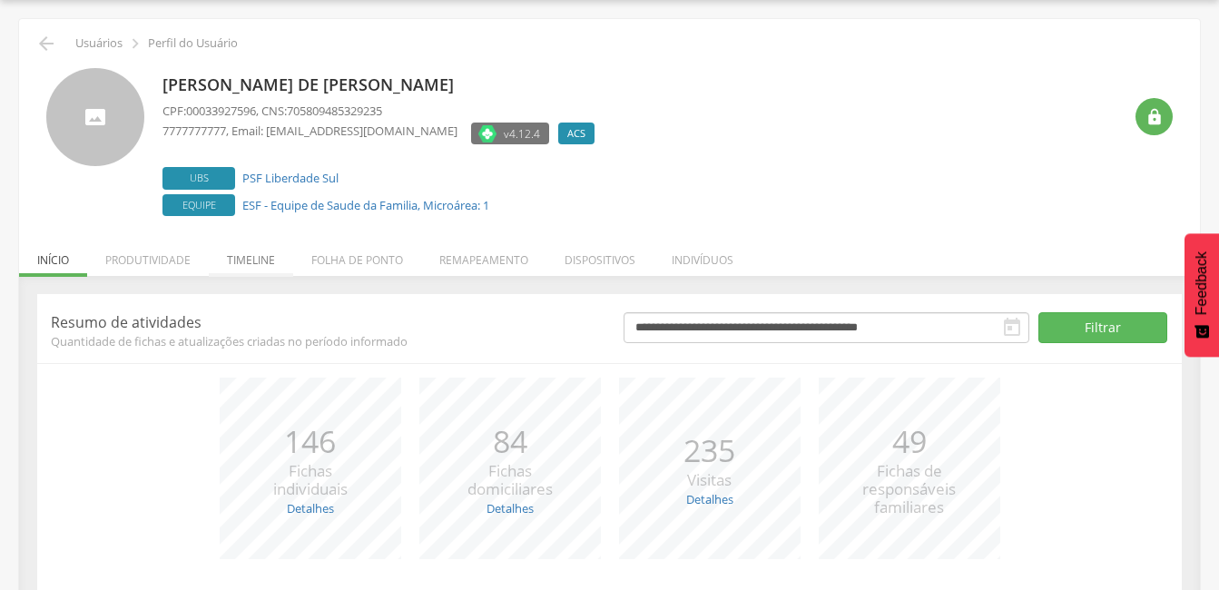
click at [249, 260] on li "Timeline" at bounding box center [251, 255] width 84 height 43
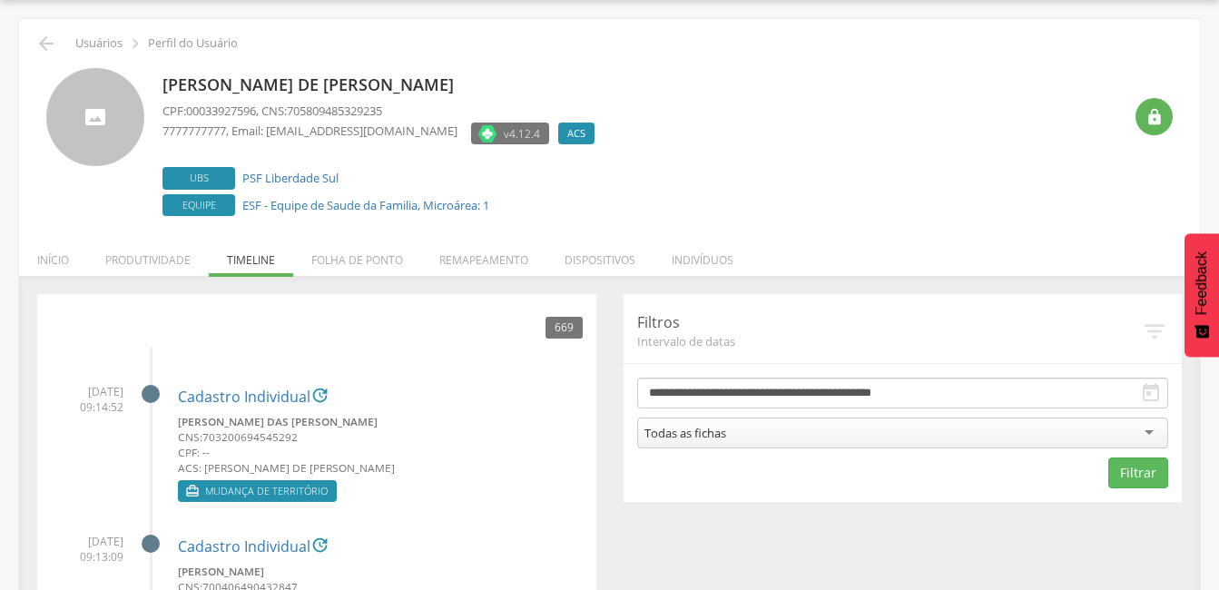
scroll to position [145, 0]
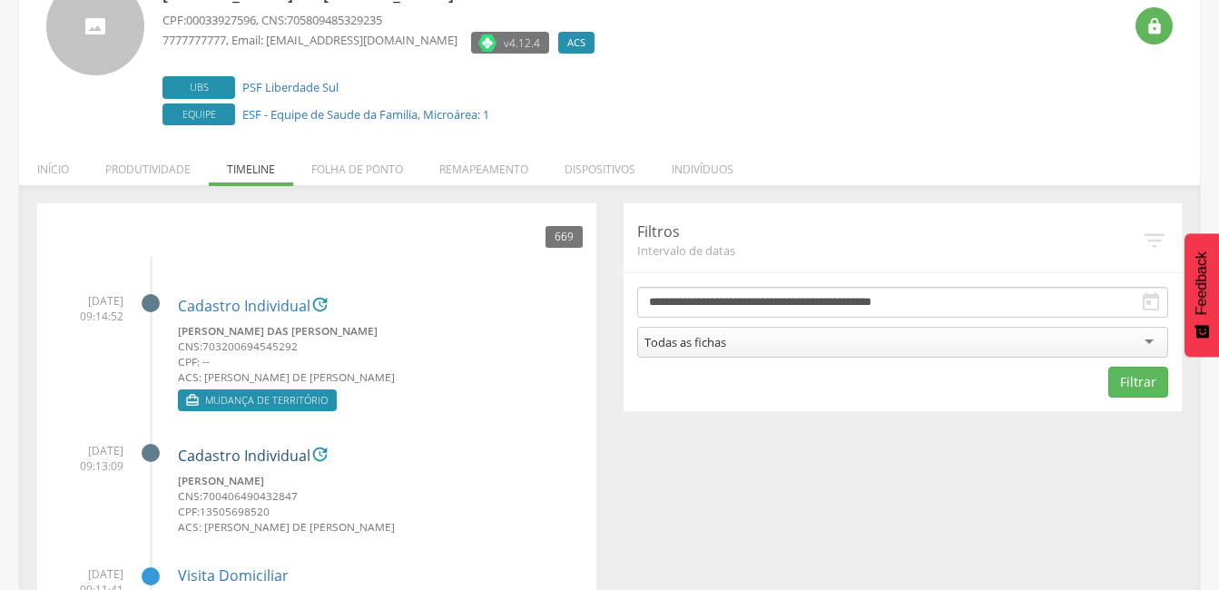
click at [247, 457] on link "Cadastro Individual" at bounding box center [244, 456] width 133 height 16
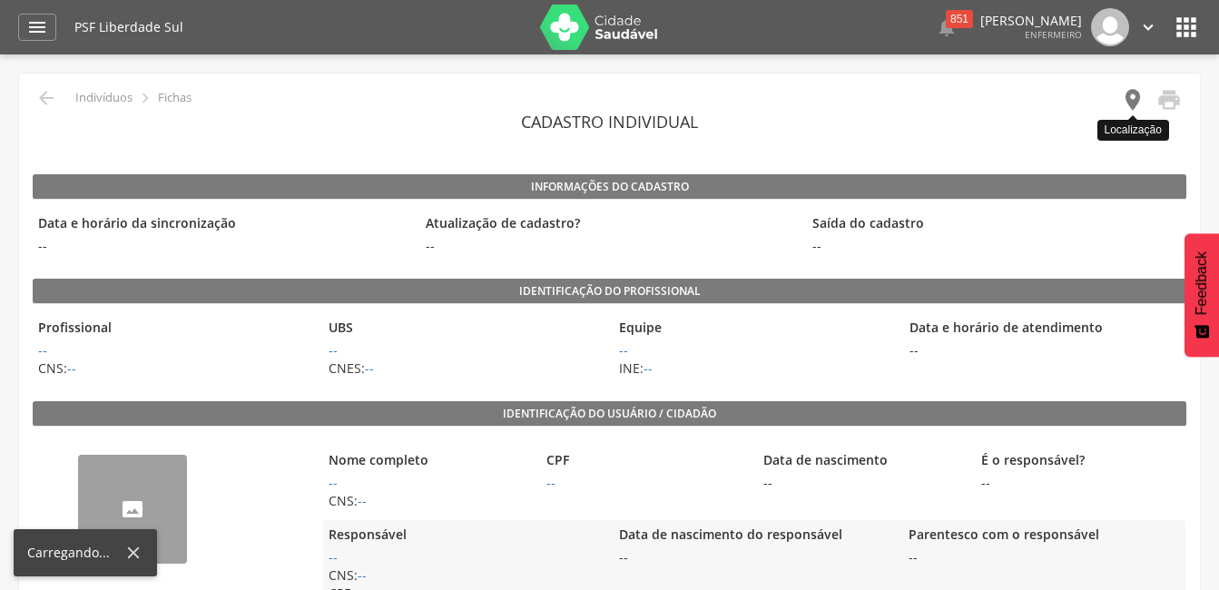
click at [1129, 103] on icon "" at bounding box center [1132, 99] width 25 height 25
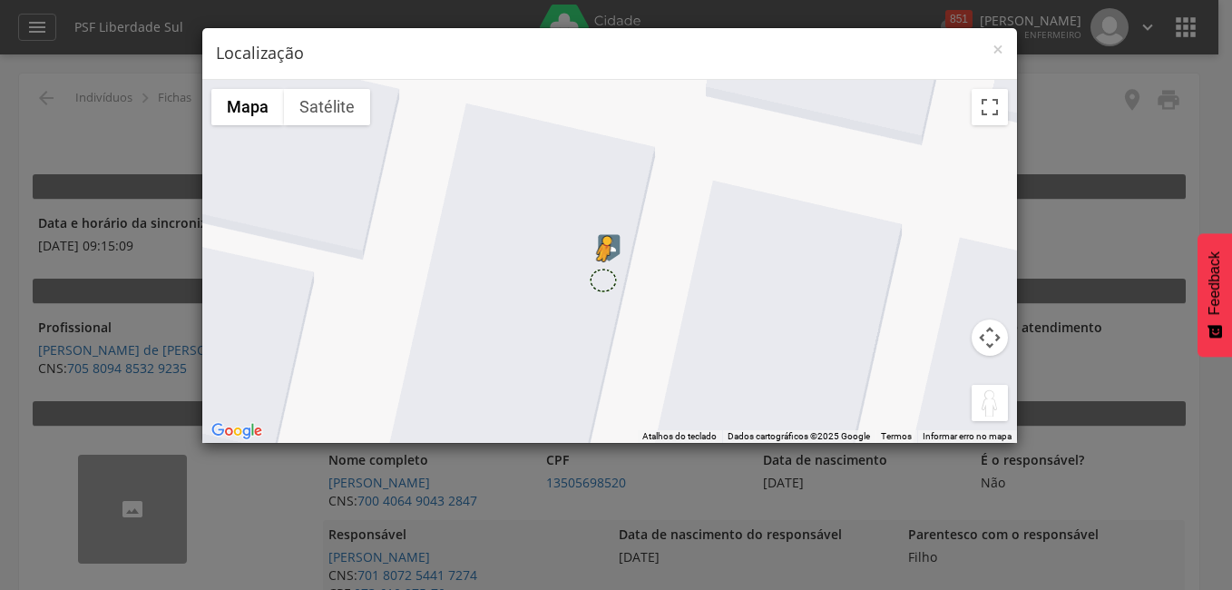
drag, startPoint x: 980, startPoint y: 403, endPoint x: 604, endPoint y: 280, distance: 396.3
click at [604, 280] on div "Pressione as teclas Alt + Enter para ativar o recurso de arrastar com o teclado…" at bounding box center [609, 261] width 815 height 363
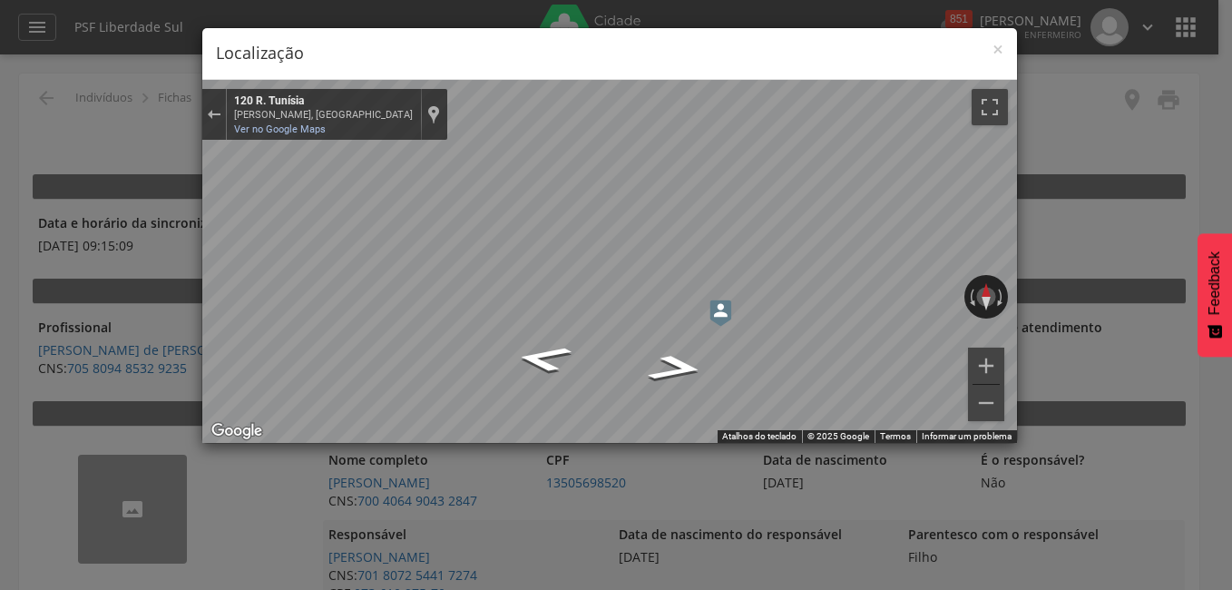
click at [990, 47] on h4 "Localização" at bounding box center [610, 54] width 788 height 24
click at [998, 47] on span "×" at bounding box center [998, 48] width 11 height 25
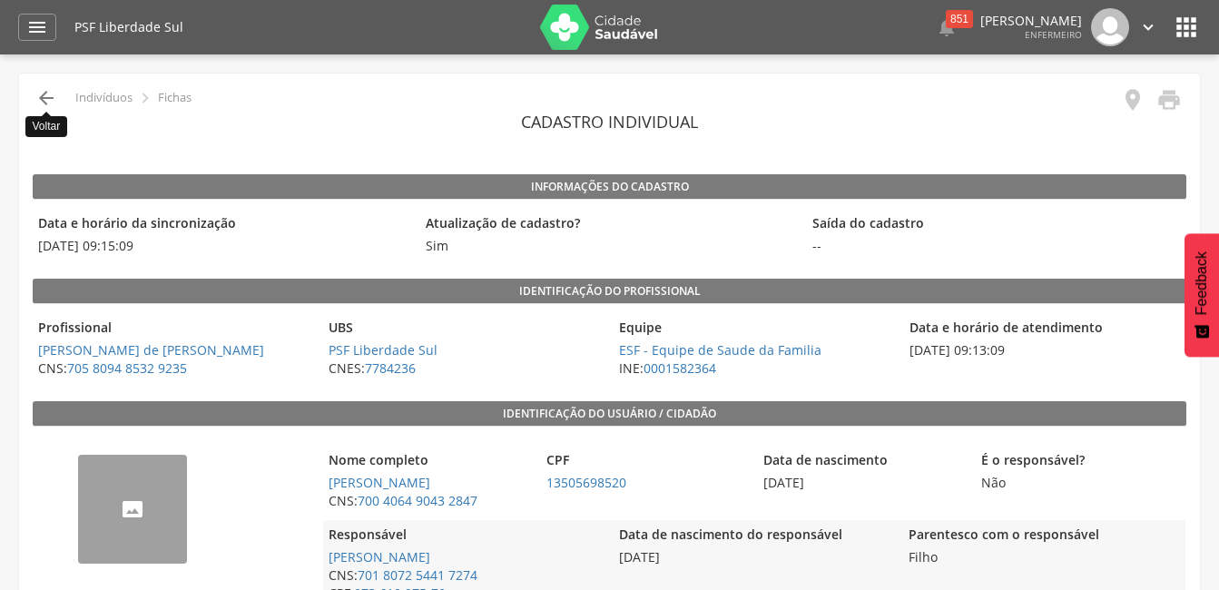
click at [49, 96] on icon "" at bounding box center [46, 98] width 22 height 22
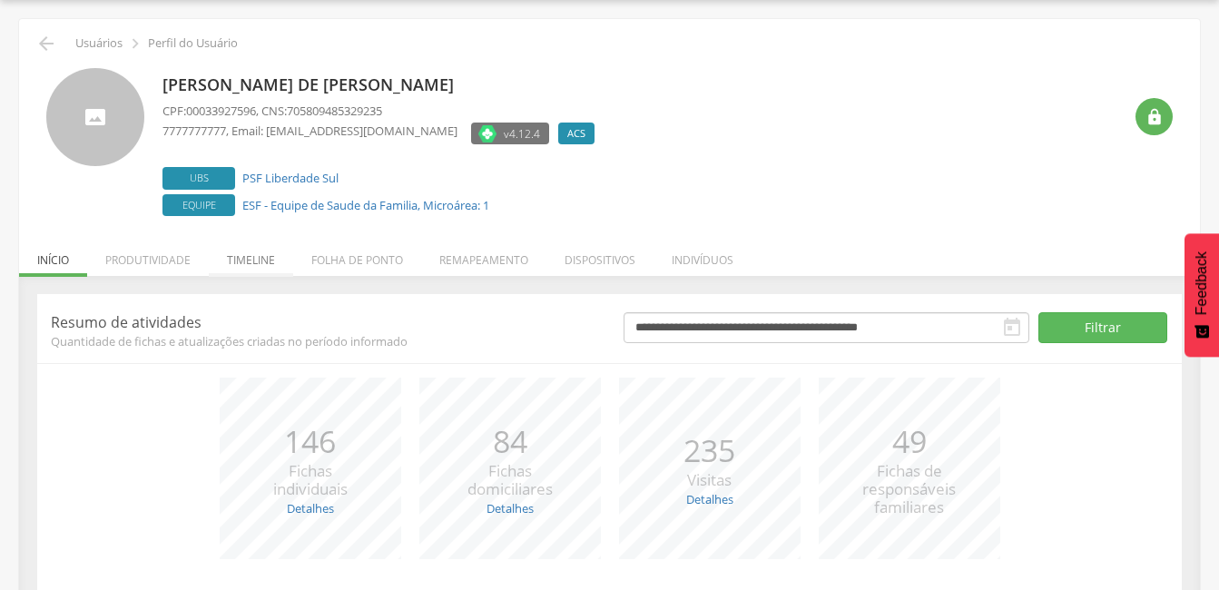
click at [248, 264] on li "Timeline" at bounding box center [251, 255] width 84 height 43
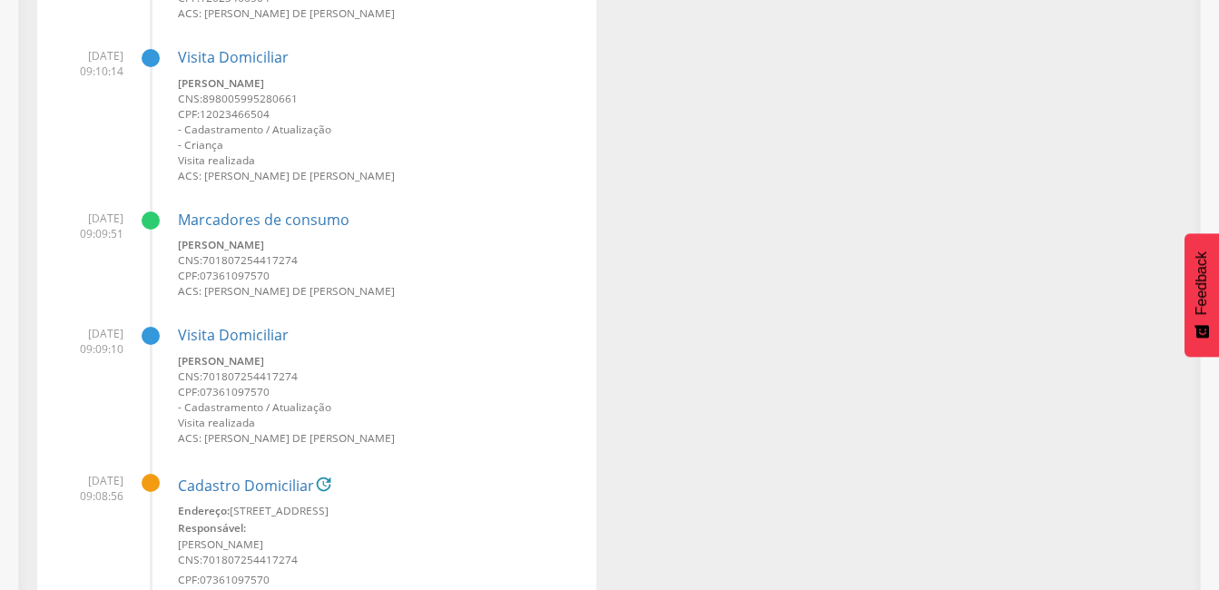
scroll to position [1325, 0]
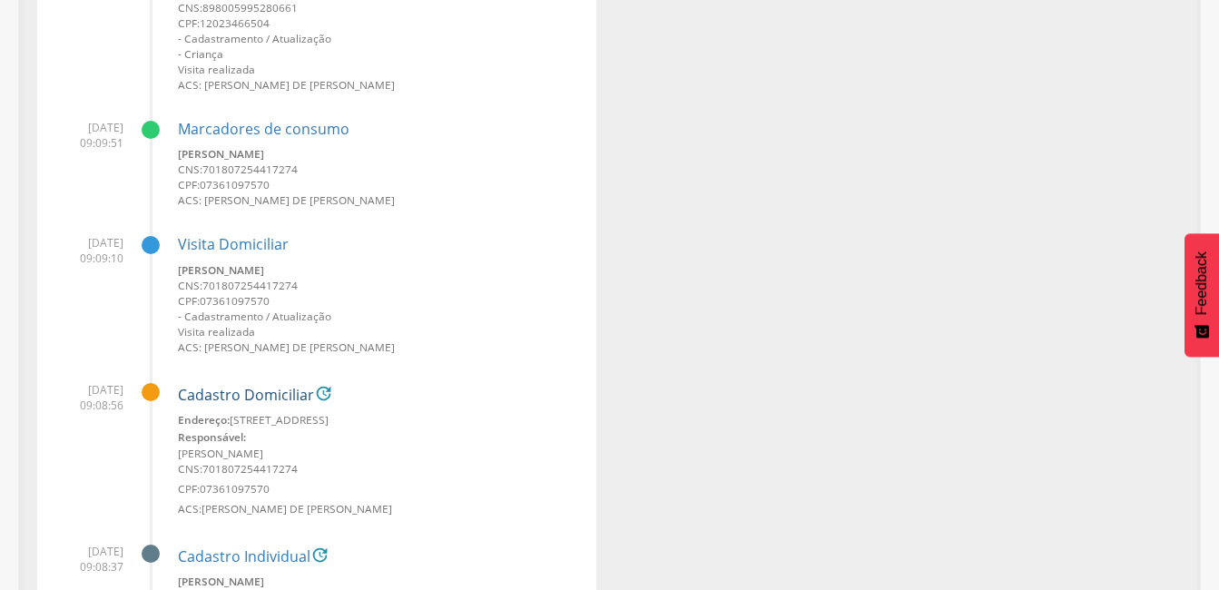
click at [242, 399] on link "Cadastro Domiciliar" at bounding box center [246, 396] width 136 height 16
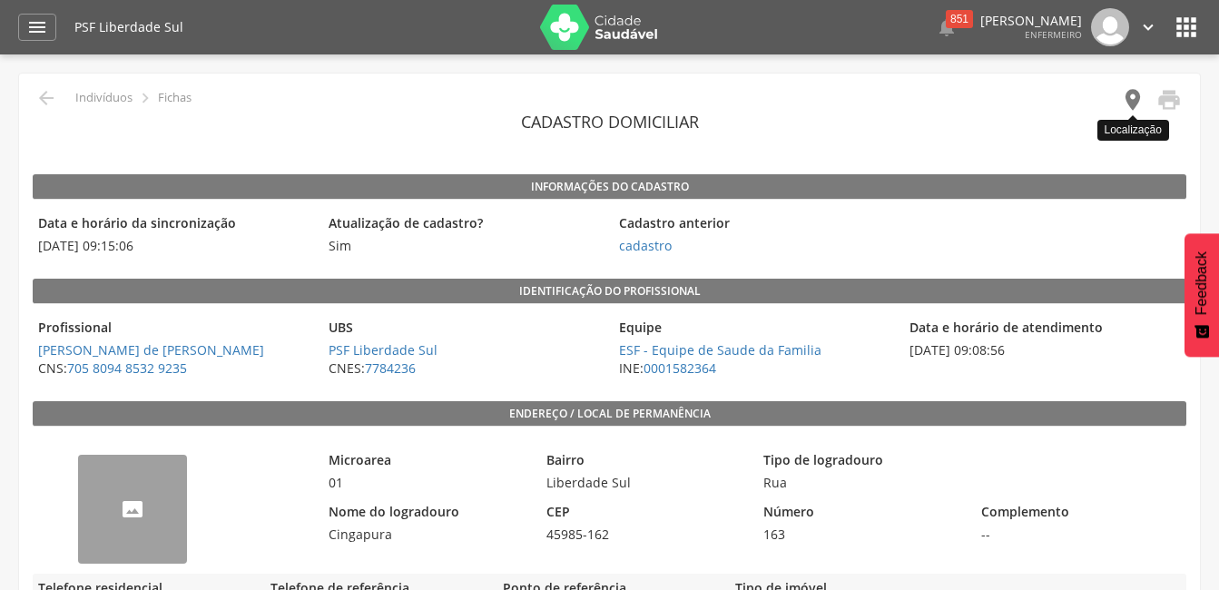
click at [1134, 91] on icon "" at bounding box center [1132, 99] width 25 height 25
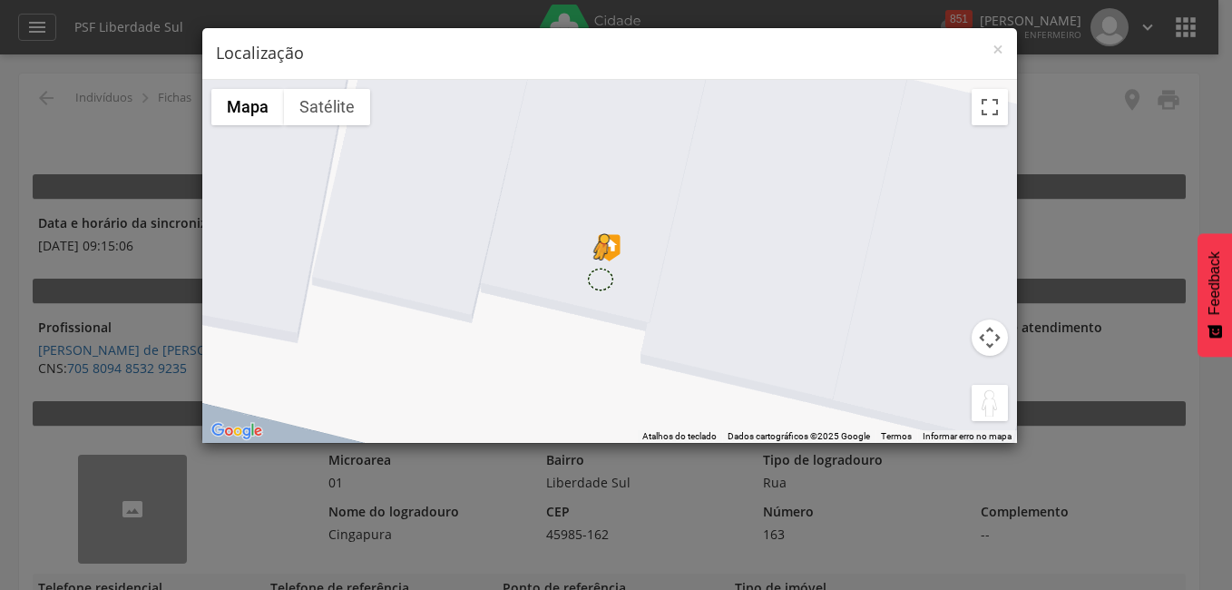
drag, startPoint x: 981, startPoint y: 404, endPoint x: 600, endPoint y: 278, distance: 401.5
click at [600, 278] on div "Pressione as teclas Alt + Enter para ativar o recurso de arrastar com o teclado…" at bounding box center [609, 261] width 815 height 363
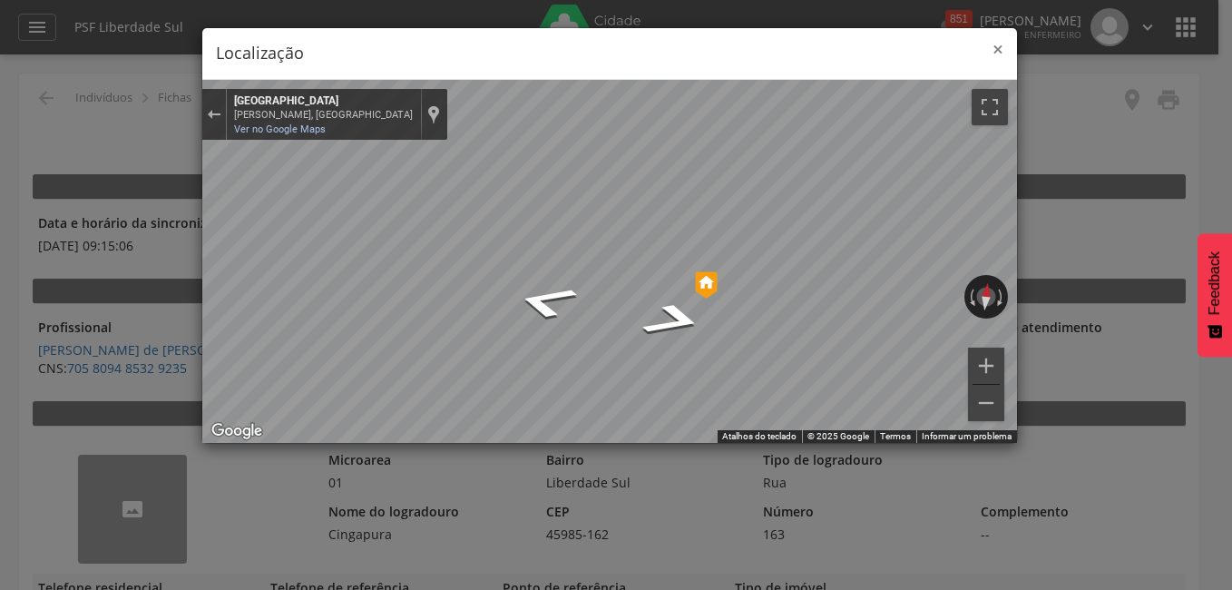
click at [996, 46] on span "×" at bounding box center [998, 48] width 11 height 25
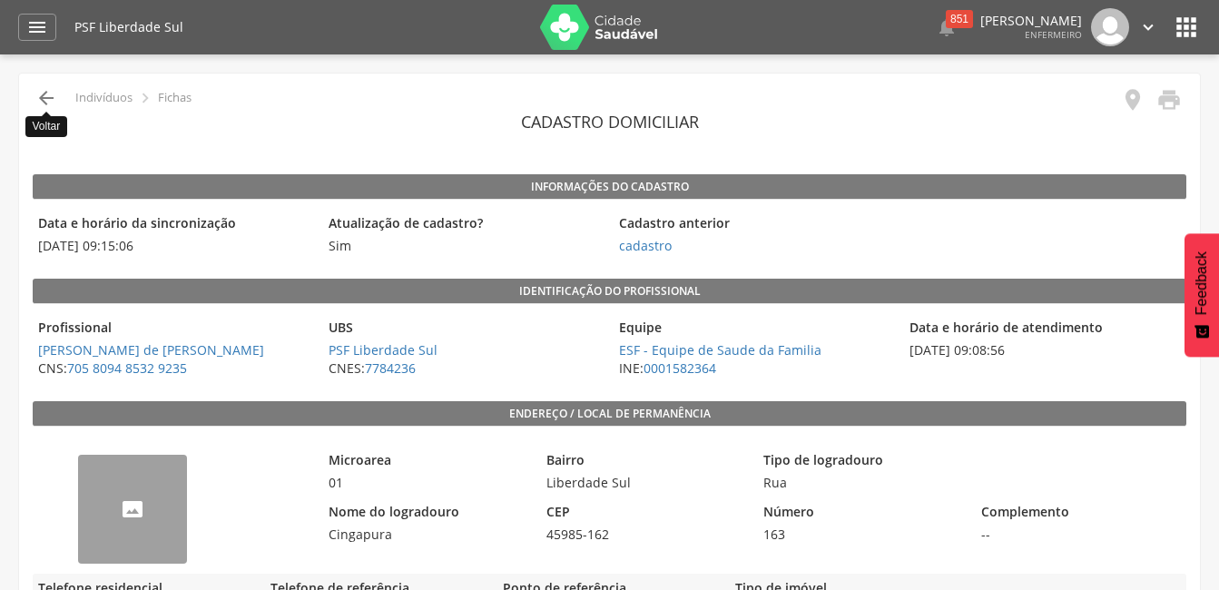
click at [42, 94] on icon "" at bounding box center [46, 98] width 22 height 22
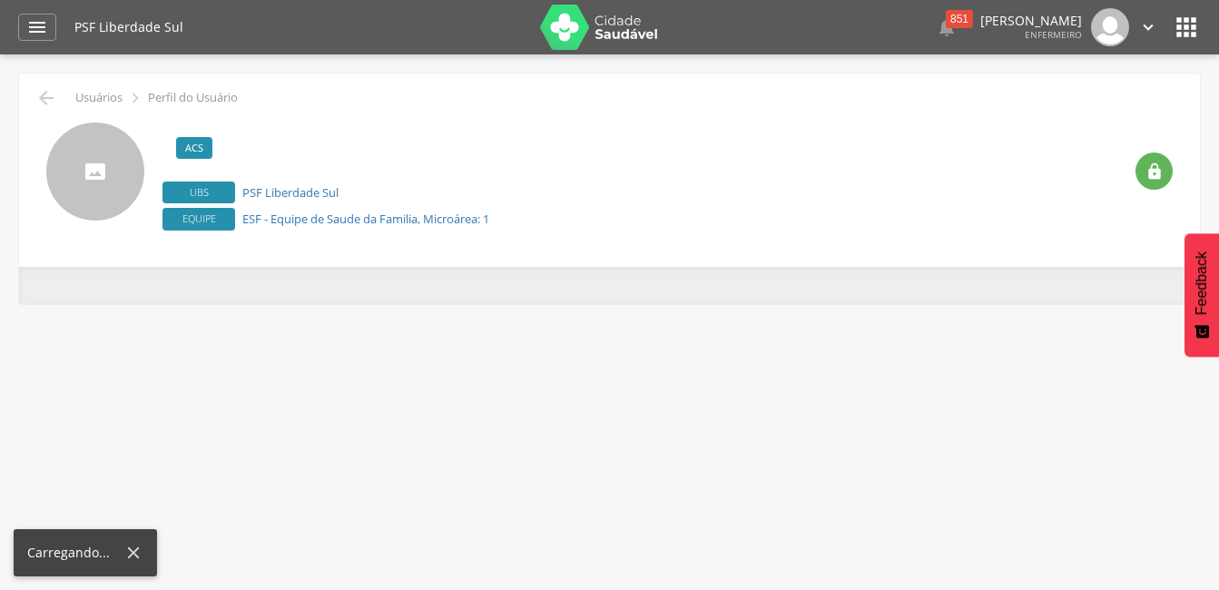
scroll to position [54, 0]
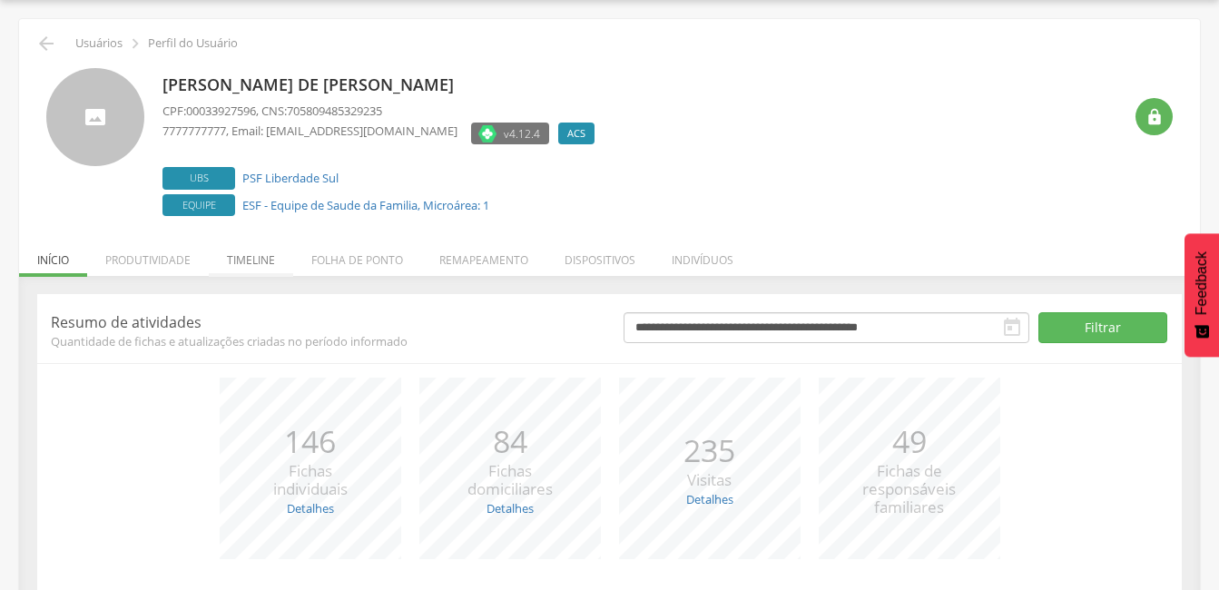
click at [248, 261] on li "Timeline" at bounding box center [251, 255] width 84 height 43
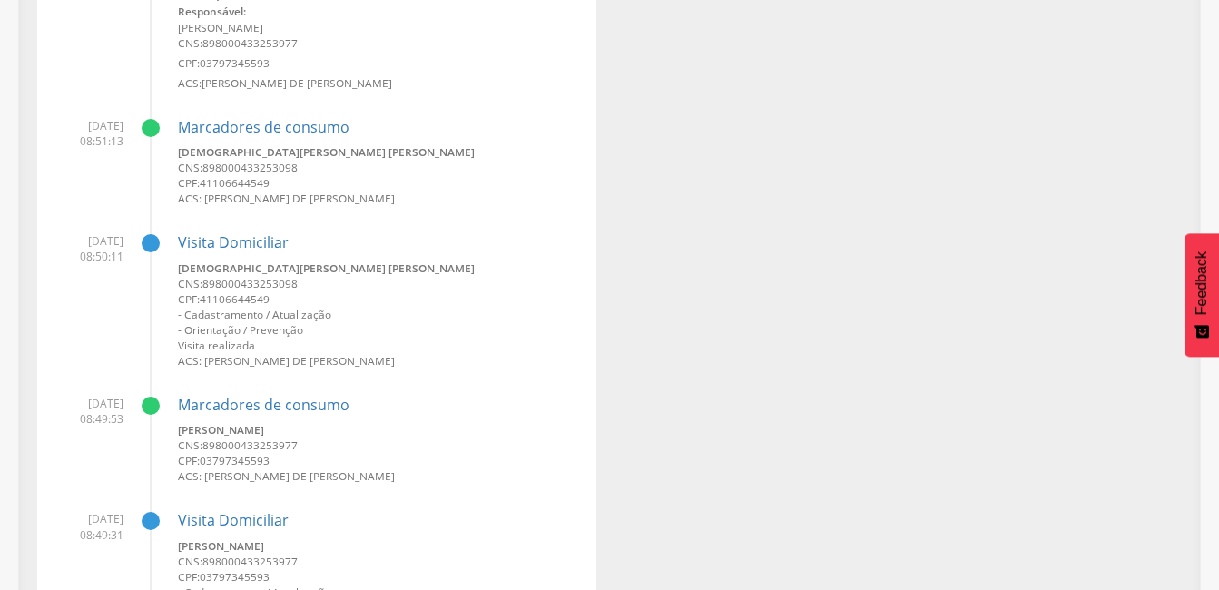
scroll to position [2142, 0]
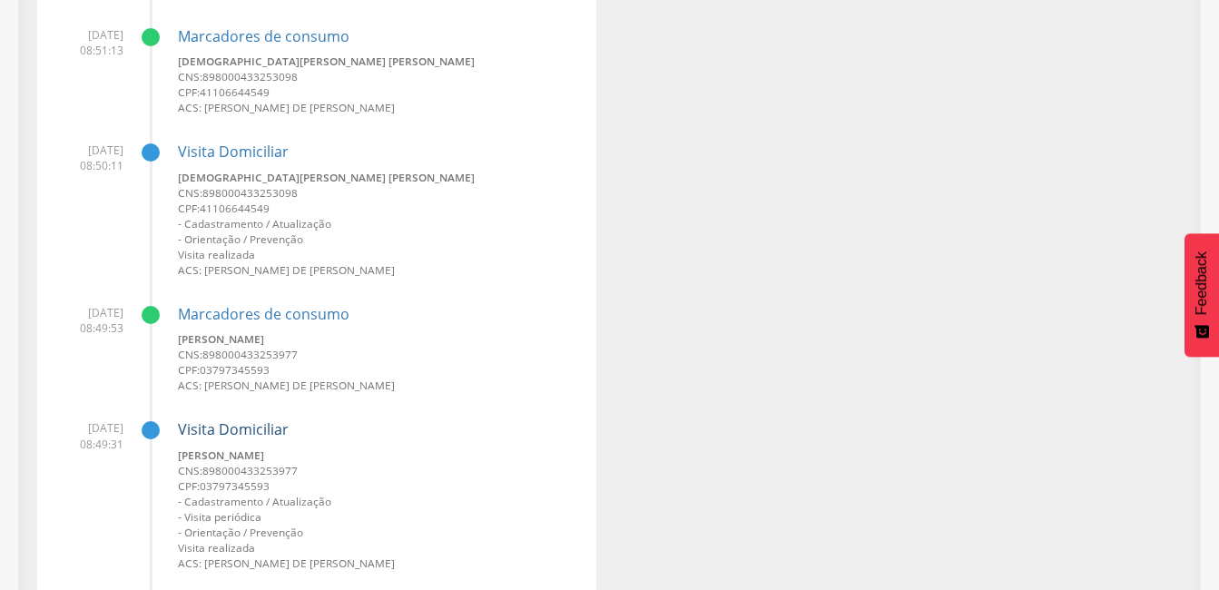
click at [235, 427] on link "Visita Domiciliar" at bounding box center [233, 429] width 111 height 20
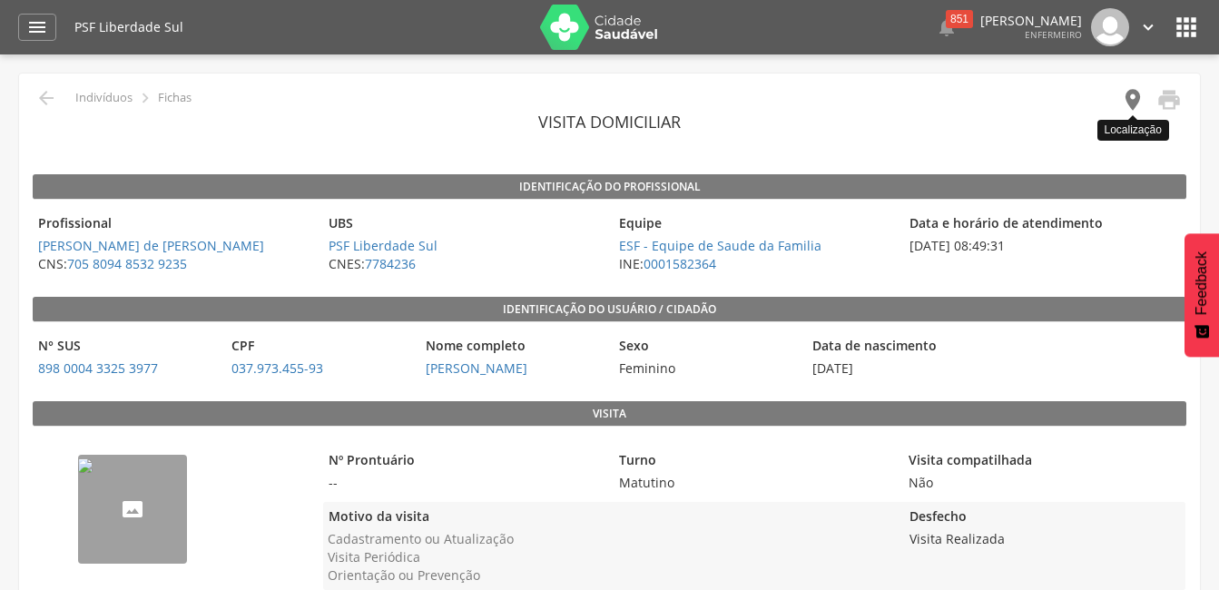
click at [1121, 95] on icon "" at bounding box center [1132, 99] width 25 height 25
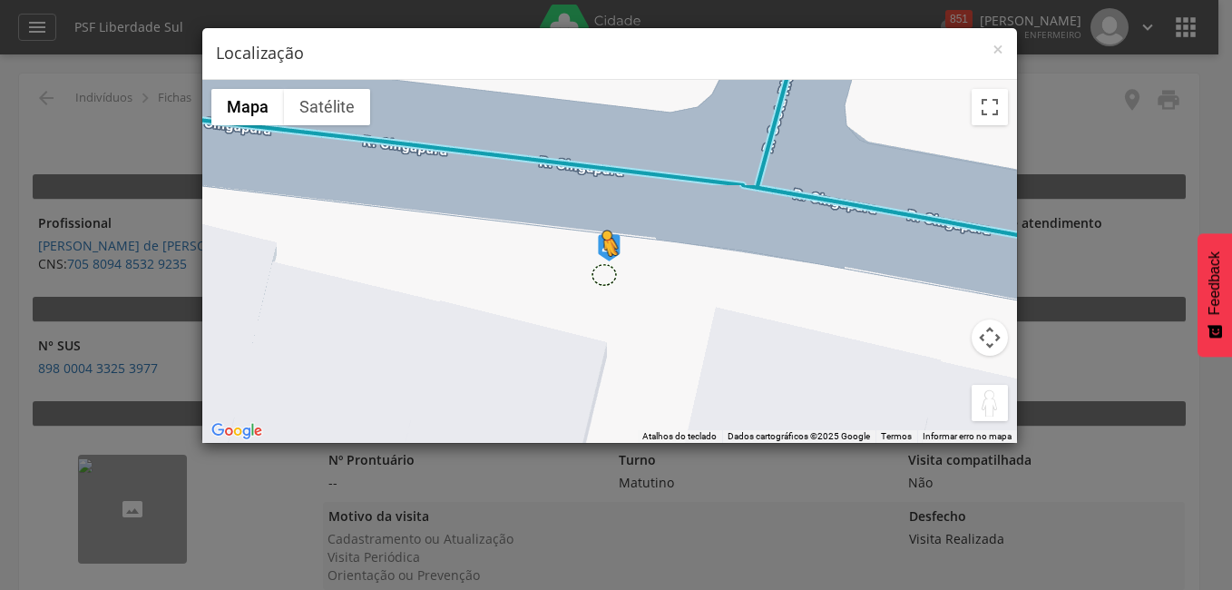
drag, startPoint x: 989, startPoint y: 403, endPoint x: 604, endPoint y: 274, distance: 406.7
click at [604, 274] on div "Pressione as teclas Alt + Enter para ativar o recurso de arrastar com o teclado…" at bounding box center [609, 261] width 815 height 363
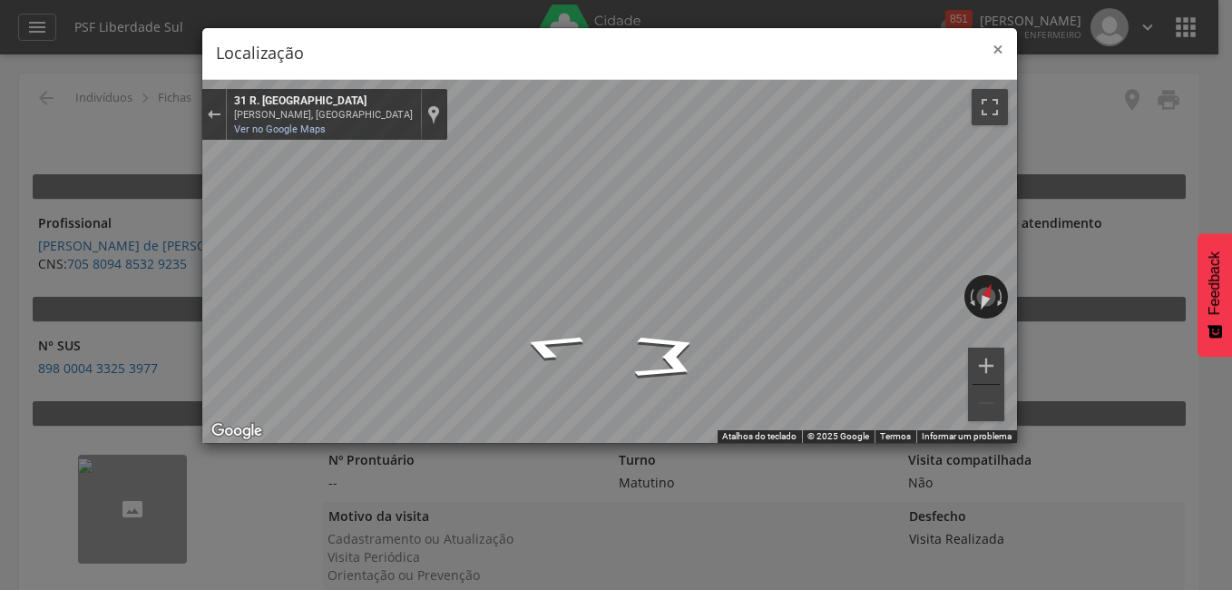
click at [998, 53] on span "×" at bounding box center [998, 48] width 11 height 25
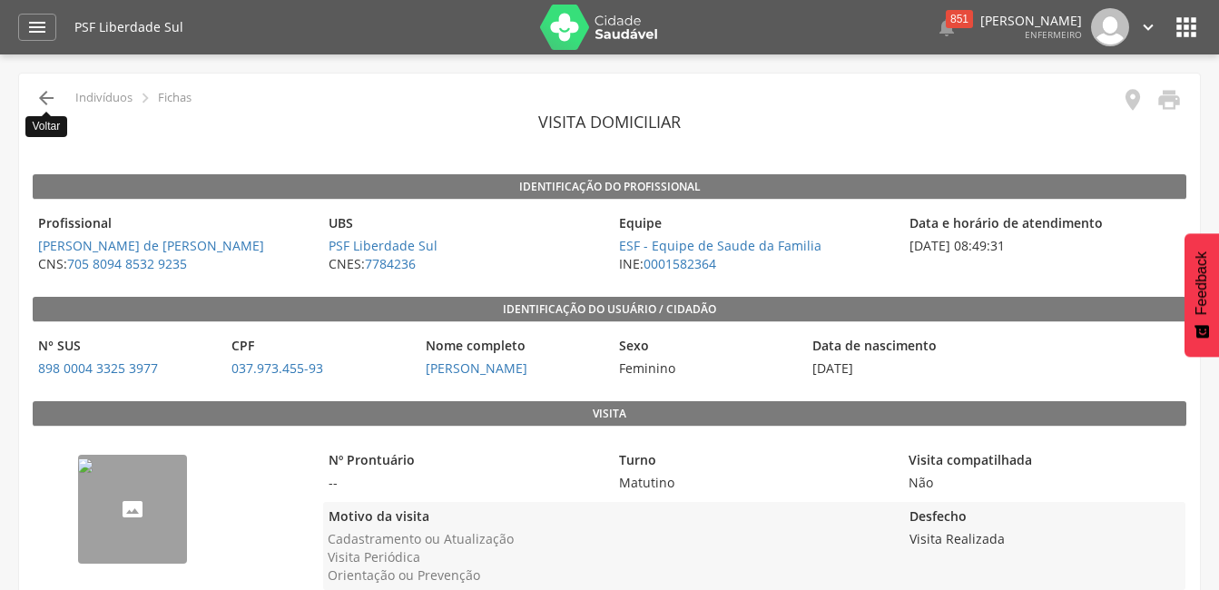
click at [39, 95] on icon "" at bounding box center [46, 98] width 22 height 22
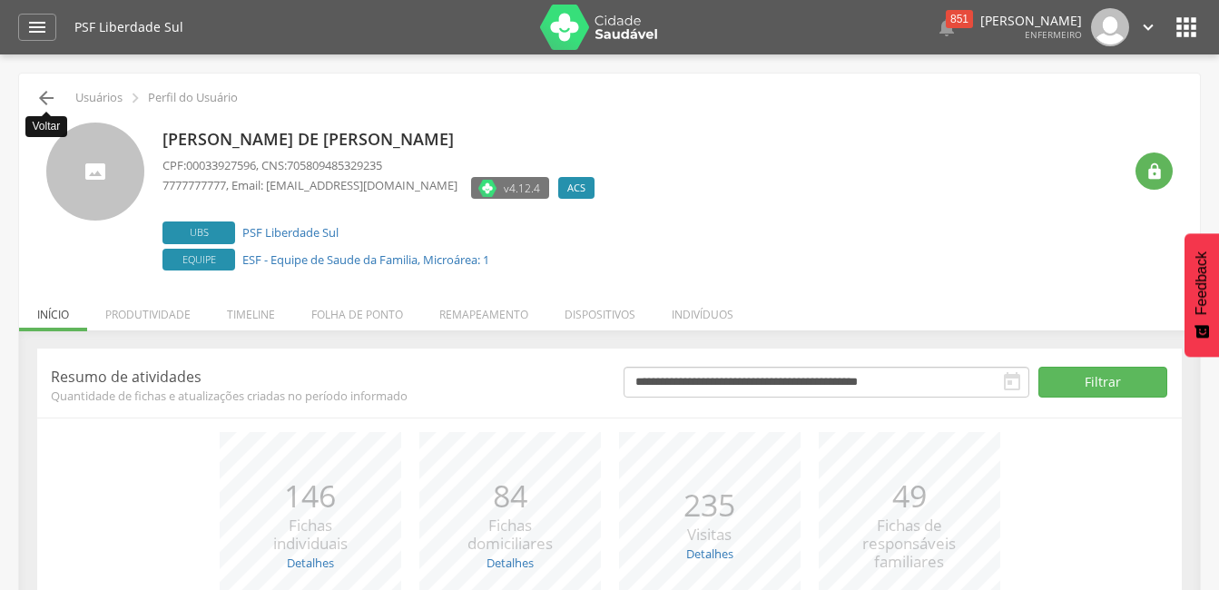
click at [46, 95] on icon "" at bounding box center [46, 98] width 22 height 22
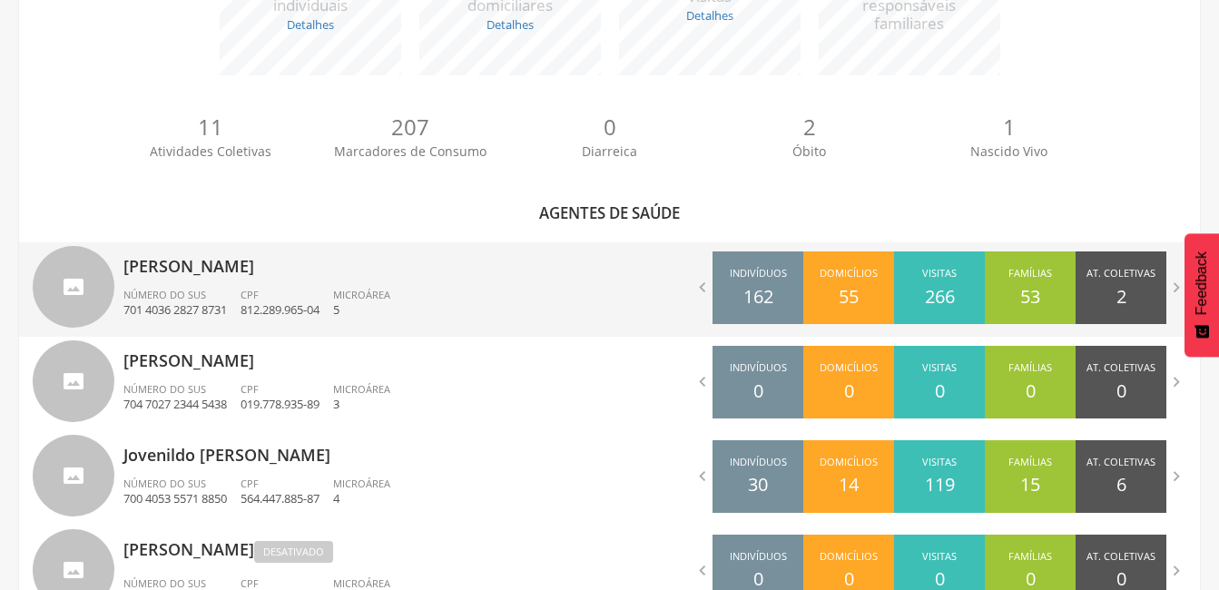
scroll to position [508, 0]
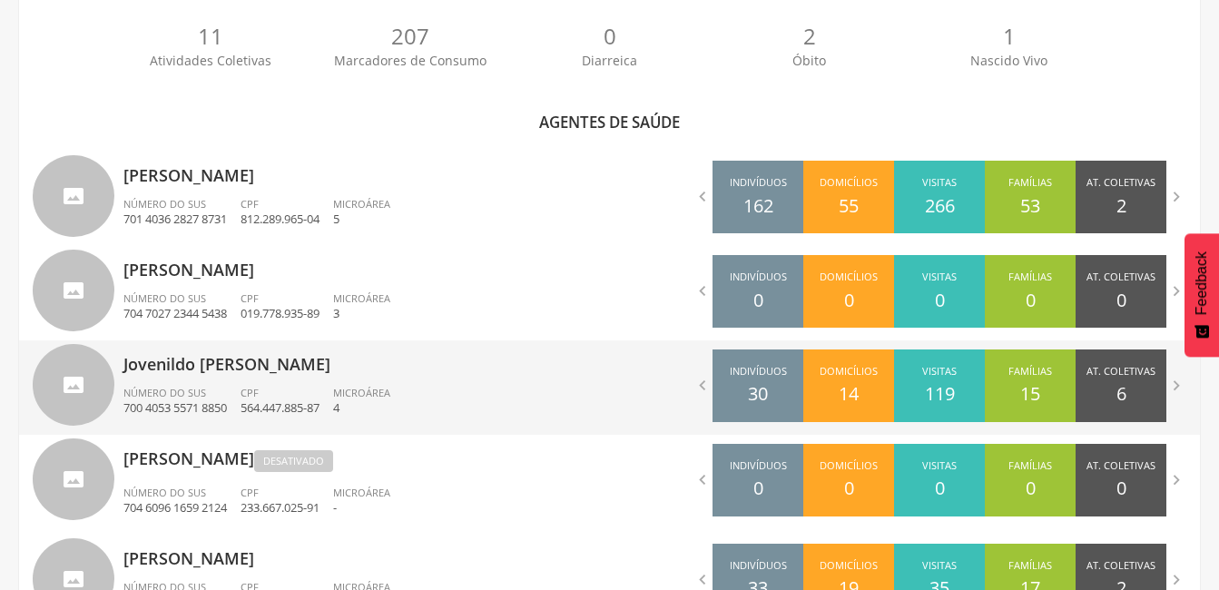
click at [181, 360] on p "Jovenildo [PERSON_NAME]" at bounding box center [359, 358] width 473 height 36
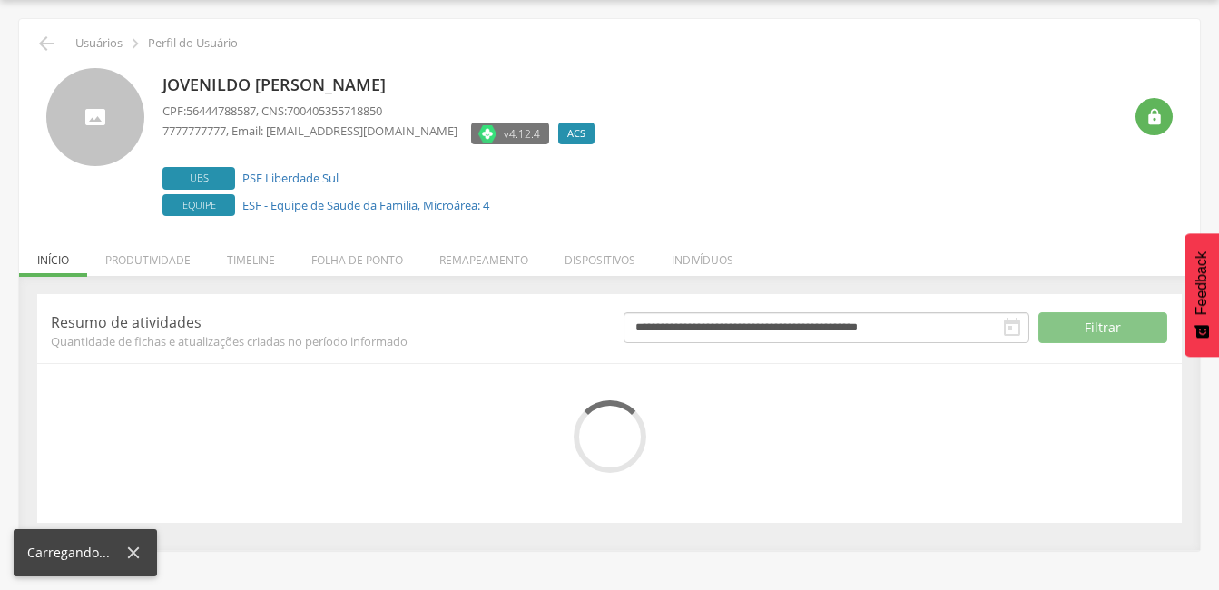
scroll to position [183, 0]
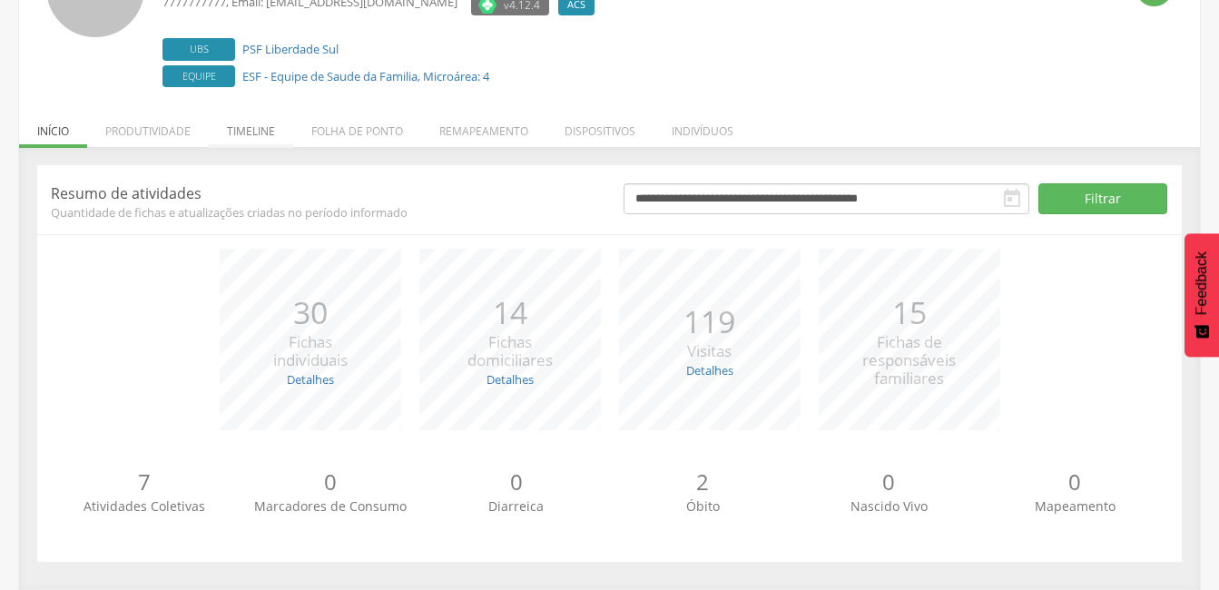
click at [247, 129] on li "Timeline" at bounding box center [251, 126] width 84 height 43
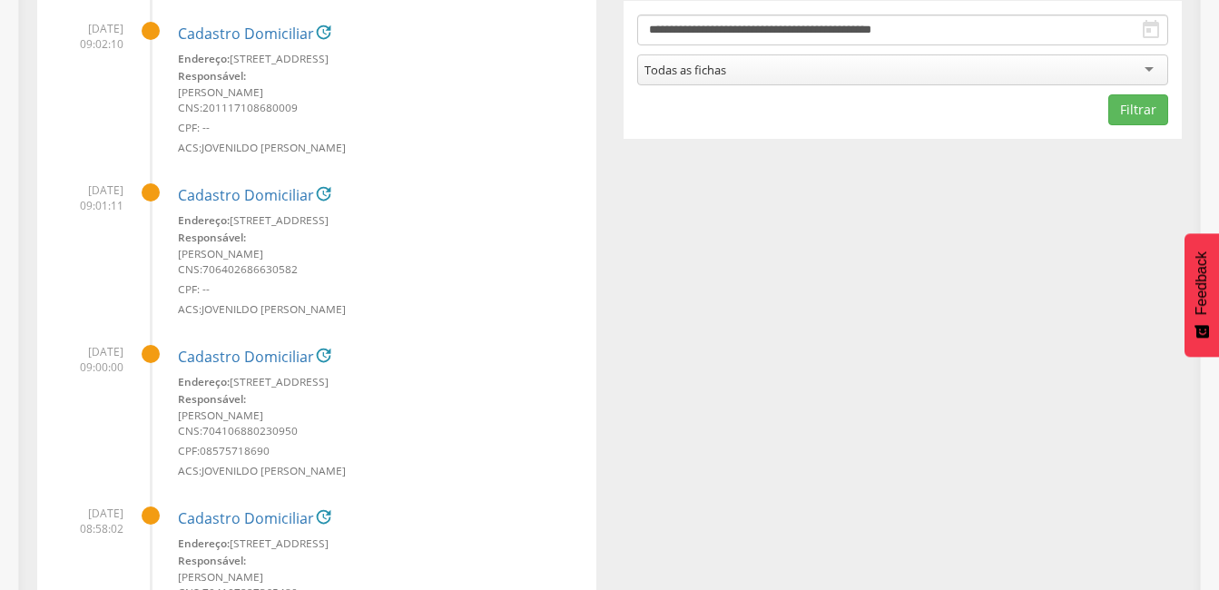
scroll to position [327, 0]
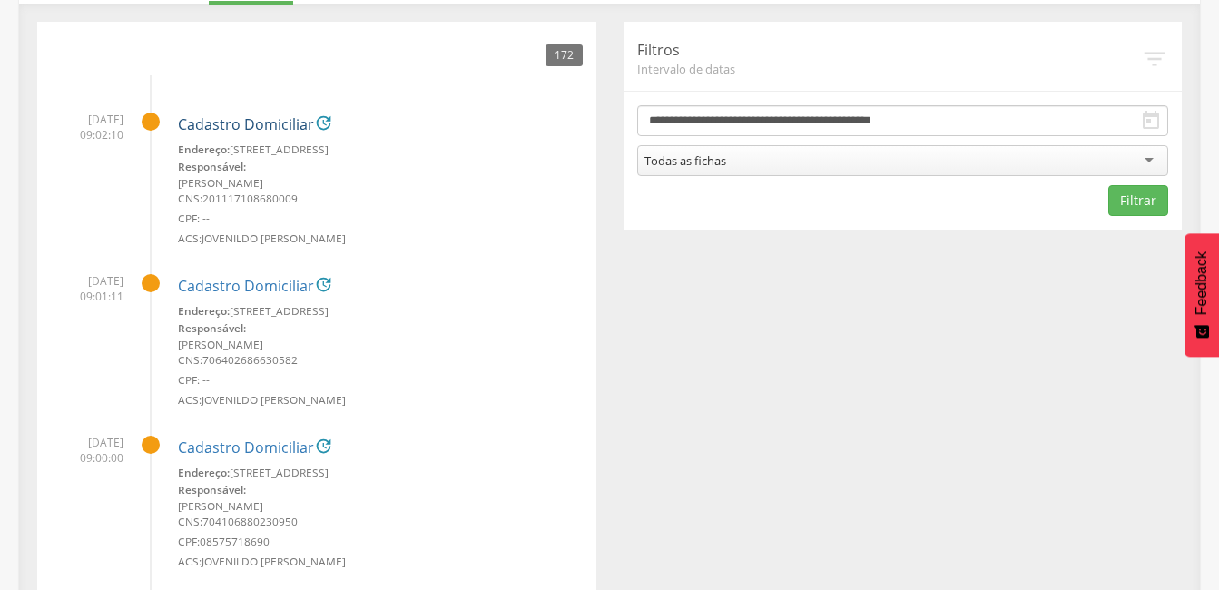
click at [232, 124] on link "Cadastro Domiciliar" at bounding box center [246, 125] width 136 height 16
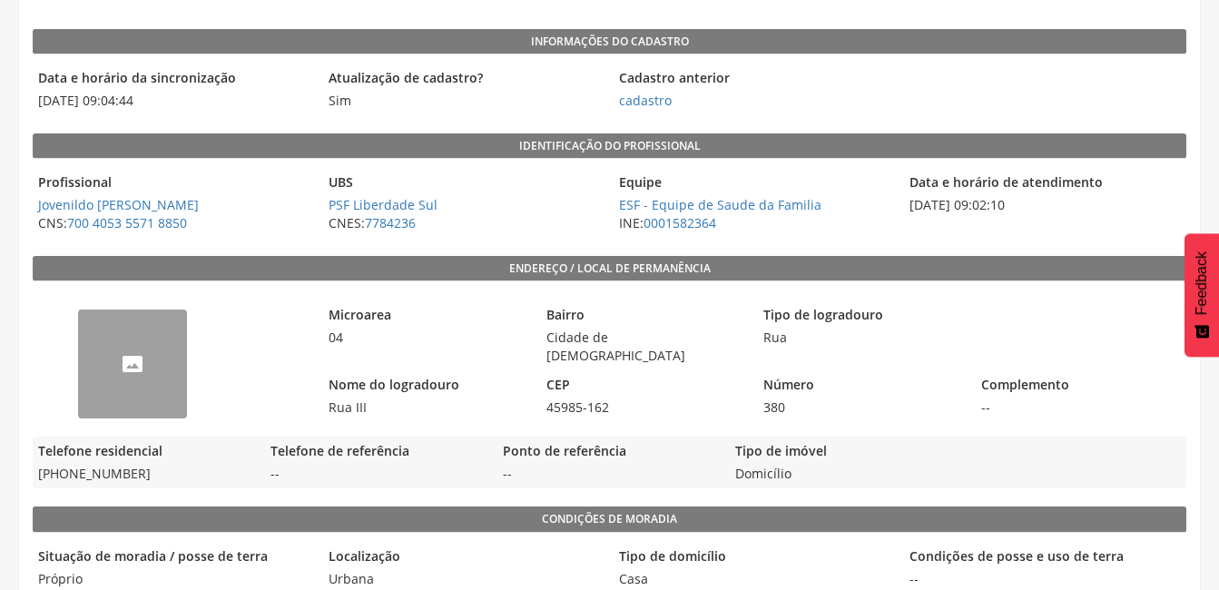
scroll to position [54, 0]
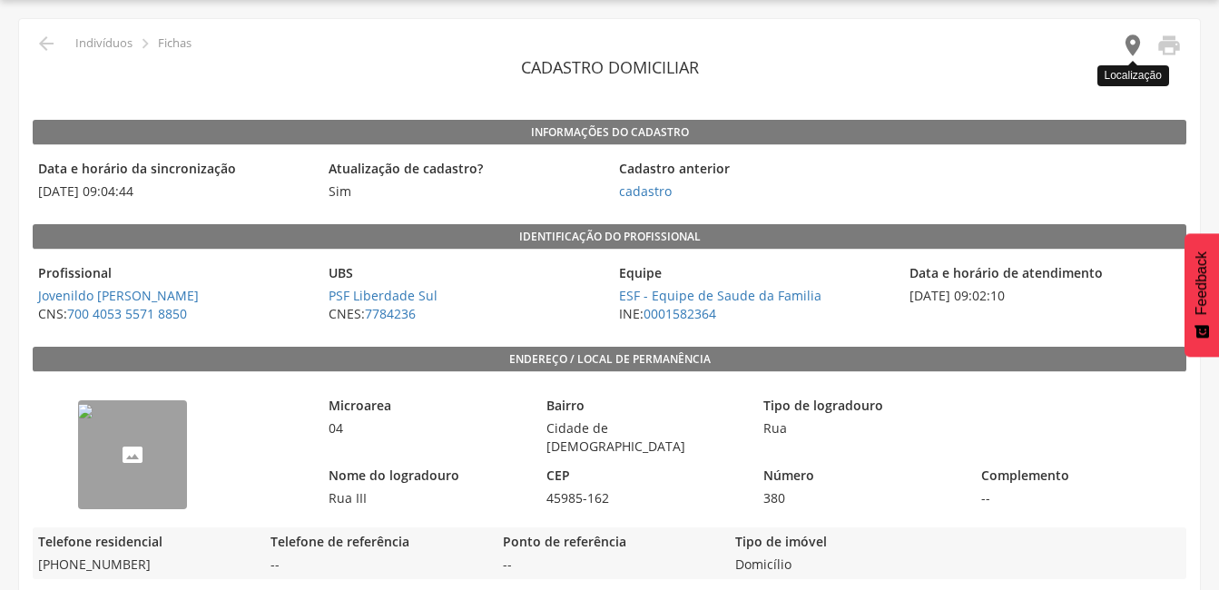
click at [1125, 46] on icon "" at bounding box center [1132, 45] width 25 height 25
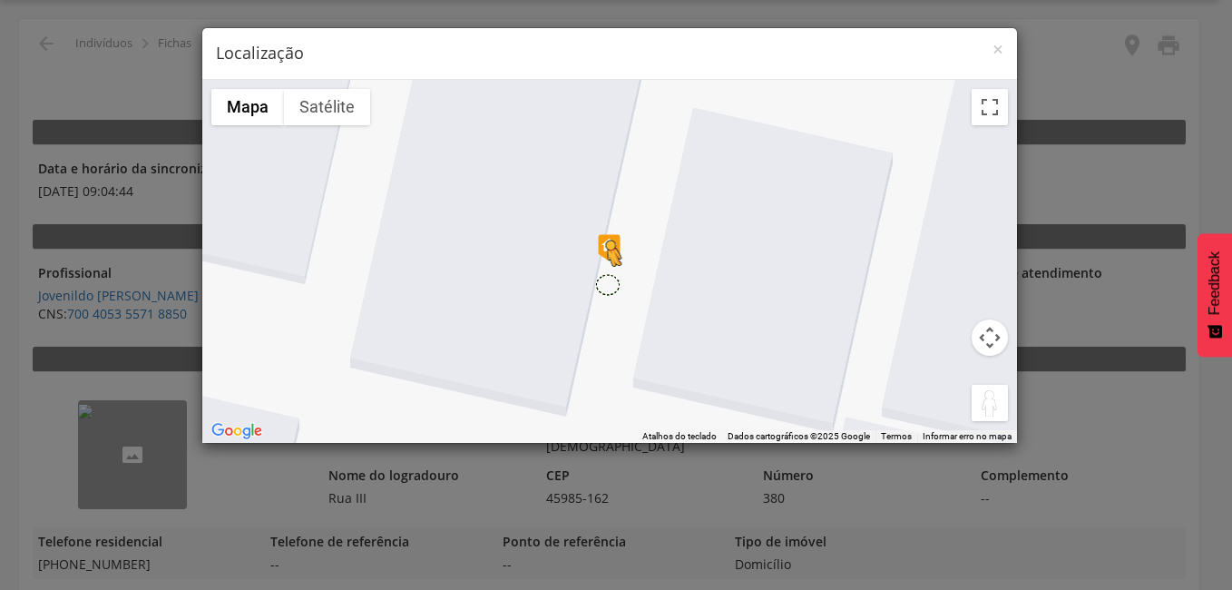
drag, startPoint x: 986, startPoint y: 395, endPoint x: 605, endPoint y: 284, distance: 396.1
click at [605, 284] on div "Pressione as teclas Alt + Enter para ativar o recurso de arrastar com o teclado…" at bounding box center [609, 261] width 815 height 363
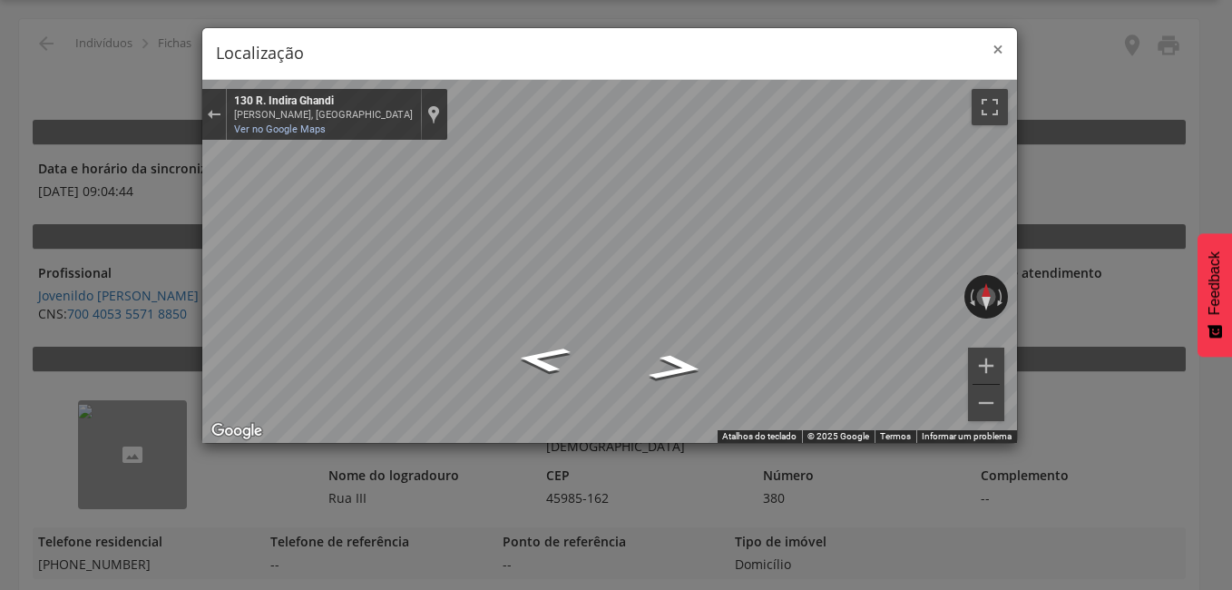
click at [994, 47] on span "×" at bounding box center [998, 48] width 11 height 25
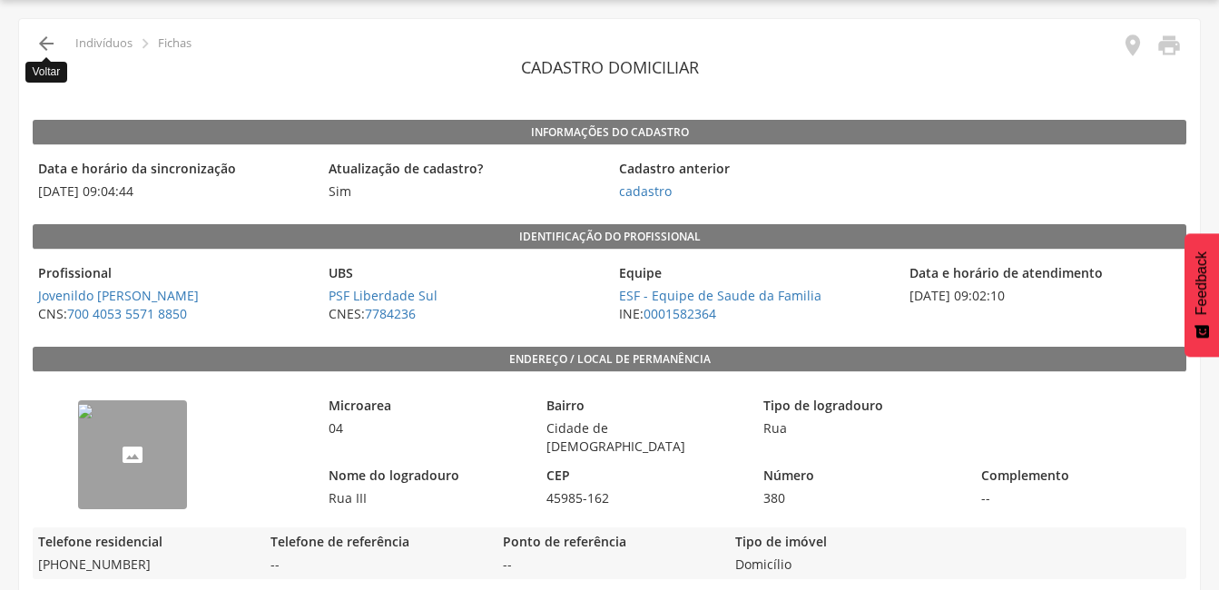
click at [39, 51] on icon "" at bounding box center [46, 44] width 22 height 22
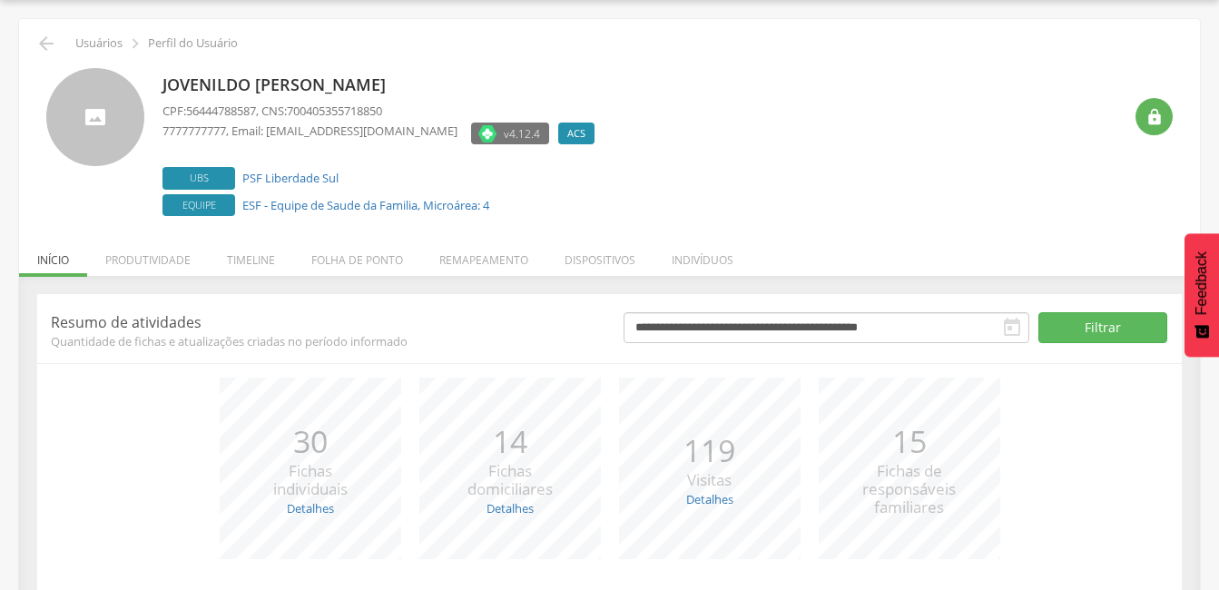
scroll to position [183, 0]
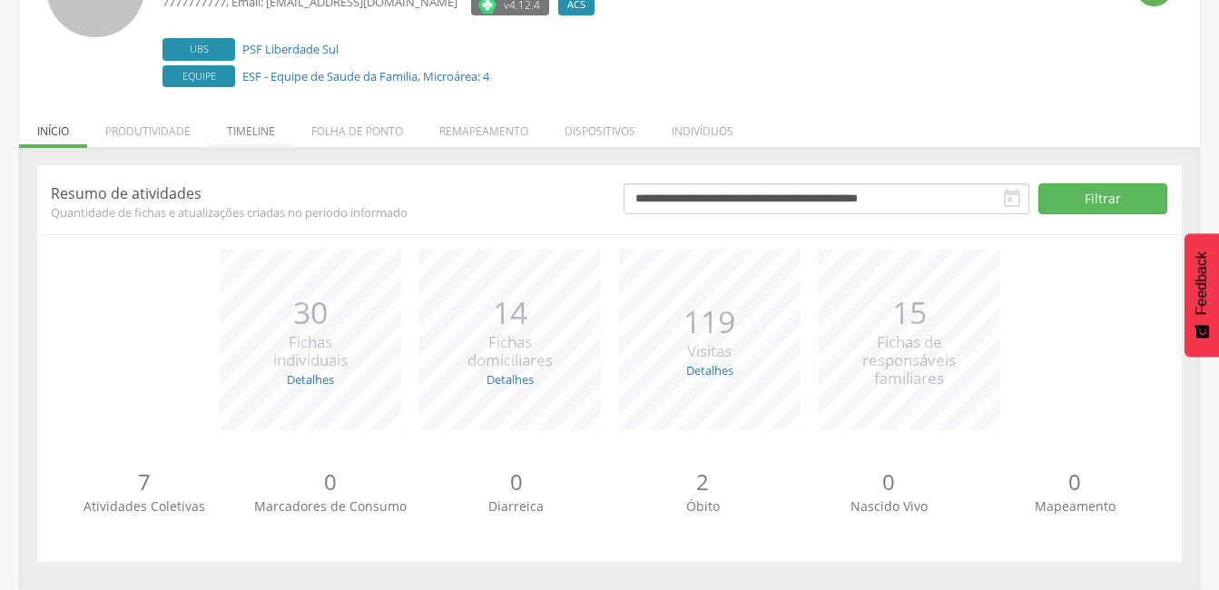
click at [250, 130] on li "Timeline" at bounding box center [251, 126] width 84 height 43
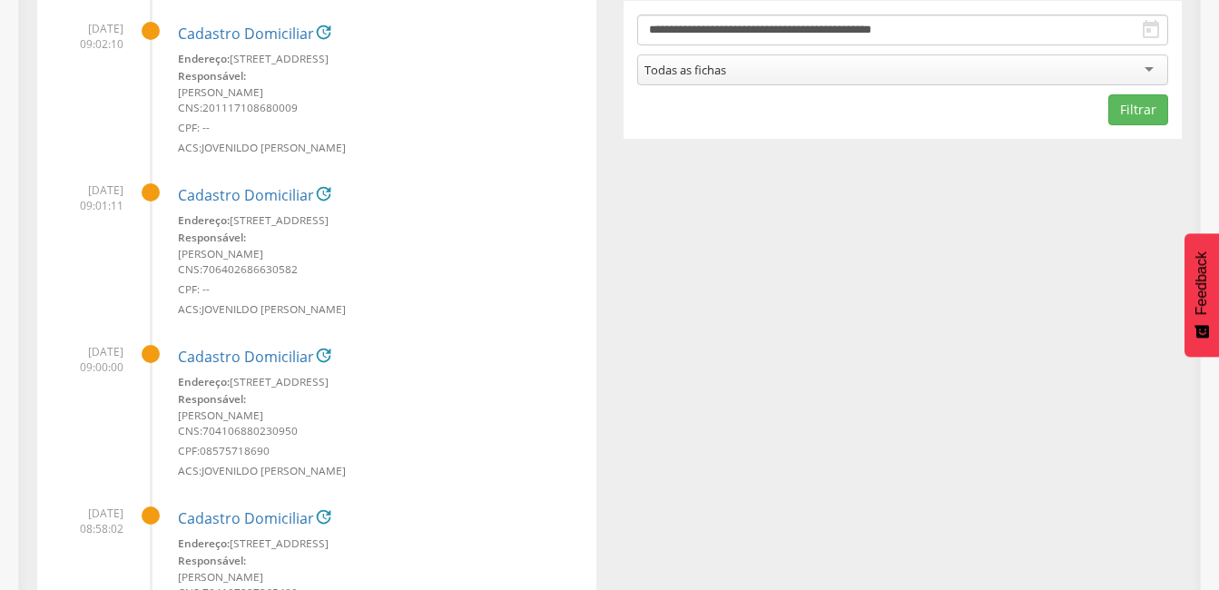
scroll to position [599, 0]
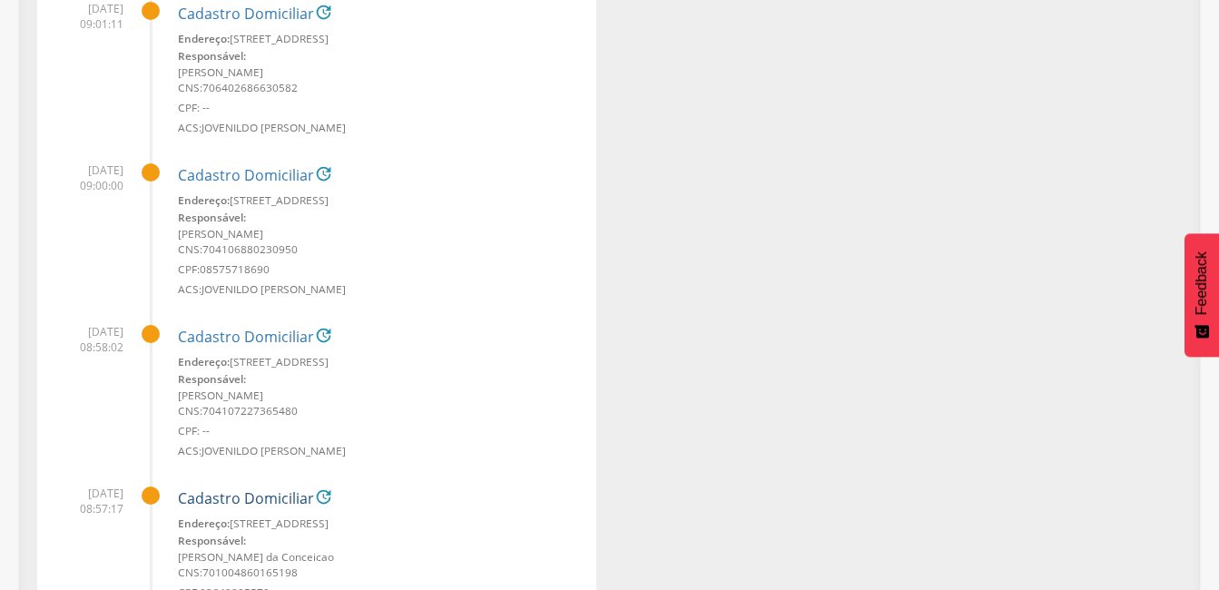
click at [244, 497] on link "Cadastro Domiciliar" at bounding box center [246, 499] width 136 height 16
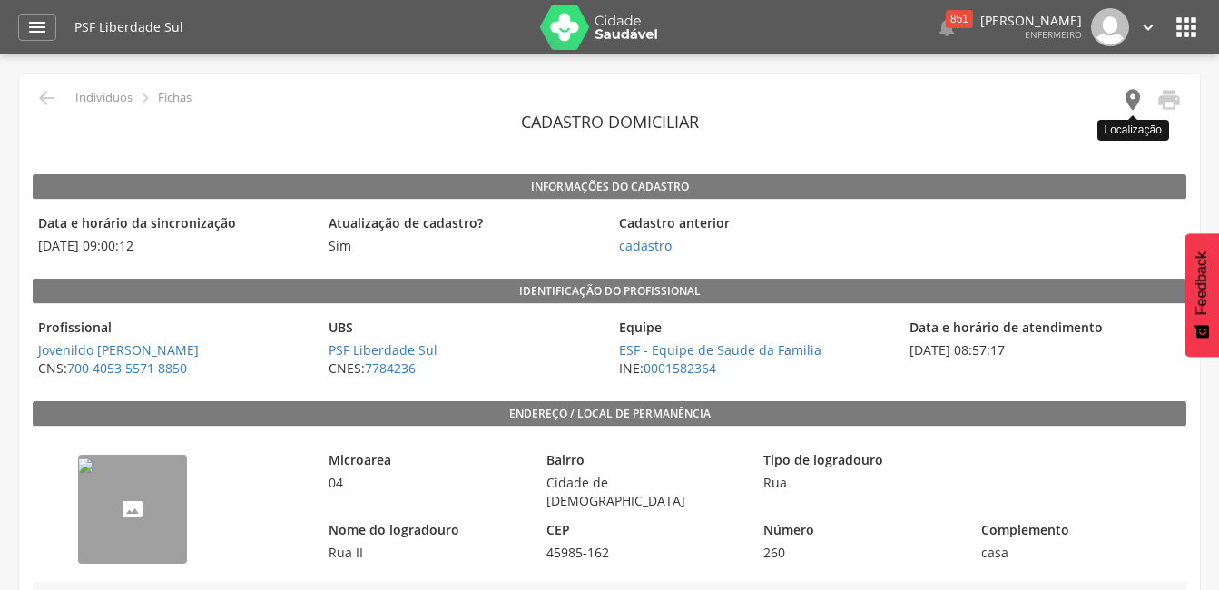
click at [1131, 97] on icon "" at bounding box center [1132, 99] width 25 height 25
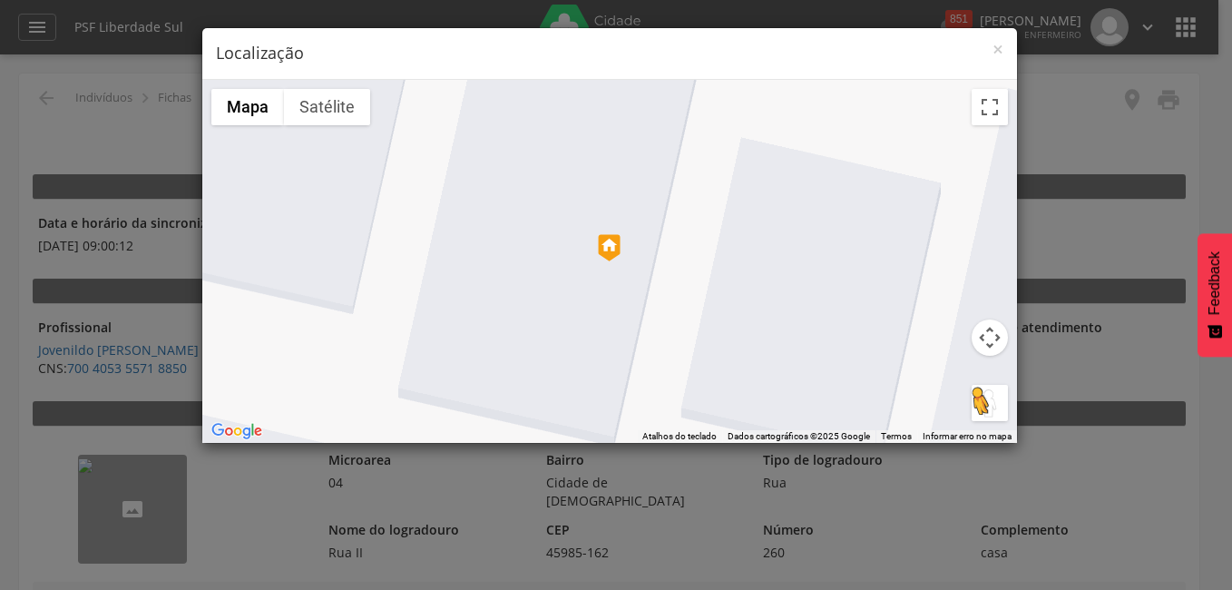
drag, startPoint x: 993, startPoint y: 396, endPoint x: 965, endPoint y: 391, distance: 28.5
click at [993, 396] on button "Arraste o Pegman até o mapa para abrir o Street View" at bounding box center [990, 403] width 36 height 36
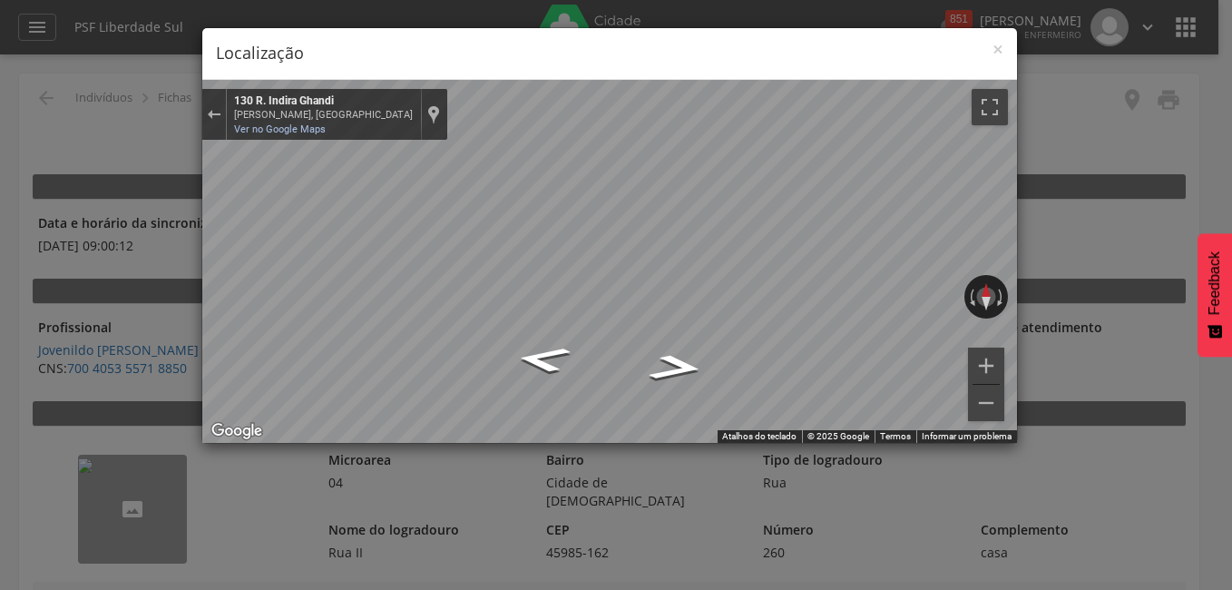
click at [574, 258] on div "← Mover para a esquerda → Mover para a direita ↑ Mover para cima ↓ Mover para b…" at bounding box center [609, 261] width 815 height 363
click at [998, 41] on span "×" at bounding box center [998, 48] width 11 height 25
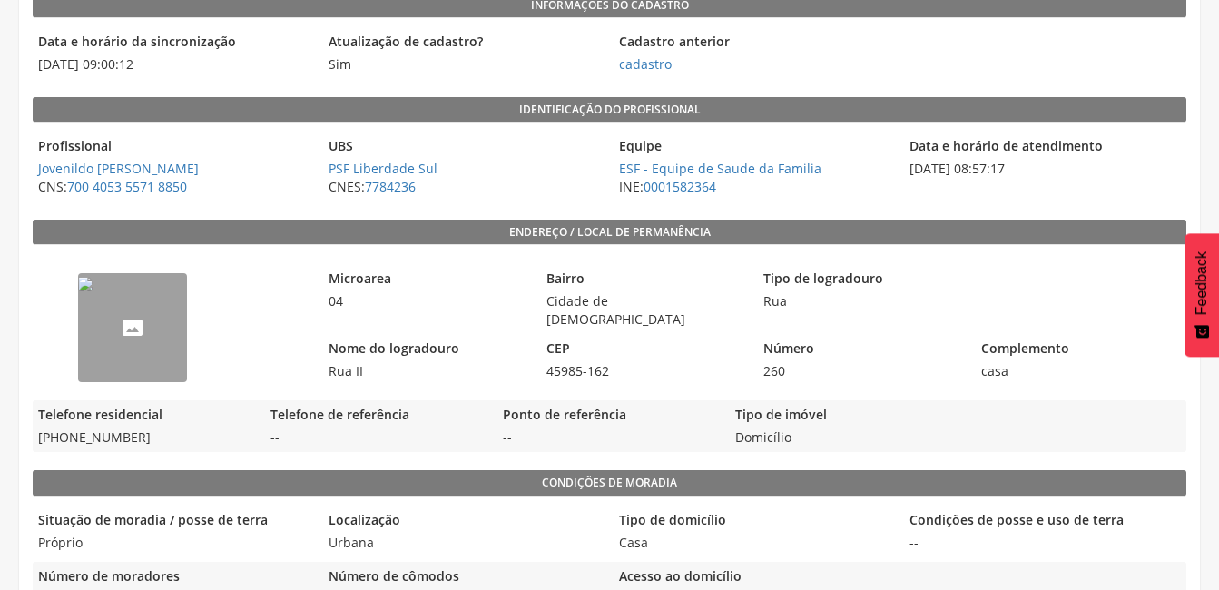
scroll to position [272, 0]
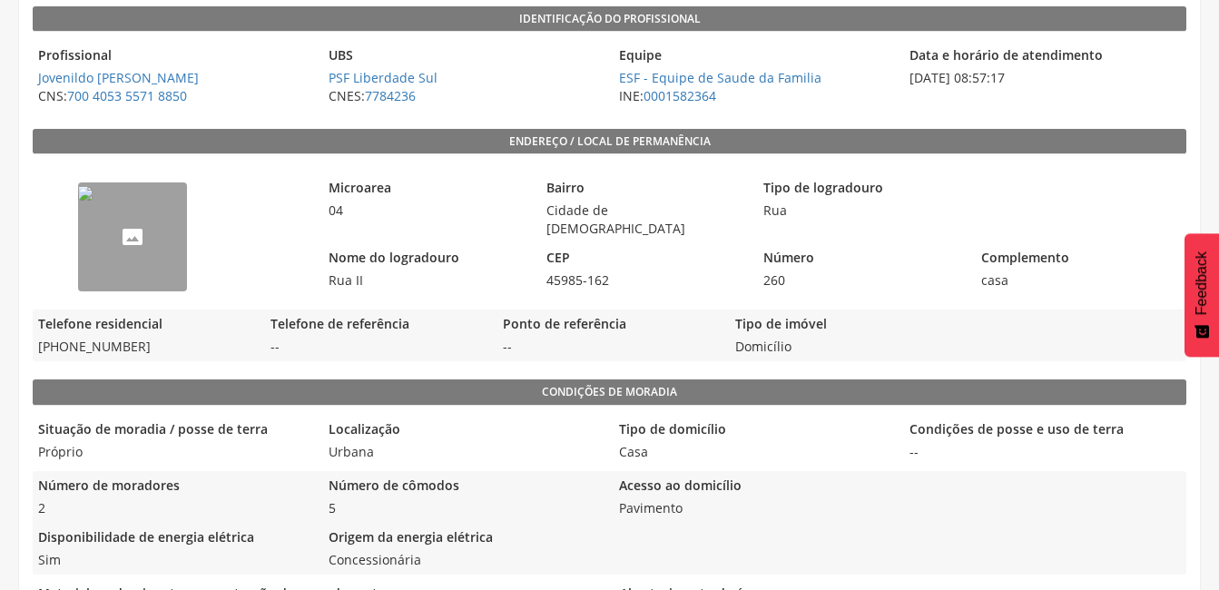
click at [93, 201] on img "--" at bounding box center [85, 193] width 15 height 15
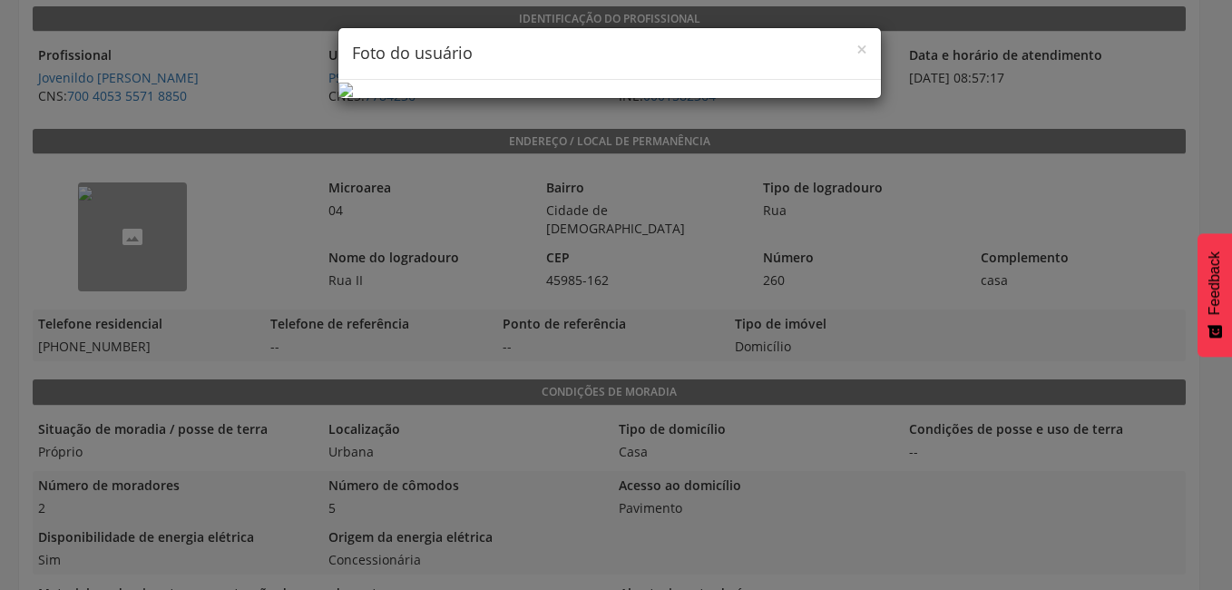
click at [918, 211] on div "× Foto do usuário" at bounding box center [616, 295] width 1232 height 590
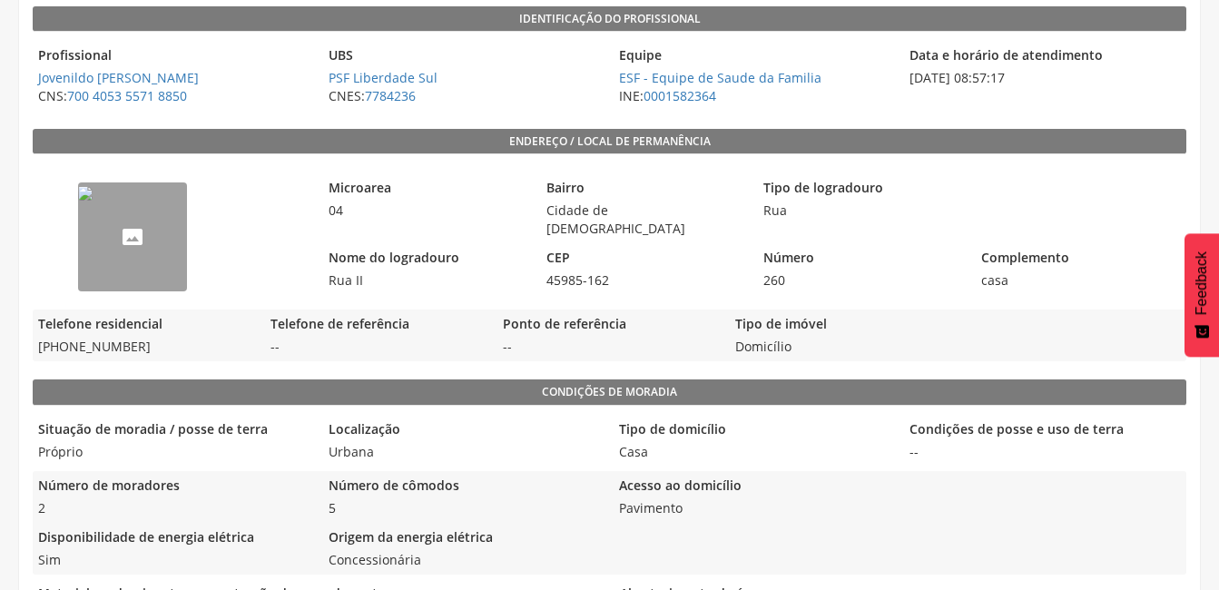
scroll to position [0, 0]
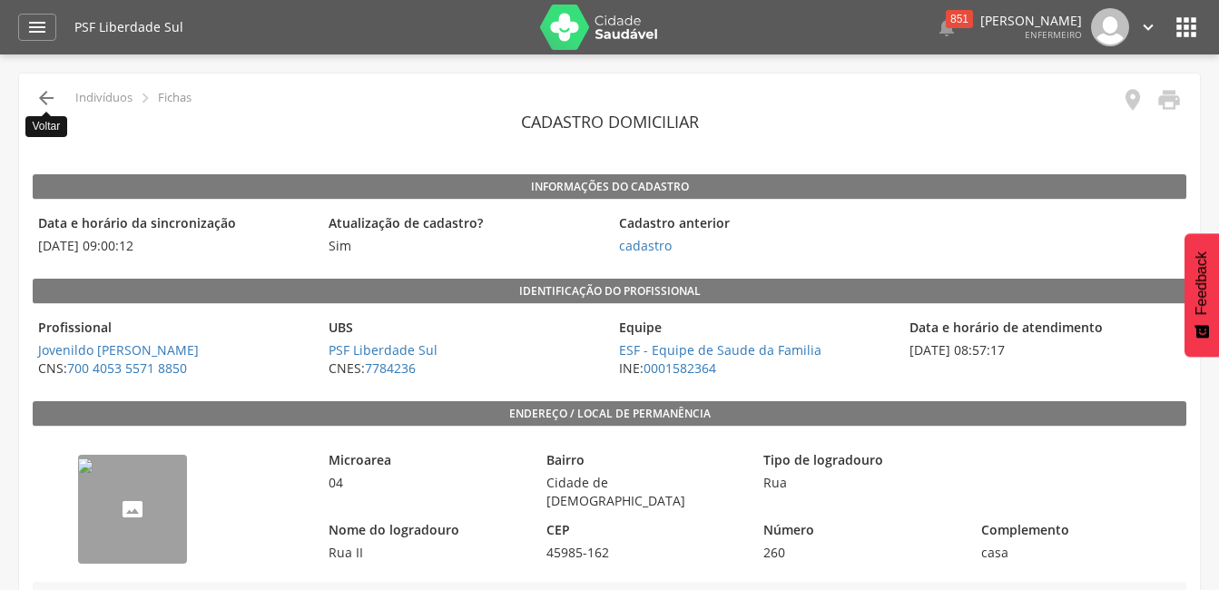
click at [45, 102] on icon "" at bounding box center [46, 98] width 22 height 22
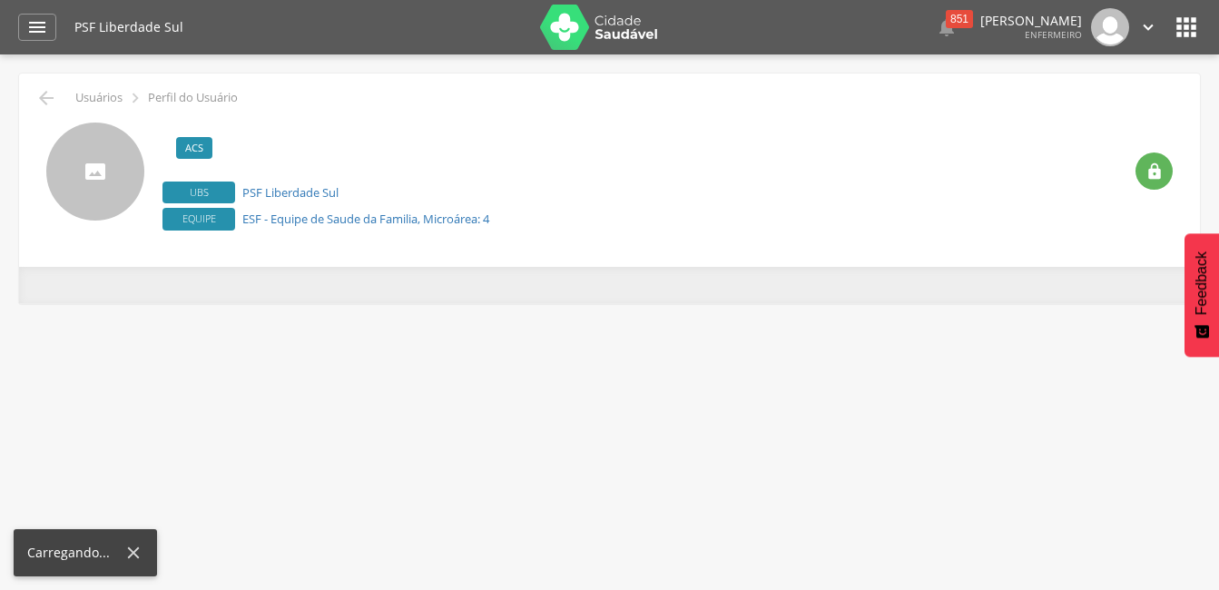
scroll to position [54, 0]
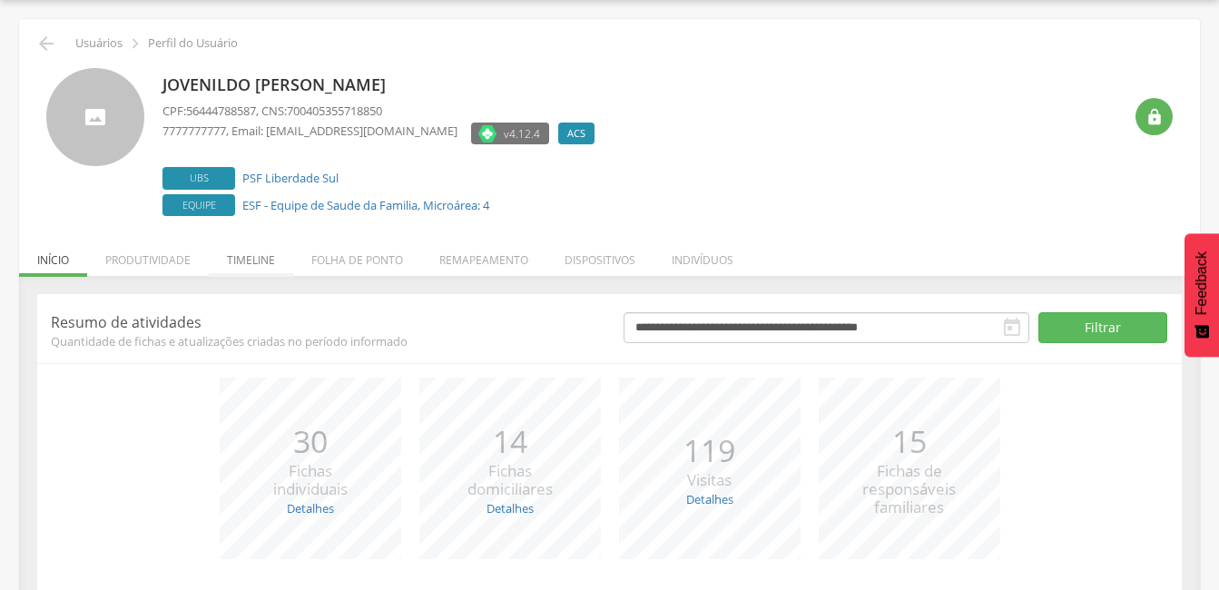
click at [240, 261] on li "Timeline" at bounding box center [251, 255] width 84 height 43
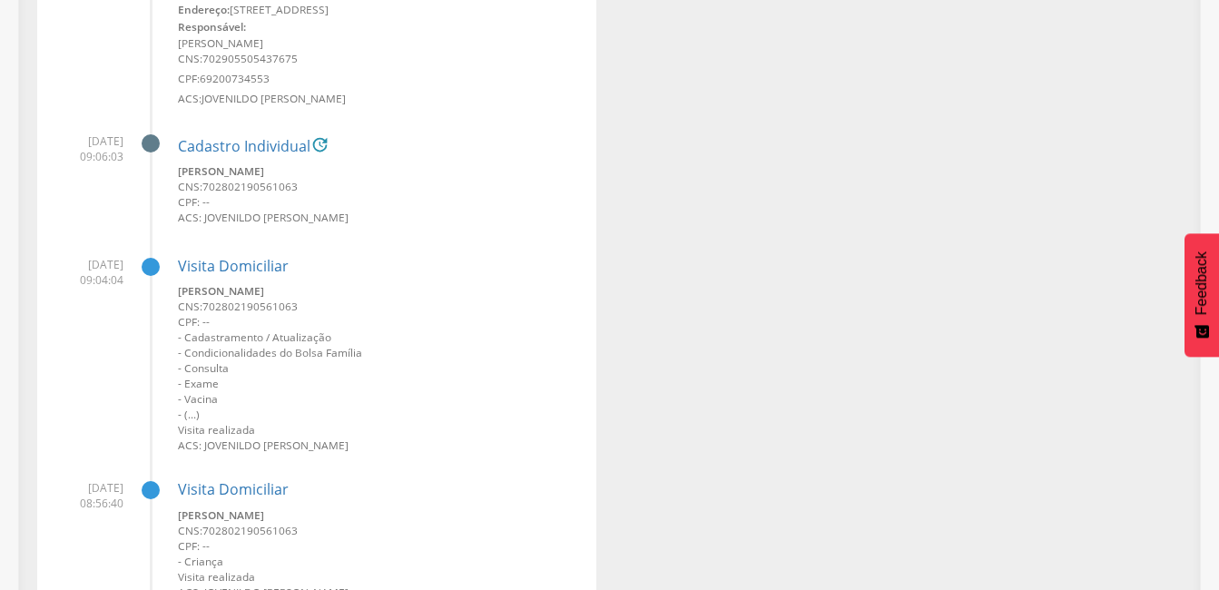
scroll to position [1688, 0]
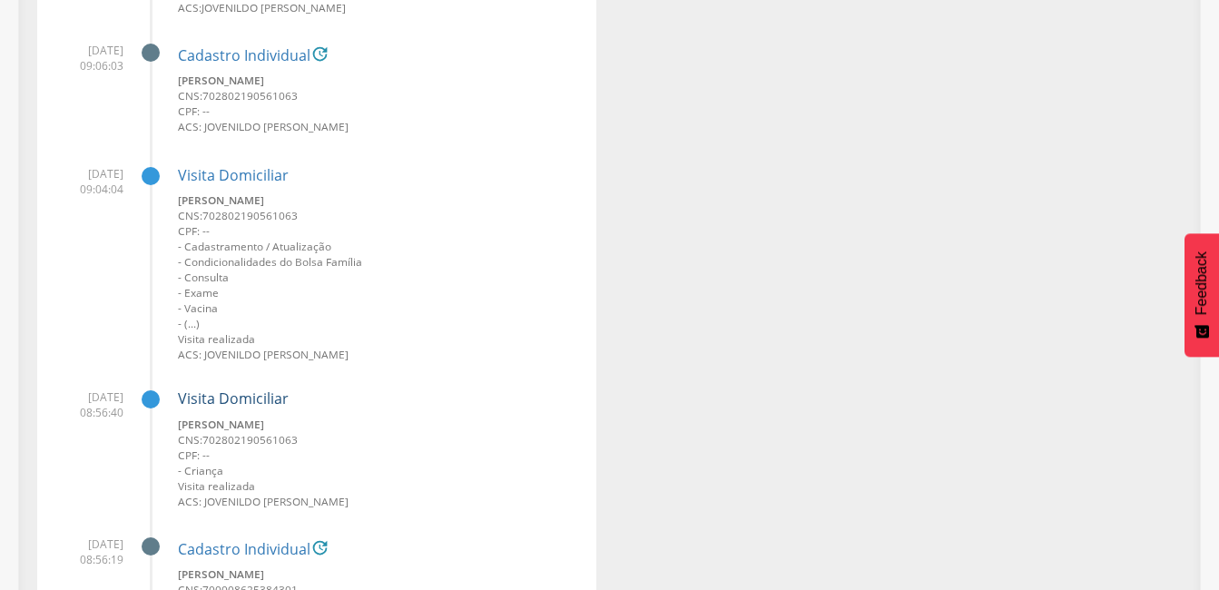
click at [237, 395] on link "Visita Domiciliar" at bounding box center [233, 398] width 111 height 20
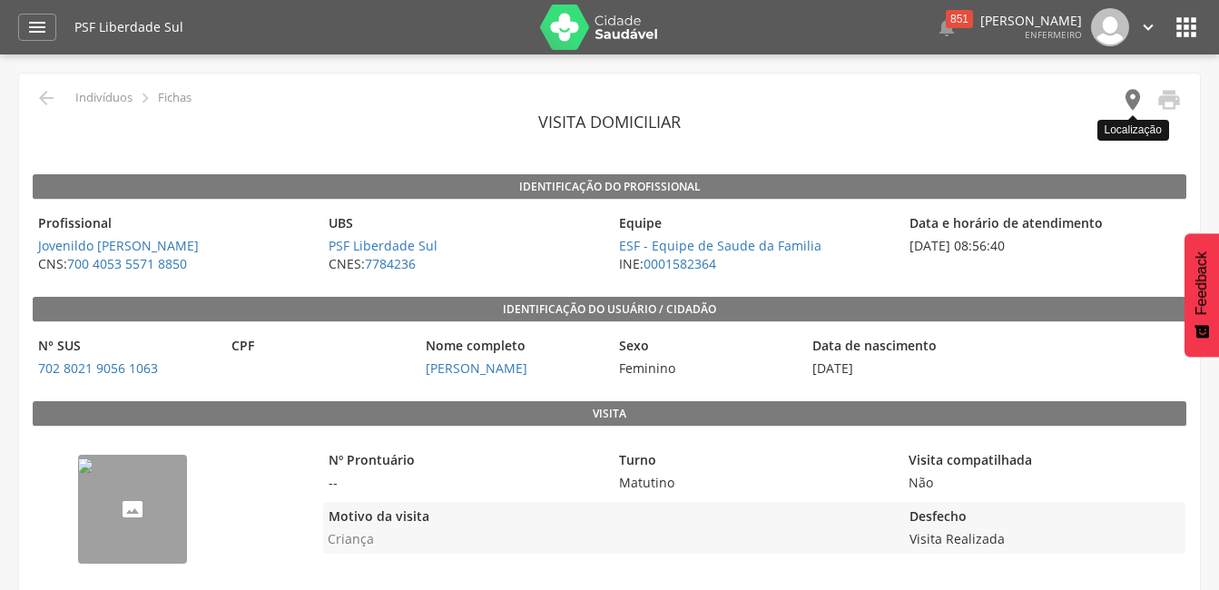
click at [1137, 99] on icon "" at bounding box center [1132, 99] width 25 height 25
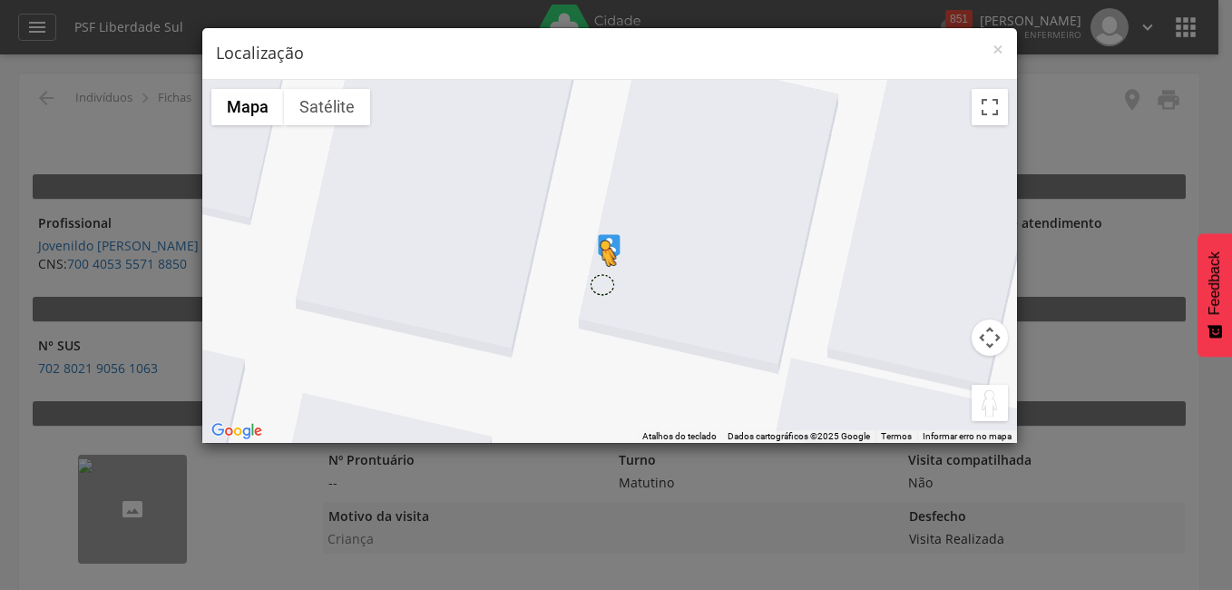
drag, startPoint x: 985, startPoint y: 395, endPoint x: 602, endPoint y: 284, distance: 398.7
click at [602, 284] on div "Pressione as teclas Alt + Enter para ativar o recurso de arrastar com o teclado…" at bounding box center [609, 261] width 815 height 363
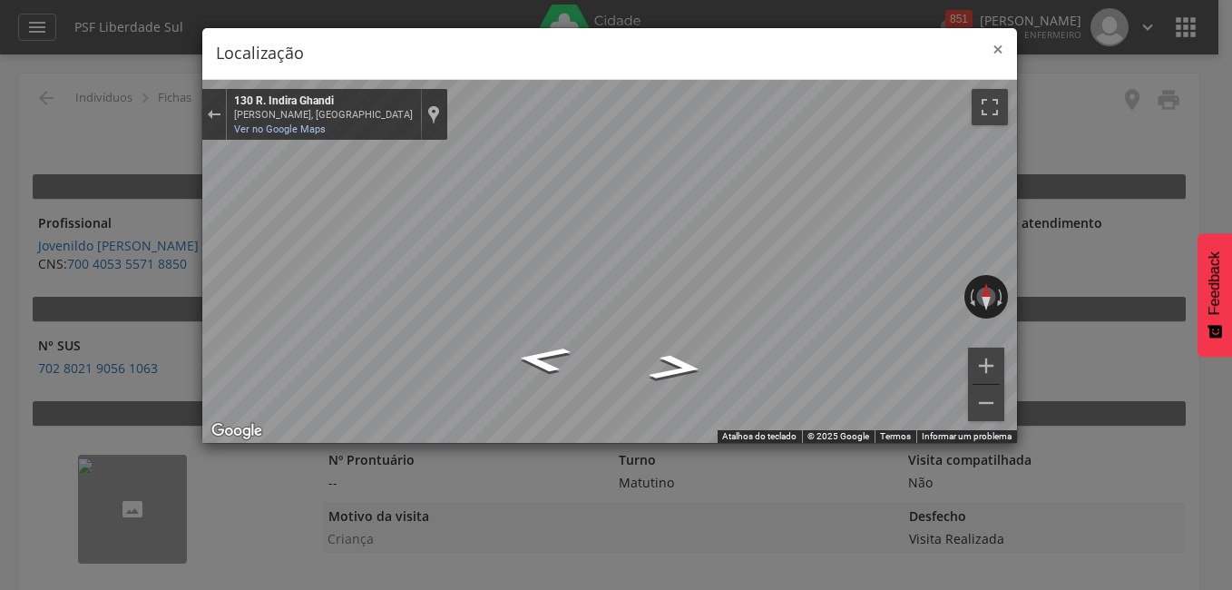
click at [998, 54] on span "×" at bounding box center [998, 48] width 11 height 25
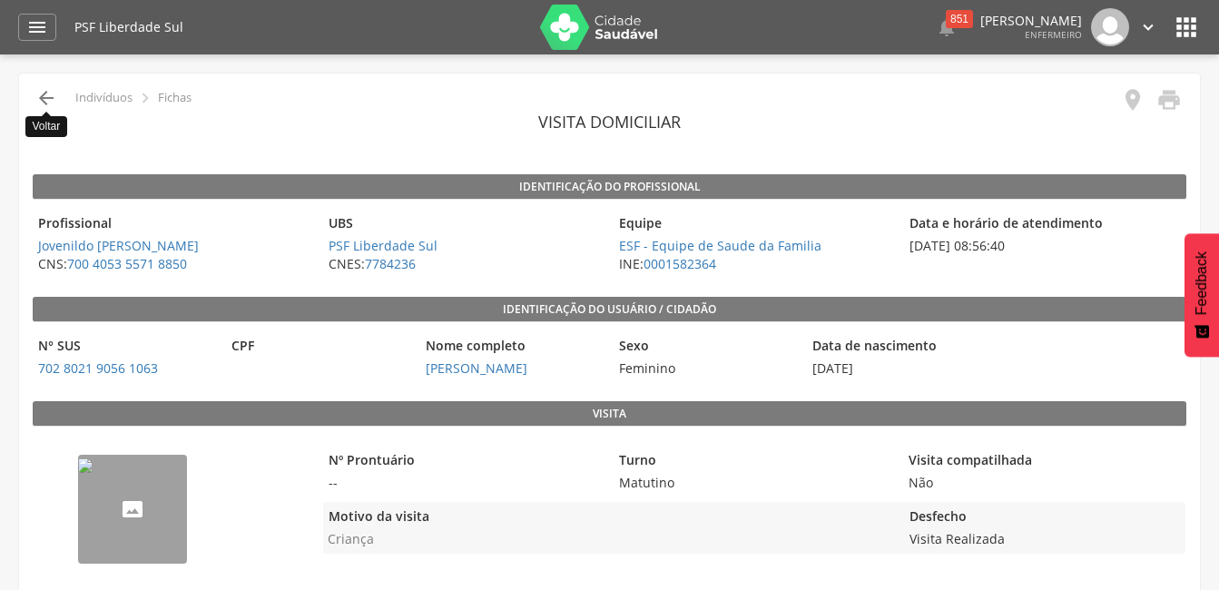
drag, startPoint x: 40, startPoint y: 102, endPoint x: 54, endPoint y: 107, distance: 14.7
click at [42, 102] on icon "" at bounding box center [46, 98] width 22 height 22
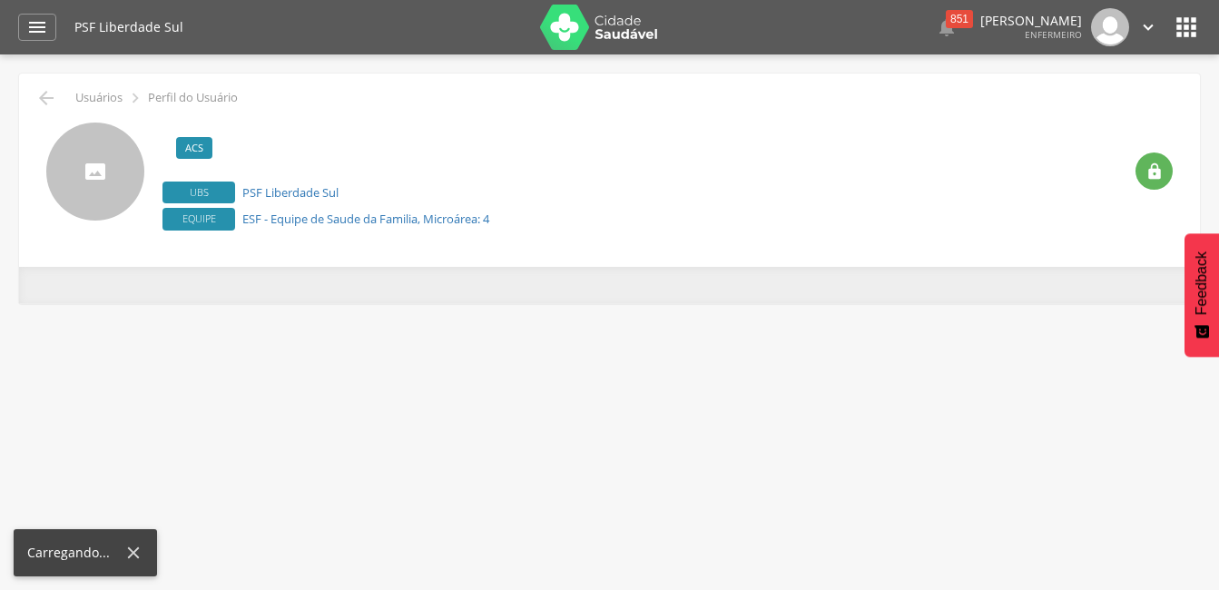
scroll to position [54, 0]
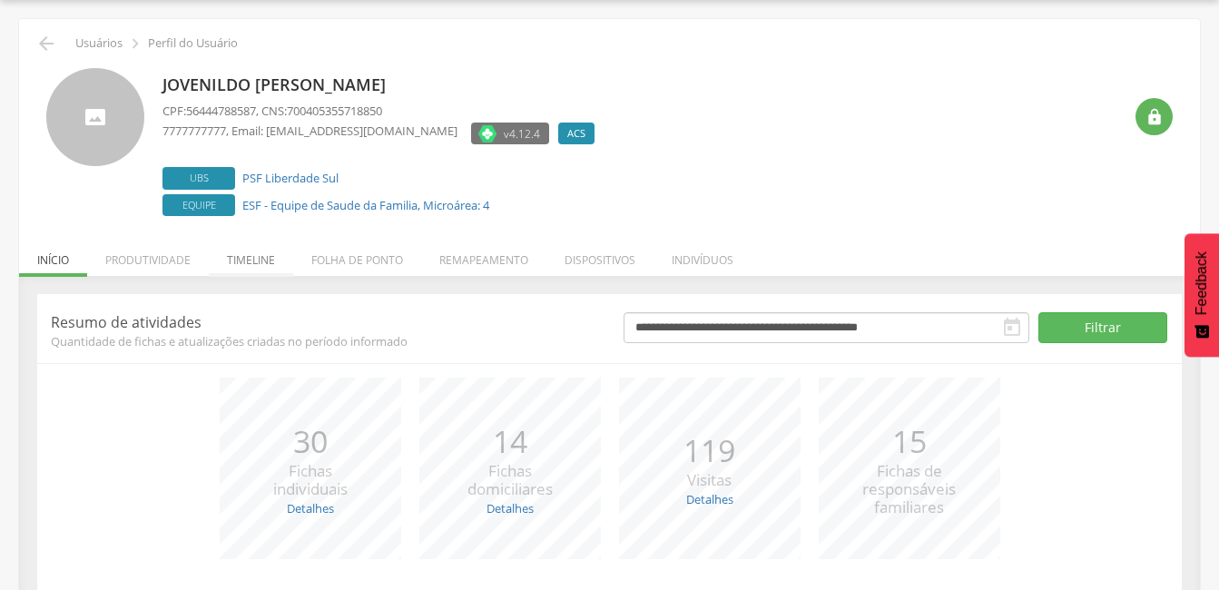
click at [254, 257] on li "Timeline" at bounding box center [251, 255] width 84 height 43
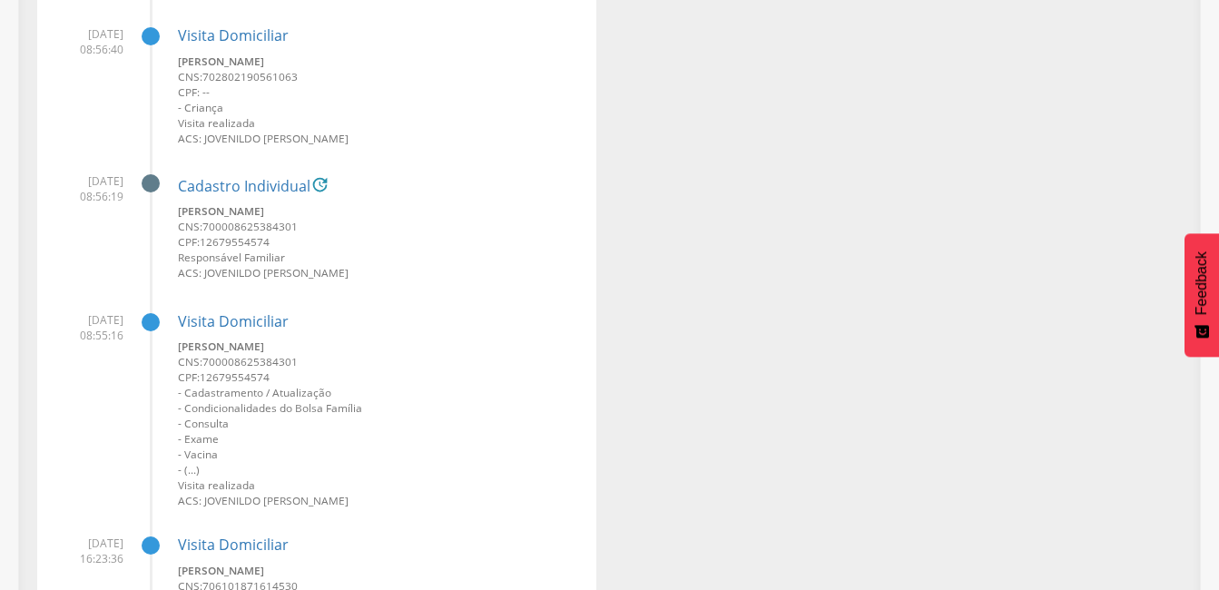
scroll to position [2233, 0]
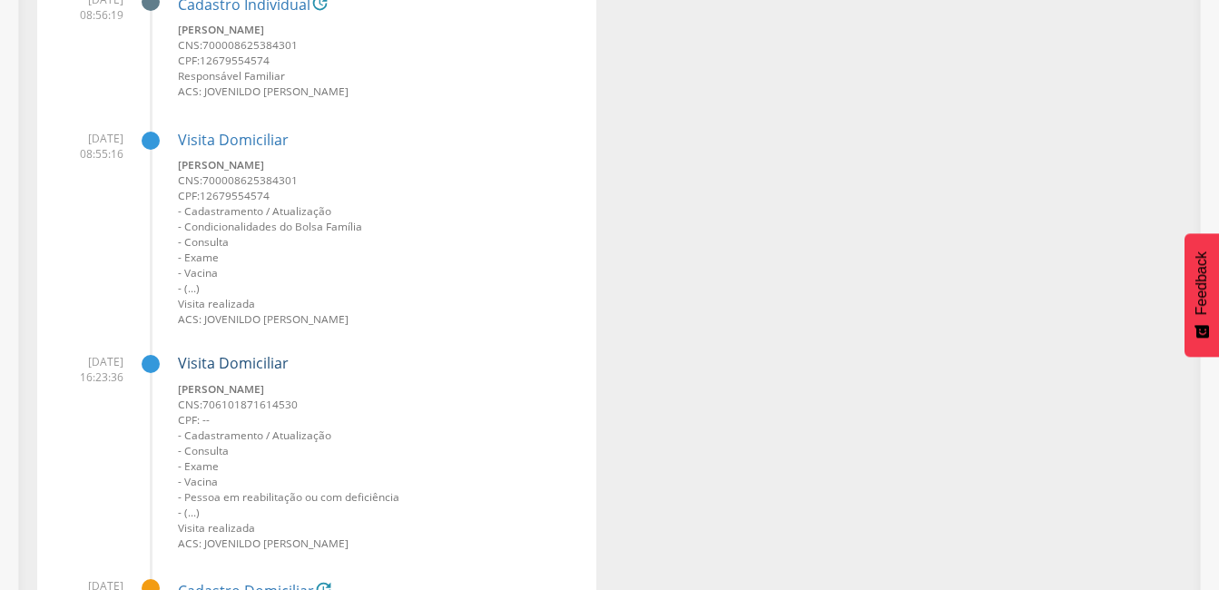
click at [226, 355] on link "Visita Domiciliar" at bounding box center [233, 363] width 111 height 20
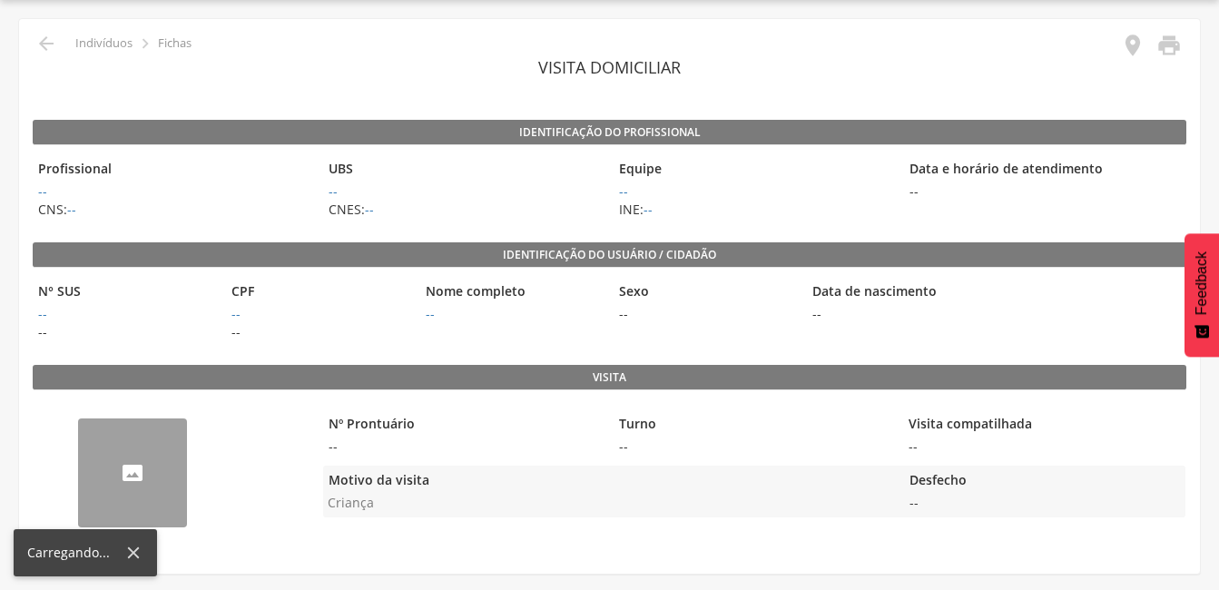
scroll to position [54, 0]
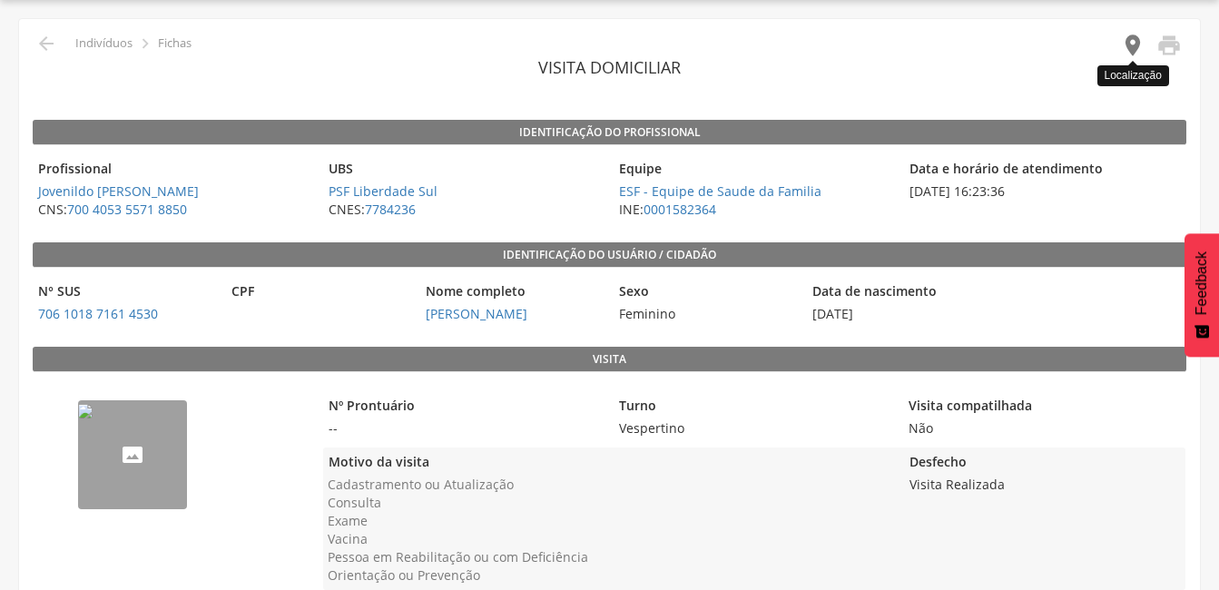
click at [1131, 40] on icon "" at bounding box center [1132, 45] width 25 height 25
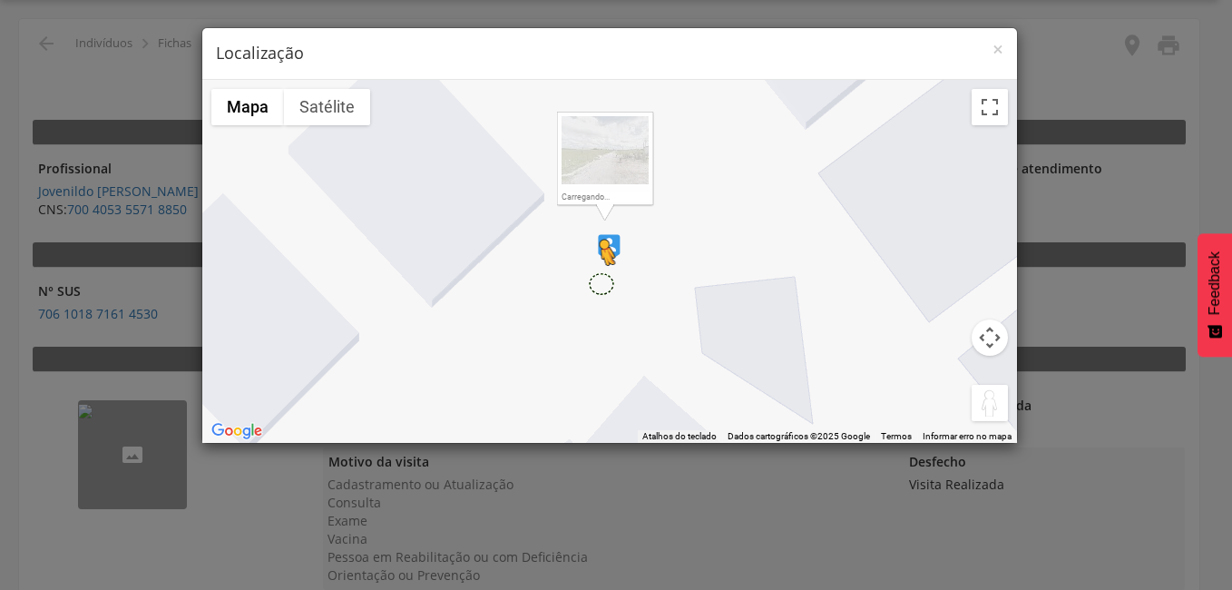
drag, startPoint x: 980, startPoint y: 407, endPoint x: 601, endPoint y: 282, distance: 399.2
click at [601, 282] on div "Pressione as teclas Alt + Enter para ativar o recurso de arrastar com o teclado…" at bounding box center [609, 261] width 815 height 363
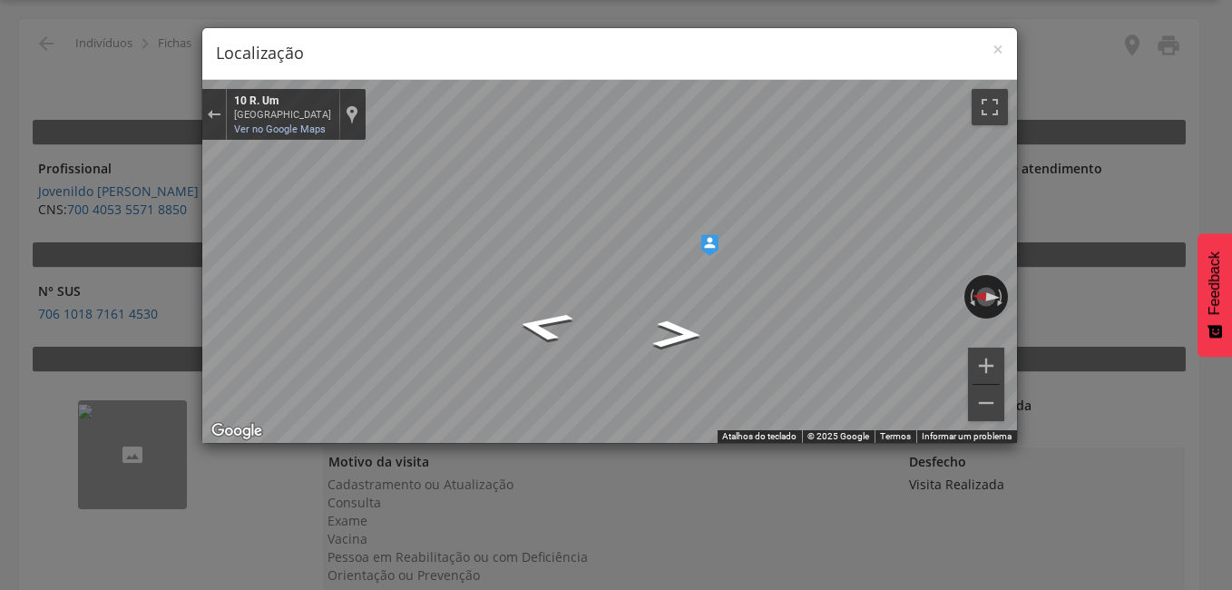
click at [37, 260] on div "× Localização ← Mover para a esquerda → Mover para a direita ↑ Mover para cima …" at bounding box center [616, 295] width 1232 height 590
click at [56, 287] on div "× Localização ← Mover para a esquerda → Mover para a direita ↑ Mover para cima …" at bounding box center [616, 295] width 1232 height 590
click at [92, 285] on div "× Localização ← Mover para a esquerda → Mover para a direita ↑ Mover para cima …" at bounding box center [616, 295] width 1232 height 590
click at [171, 282] on div "× Localização ← Mover para a esquerda → Mover para a direita ↑ Mover para cima …" at bounding box center [616, 295] width 1232 height 590
click at [1189, 263] on div "× Localização ← Mover para a esquerda → Mover para a direita ↑ Mover para cima …" at bounding box center [616, 295] width 1232 height 590
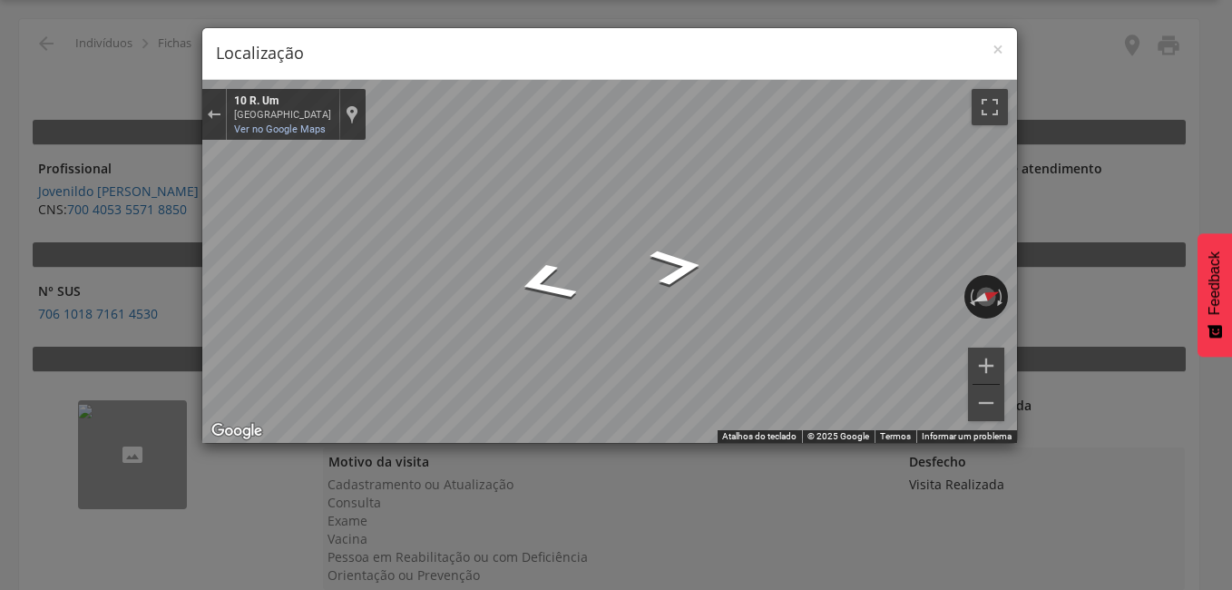
click at [1218, 235] on html " Dashboard Supervisão Produtividade Mapa da Cidade App desatualizado Última si…" at bounding box center [616, 241] width 1232 height 590
click at [1049, 454] on div "× Localização ← Mover para a esquerda → Mover para a direita ↑ Mover para cima …" at bounding box center [616, 295] width 1232 height 590
click at [1055, 299] on div "× Localização ← Mover para a esquerda → Mover para a direita ↑ Mover para cima …" at bounding box center [616, 295] width 1232 height 590
click at [990, 45] on h4 "Localização" at bounding box center [610, 54] width 788 height 24
click at [993, 45] on span "×" at bounding box center [998, 48] width 11 height 25
